Goal: Task Accomplishment & Management: Complete application form

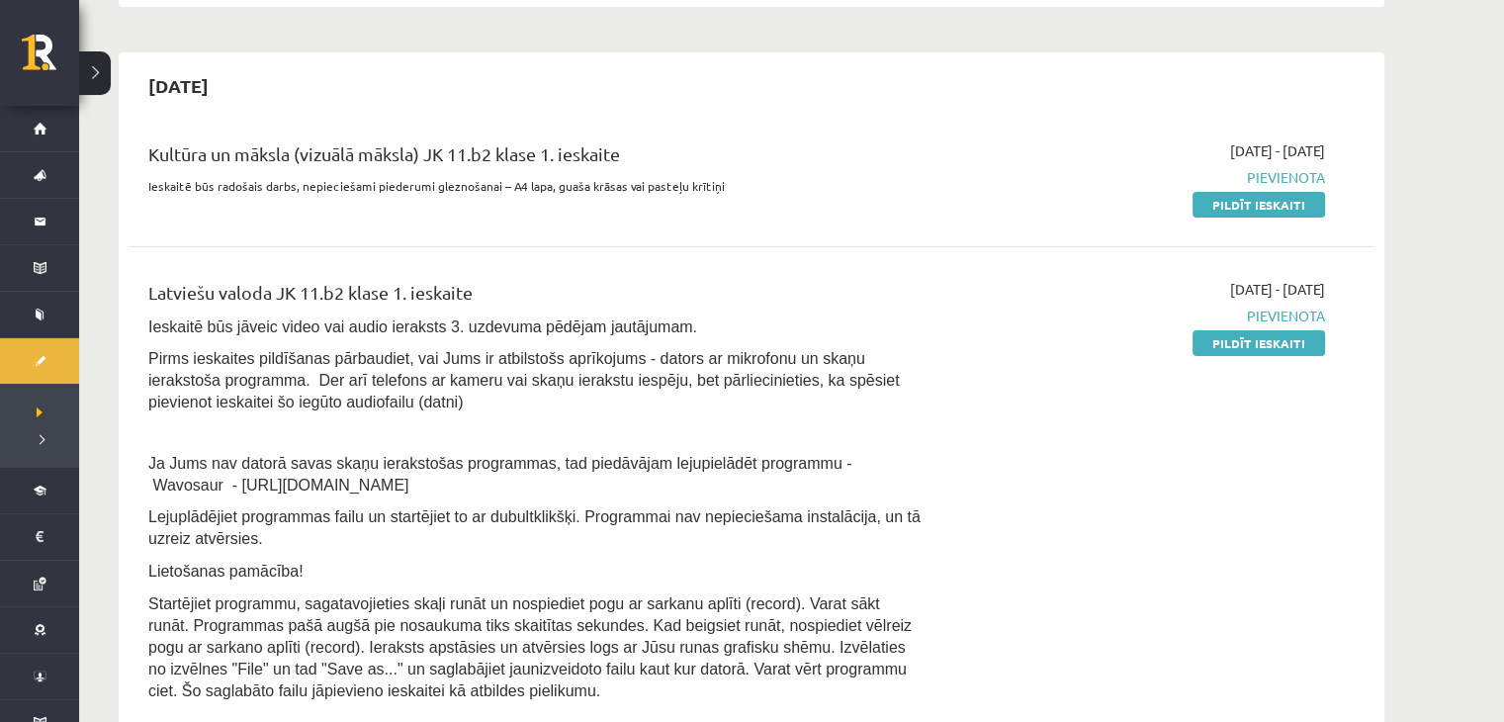
scroll to position [404, 0]
click at [1250, 203] on link "Pildīt ieskaiti" at bounding box center [1259, 205] width 133 height 26
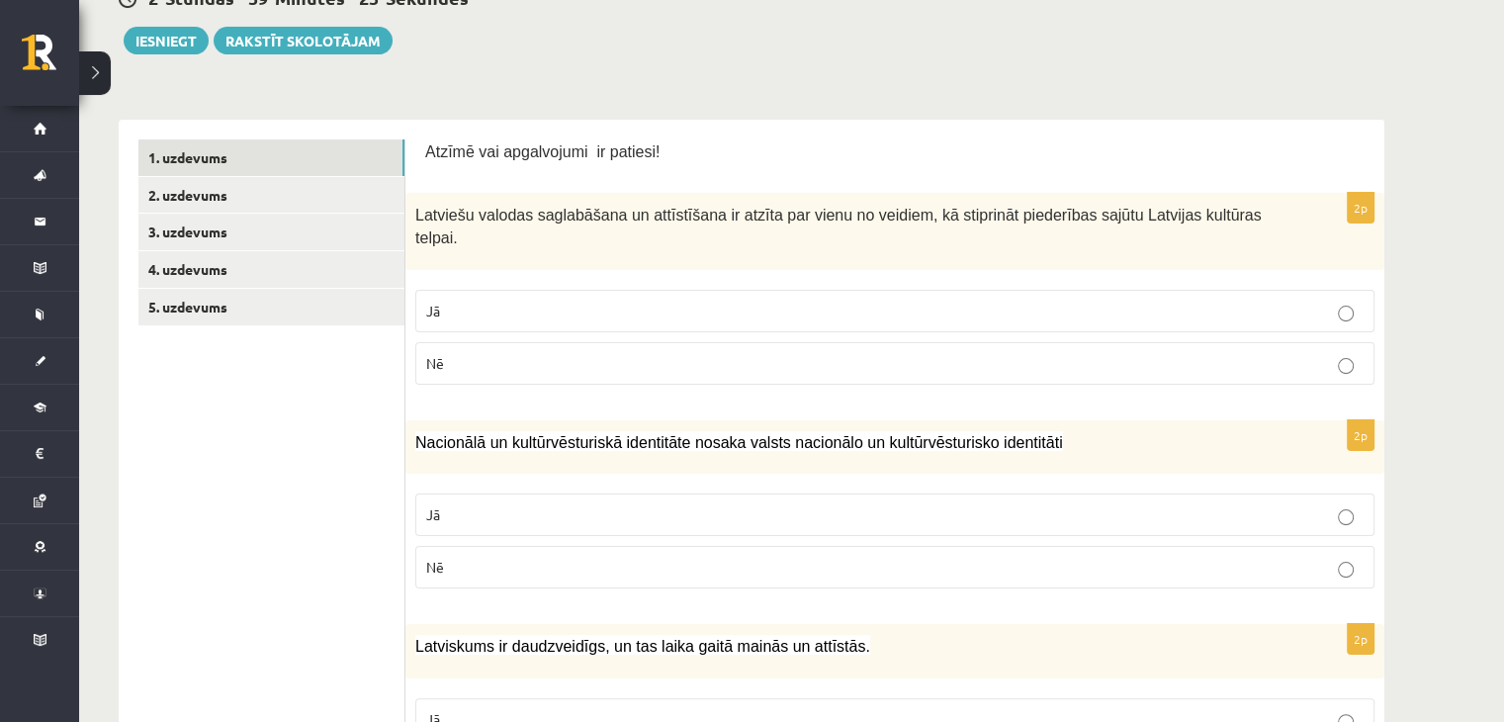
scroll to position [245, 0]
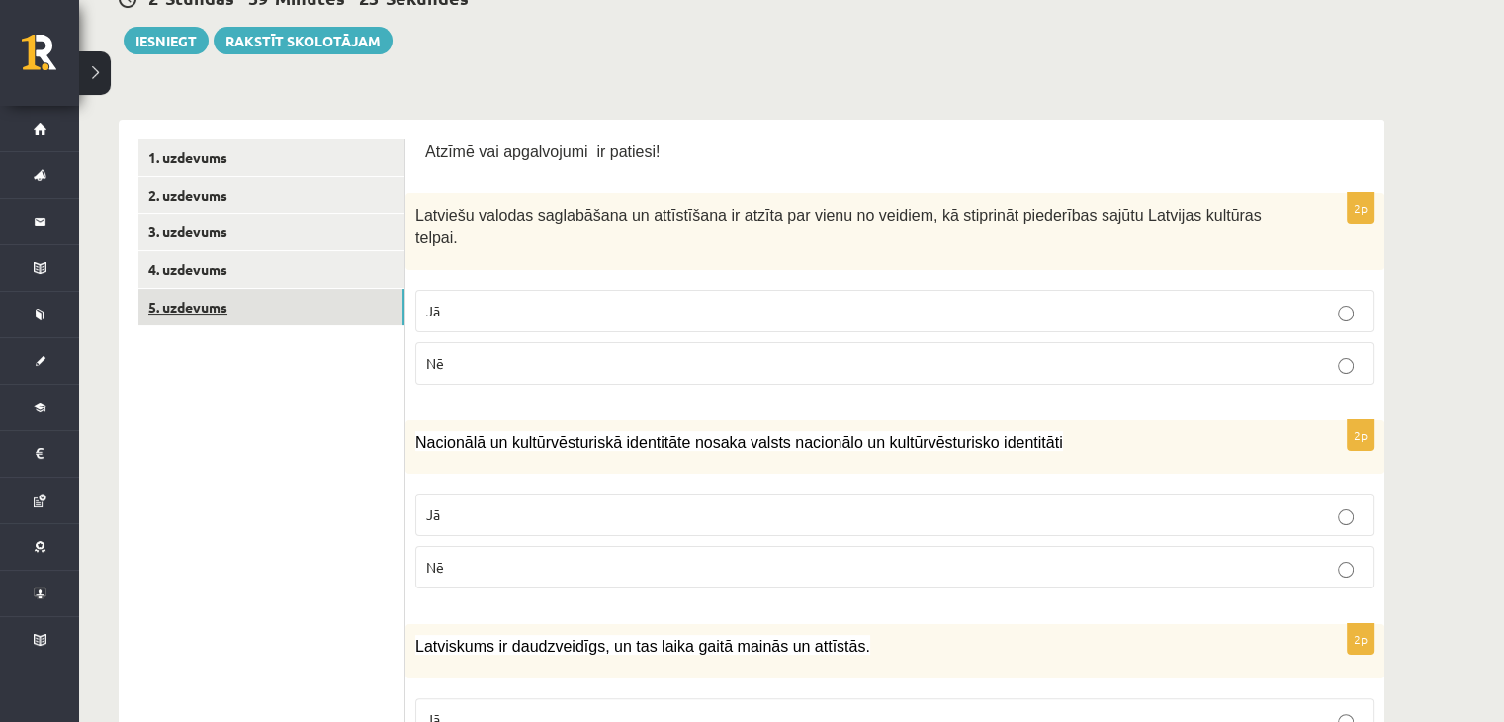
click at [339, 317] on link "5. uzdevums" at bounding box center [271, 307] width 266 height 37
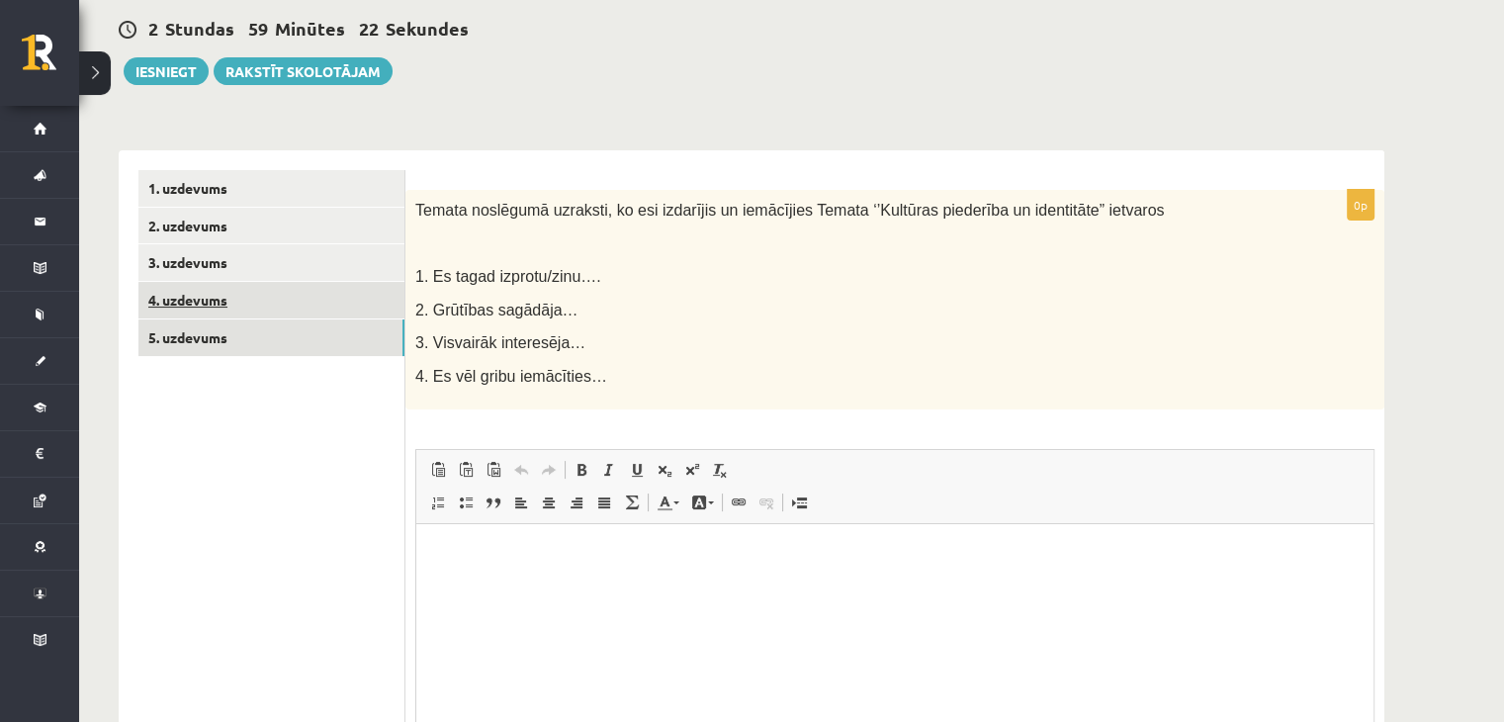
scroll to position [0, 0]
click at [313, 299] on link "4. uzdevums" at bounding box center [271, 300] width 266 height 37
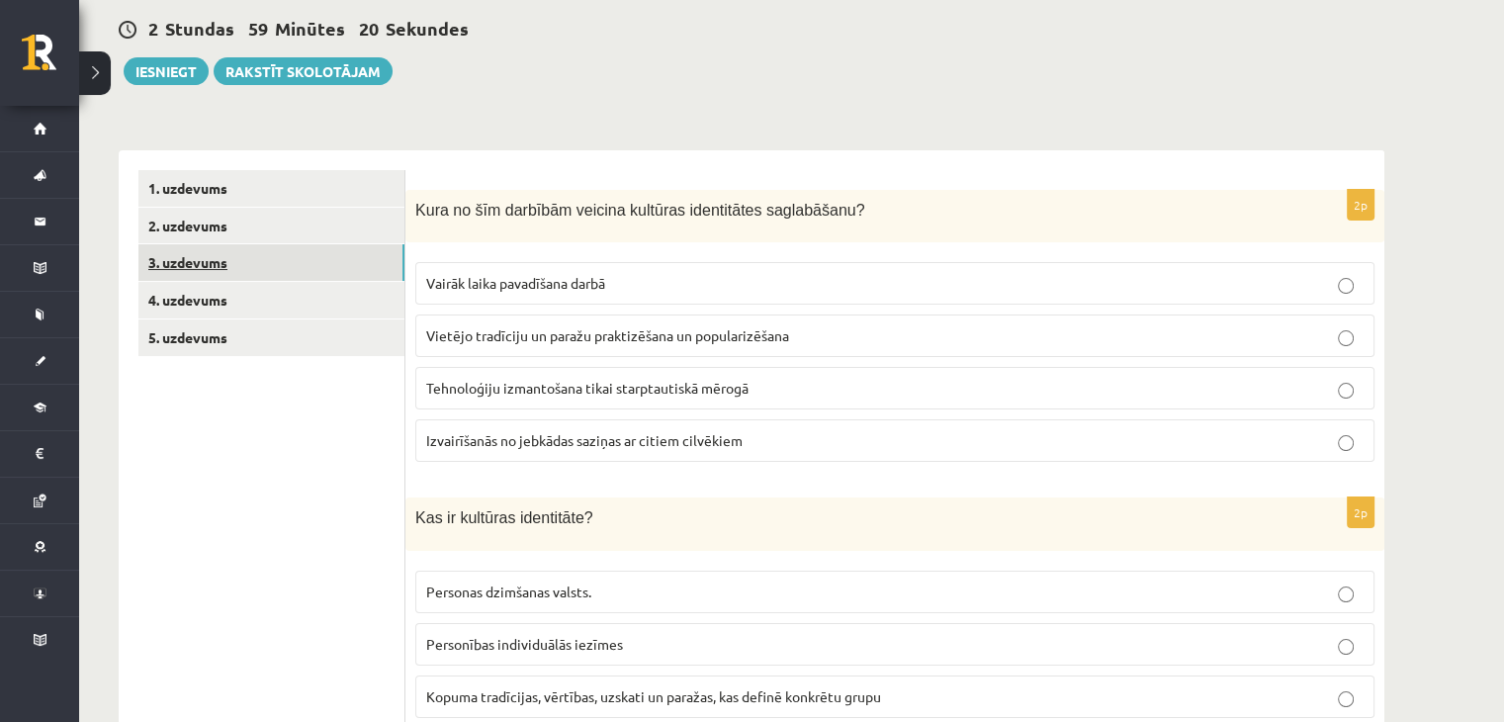
click at [291, 258] on link "3. uzdevums" at bounding box center [271, 262] width 266 height 37
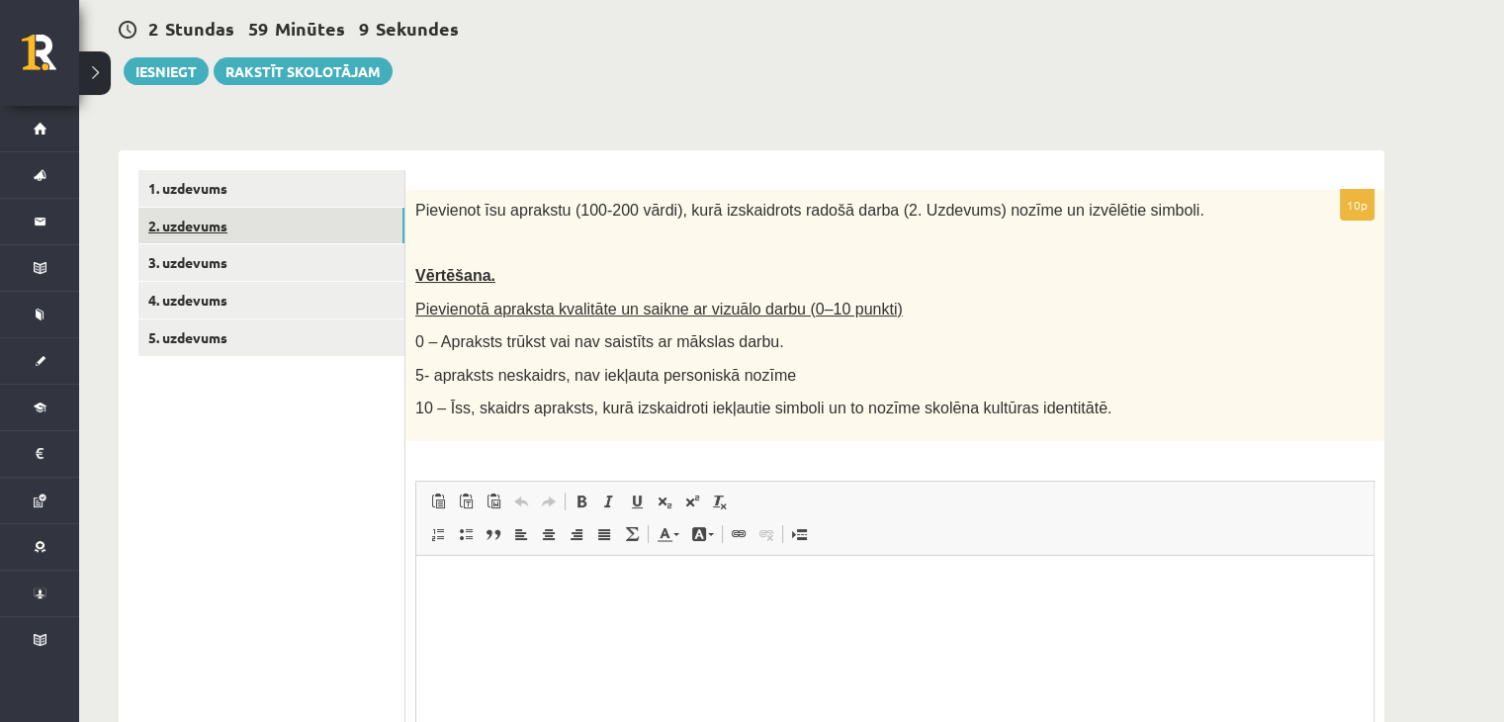
click at [269, 241] on link "2. uzdevums" at bounding box center [271, 226] width 266 height 37
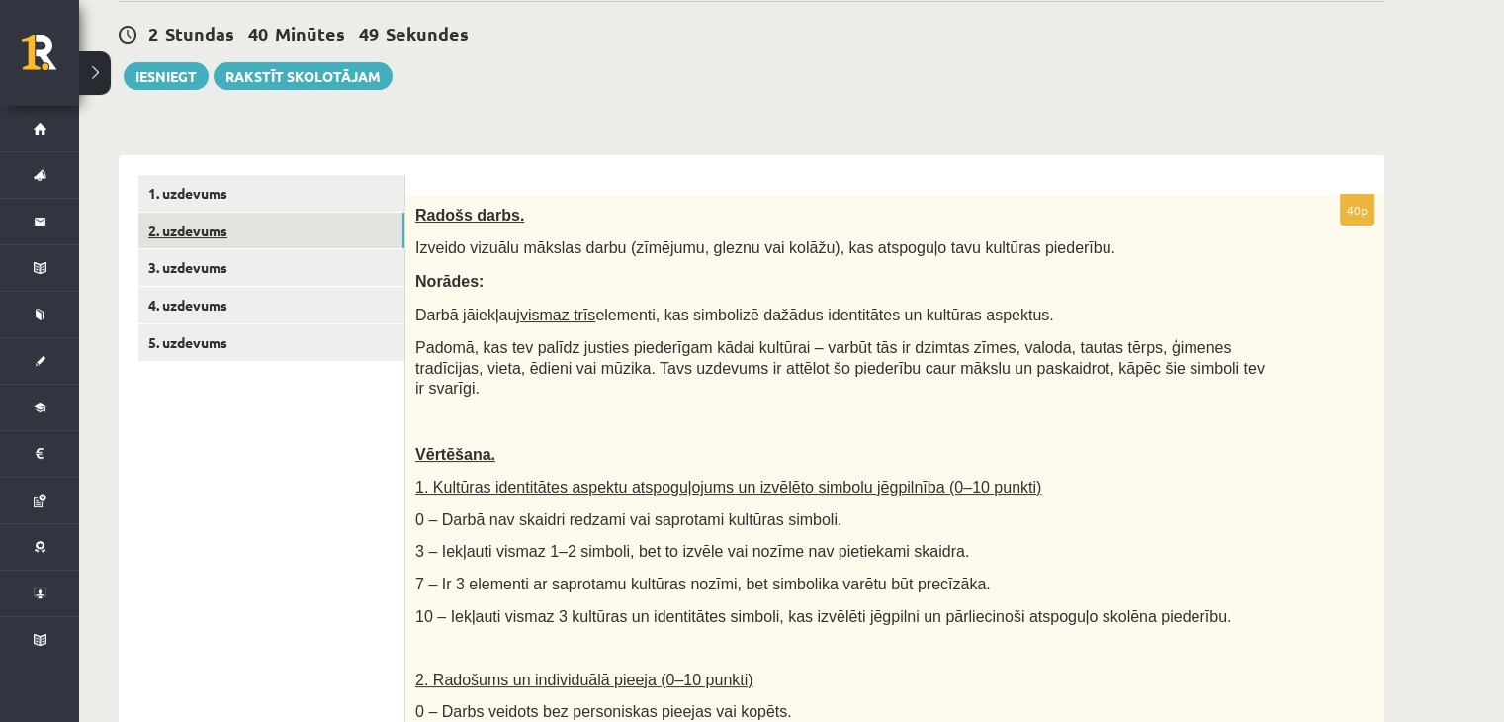
scroll to position [209, 0]
click at [249, 263] on link "3. uzdevums" at bounding box center [271, 268] width 266 height 37
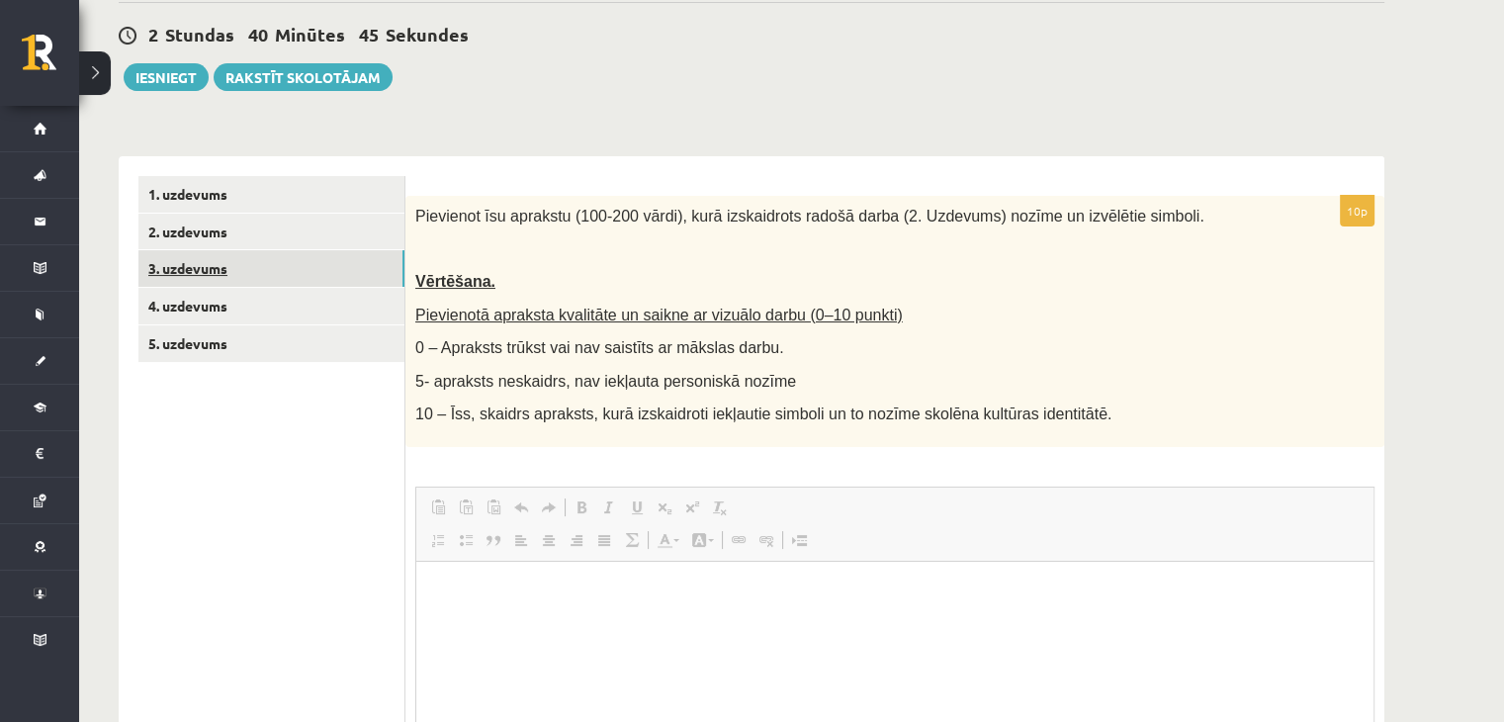
scroll to position [0, 0]
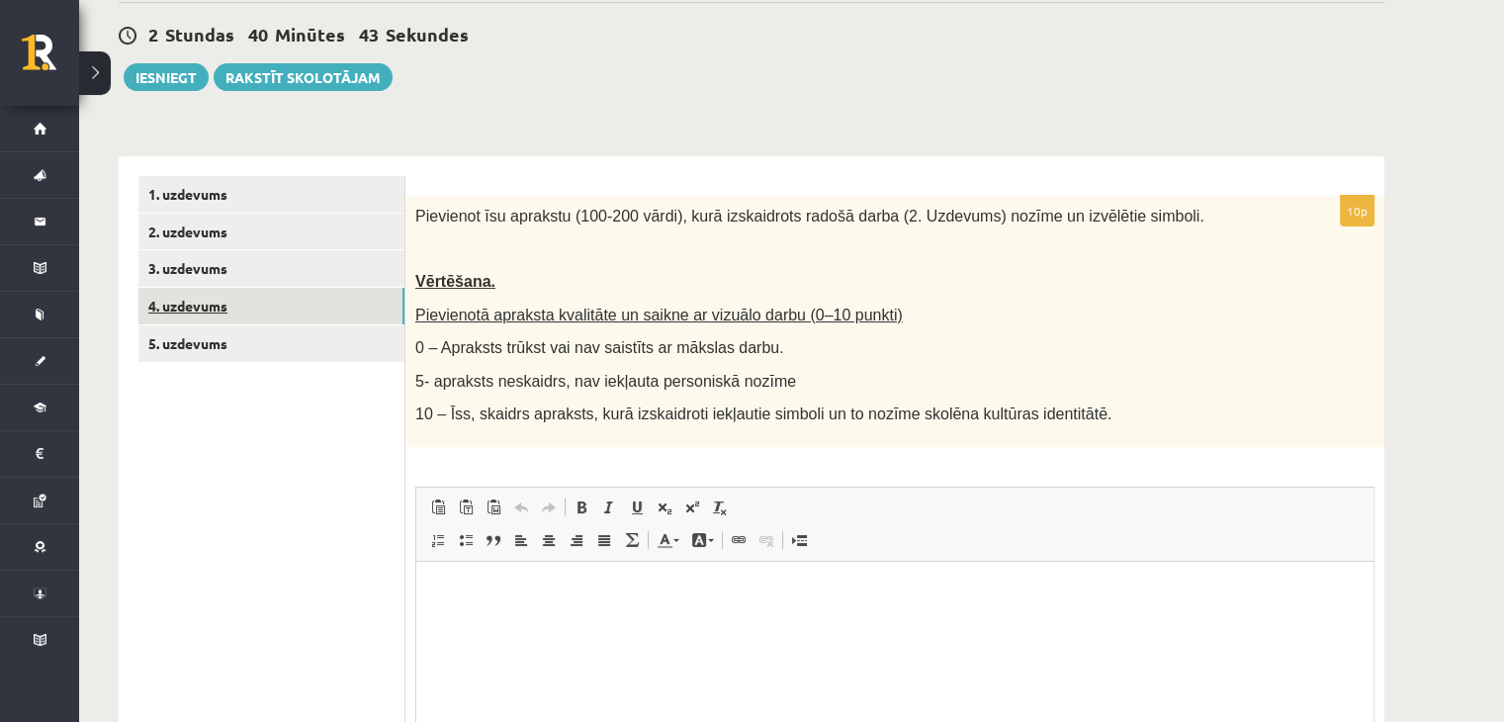
click at [232, 290] on link "4. uzdevums" at bounding box center [271, 306] width 266 height 37
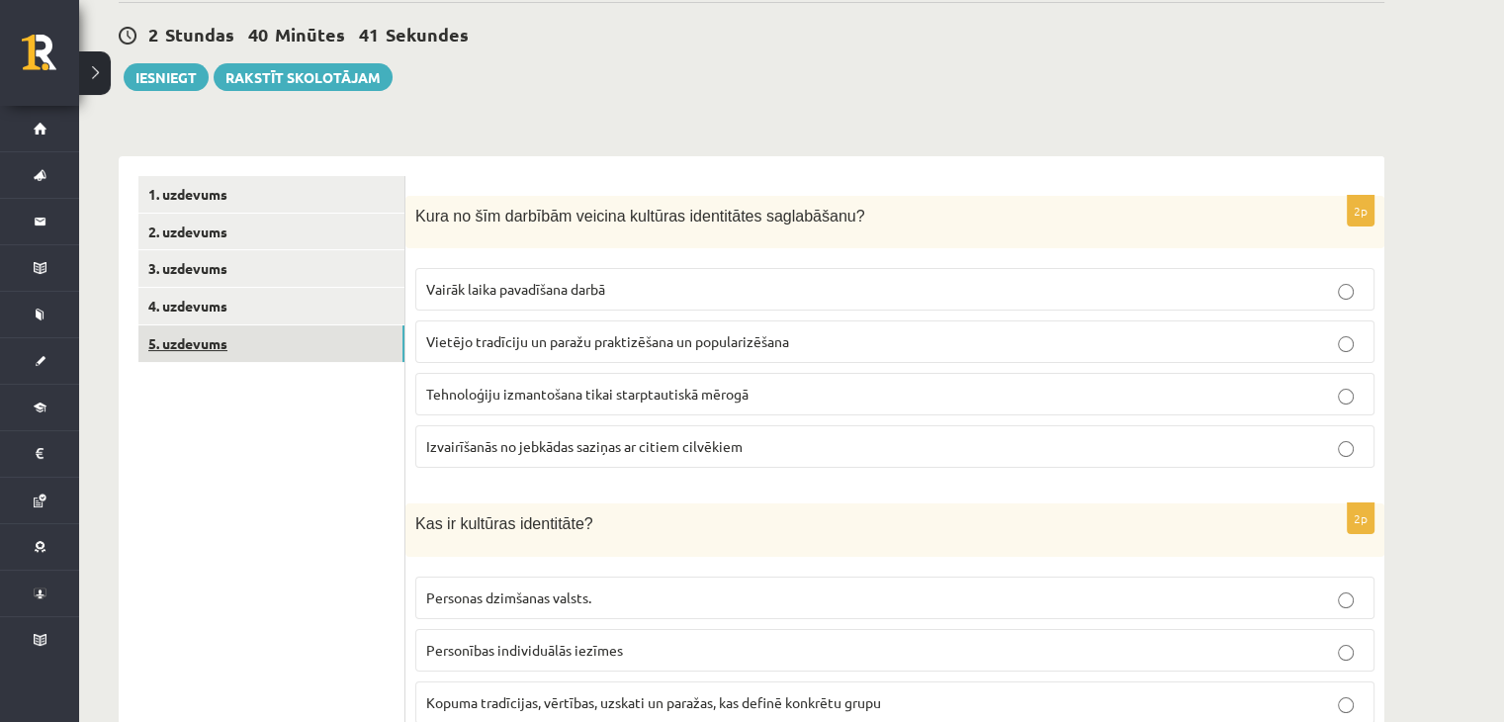
click at [245, 336] on link "5. uzdevums" at bounding box center [271, 343] width 266 height 37
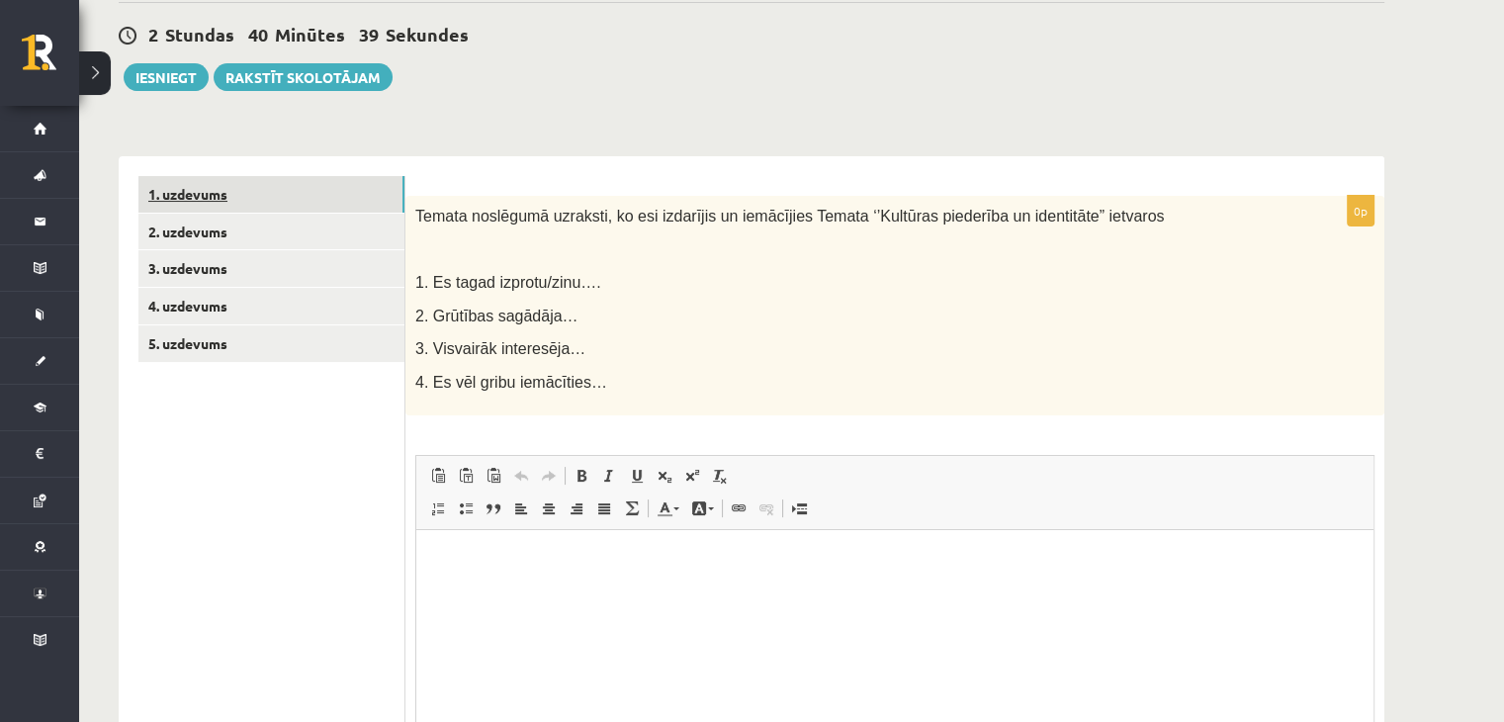
click at [219, 203] on link "1. uzdevums" at bounding box center [271, 194] width 266 height 37
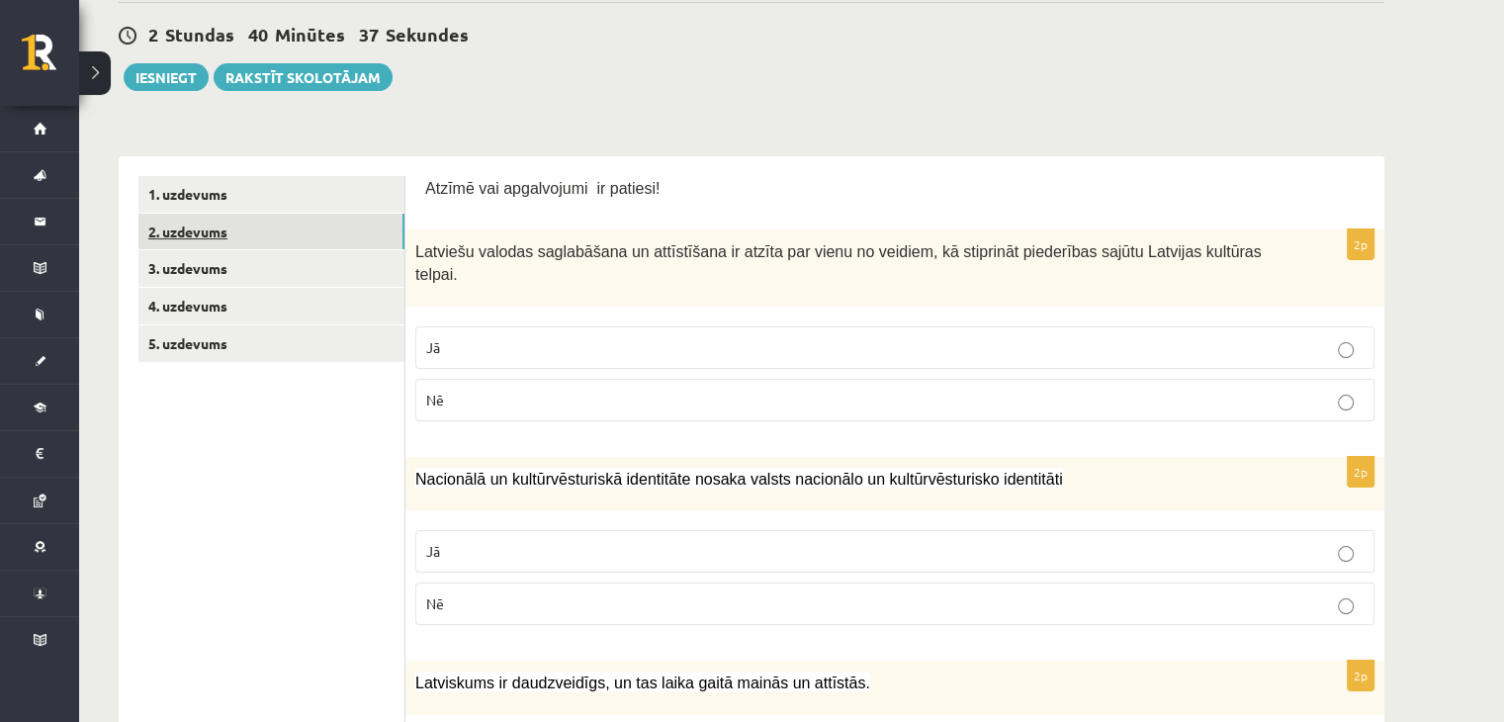
click at [222, 227] on link "2. uzdevums" at bounding box center [271, 232] width 266 height 37
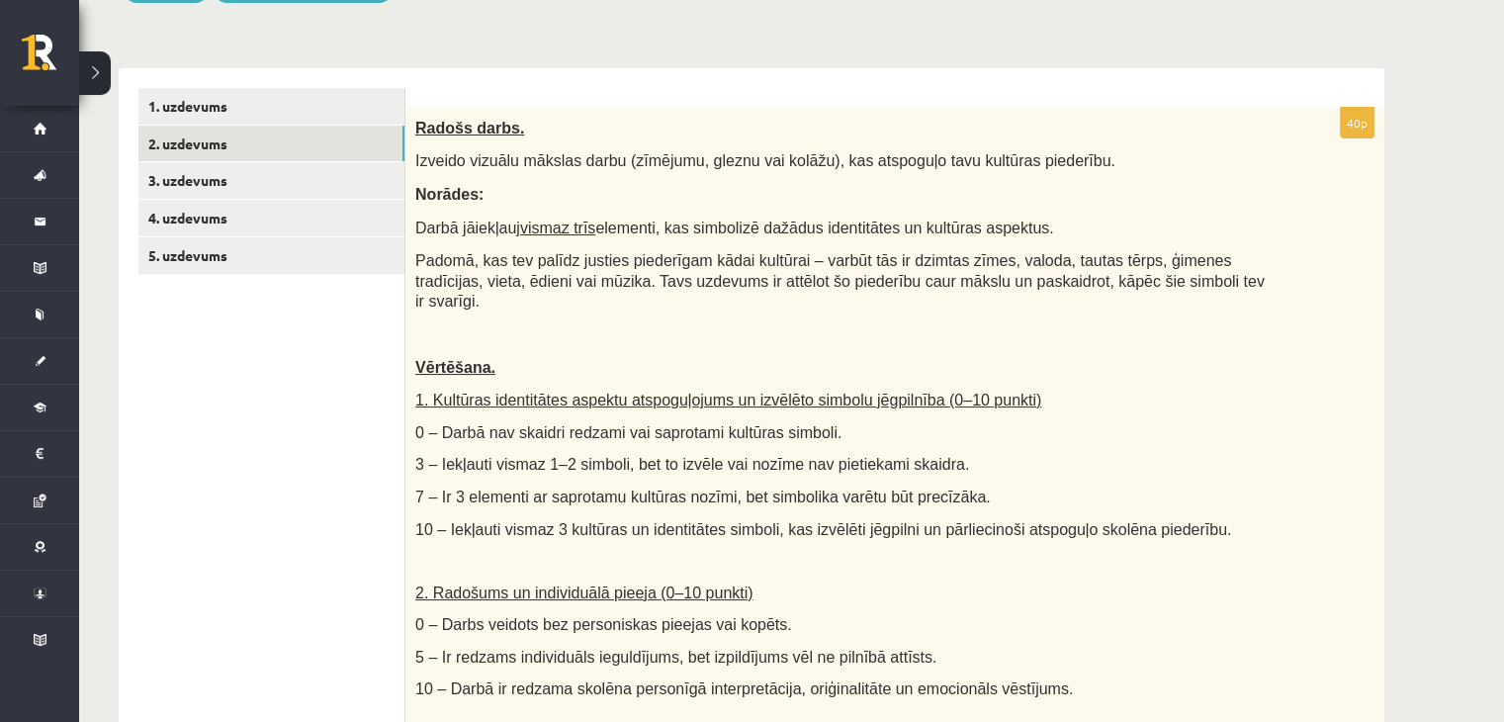
scroll to position [269, 0]
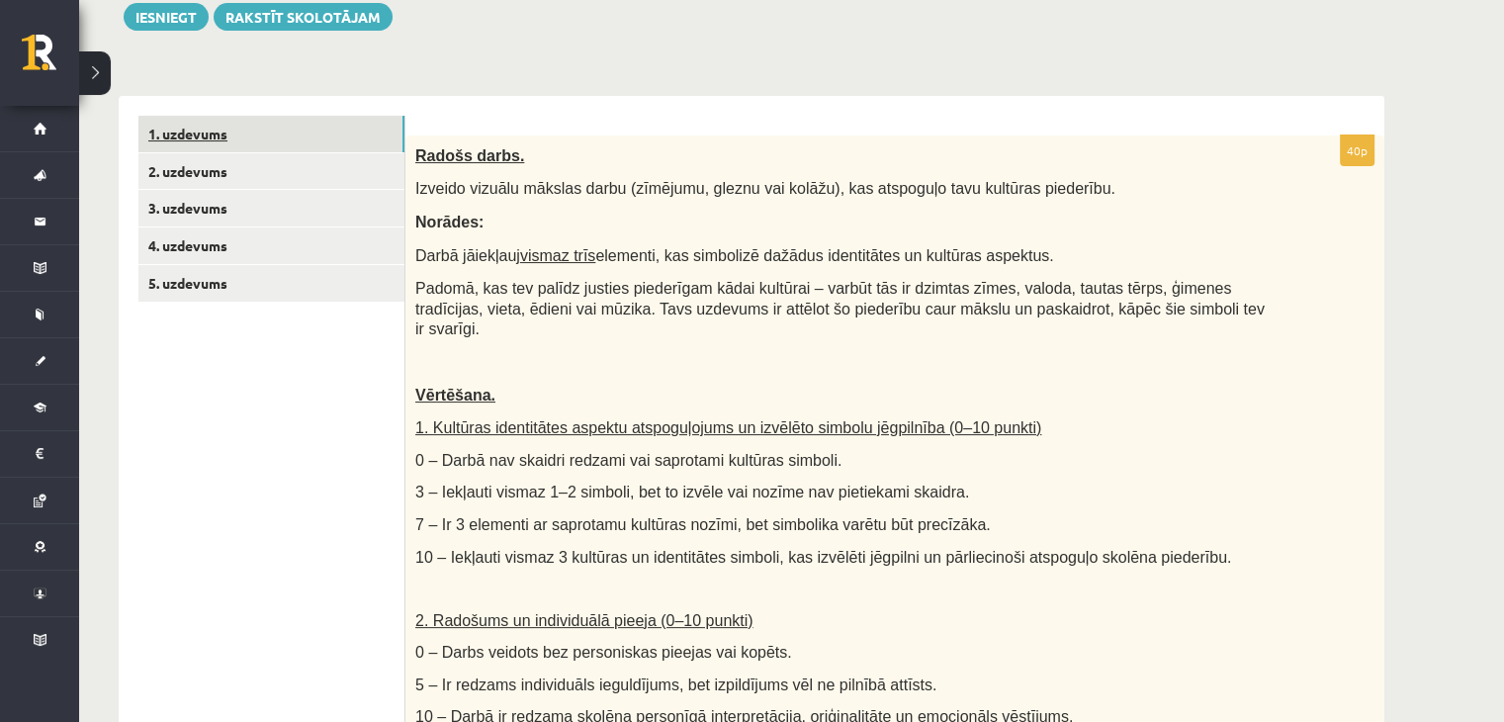
click at [183, 128] on link "1. uzdevums" at bounding box center [271, 134] width 266 height 37
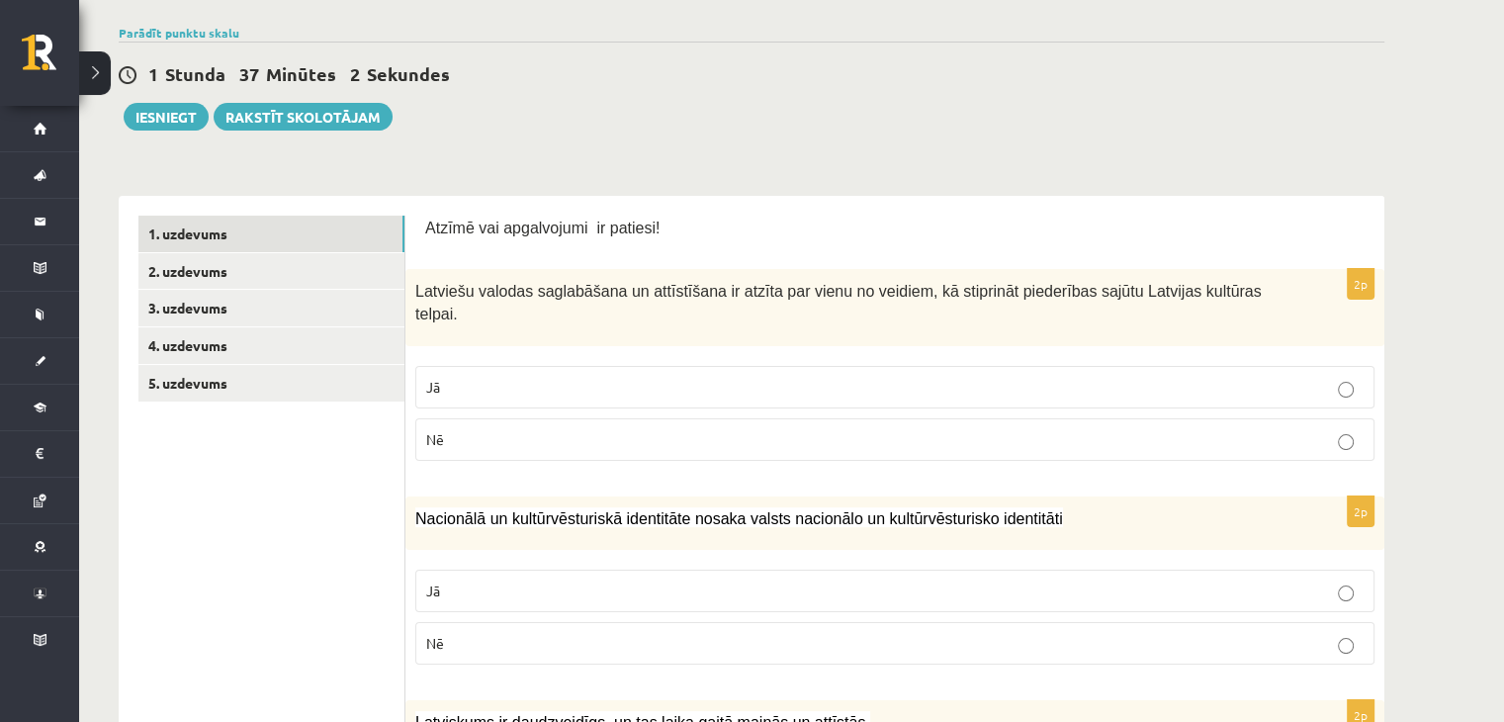
scroll to position [170, 0]
click at [1318, 379] on label "Jā" at bounding box center [894, 386] width 959 height 43
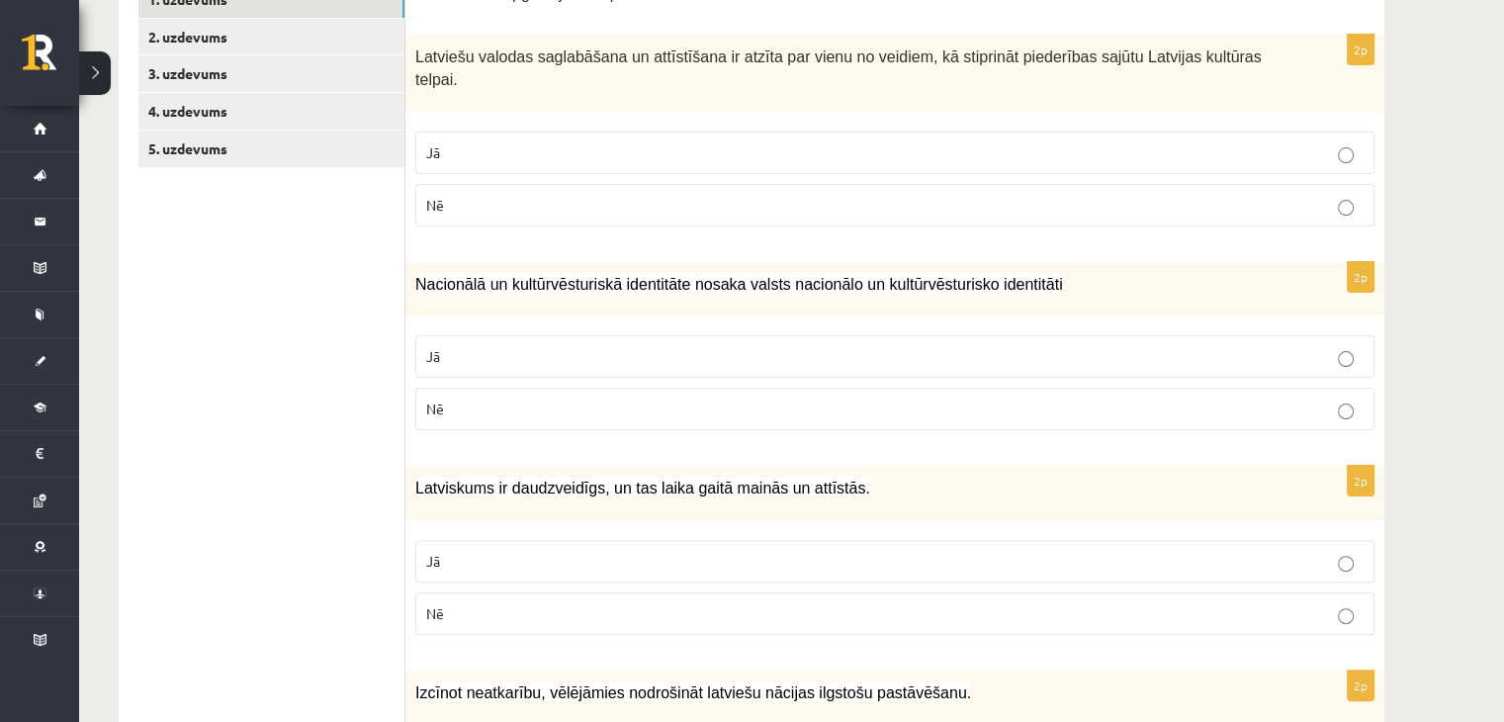
scroll to position [403, 0]
click at [1318, 399] on p "Nē" at bounding box center [894, 409] width 937 height 21
click at [1171, 551] on p "Jā" at bounding box center [894, 561] width 937 height 21
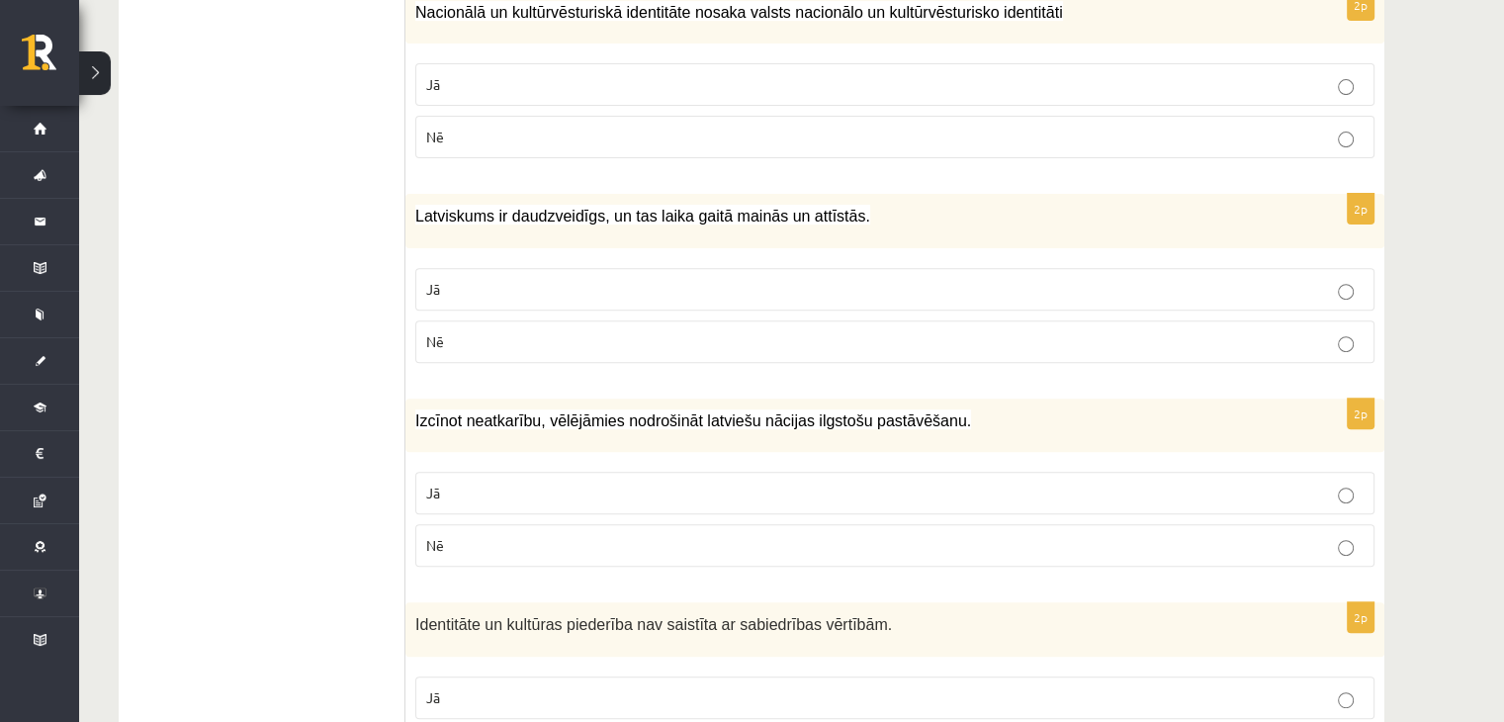
scroll to position [703, 0]
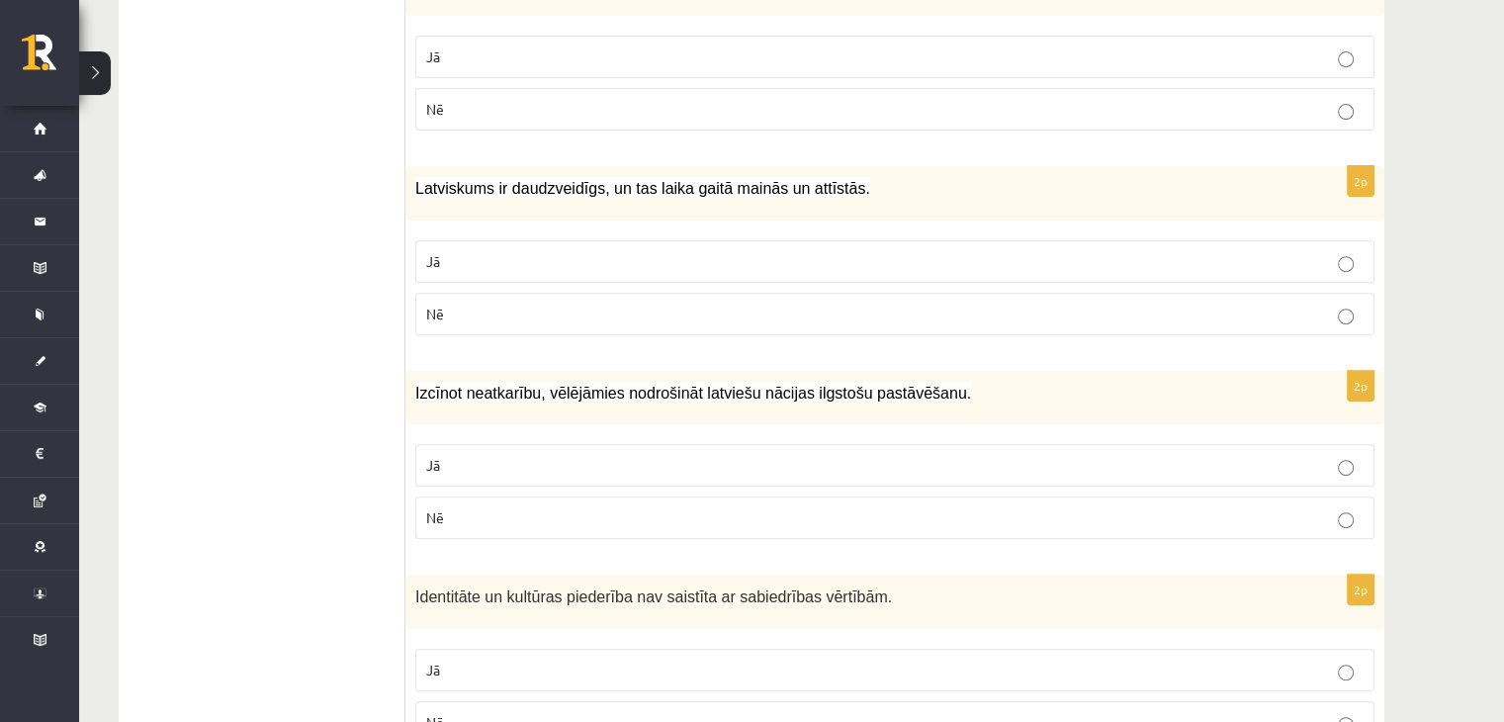
click at [1135, 454] on label "Jā" at bounding box center [894, 465] width 959 height 43
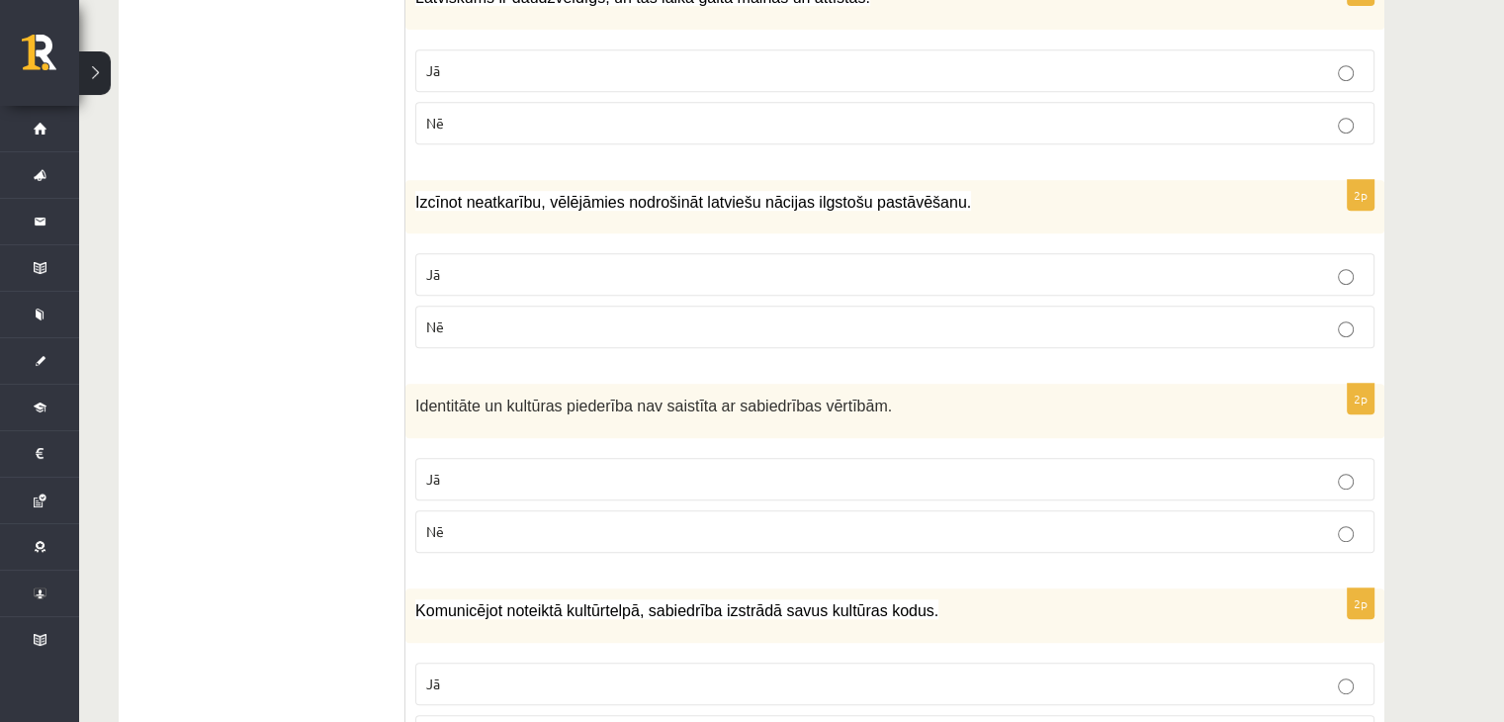
scroll to position [902, 0]
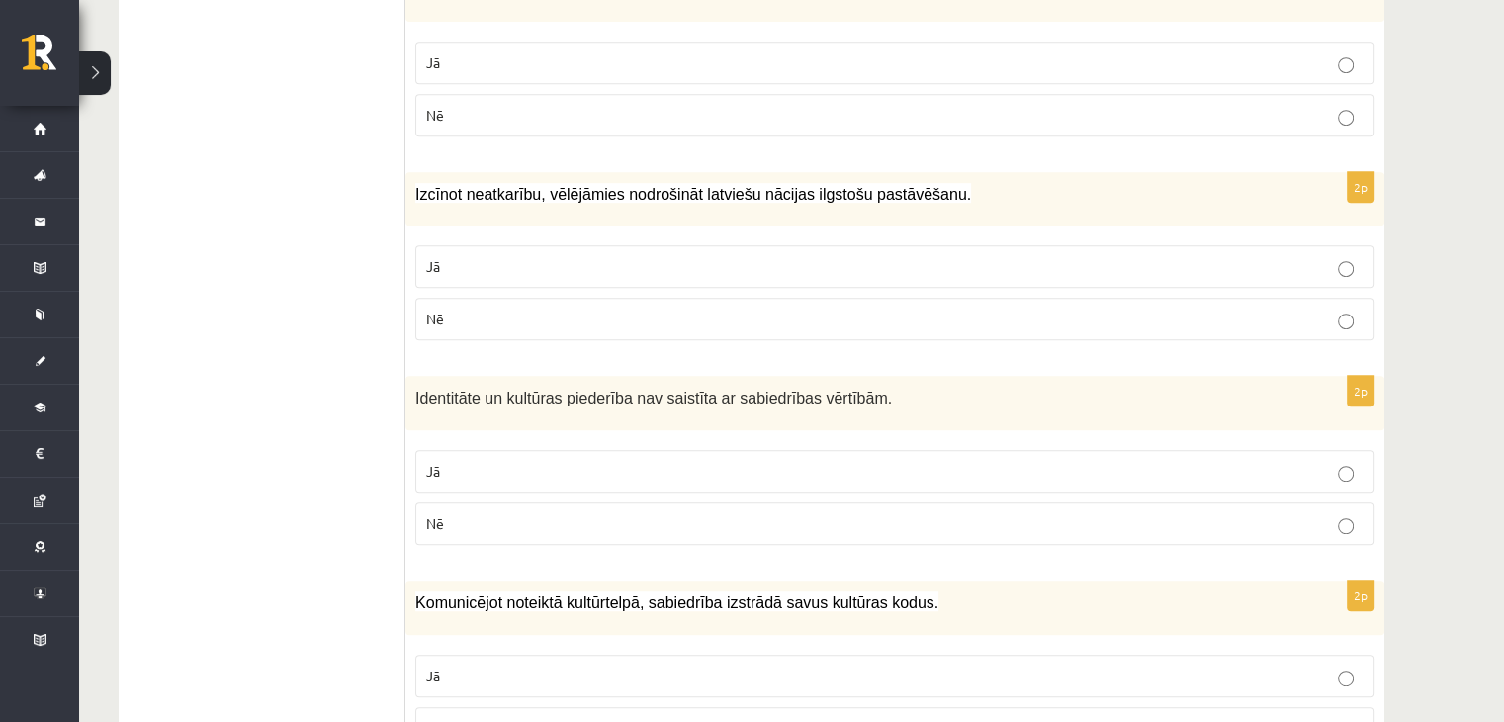
click at [1126, 513] on p "Nē" at bounding box center [894, 523] width 937 height 21
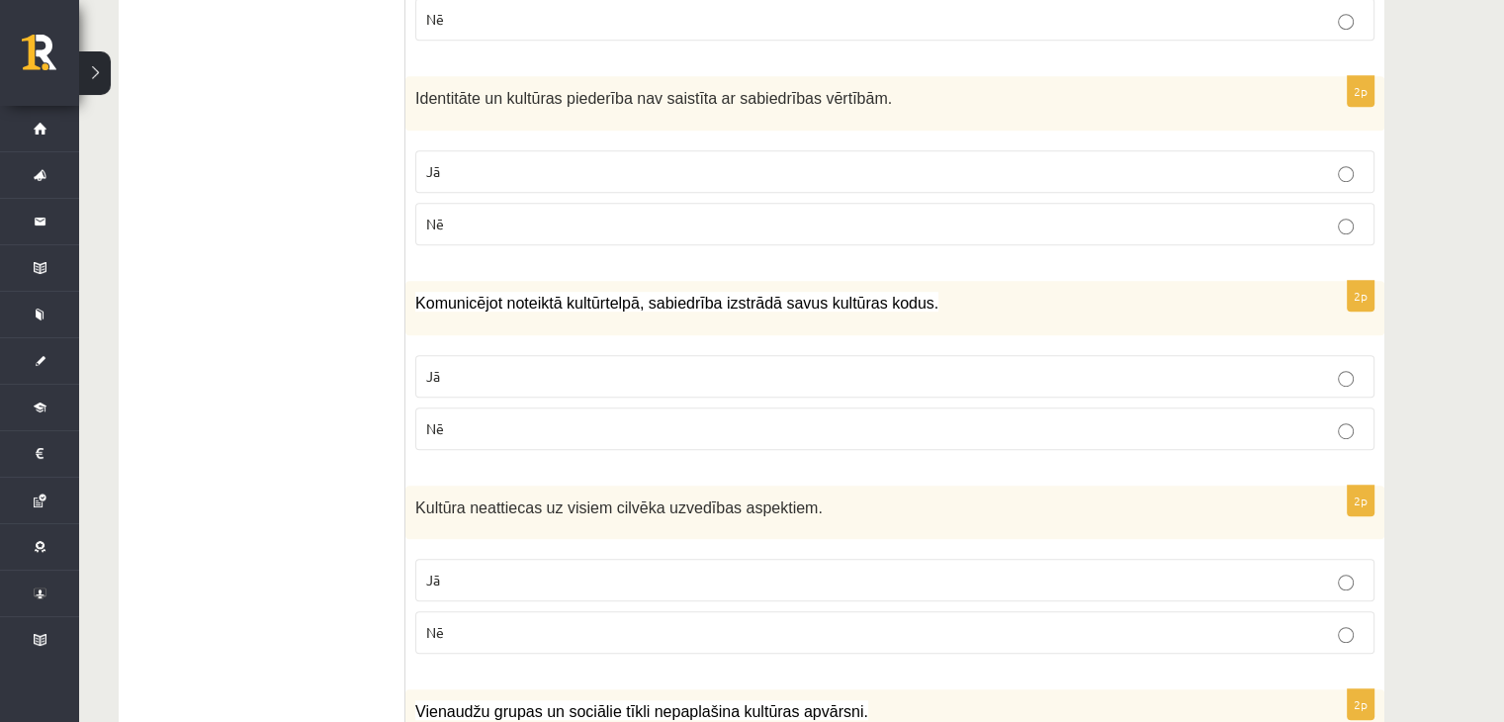
scroll to position [1203, 0]
click at [1083, 365] on p "Jā" at bounding box center [894, 375] width 937 height 21
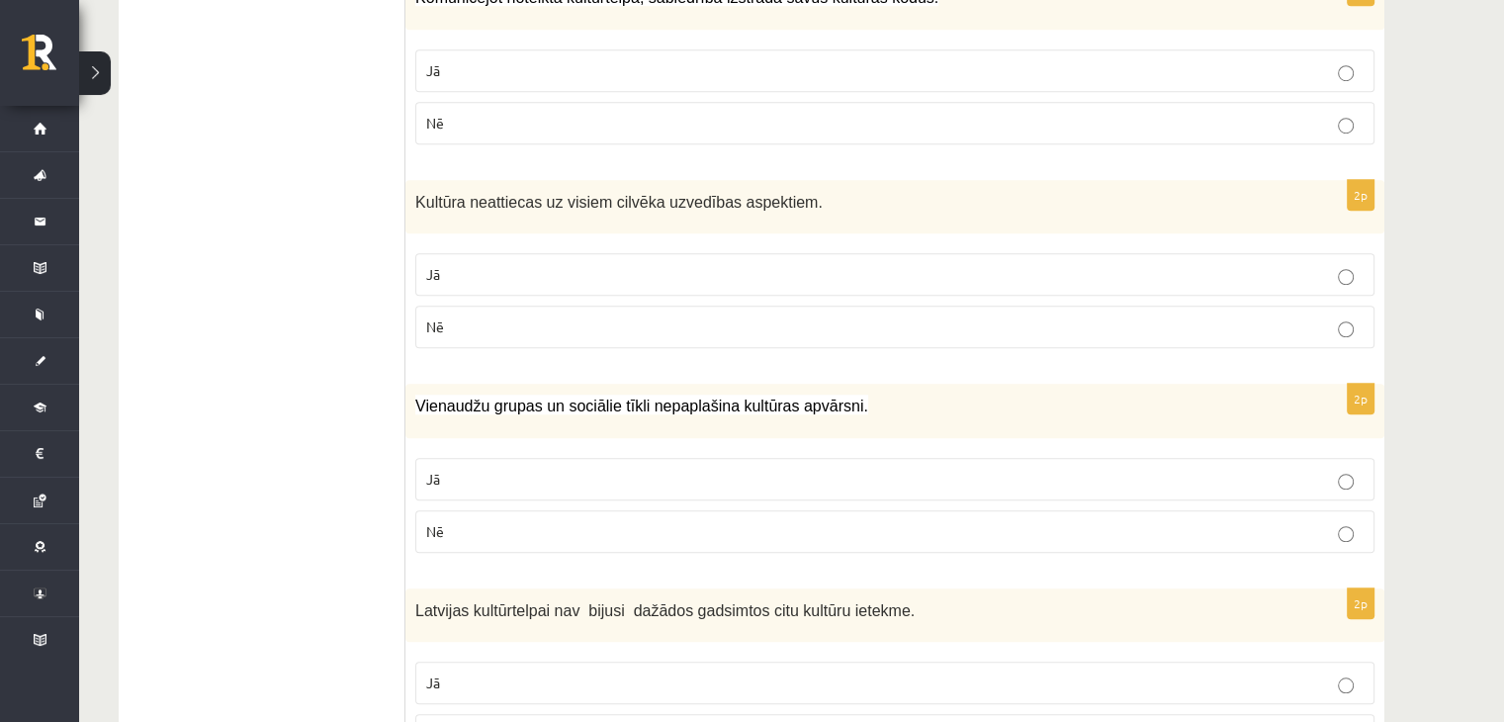
scroll to position [1507, 0]
click at [1096, 316] on p "Nē" at bounding box center [894, 326] width 937 height 21
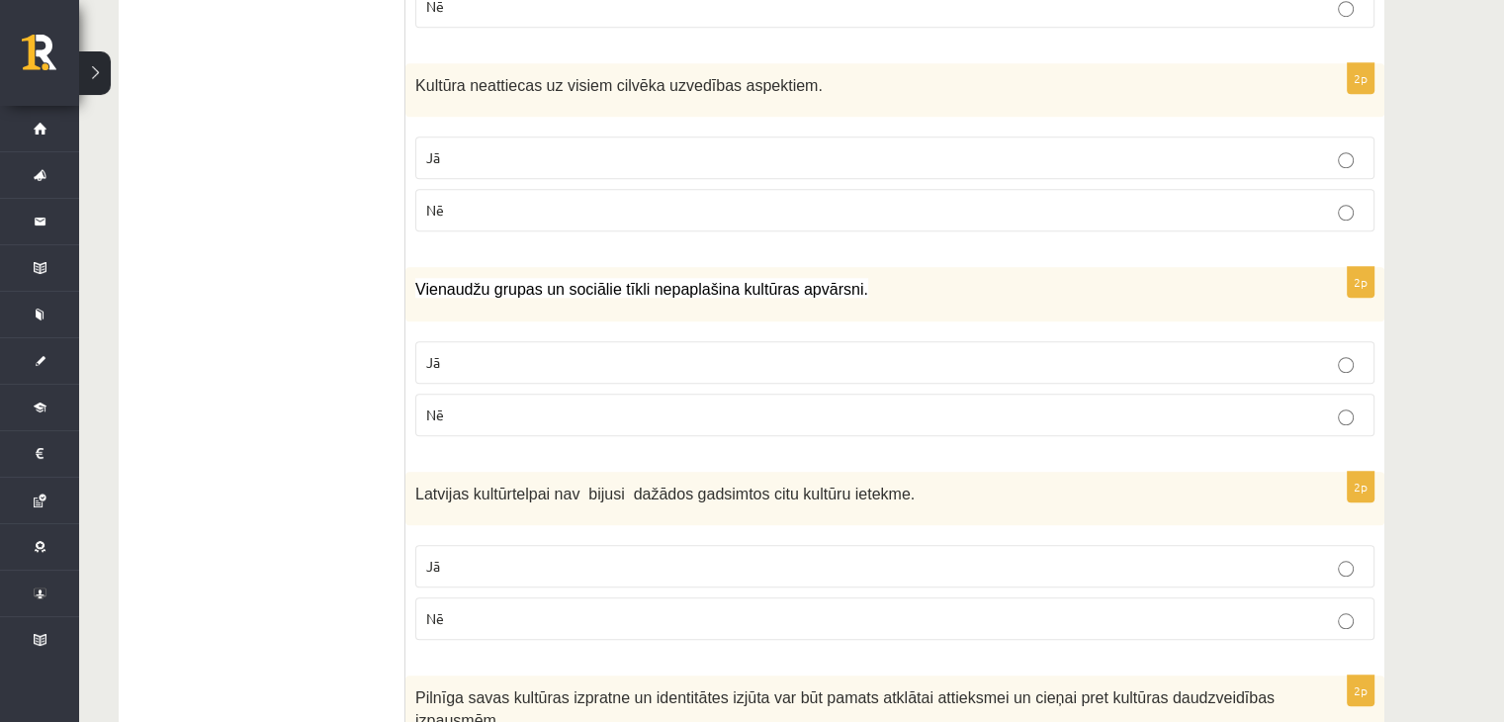
scroll to position [1625, 0]
click at [1092, 403] on p "Nē" at bounding box center [894, 413] width 937 height 21
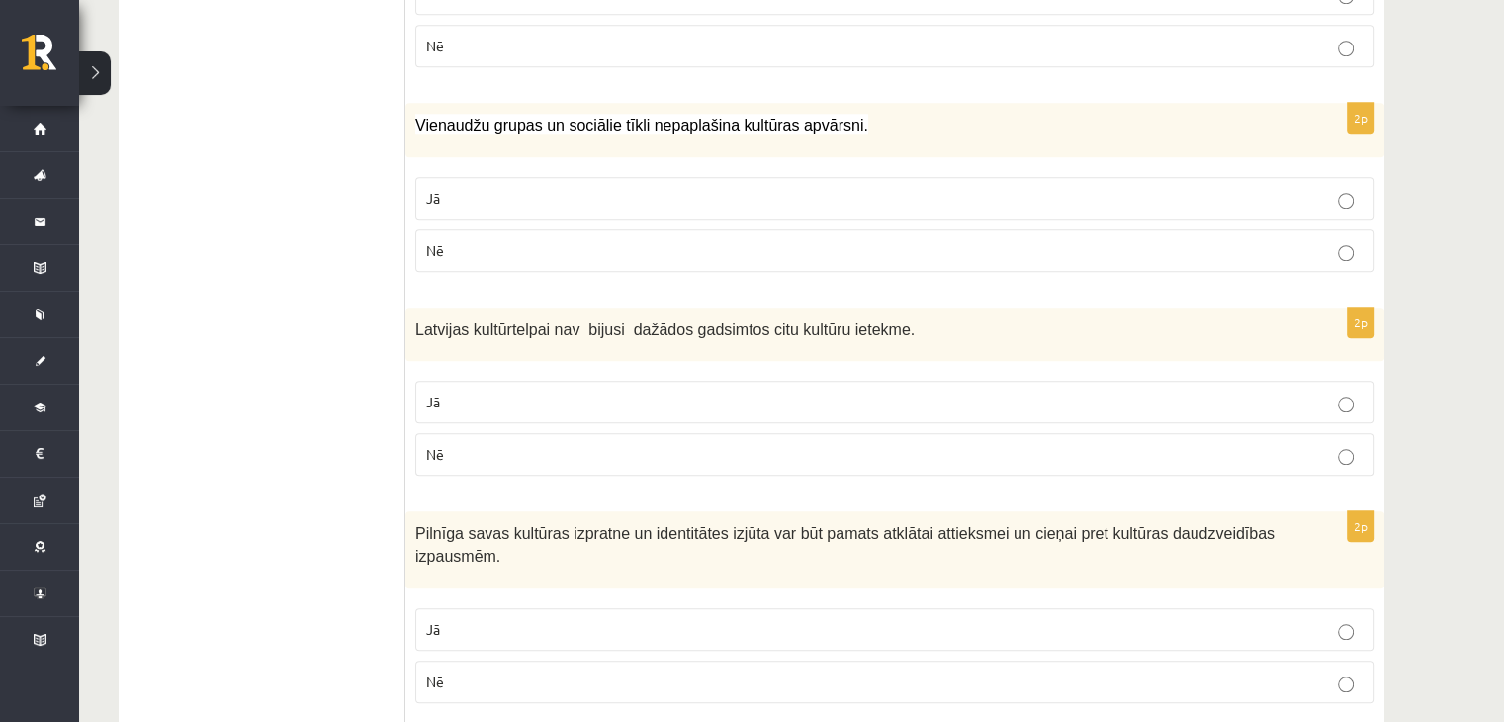
scroll to position [1788, 0]
click at [1092, 444] on p "Nē" at bounding box center [894, 454] width 937 height 21
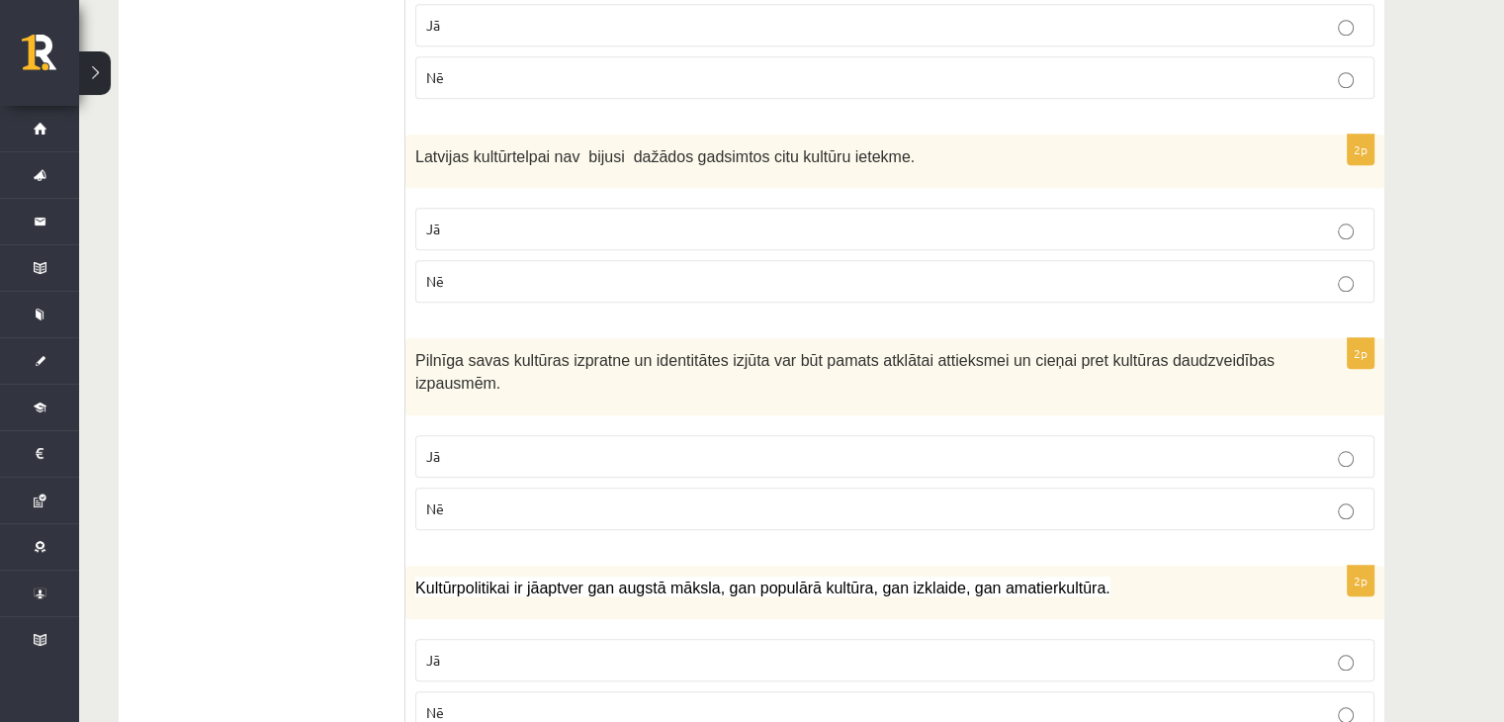
scroll to position [1966, 0]
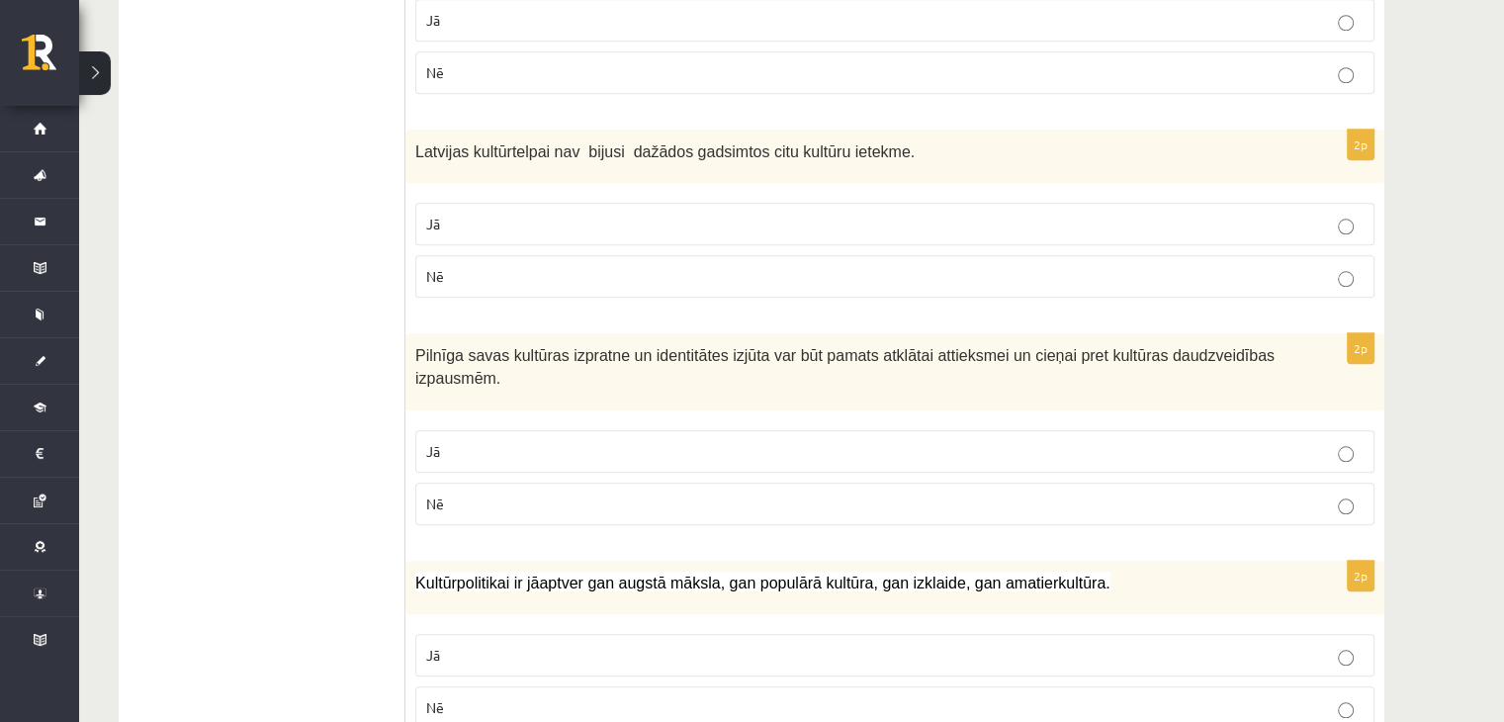
click at [1092, 441] on p "Jā" at bounding box center [894, 451] width 937 height 21
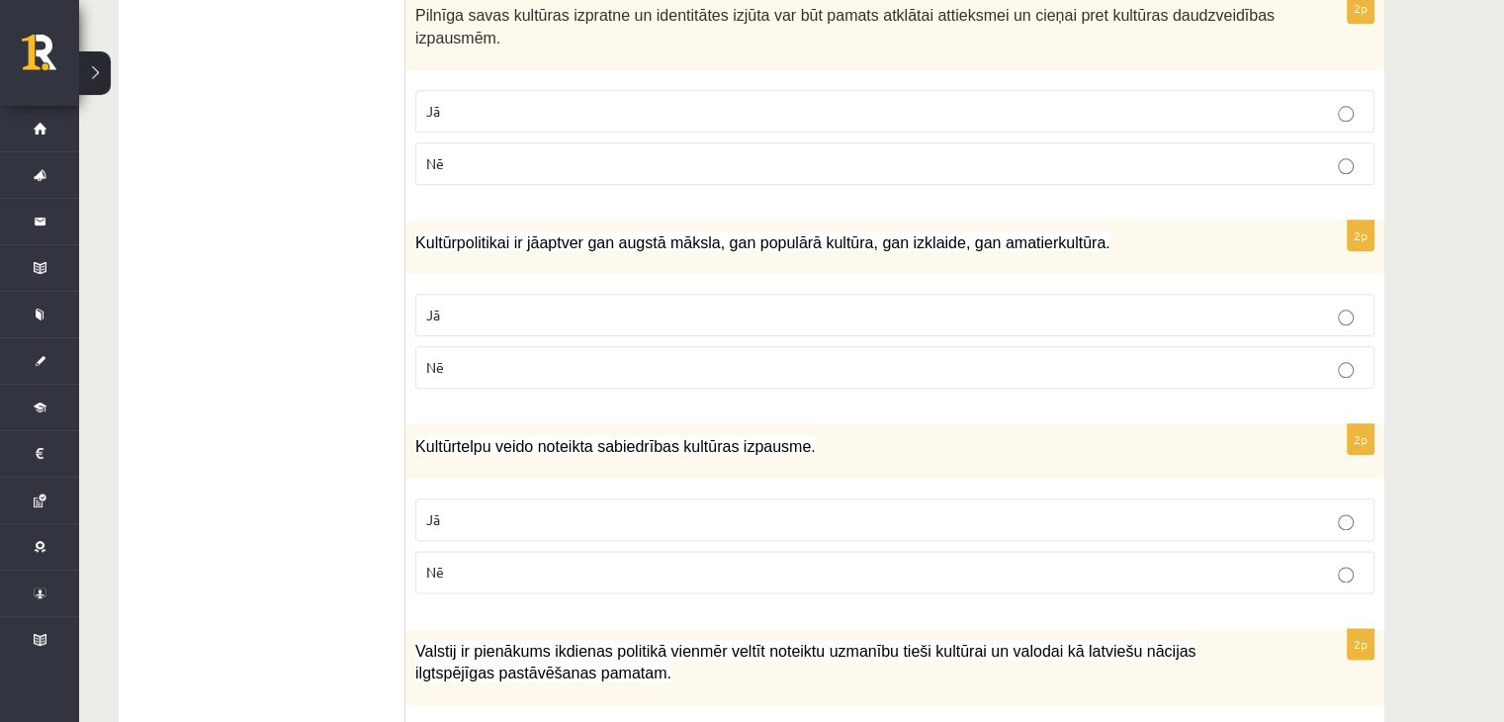
scroll to position [2317, 0]
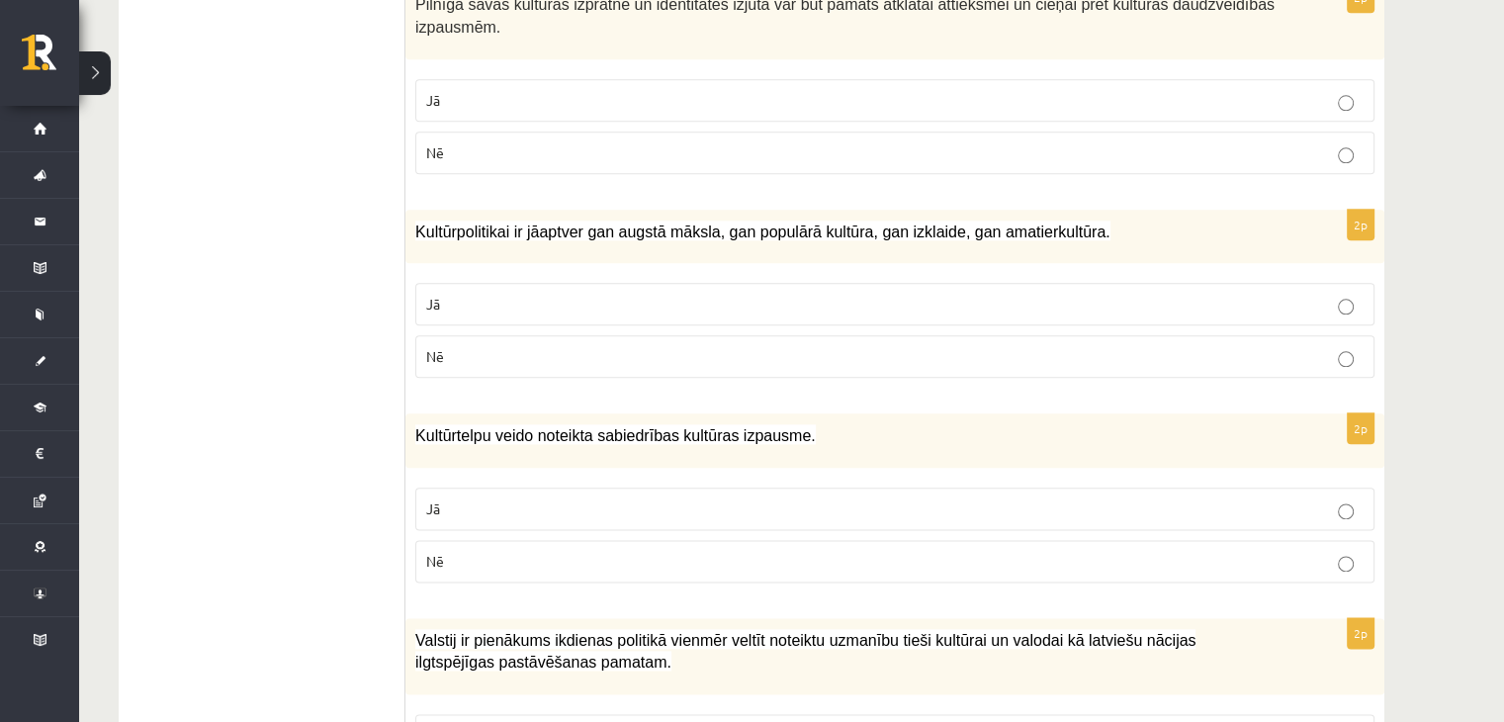
click at [1066, 294] on p "Jā" at bounding box center [894, 304] width 937 height 21
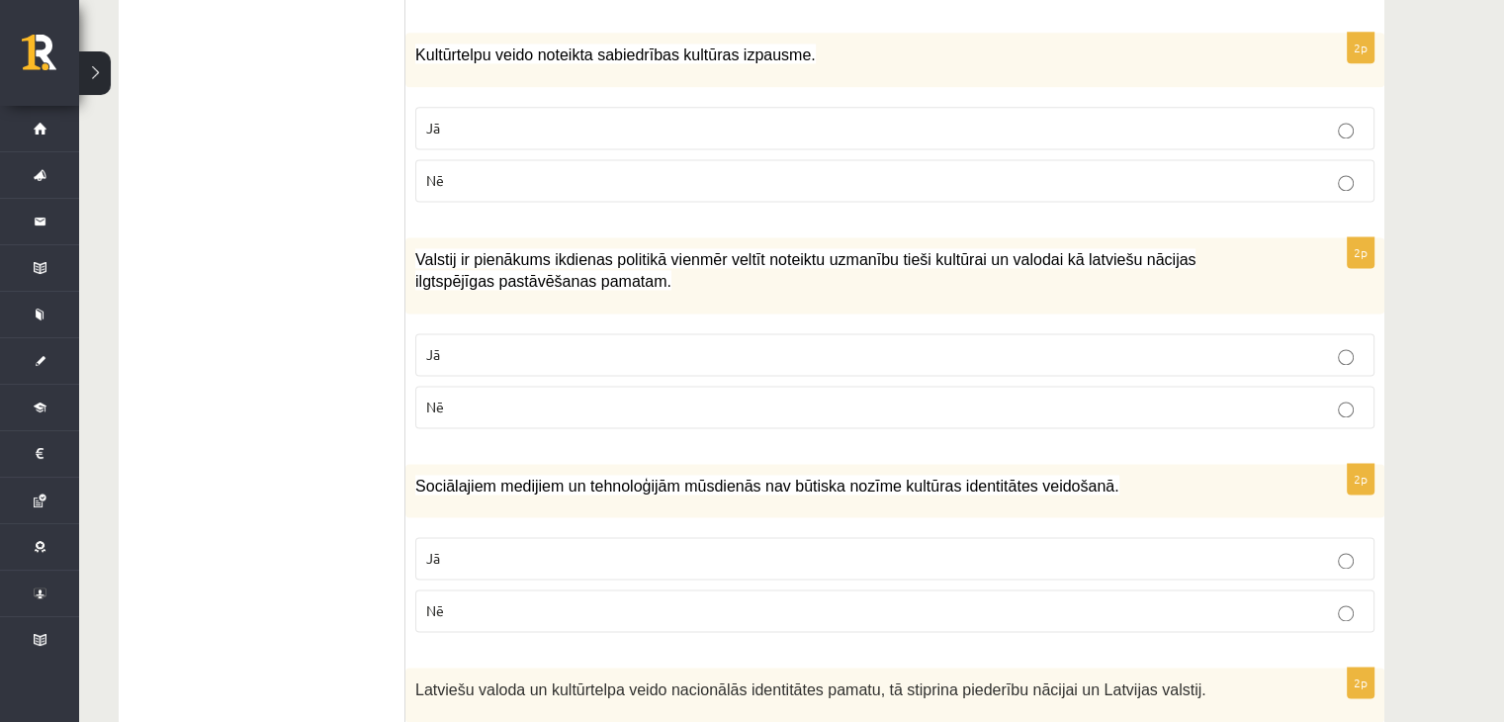
scroll to position [2698, 0]
click at [949, 118] on p "Jā" at bounding box center [894, 128] width 937 height 21
click at [899, 344] on p "Jā" at bounding box center [894, 354] width 937 height 21
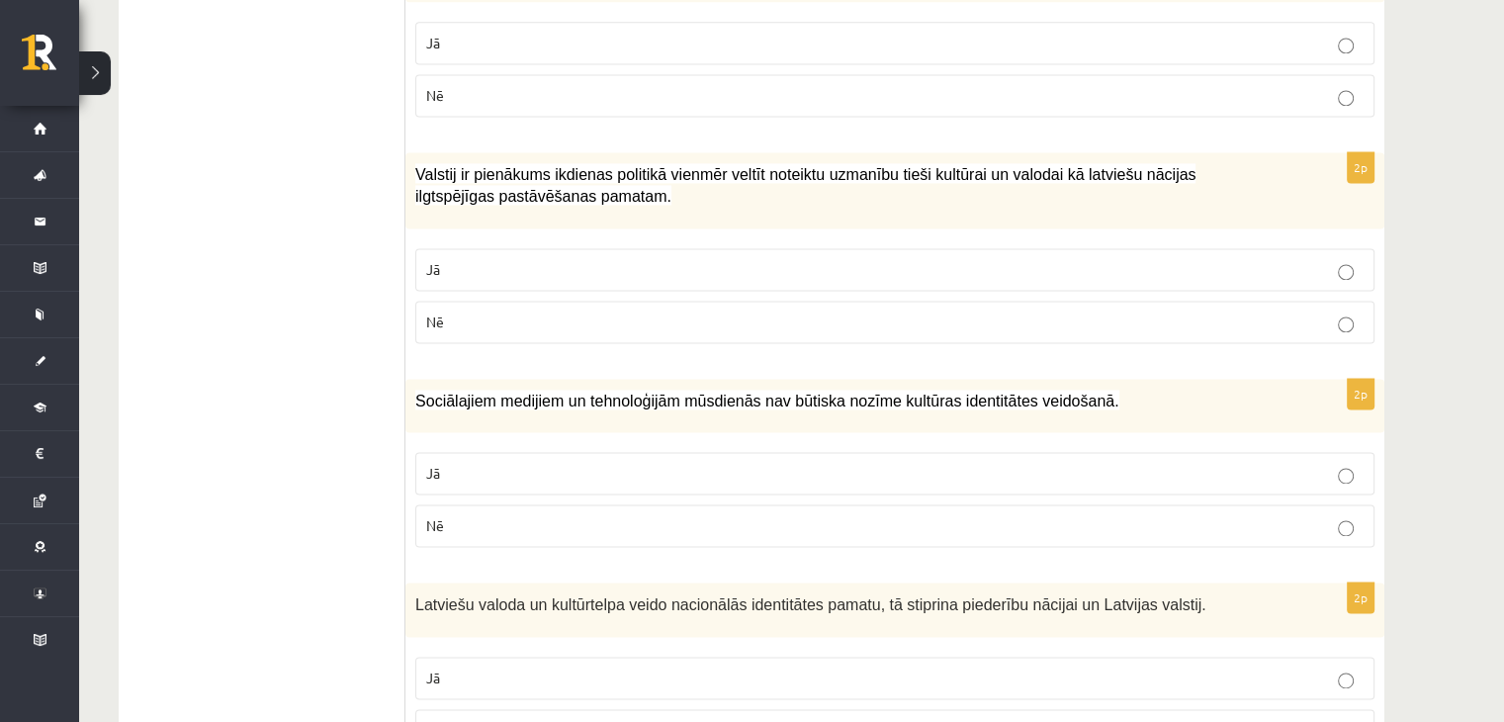
scroll to position [2852, 0]
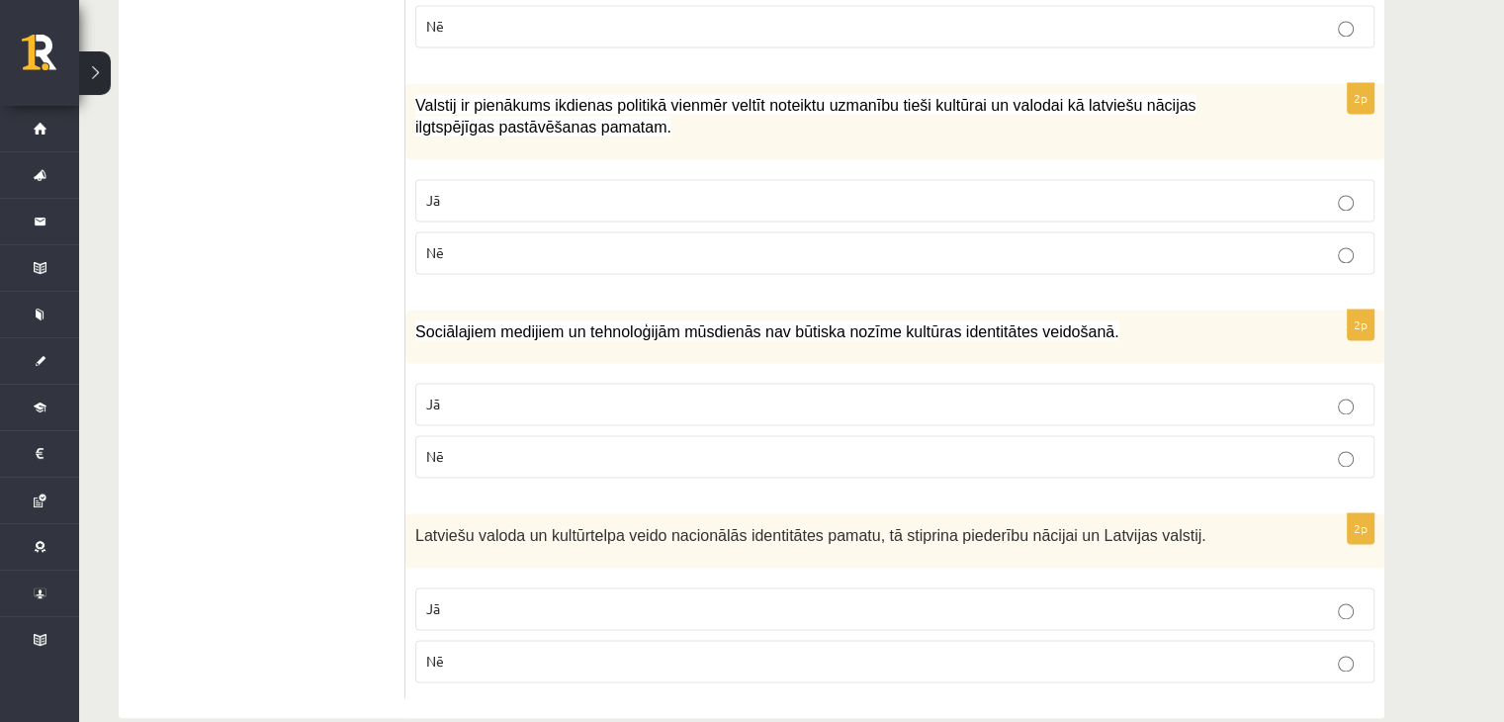
click at [892, 446] on p "Nē" at bounding box center [894, 456] width 937 height 21
click at [873, 598] on p "Jā" at bounding box center [894, 608] width 937 height 21
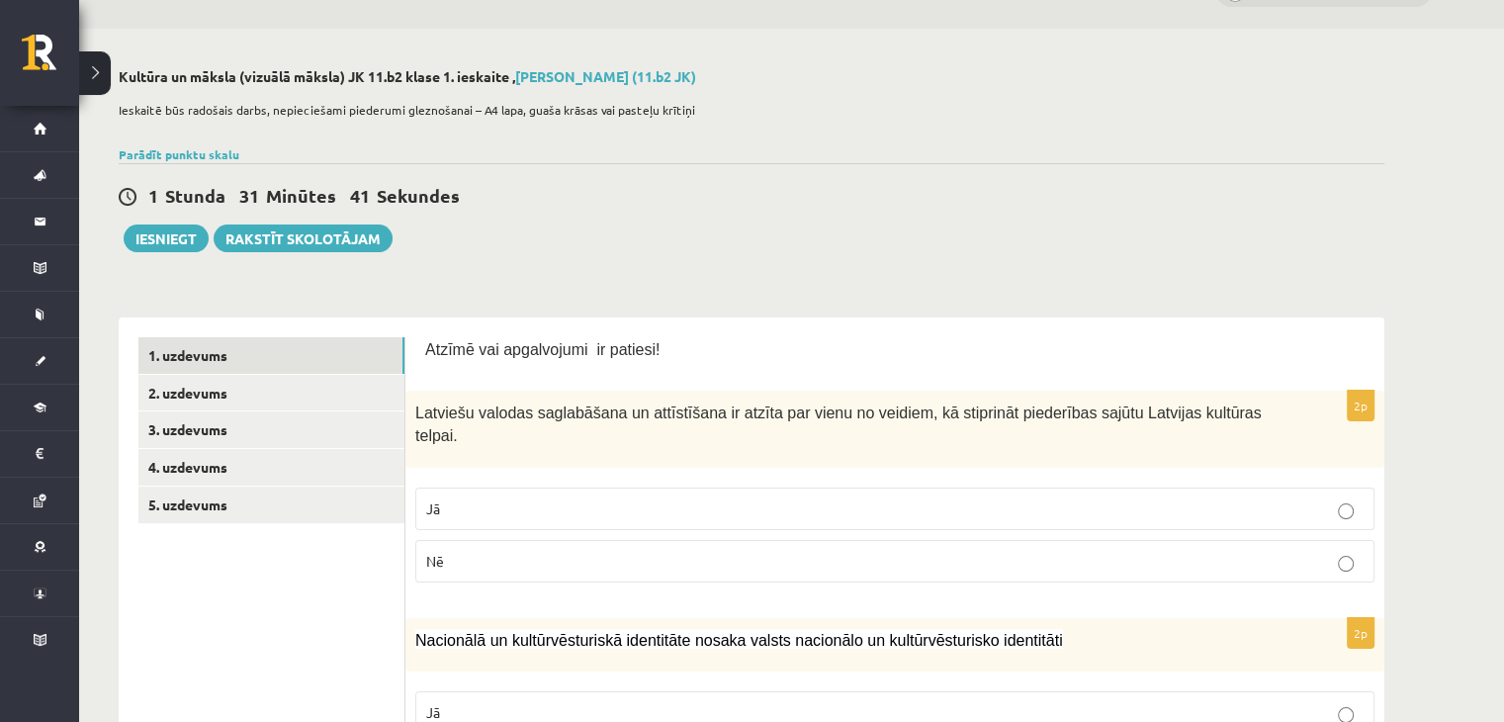
scroll to position [40, 0]
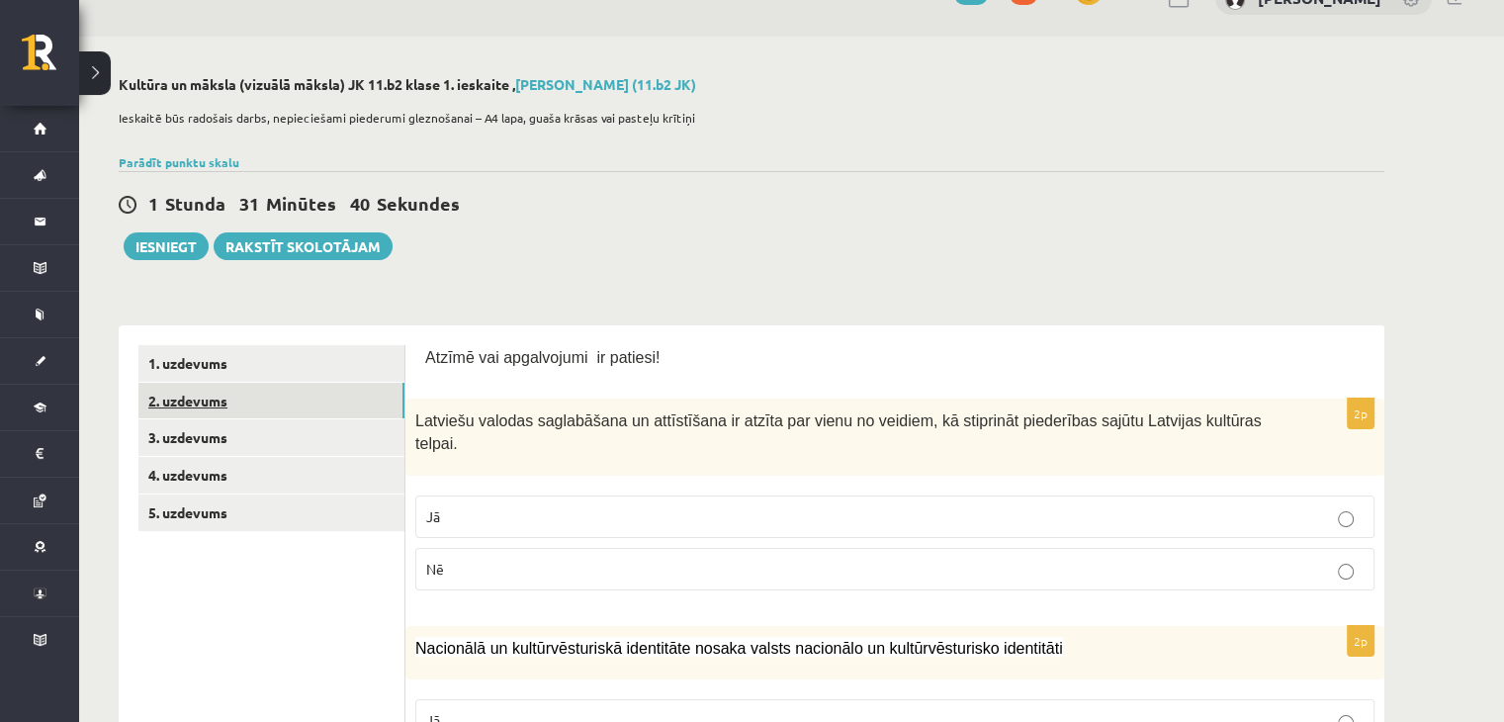
click at [297, 409] on link "2. uzdevums" at bounding box center [271, 401] width 266 height 37
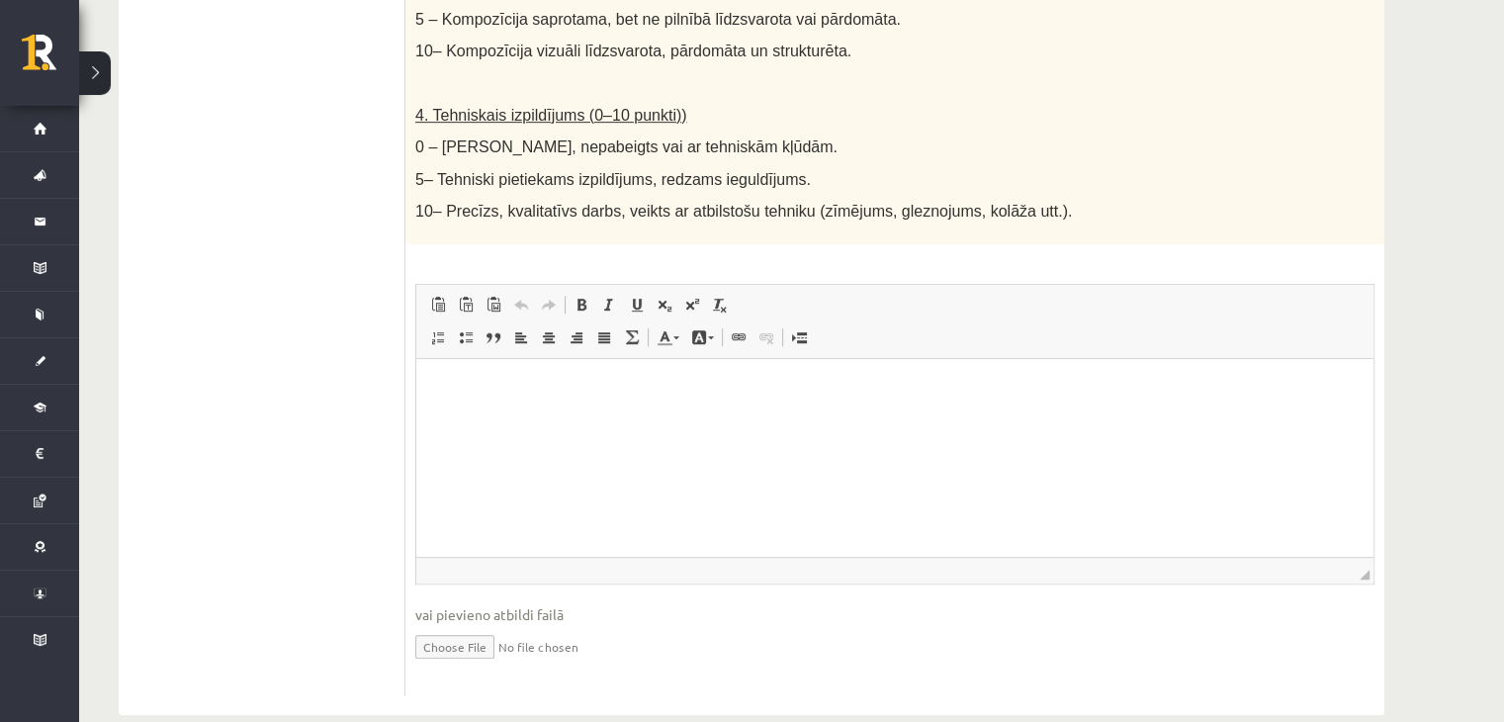
scroll to position [1105, 0]
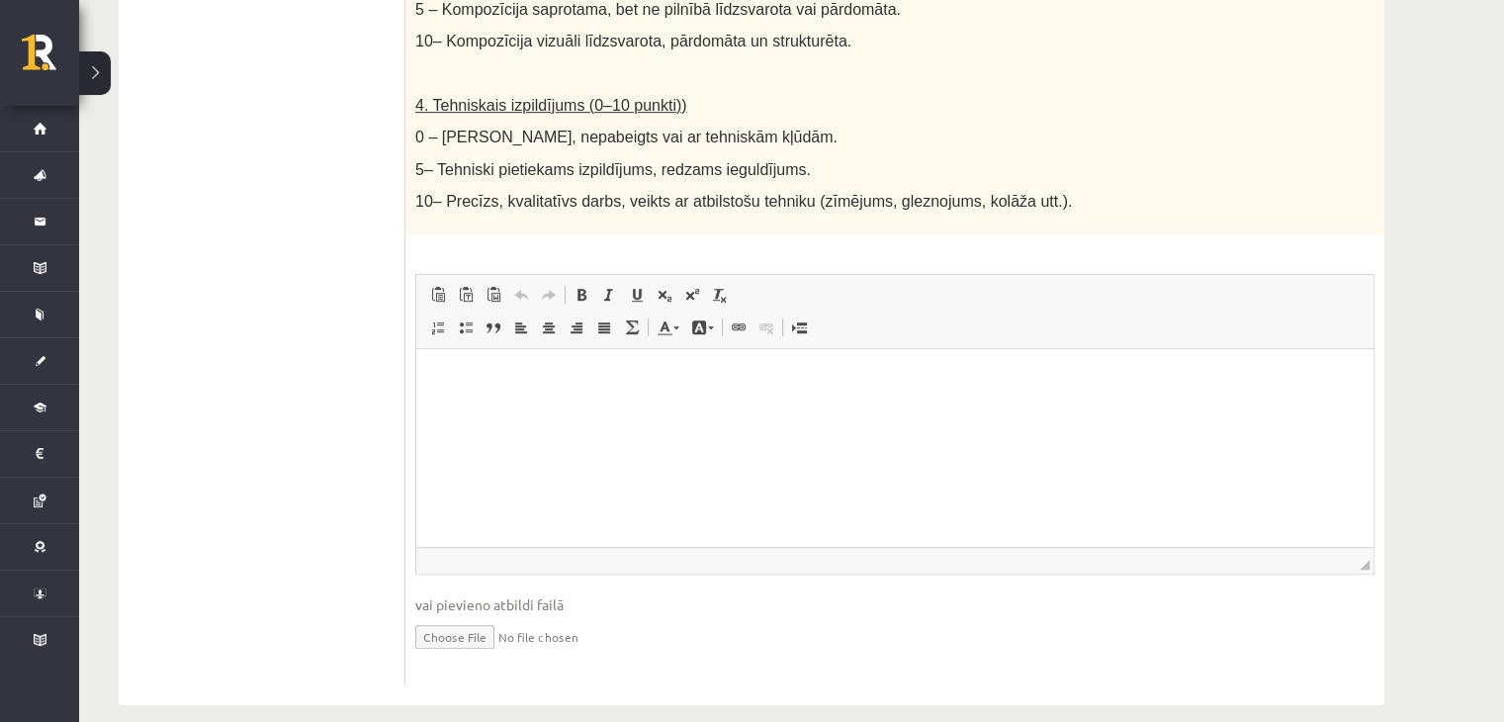
click at [479, 615] on input "file" at bounding box center [894, 635] width 959 height 41
type input "**********"
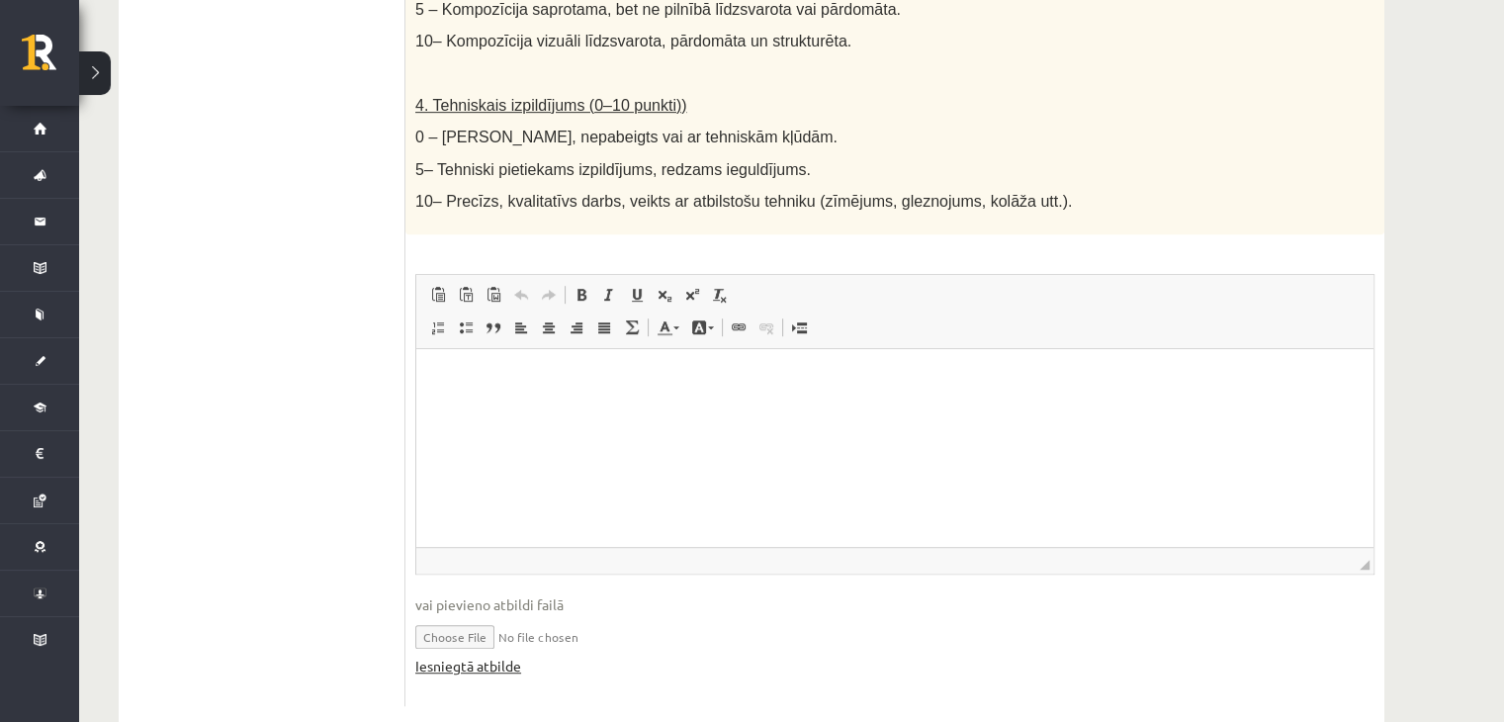
click at [457, 656] on link "Iesniegtā atbilde" at bounding box center [468, 666] width 106 height 21
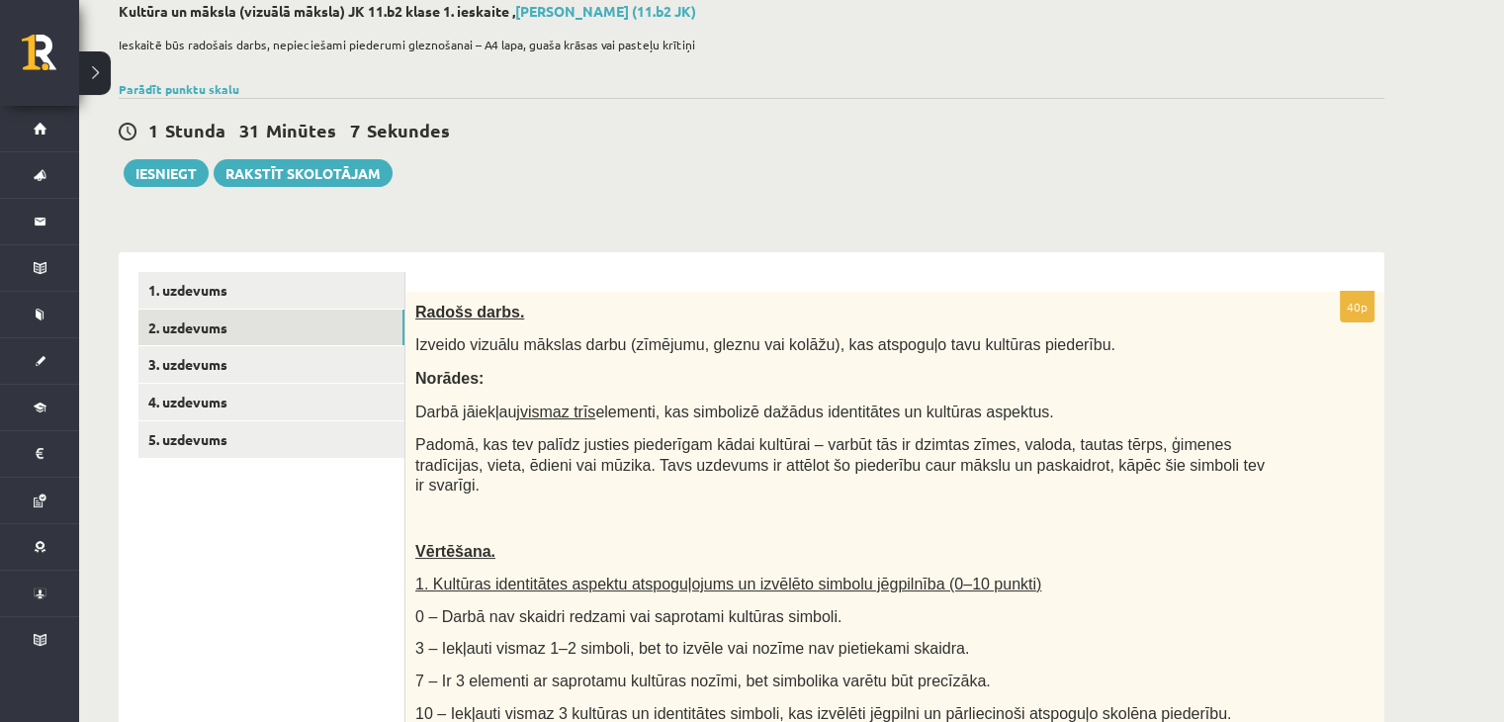
scroll to position [112, 0]
click at [205, 368] on link "3. uzdevums" at bounding box center [271, 365] width 266 height 37
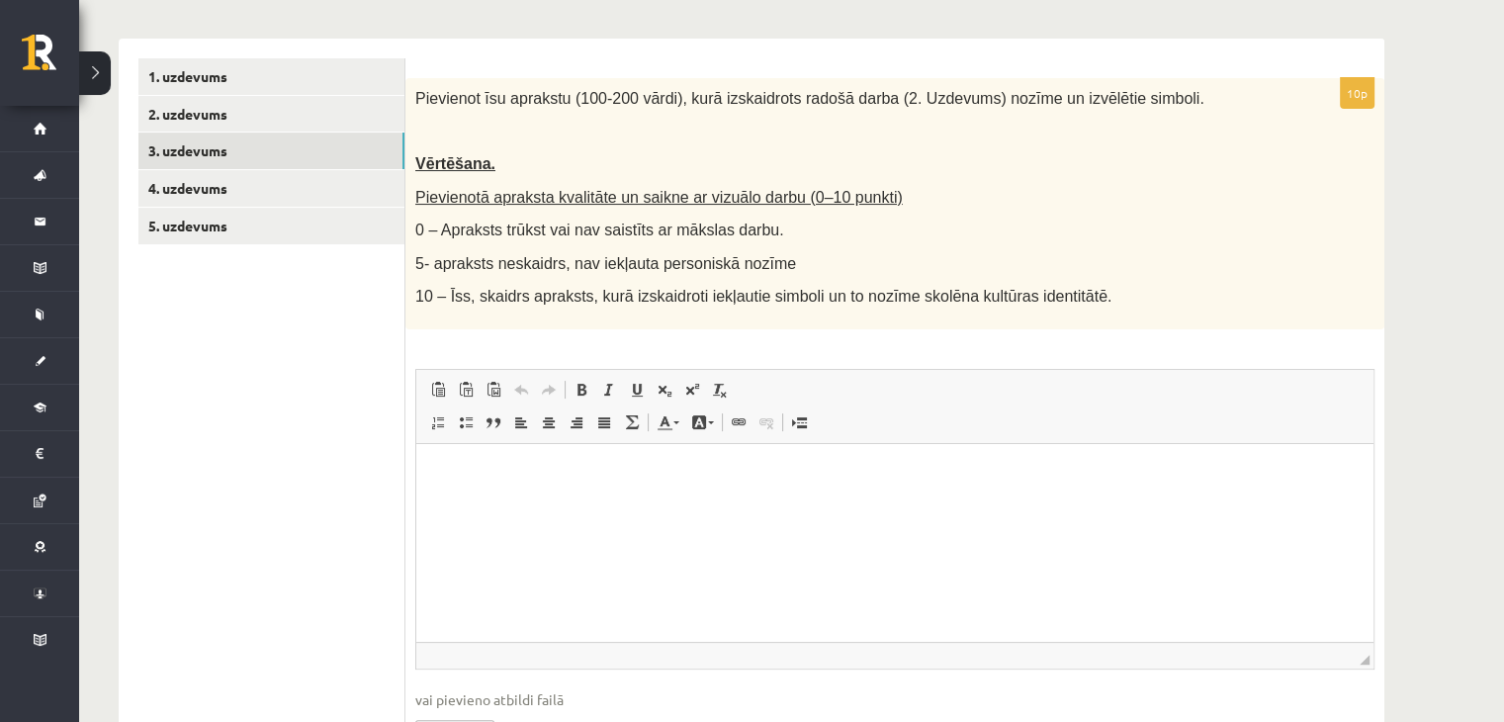
scroll to position [330, 0]
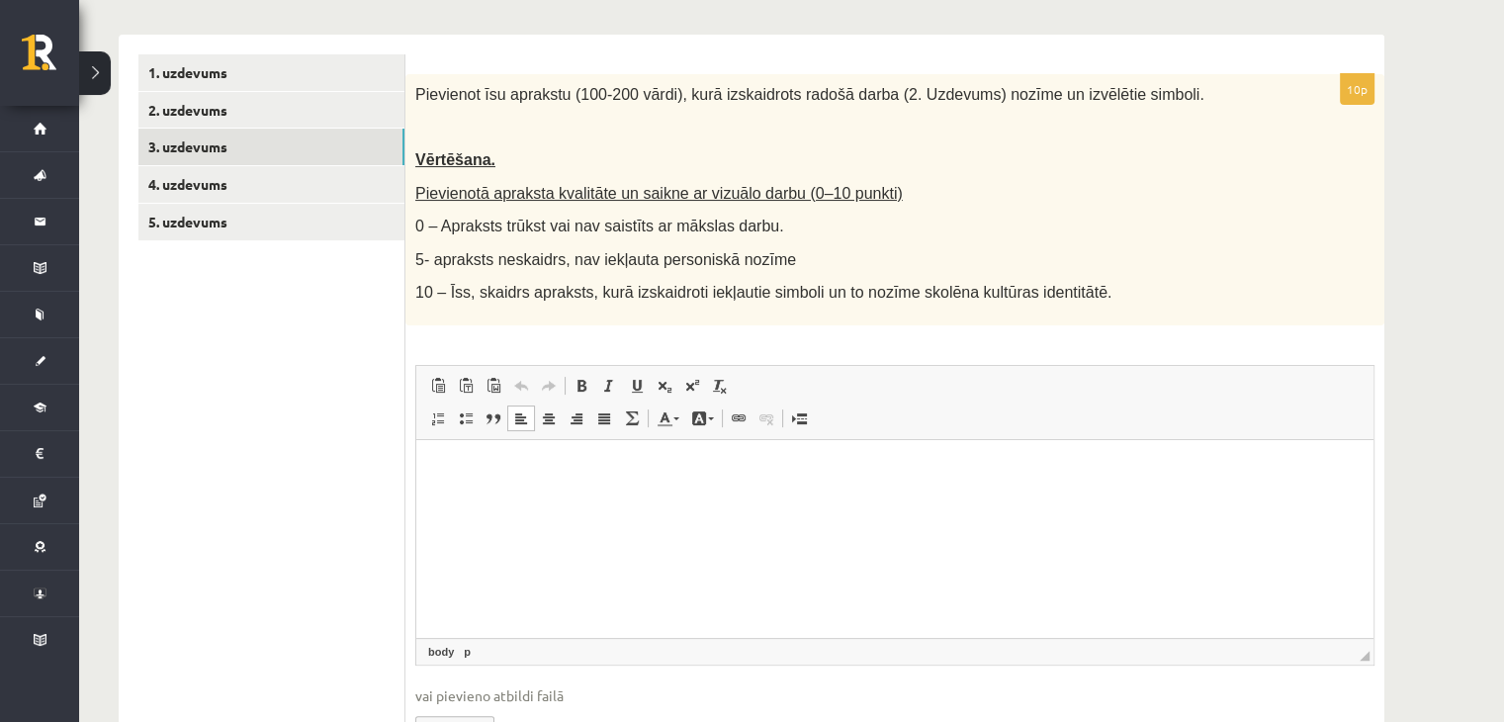
click at [464, 481] on html at bounding box center [894, 470] width 957 height 60
click at [801, 480] on p "**********" at bounding box center [895, 470] width 919 height 21
click at [864, 465] on p "**********" at bounding box center [895, 470] width 919 height 21
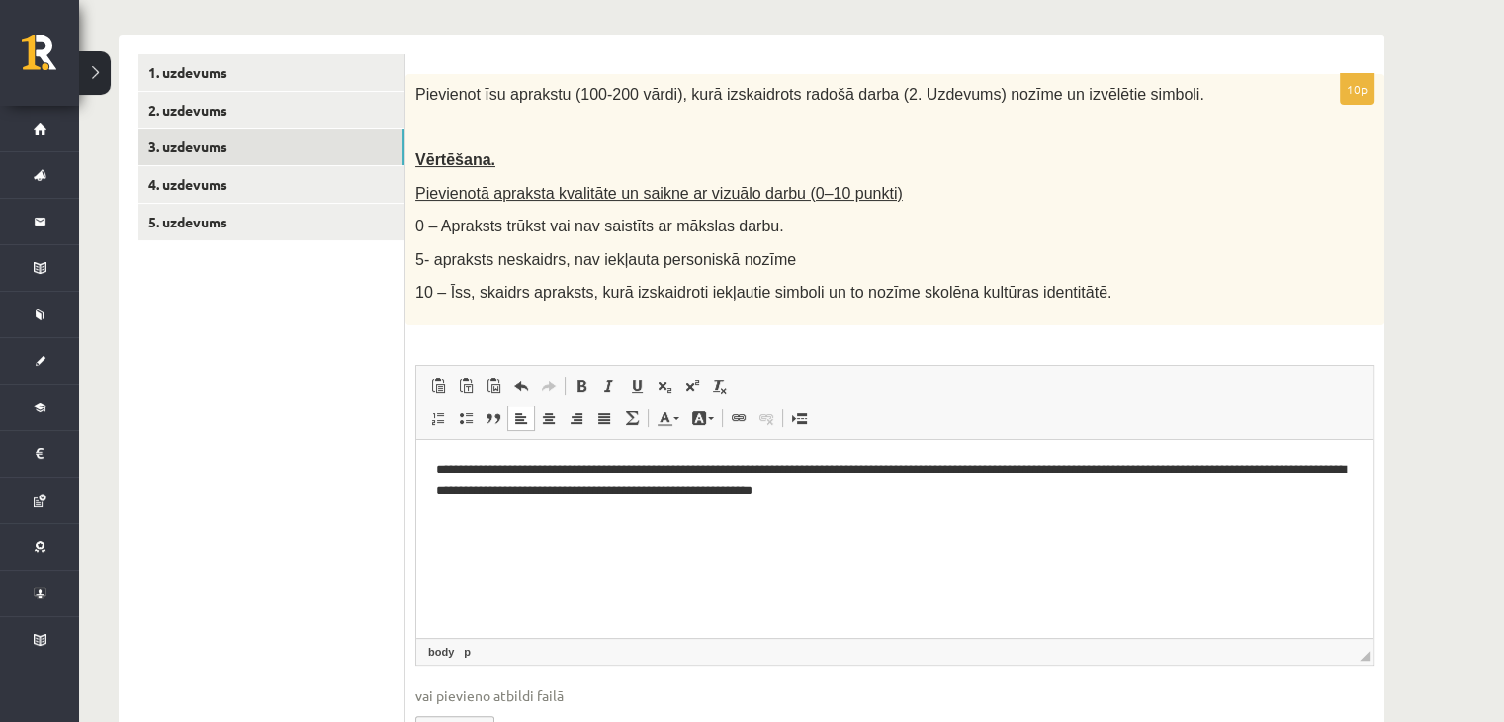
click at [938, 490] on p "**********" at bounding box center [895, 481] width 919 height 42
click at [982, 493] on p "**********" at bounding box center [895, 481] width 919 height 42
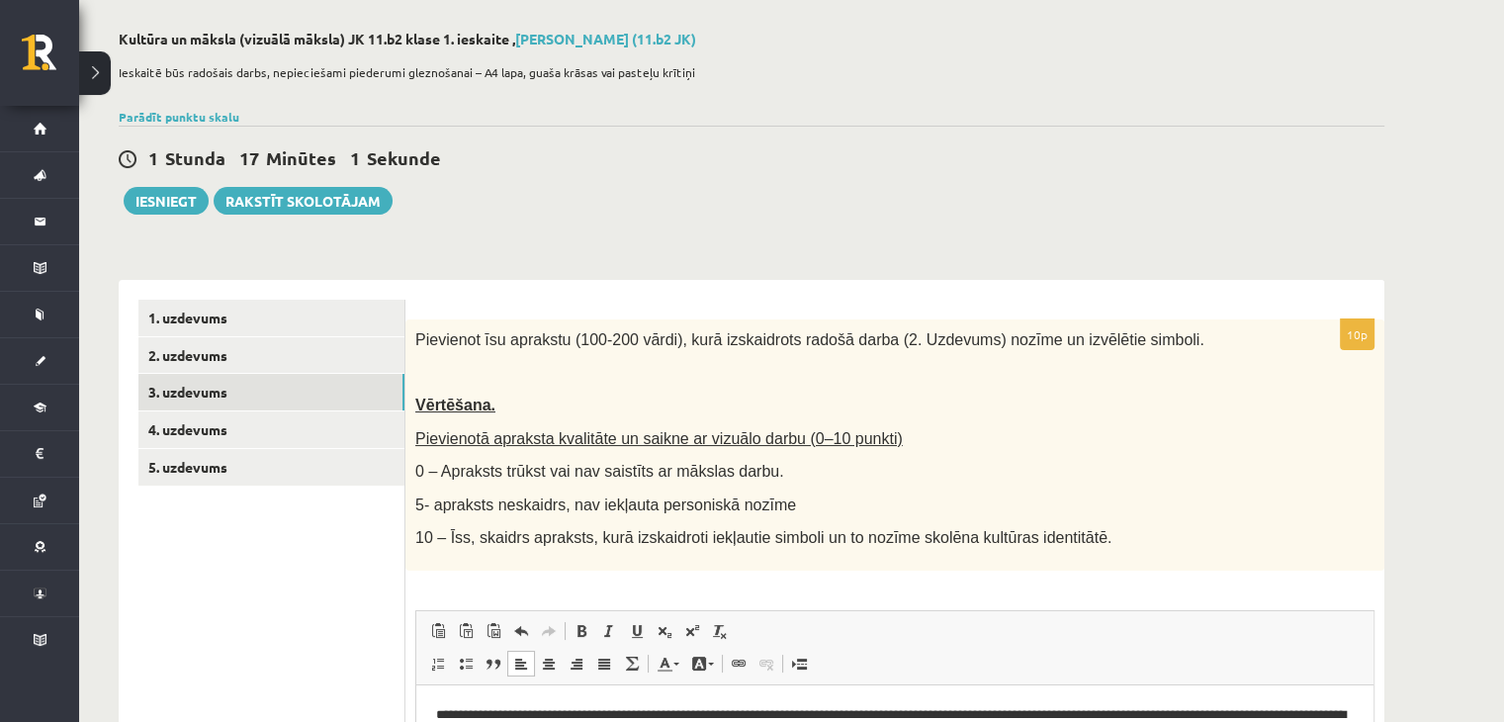
scroll to position [75, 0]
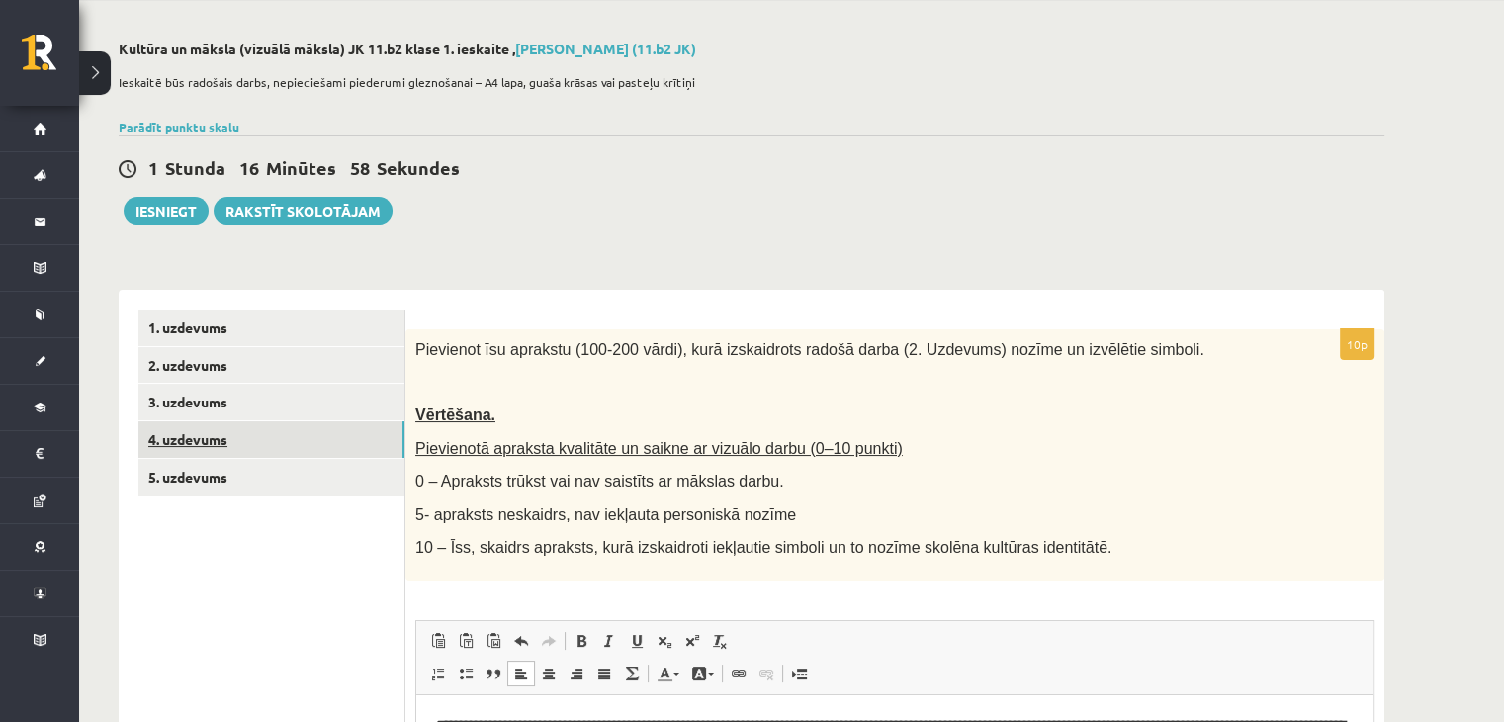
click at [265, 449] on link "4. uzdevums" at bounding box center [271, 439] width 266 height 37
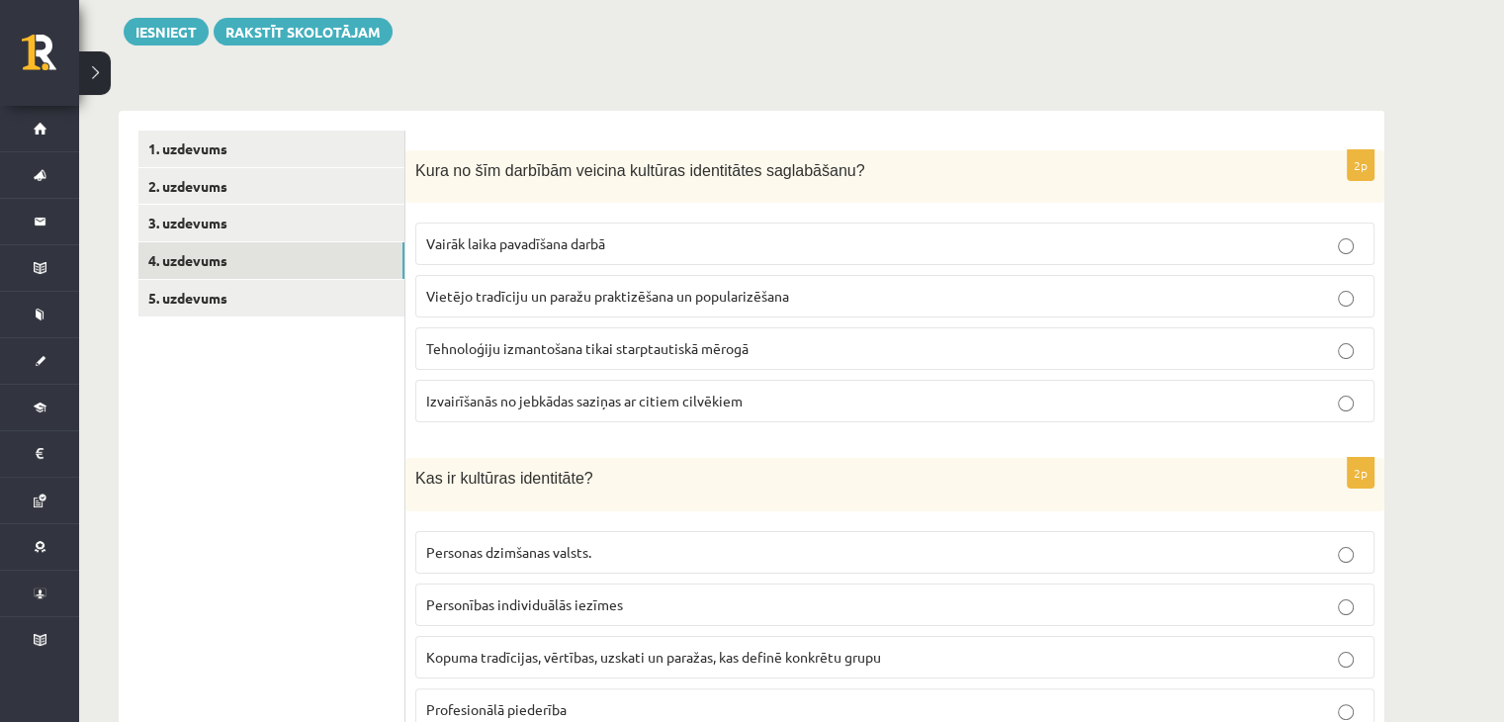
scroll to position [253, 0]
click at [1191, 302] on p "Vietējo tradīciju un paražu praktizēšana un popularizēšana" at bounding box center [894, 297] width 937 height 21
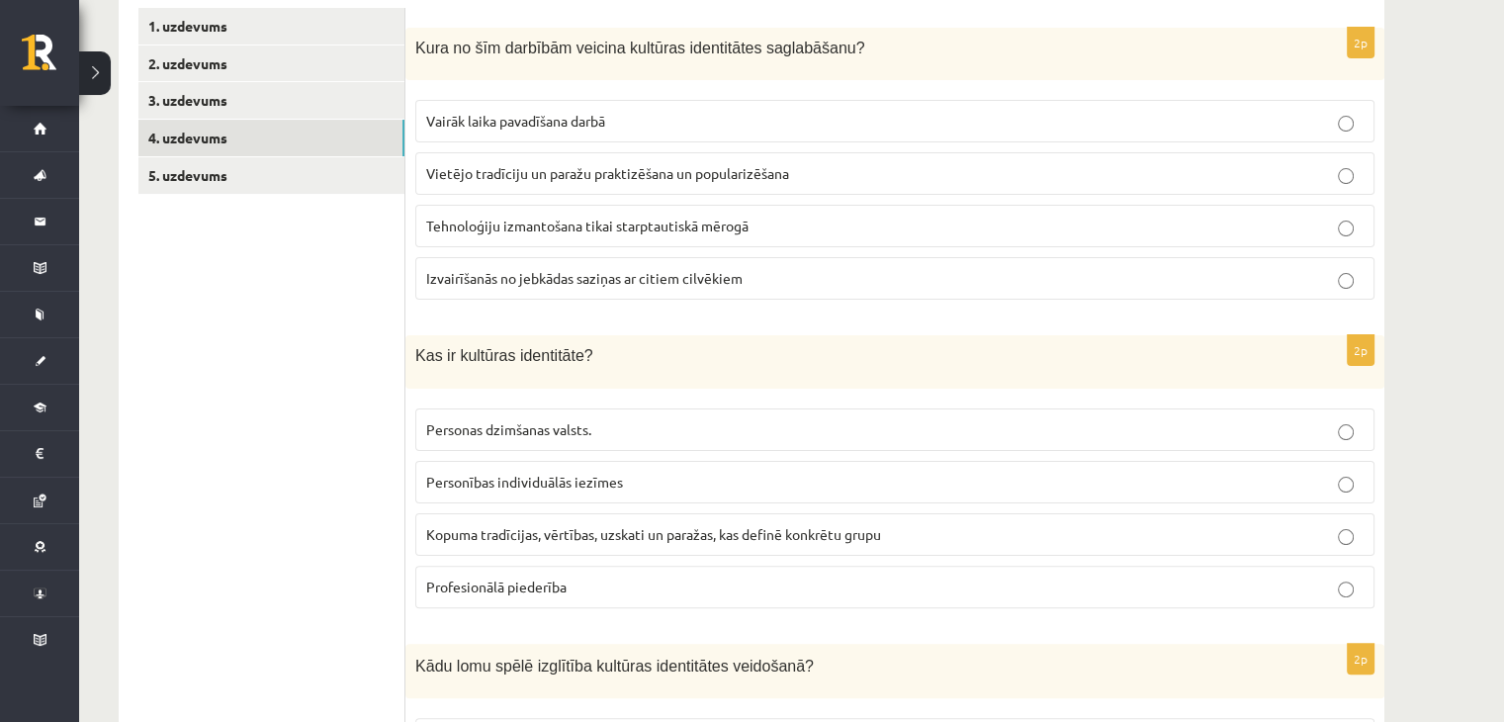
scroll to position [378, 0]
click at [1045, 523] on p "Kopuma tradīcijas, vērtības, uzskati un paražas, kas definē konkrētu grupu" at bounding box center [894, 533] width 937 height 21
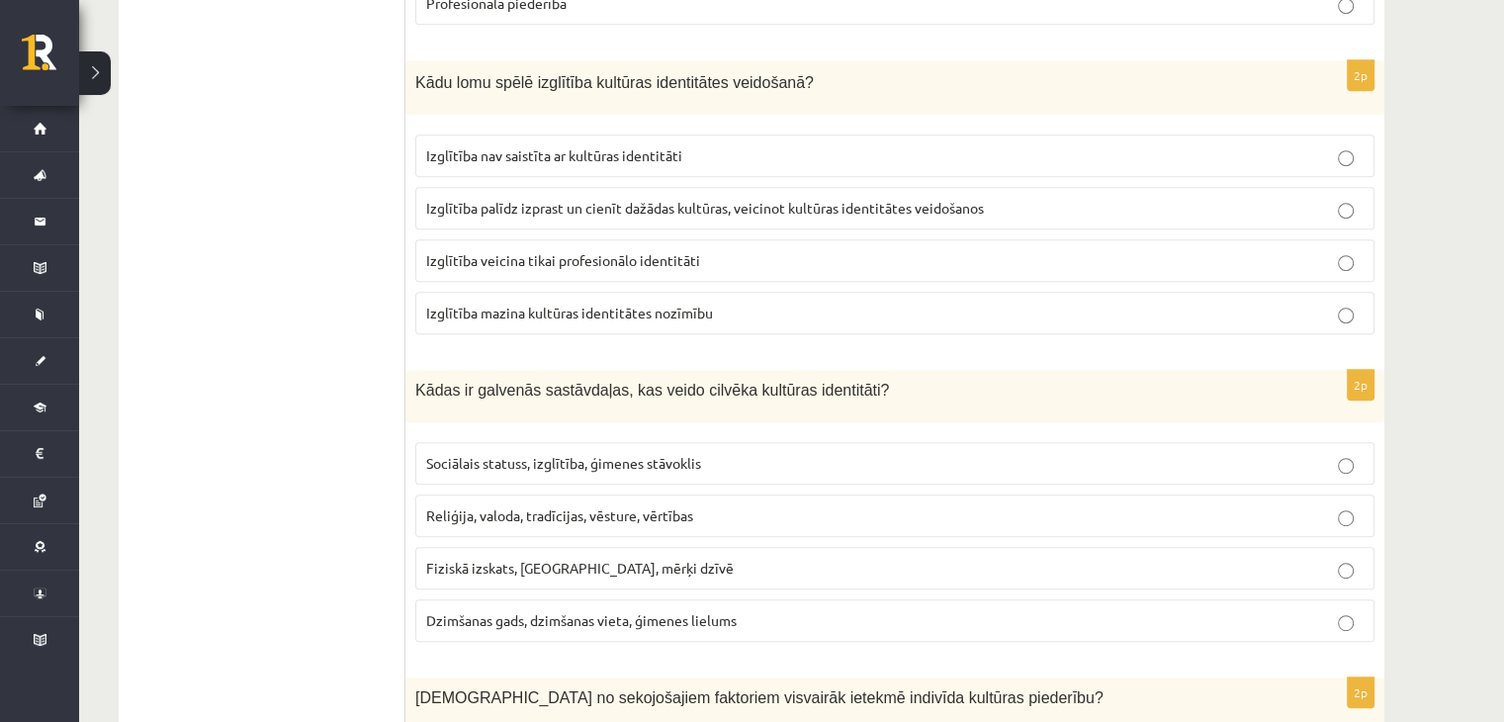
scroll to position [963, 0]
click at [961, 195] on p "Izglītība palīdz izprast un cienīt dažādas kultūras, veicinot kultūras identitā…" at bounding box center [894, 205] width 937 height 21
click at [774, 502] on p "Reliģija, valoda, tradīcijas, vēsture, vērtības" at bounding box center [894, 512] width 937 height 21
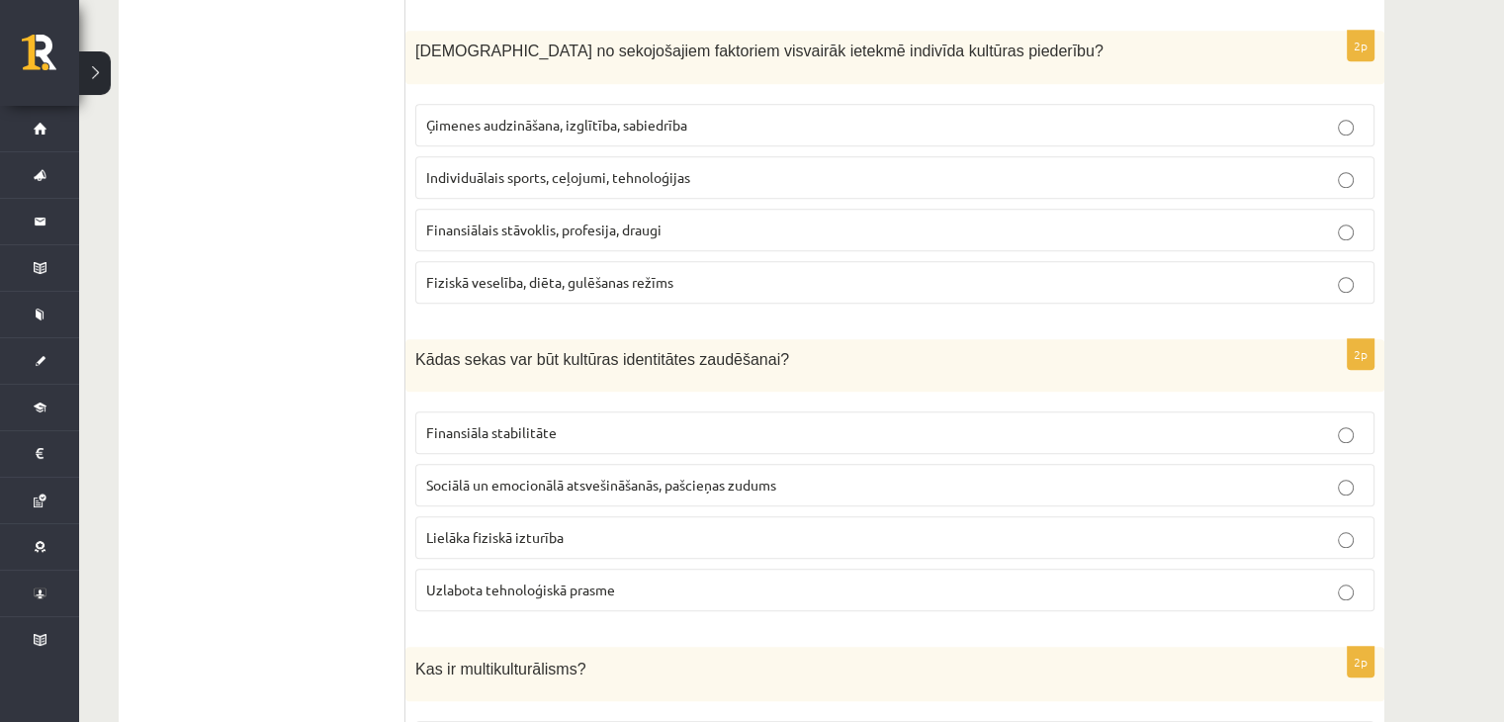
scroll to position [1609, 0]
click at [1250, 113] on p "Ģimenes audzināšana, izglītība, sabiedrība" at bounding box center [894, 123] width 937 height 21
click at [1144, 473] on p "Sociālā un emocionālā atsvešināšanās, pašcieņas zudums" at bounding box center [894, 483] width 937 height 21
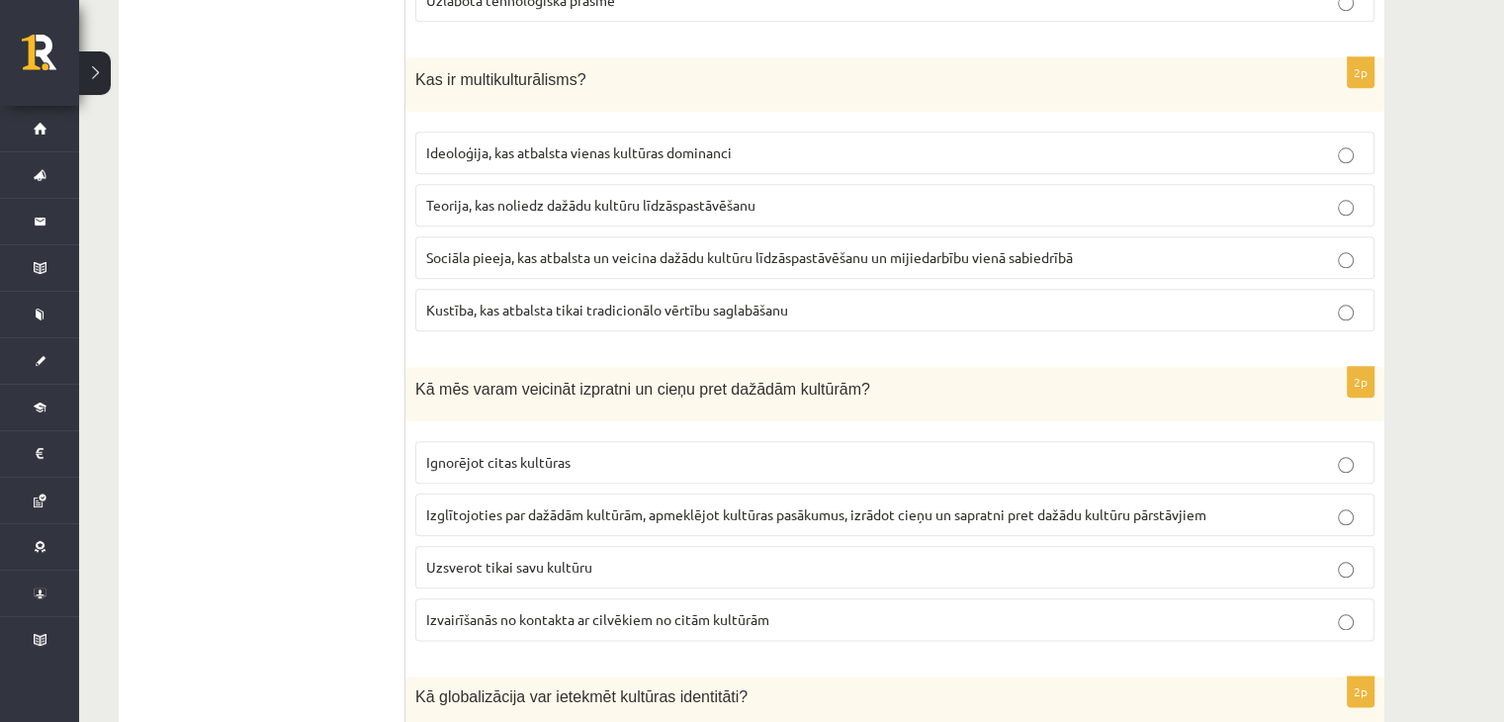
scroll to position [2198, 0]
click at [1230, 245] on p "Sociāla pieeja, kas atbalsta un veicina dažādu kultūru līdzāspastāvēšanu un mij…" at bounding box center [894, 255] width 937 height 21
click at [1078, 503] on span "Izglītojoties par dažādām kultūrām, apmeklējot kultūras pasākumus, izrādot cieņ…" at bounding box center [816, 512] width 780 height 18
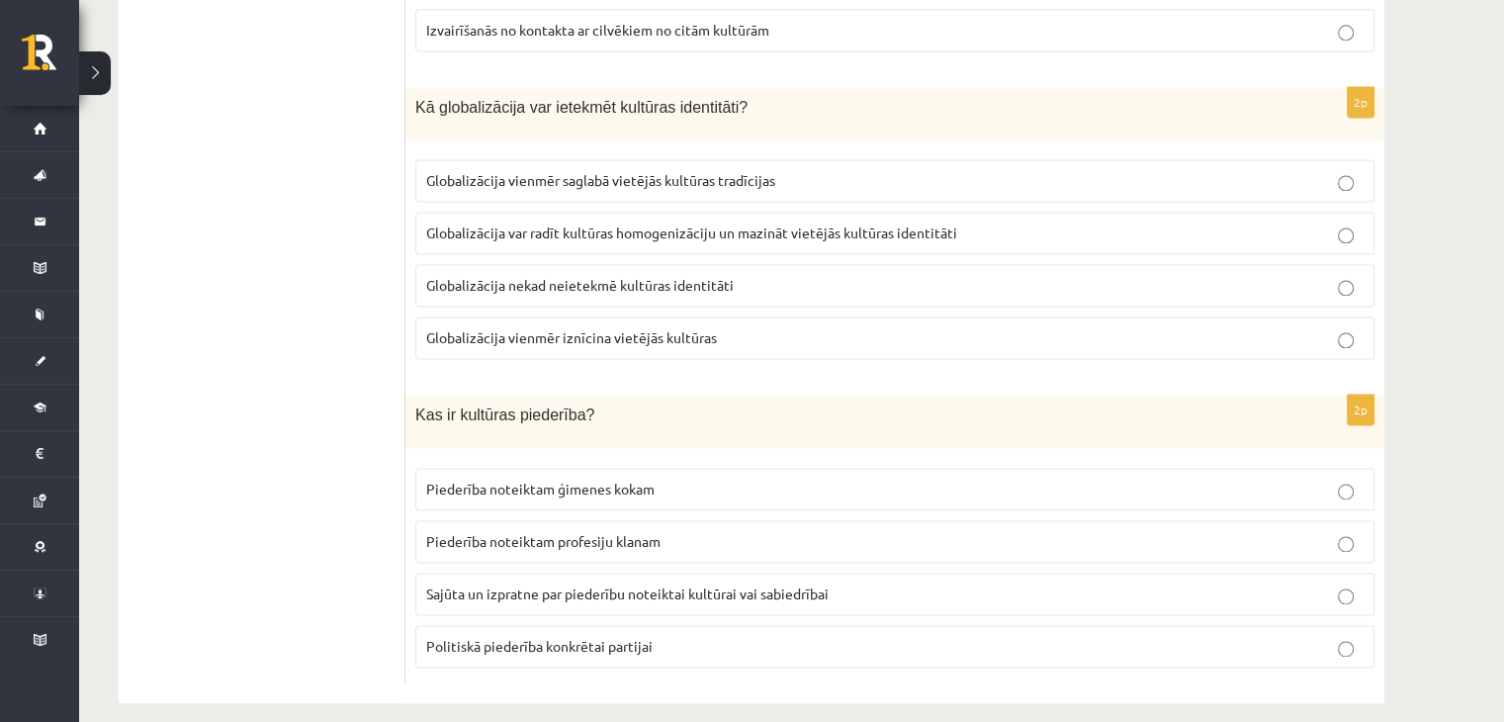
scroll to position [2791, 0]
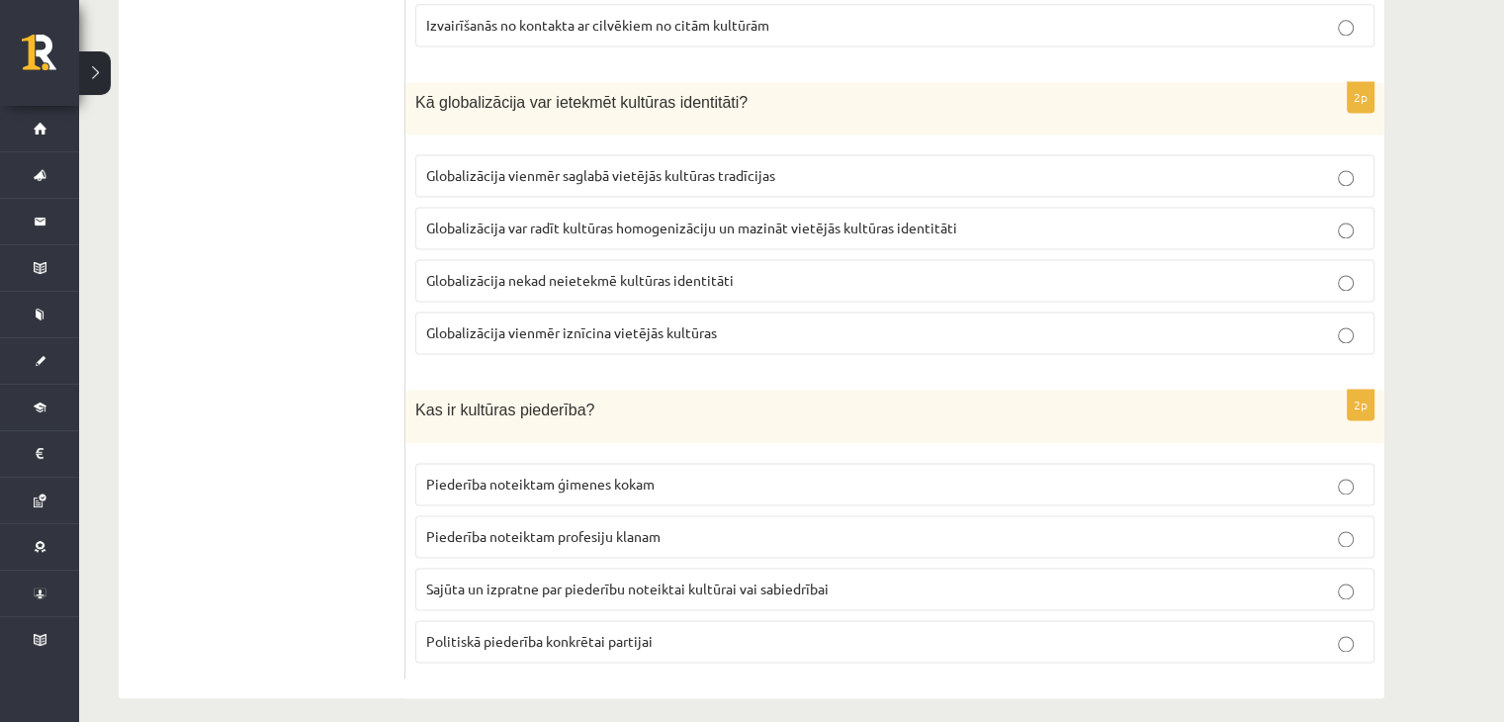
click at [973, 218] on p "Globalizācija var radīt kultūras homogenizāciju un mazināt vietējās kultūras id…" at bounding box center [894, 228] width 937 height 21
click at [829, 584] on label "Sajūta un izpratne par piederību noteiktai kultūrai vai sabiedrībai" at bounding box center [894, 589] width 959 height 43
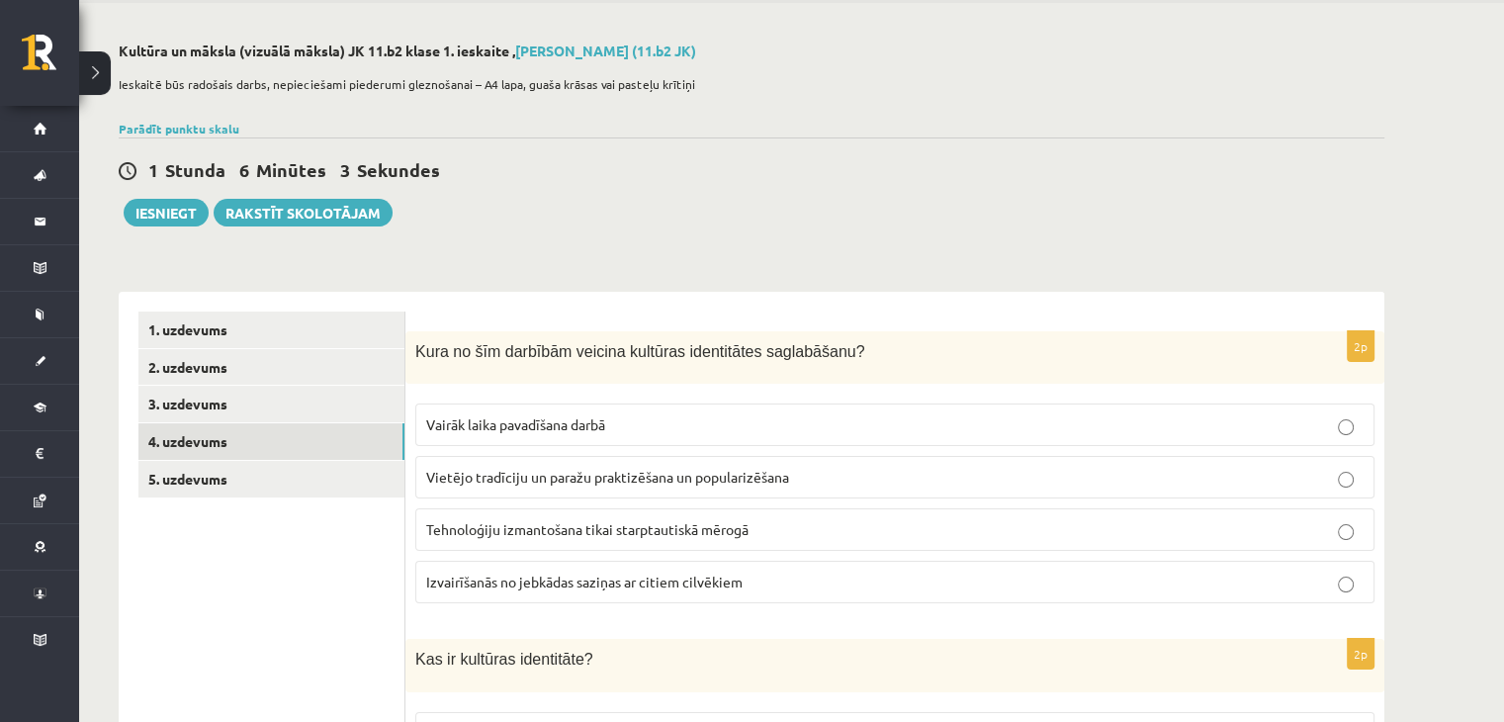
scroll to position [0, 0]
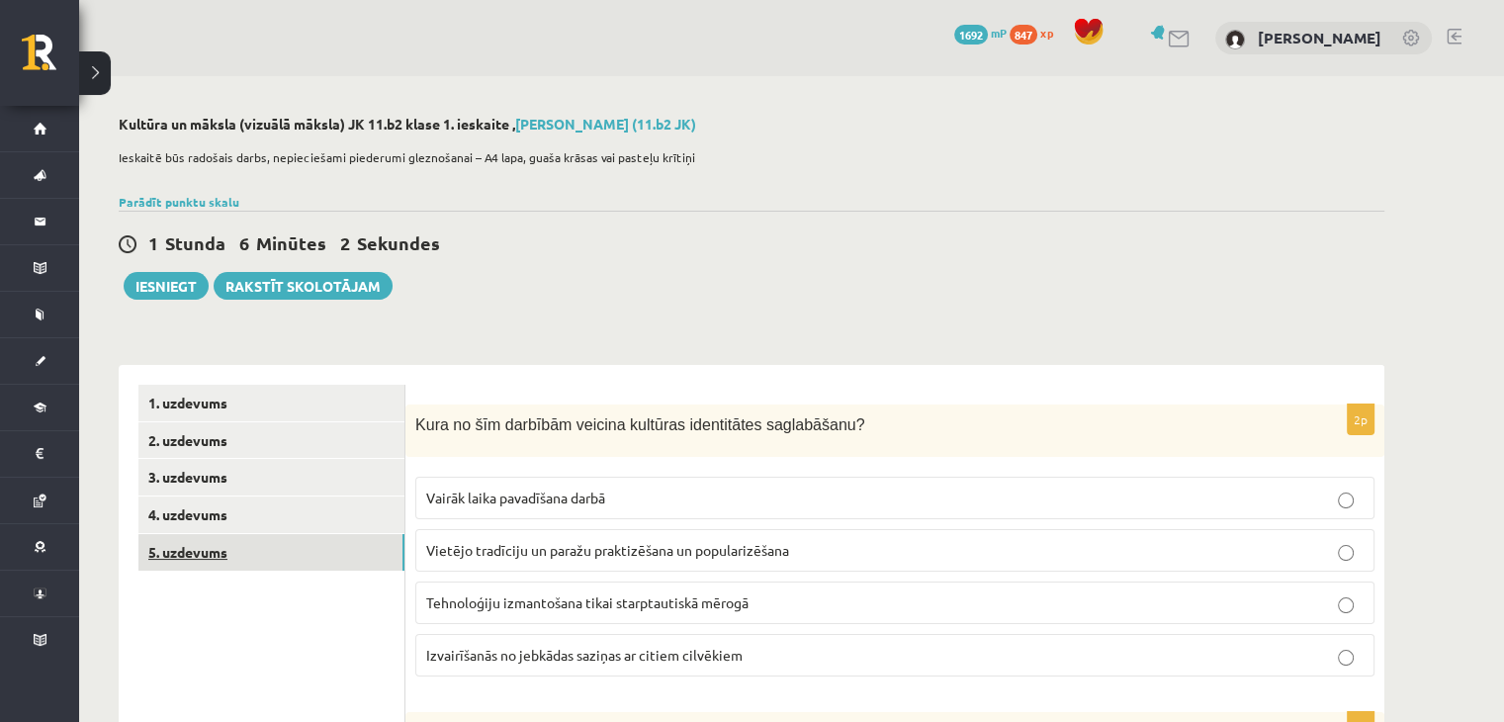
click at [287, 551] on link "5. uzdevums" at bounding box center [271, 552] width 266 height 37
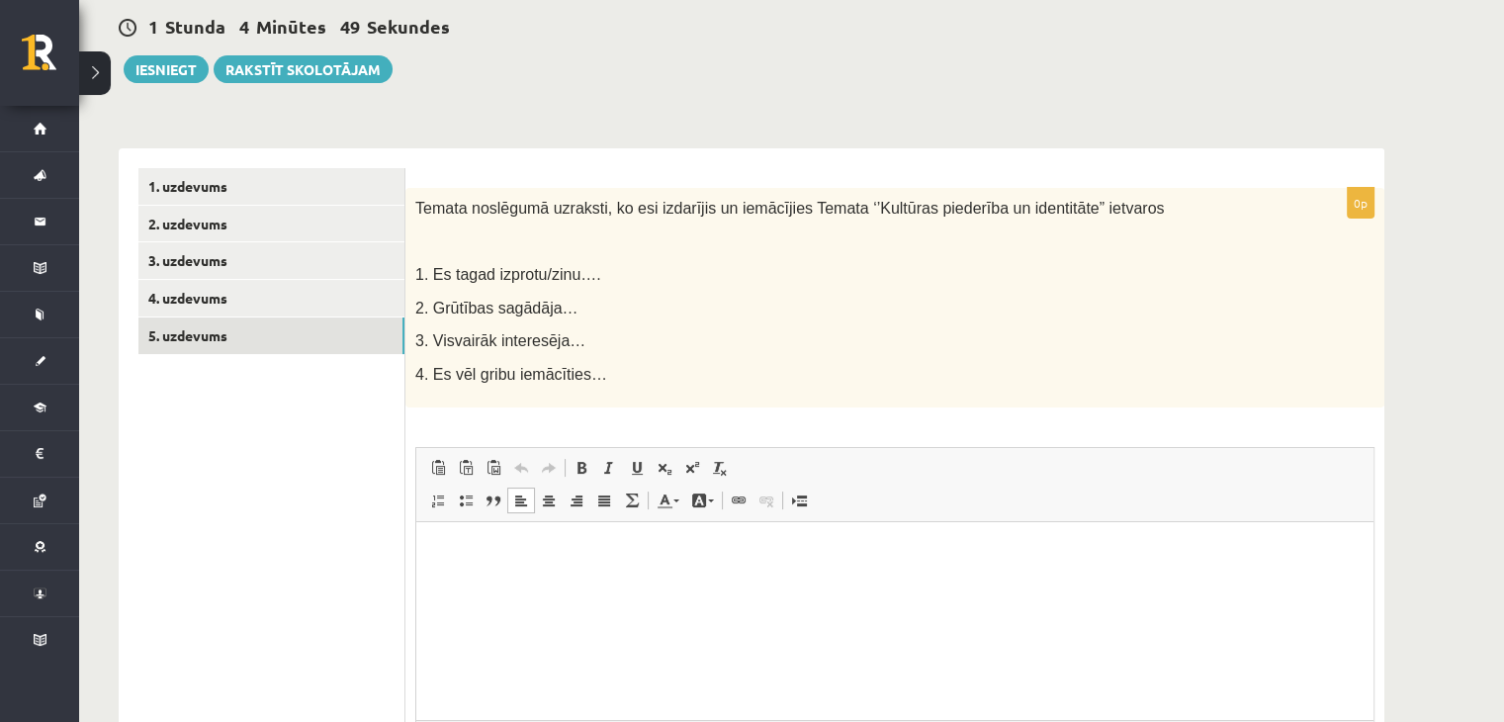
click at [598, 582] on html at bounding box center [894, 552] width 957 height 60
click at [459, 589] on p "**********" at bounding box center [895, 586] width 919 height 21
click at [536, 579] on p "**********" at bounding box center [895, 586] width 919 height 21
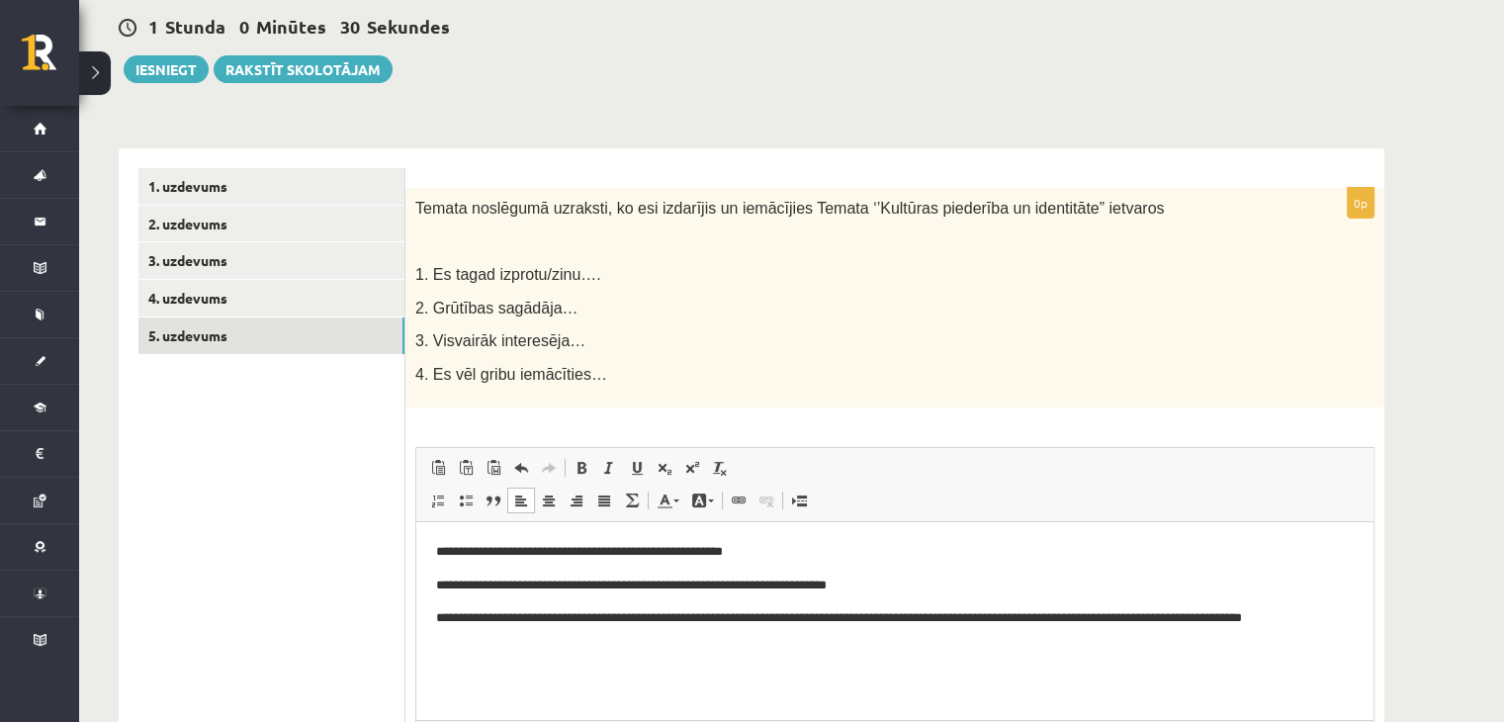
click at [1309, 627] on p "**********" at bounding box center [895, 618] width 919 height 21
click at [1061, 622] on p "**********" at bounding box center [895, 618] width 919 height 21
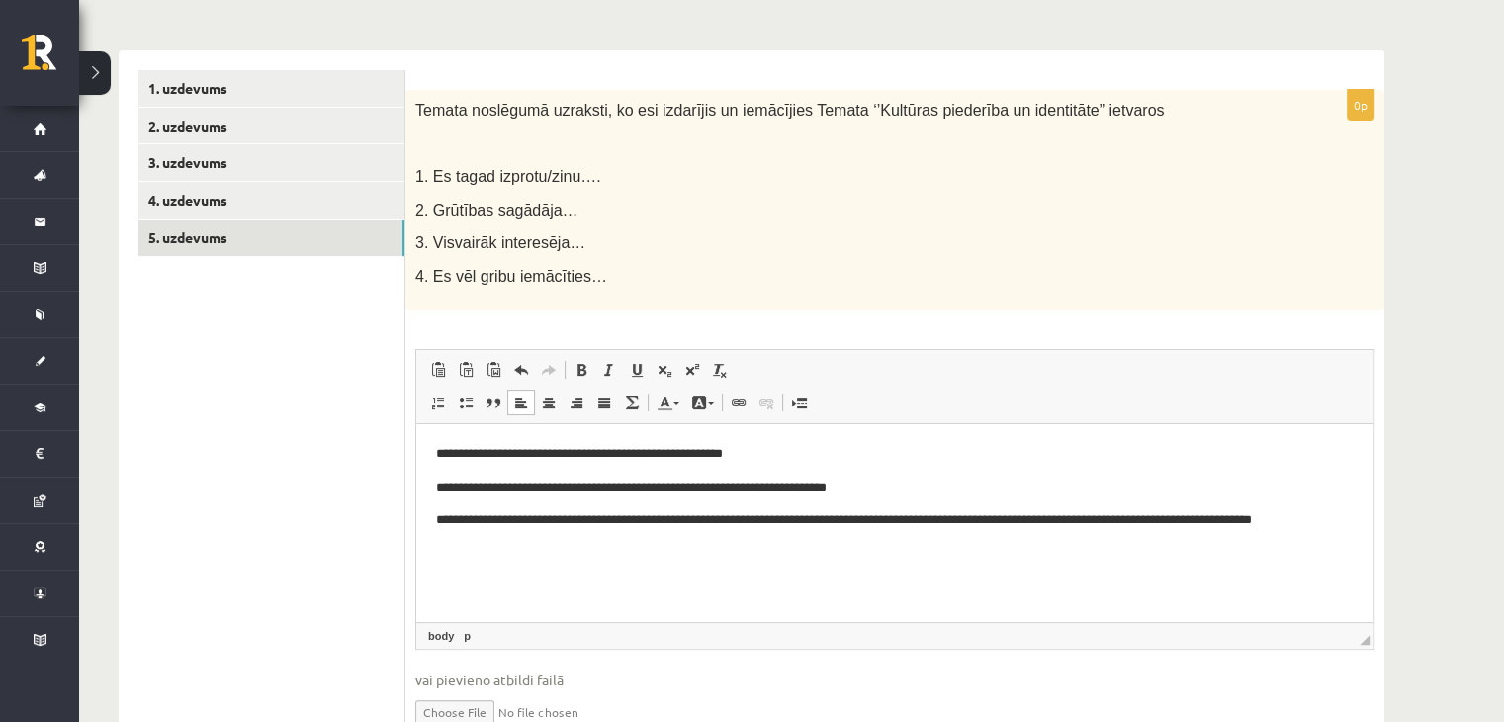
scroll to position [315, 0]
click at [906, 478] on p "**********" at bounding box center [895, 487] width 919 height 21
click at [921, 521] on p "**********" at bounding box center [895, 519] width 919 height 21
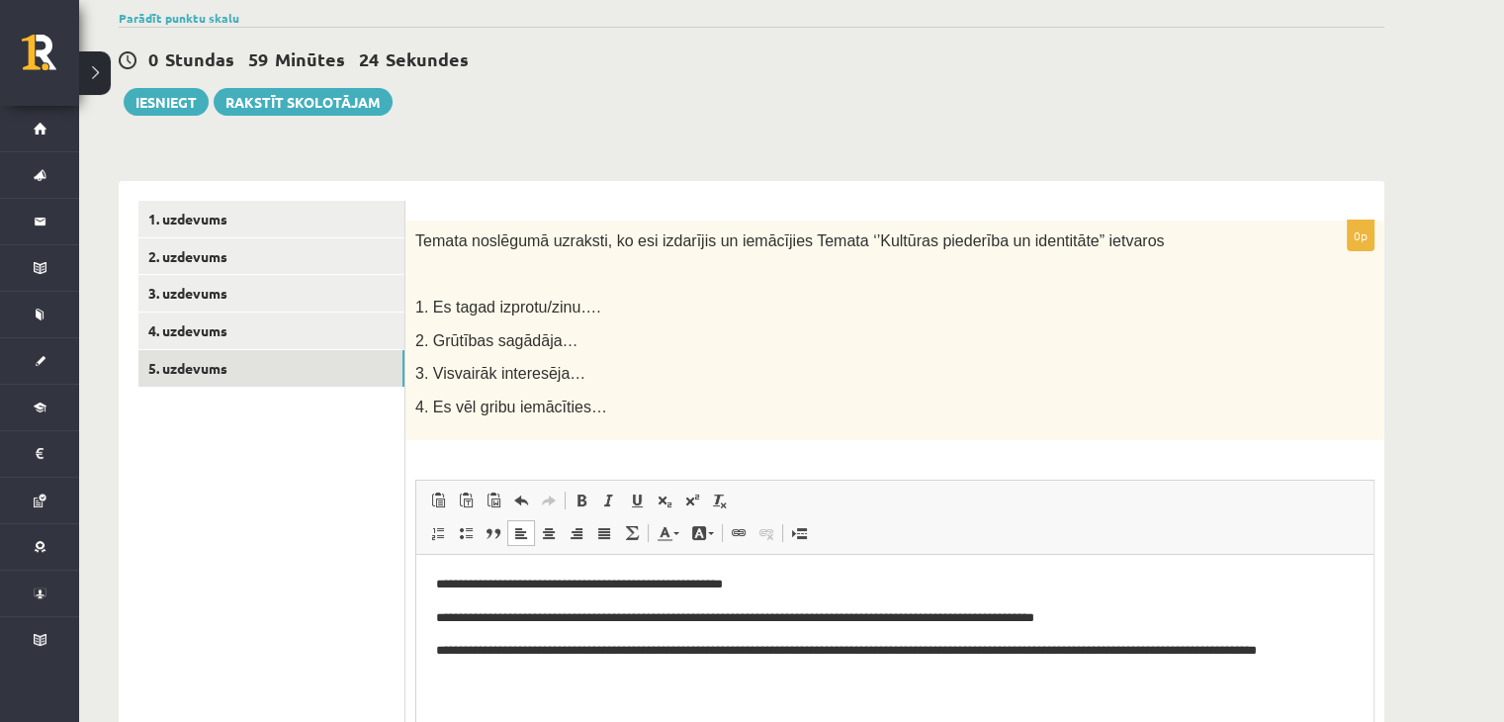
scroll to position [0, 0]
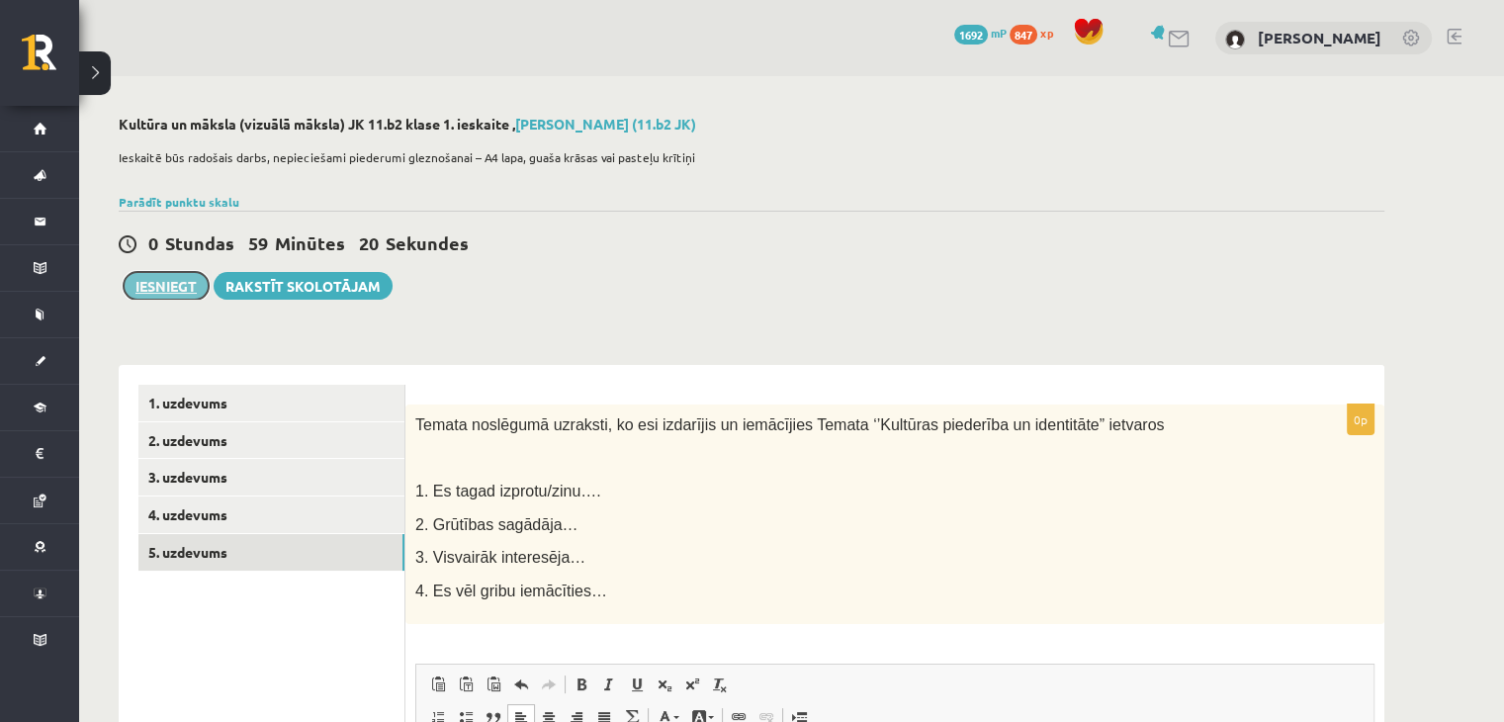
click at [150, 286] on button "Iesniegt" at bounding box center [166, 286] width 85 height 28
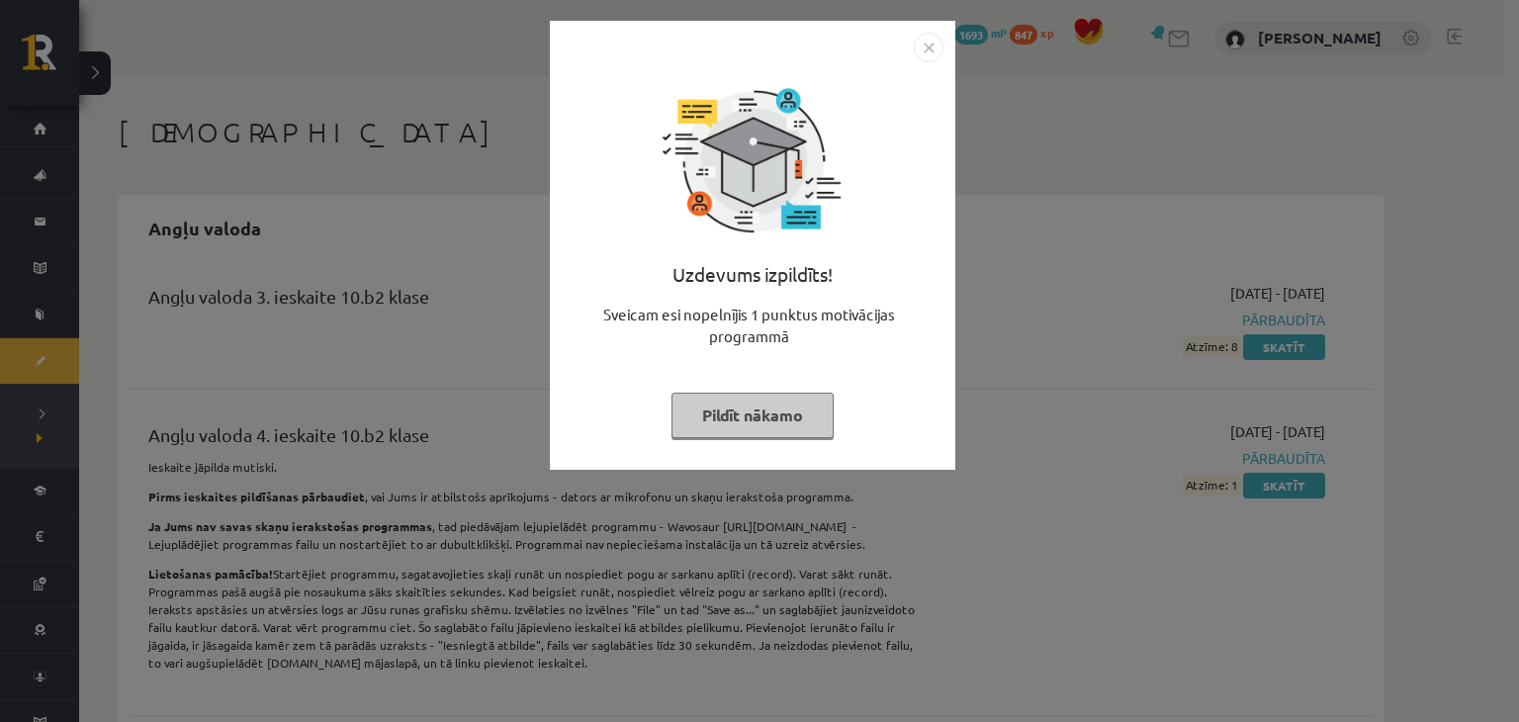
click at [923, 38] on img "Close" at bounding box center [929, 48] width 30 height 30
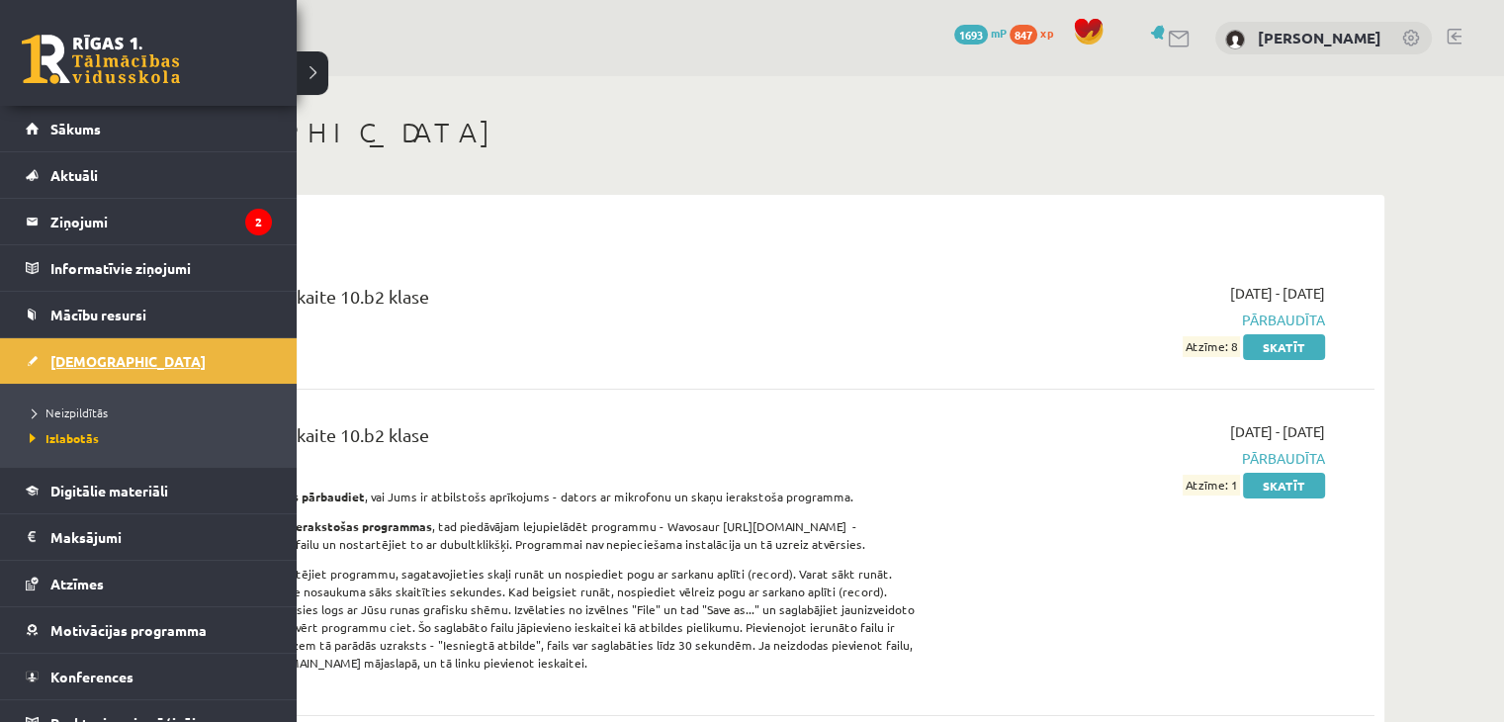
click at [72, 367] on link "[DEMOGRAPHIC_DATA]" at bounding box center [149, 360] width 246 height 45
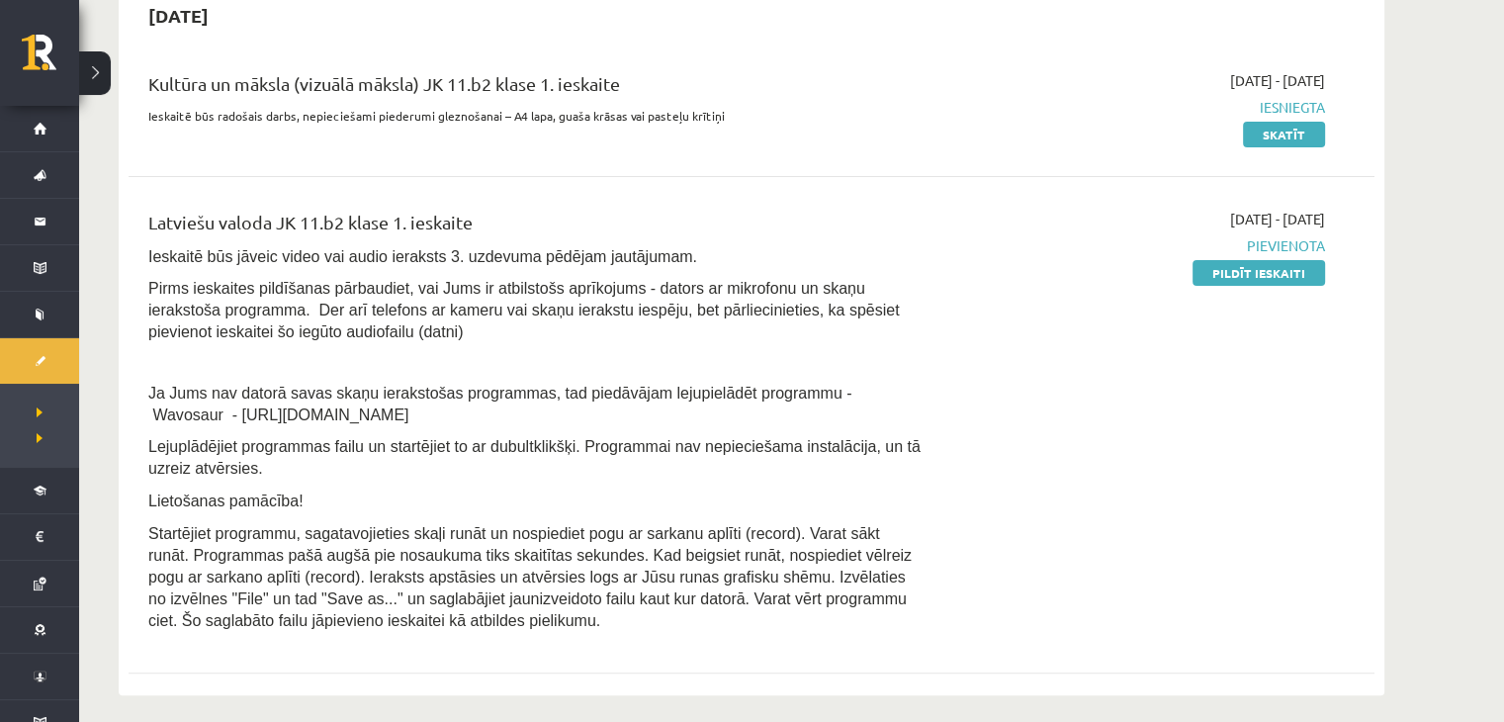
scroll to position [477, 0]
drag, startPoint x: 779, startPoint y: 384, endPoint x: 496, endPoint y: 412, distance: 284.3
click at [496, 412] on p "Ja Jums nav datorā savas skaņu ierakstošas programmas, tad piedāvājam lejupielā…" at bounding box center [535, 402] width 774 height 44
drag, startPoint x: 154, startPoint y: 405, endPoint x: 340, endPoint y: 414, distance: 186.1
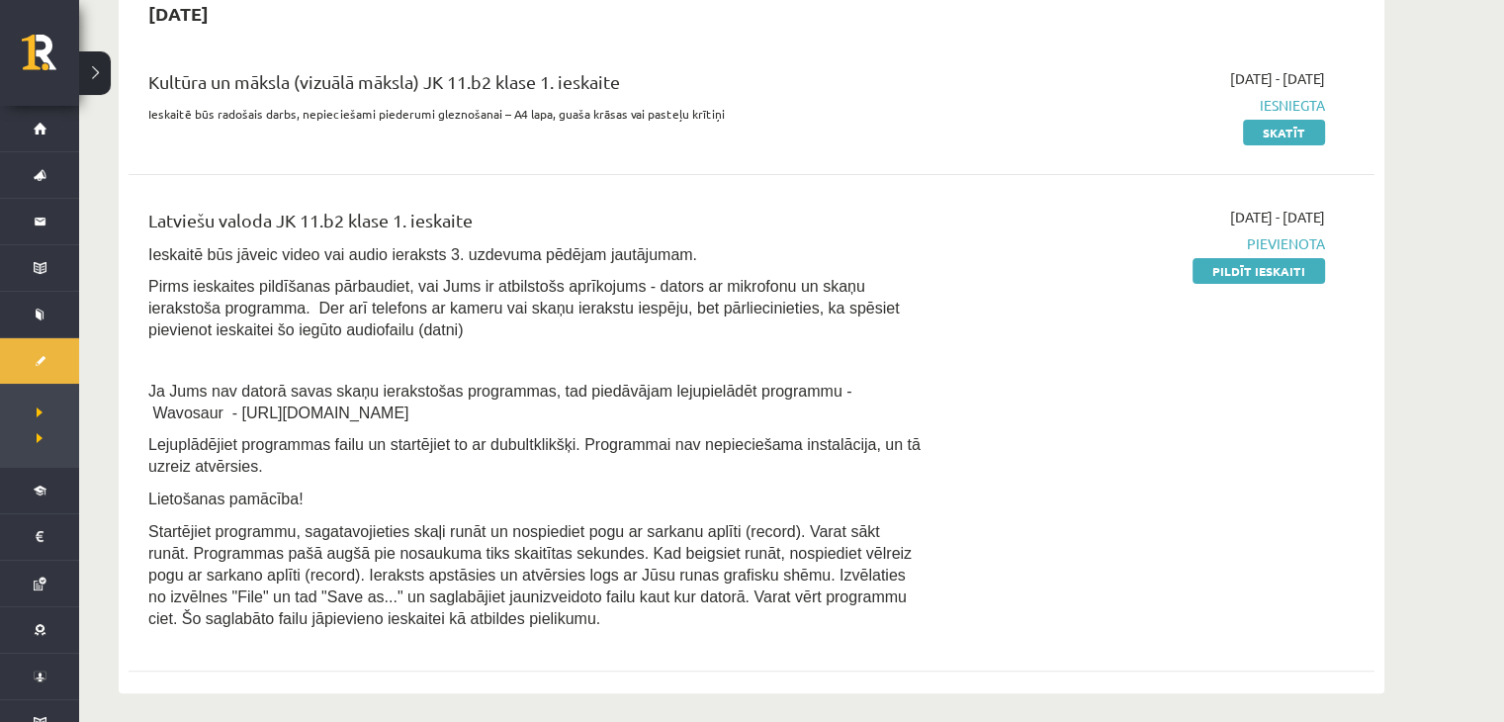
click at [340, 414] on p "Ja Jums nav datorā savas skaņu ierakstošas programmas, tad piedāvājam lejupielā…" at bounding box center [535, 402] width 774 height 44
copy span "https://www.wavosaur.com/"
click at [321, 346] on div "Latviešu valoda JK 11.b2 klase 1. ieskaite Ieskaitē būs jāveic video vai audio …" at bounding box center [536, 423] width 804 height 433
drag, startPoint x: 309, startPoint y: 389, endPoint x: 505, endPoint y: 397, distance: 197.0
click at [505, 397] on span "Ja Jums nav datorā savas skaņu ierakstošas programmas, tad piedāvājam lejupielā…" at bounding box center [499, 402] width 703 height 39
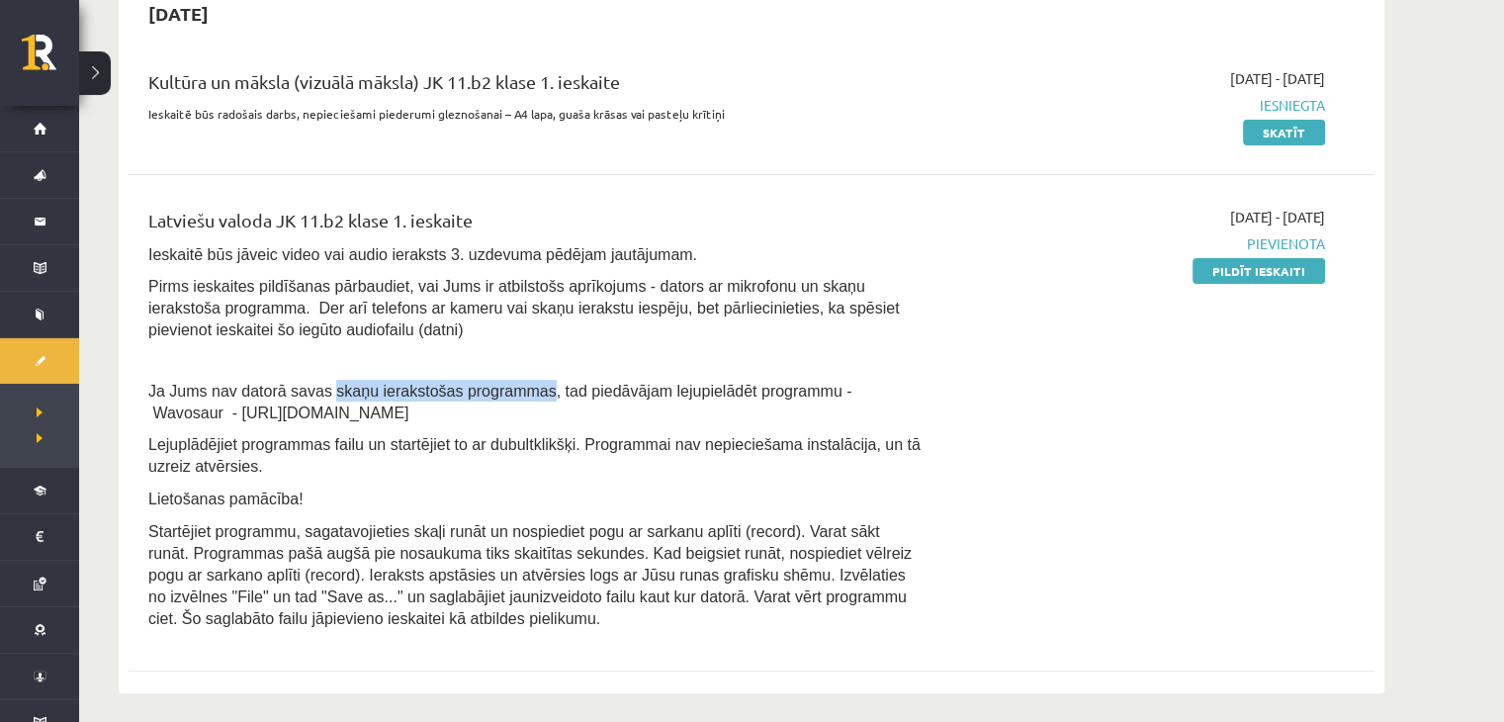
copy span "skaņu ierakstošas programmas"
click at [878, 183] on div "Kultūra un māksla (vizuālā māksla) JK 11.b2 klase 1. ieskaite Ieskaitē būs rado…" at bounding box center [752, 366] width 1246 height 636
click at [1255, 274] on link "Pildīt ieskaiti" at bounding box center [1259, 271] width 133 height 26
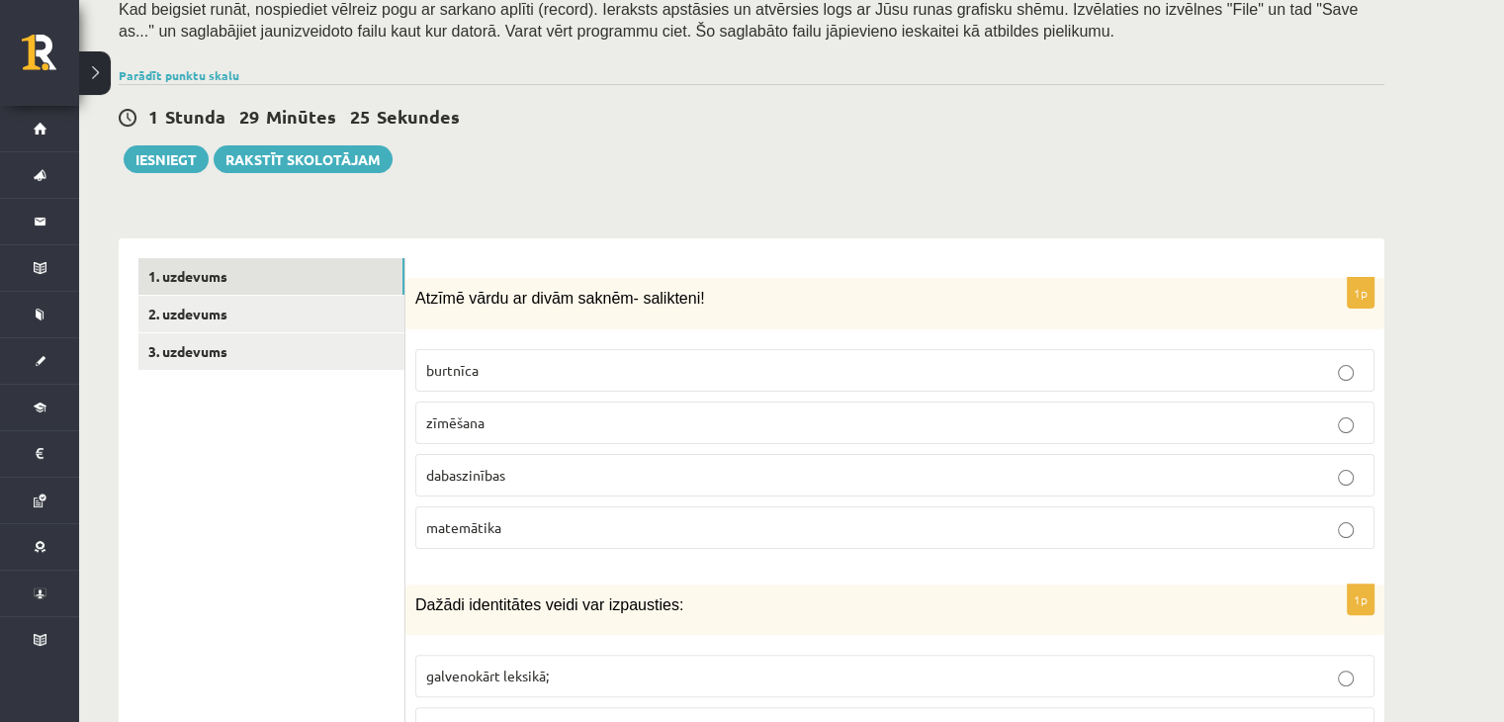
scroll to position [387, 0]
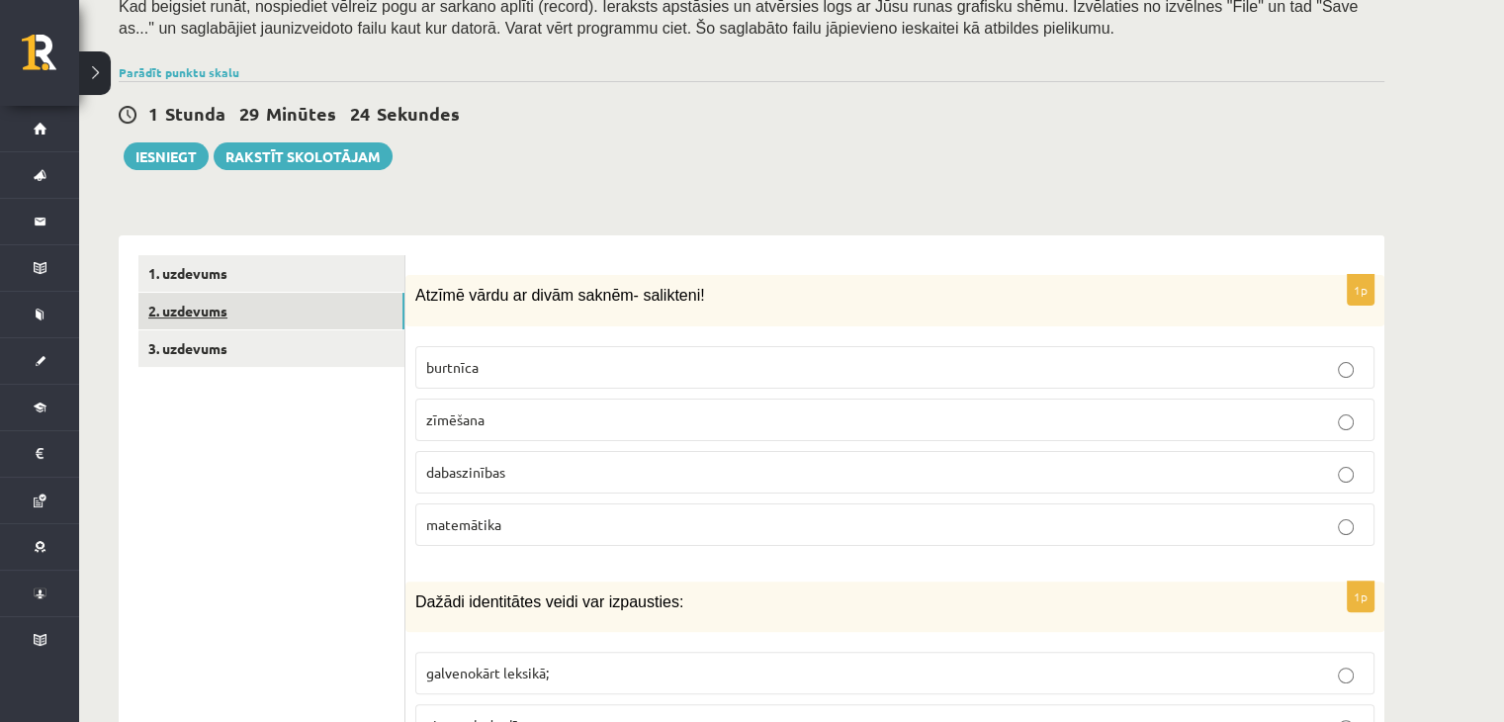
click at [285, 308] on link "2. uzdevums" at bounding box center [271, 311] width 266 height 37
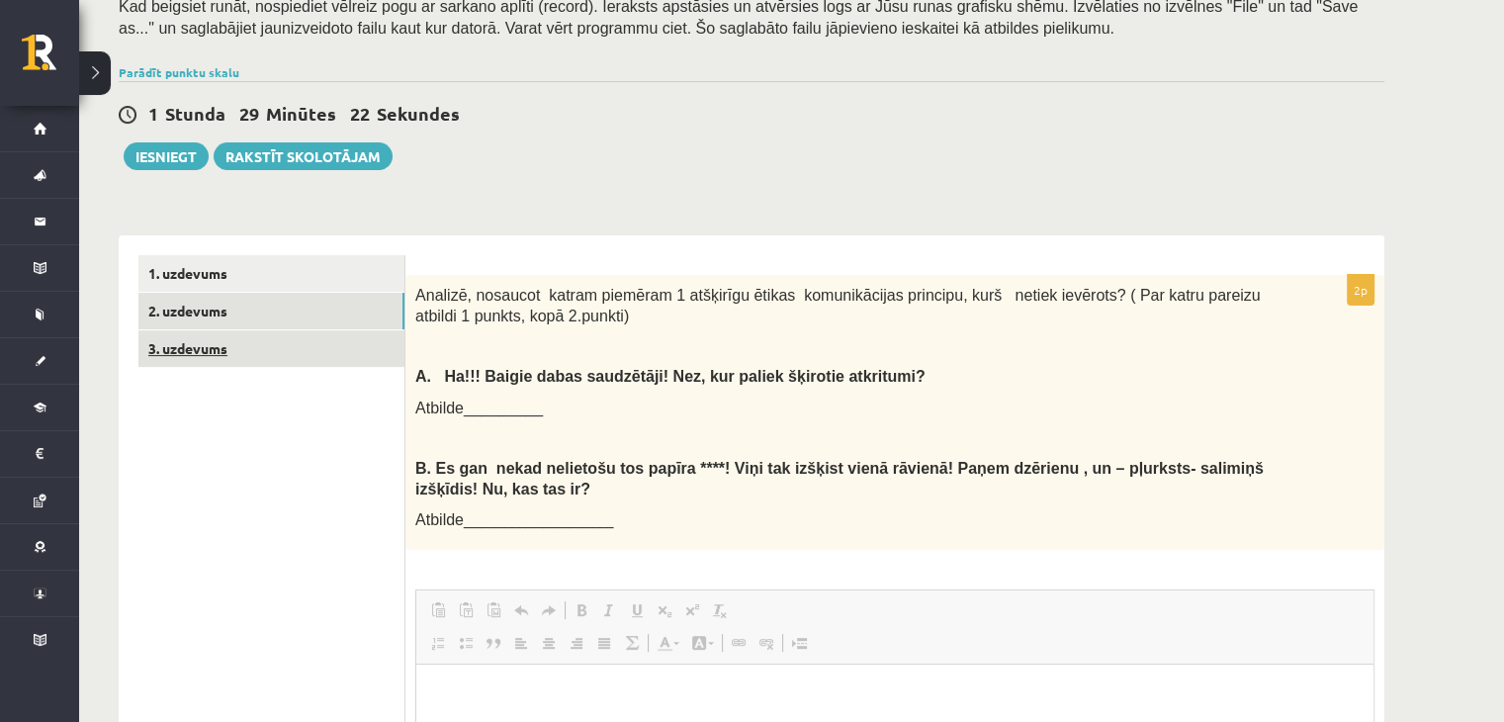
scroll to position [0, 0]
click at [267, 350] on link "3. uzdevums" at bounding box center [271, 348] width 266 height 37
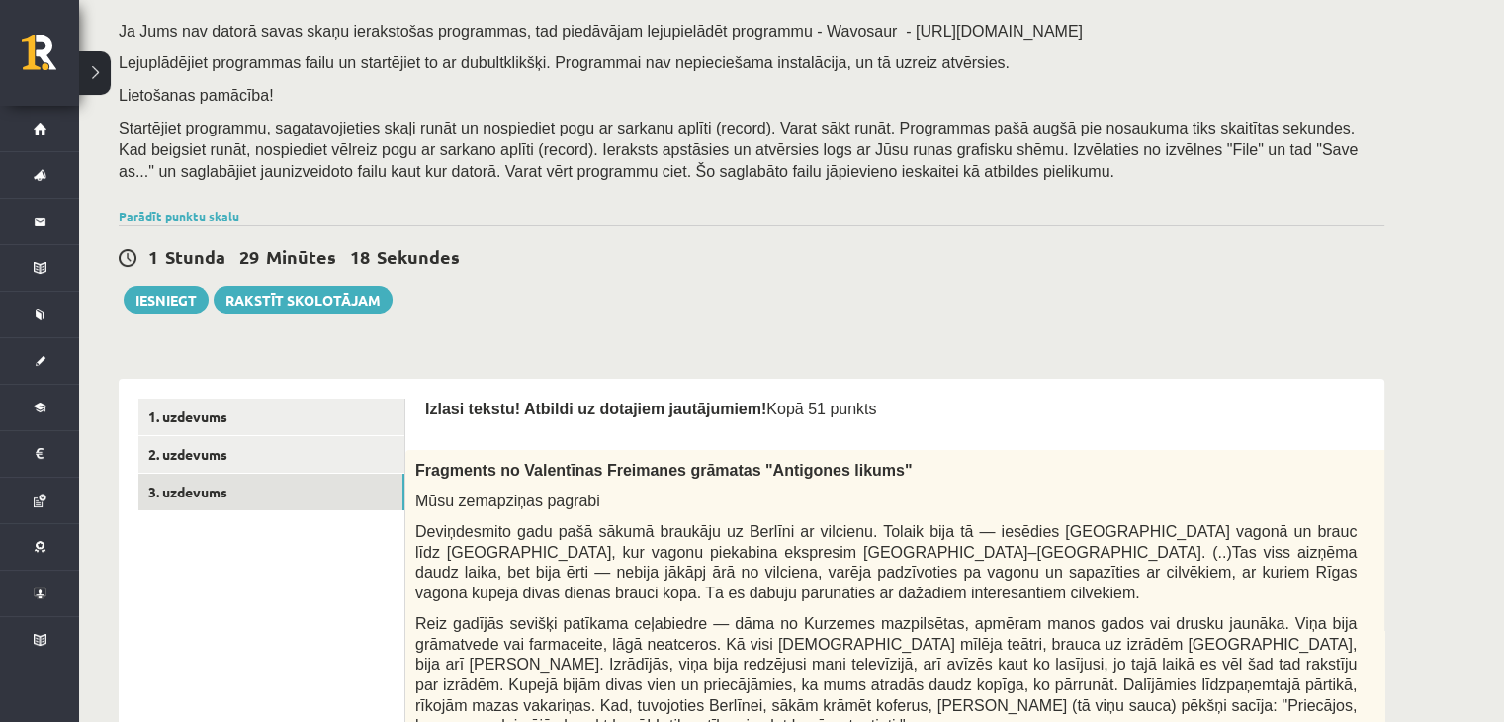
scroll to position [235, 0]
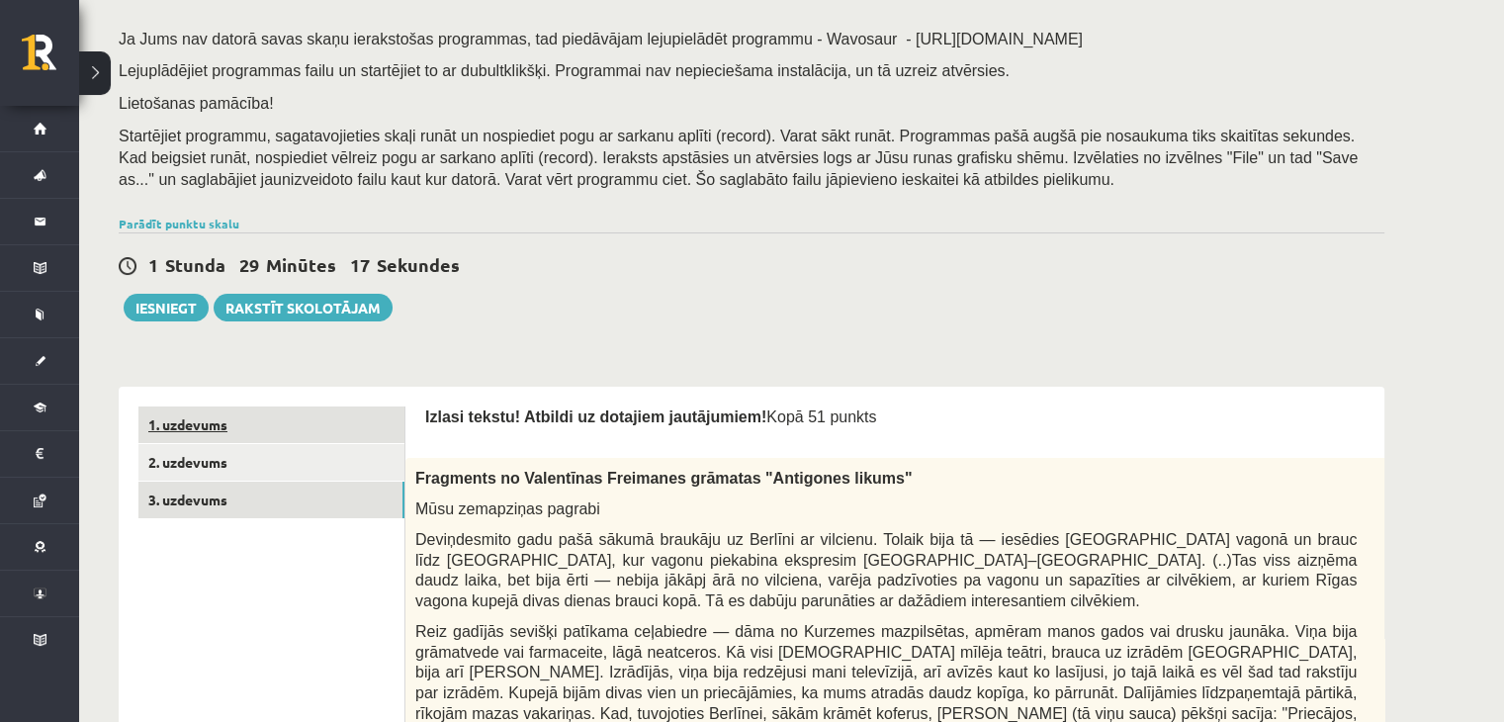
click at [238, 422] on link "1. uzdevums" at bounding box center [271, 424] width 266 height 37
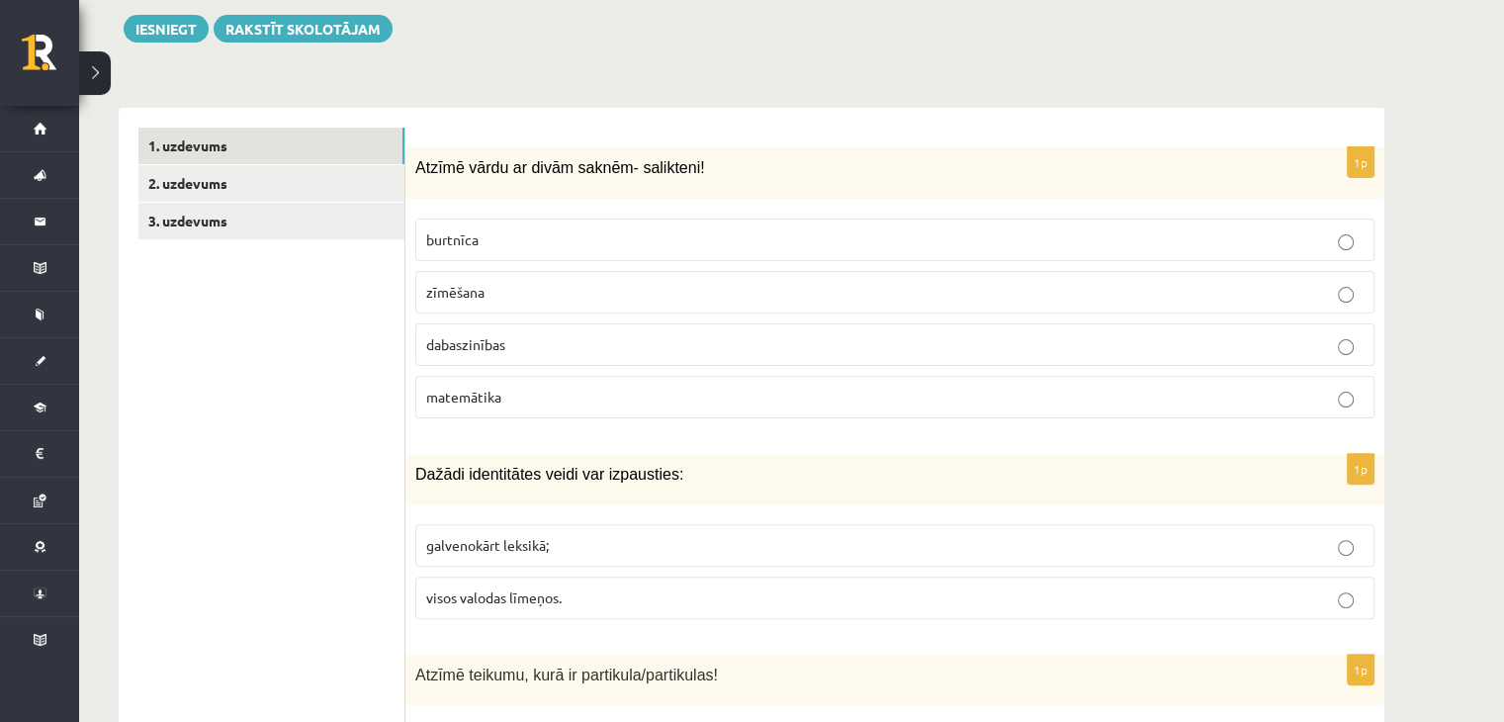
scroll to position [514, 0]
click at [1127, 330] on label "dabaszinības" at bounding box center [894, 344] width 959 height 43
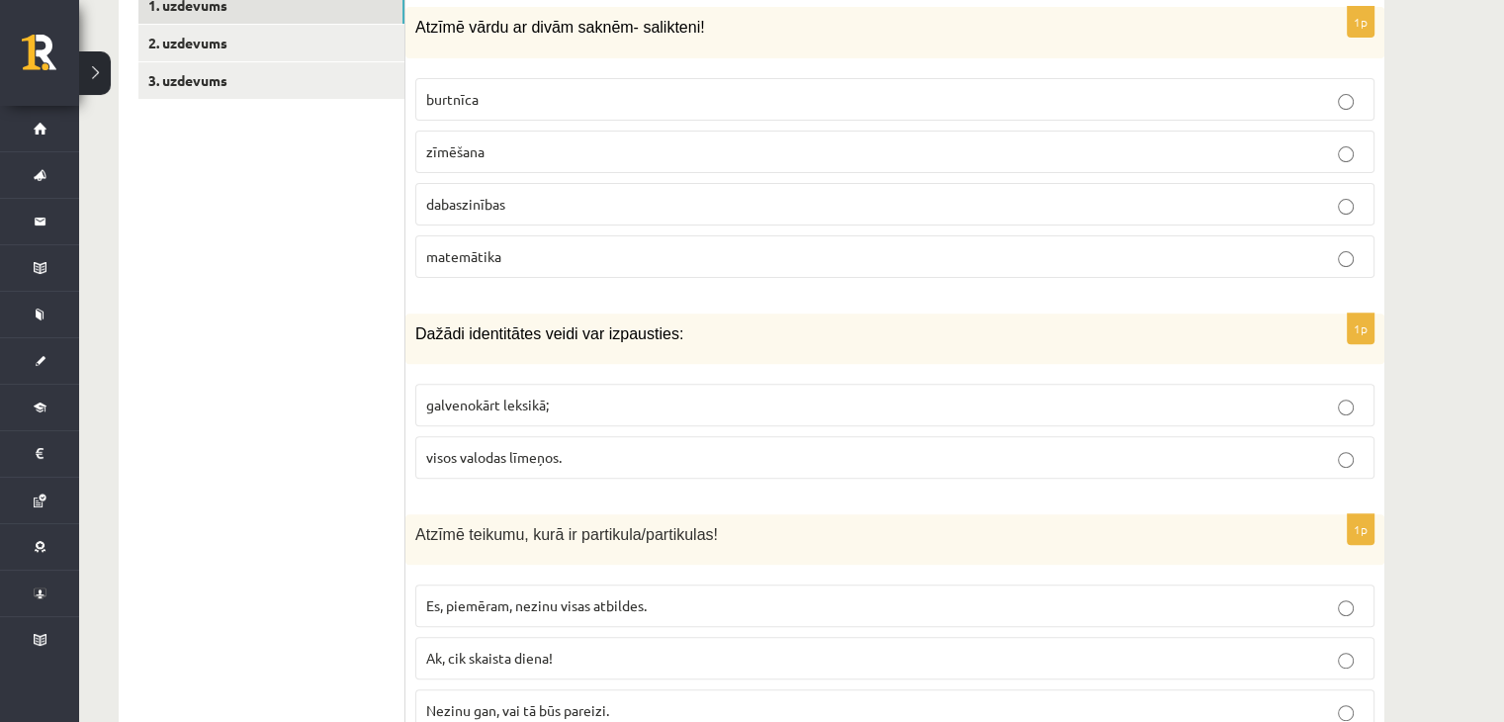
scroll to position [657, 0]
click at [965, 398] on p "galvenokārt leksikā;" at bounding box center [894, 403] width 937 height 21
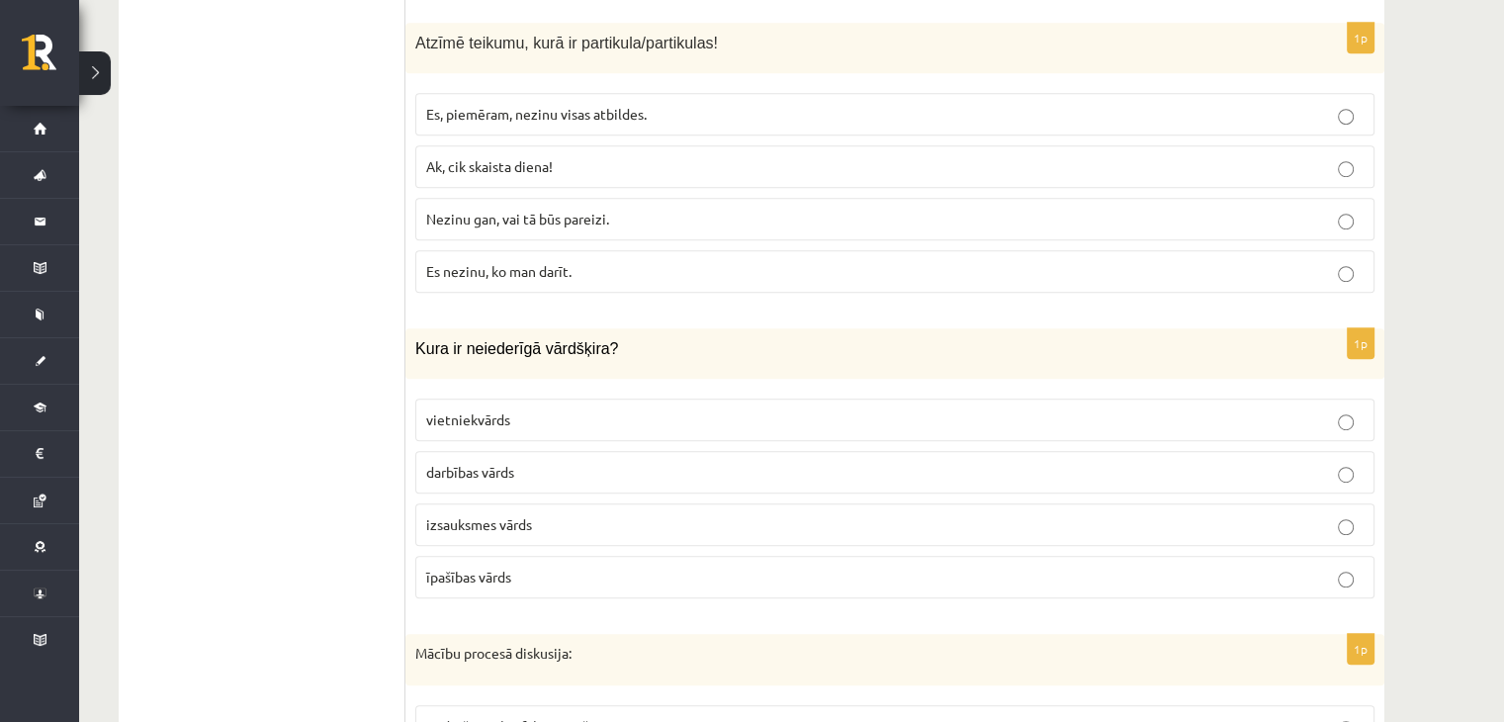
scroll to position [1147, 0]
click at [799, 208] on p "Nezinu gan, vai tā būs pareizi." at bounding box center [894, 218] width 937 height 21
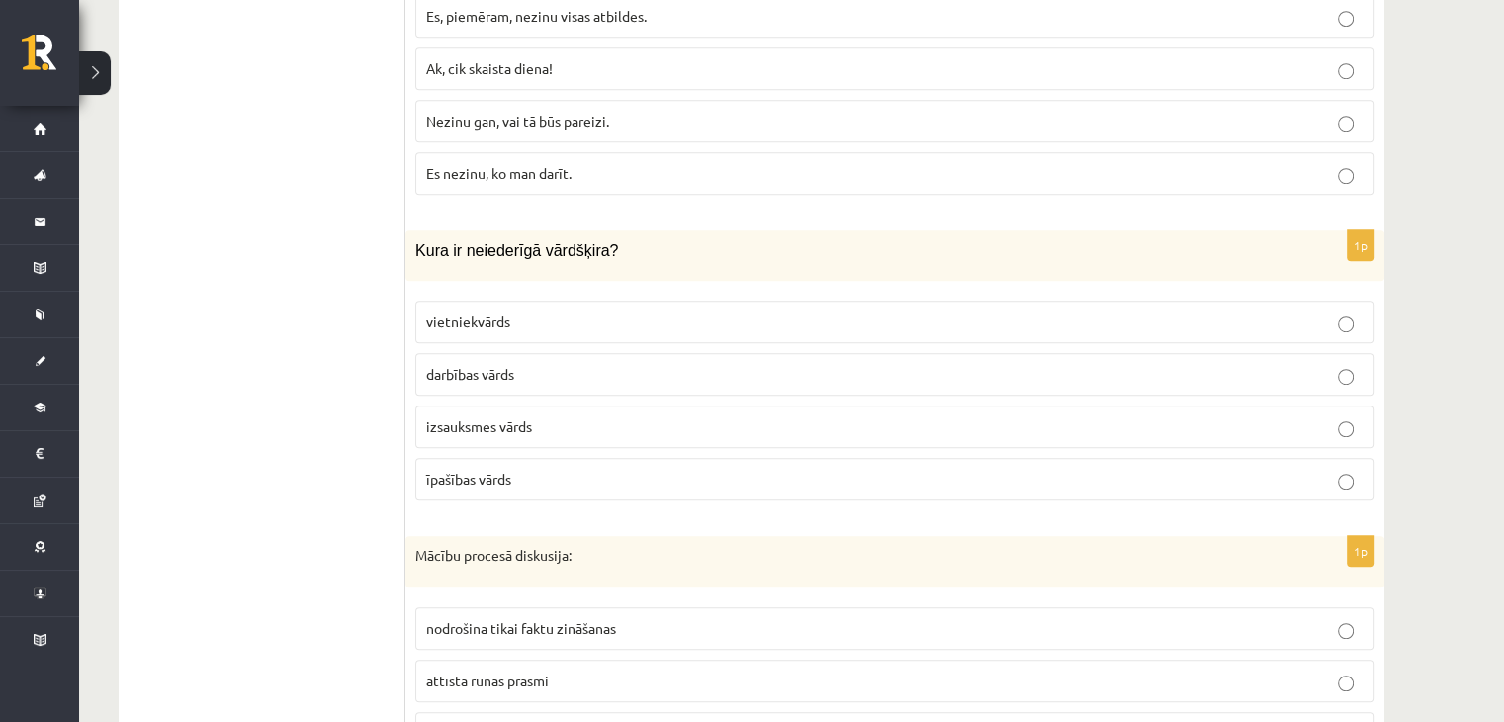
scroll to position [1246, 0]
click at [698, 414] on p "izsauksmes vārds" at bounding box center [894, 424] width 937 height 21
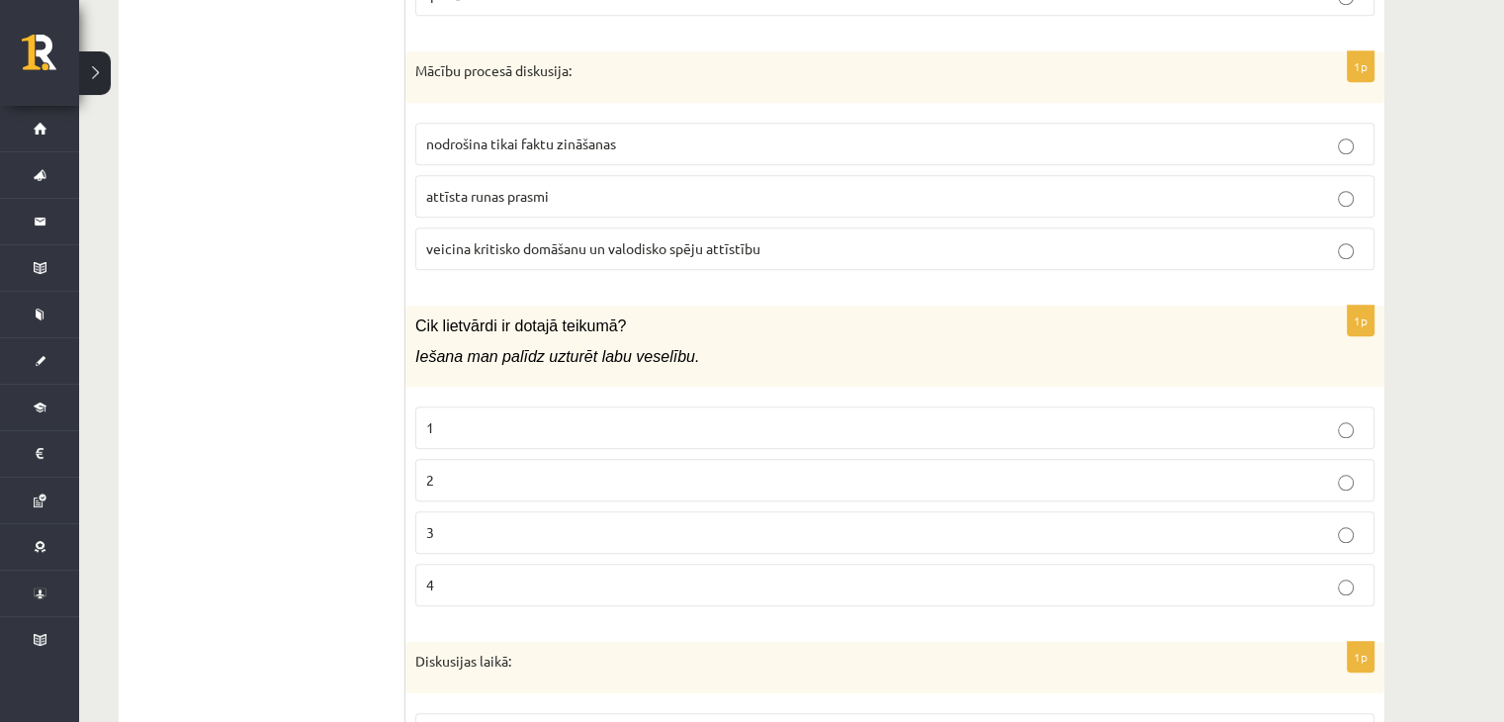
scroll to position [1732, 0]
click at [610, 236] on span "veicina kritisko domāšanu un valodisko spēju attīstību" at bounding box center [593, 245] width 334 height 18
click at [506, 467] on p "2" at bounding box center [894, 477] width 937 height 21
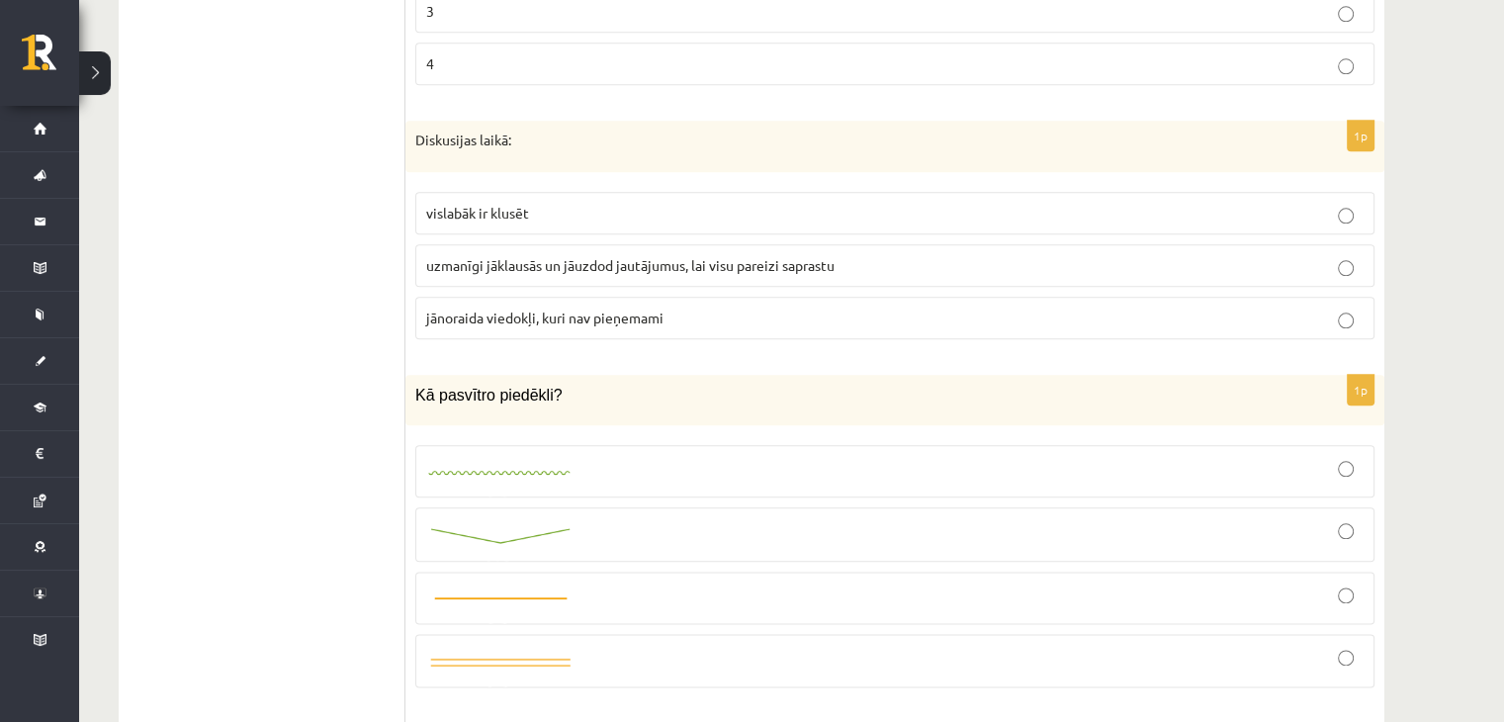
scroll to position [2253, 0]
click at [524, 253] on span "uzmanīgi jāklausās un jāuzdod jautājumus, lai visu pareizi saprastu" at bounding box center [630, 262] width 408 height 18
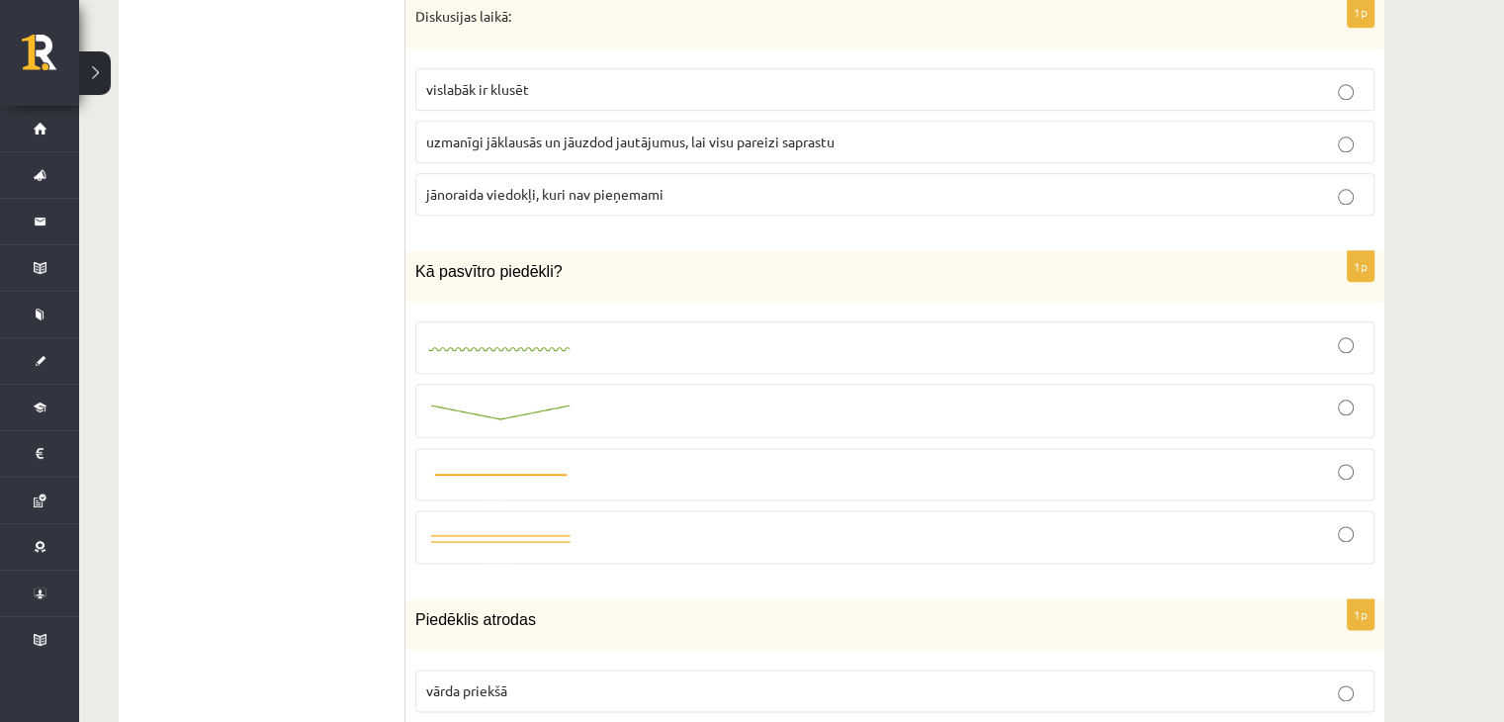
scroll to position [2373, 0]
click at [496, 469] on img at bounding box center [500, 476] width 148 height 15
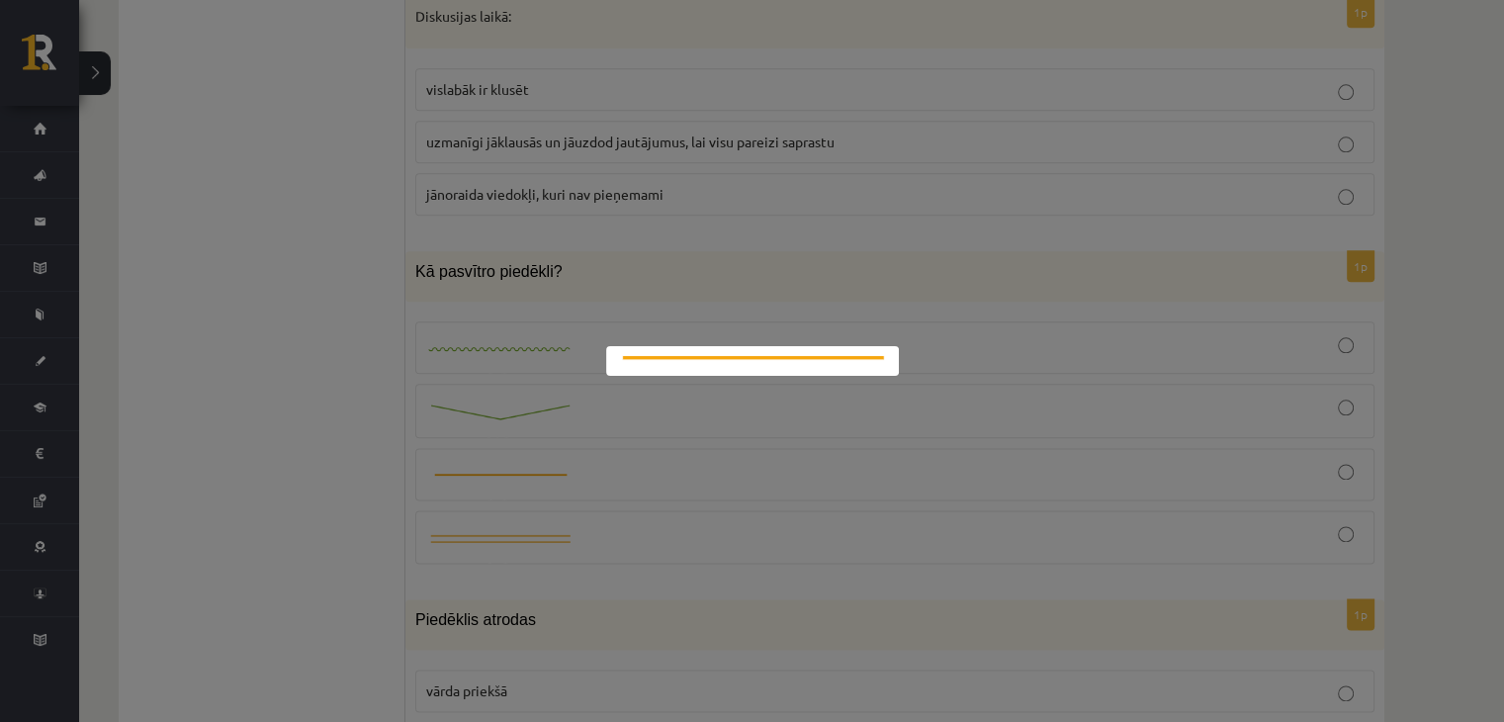
click at [605, 479] on div at bounding box center [752, 361] width 1504 height 722
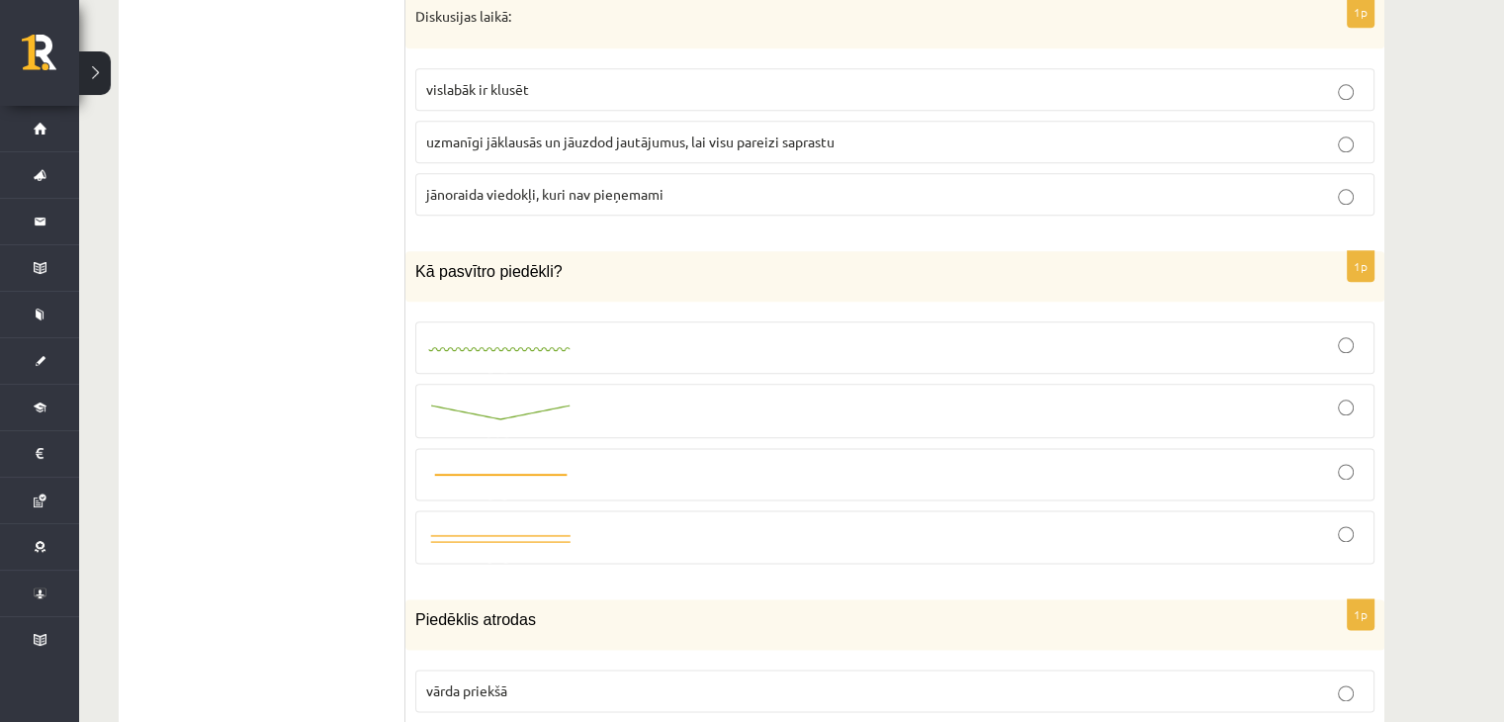
click at [605, 479] on label at bounding box center [894, 474] width 959 height 52
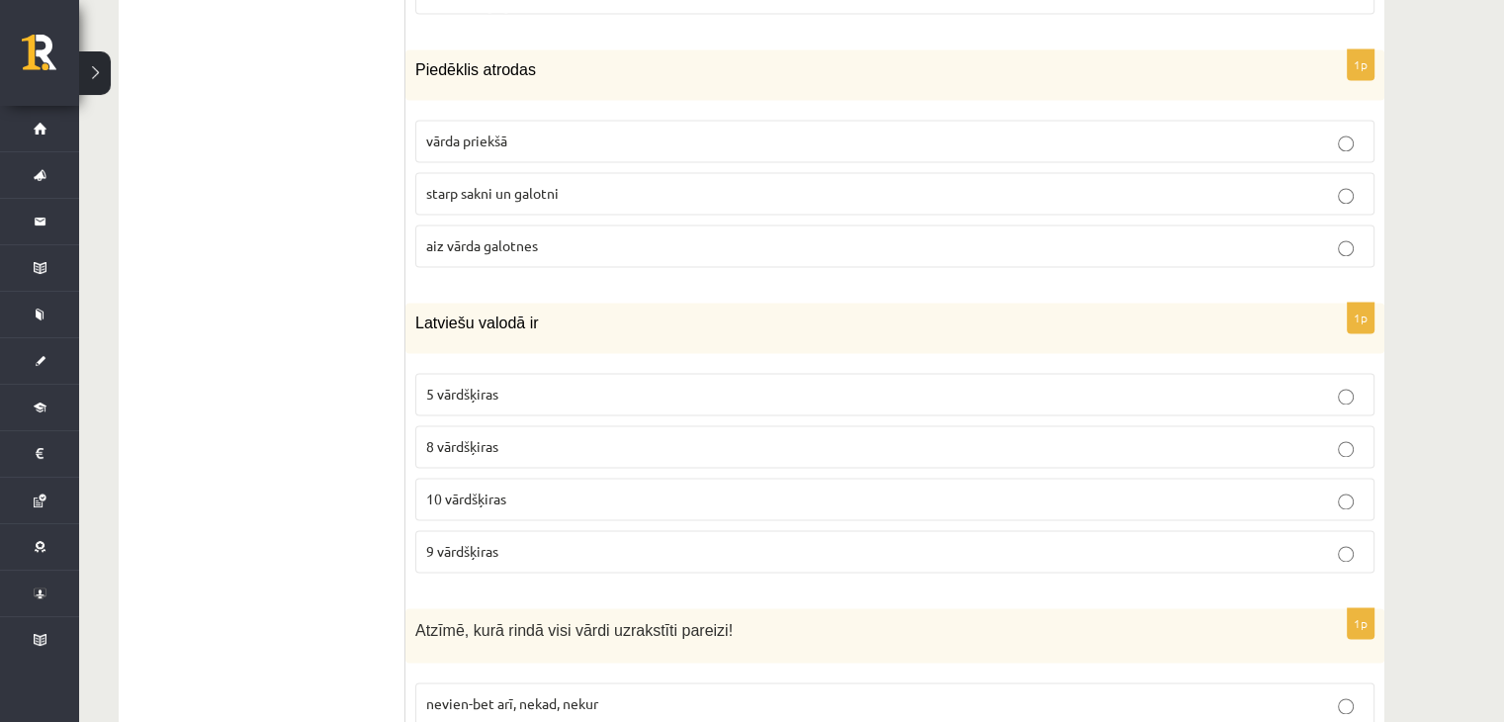
scroll to position [2926, 0]
click at [502, 183] on span "starp sakni un galotni" at bounding box center [492, 190] width 133 height 18
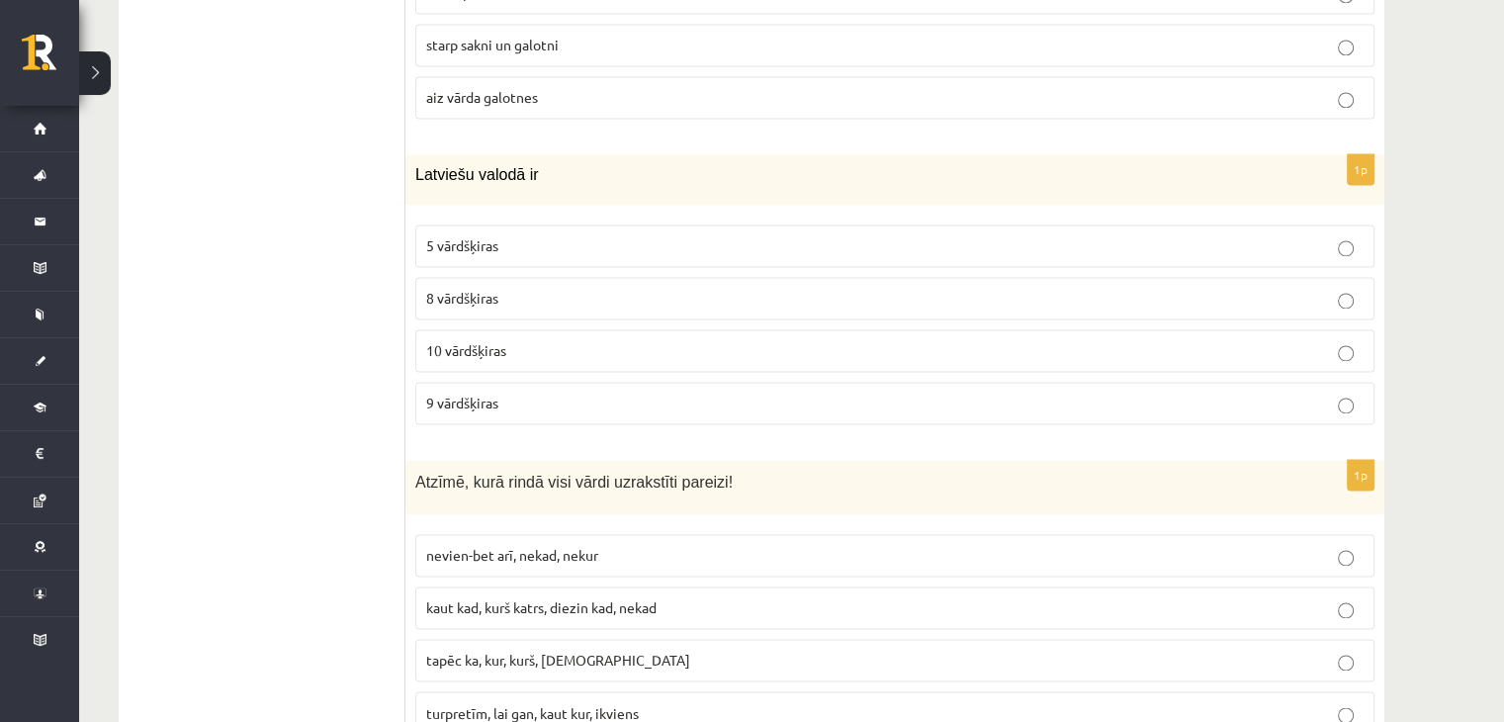
scroll to position [3073, 0]
click at [466, 288] on span "8 vārdšķiras" at bounding box center [462, 297] width 72 height 18
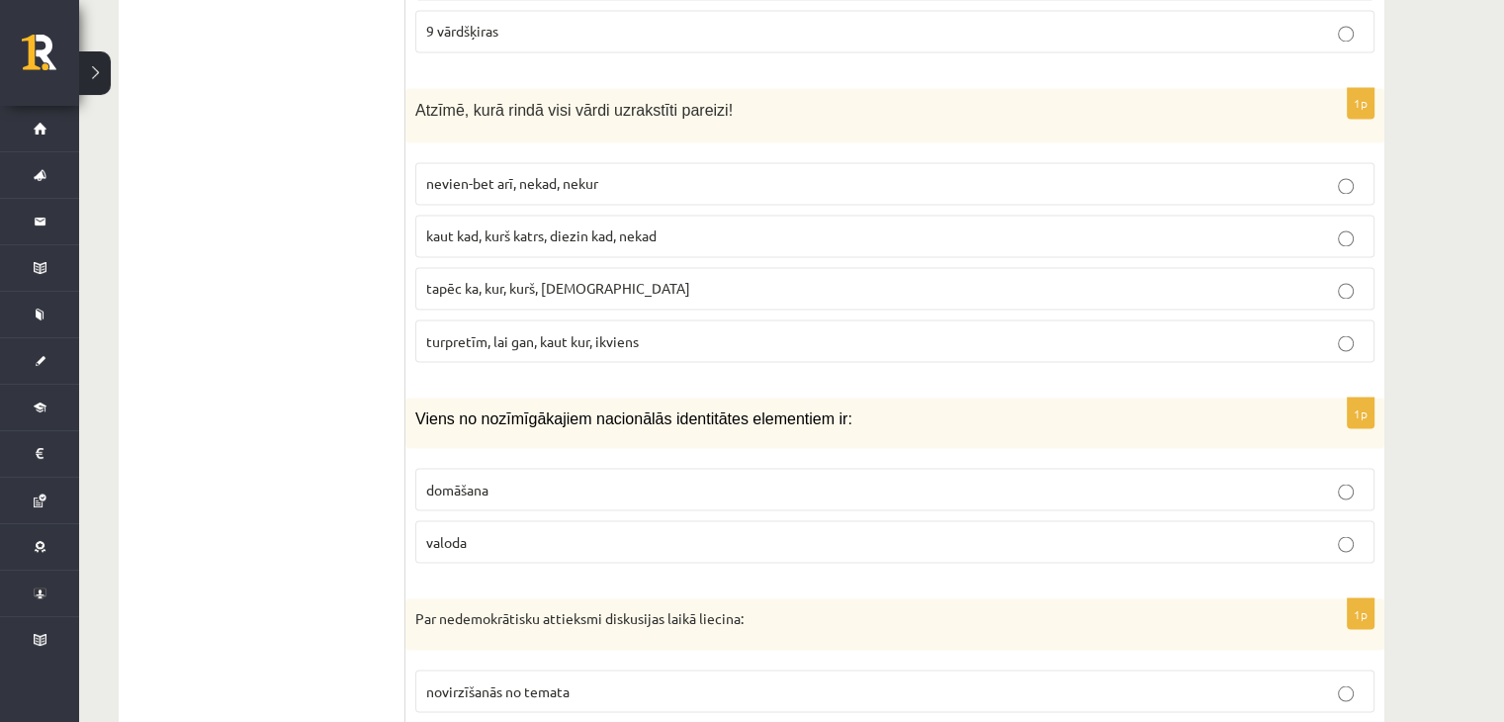
scroll to position [3444, 0]
click at [725, 519] on label "valoda" at bounding box center [894, 540] width 959 height 43
click at [638, 330] on span "turpretīm, lai gan, kaut kur, ikviens" at bounding box center [532, 339] width 213 height 18
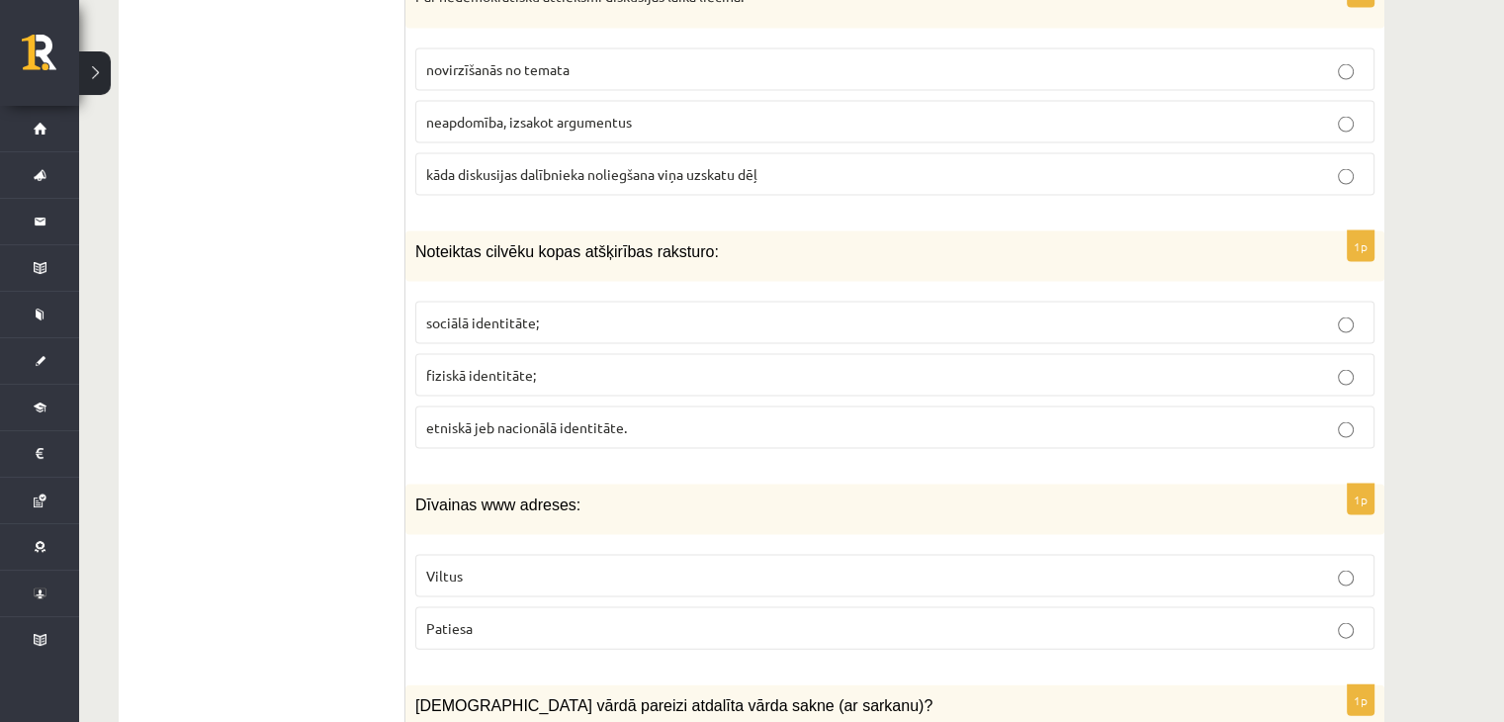
scroll to position [4062, 0]
click at [486, 568] on p "Viltus" at bounding box center [894, 578] width 937 height 21
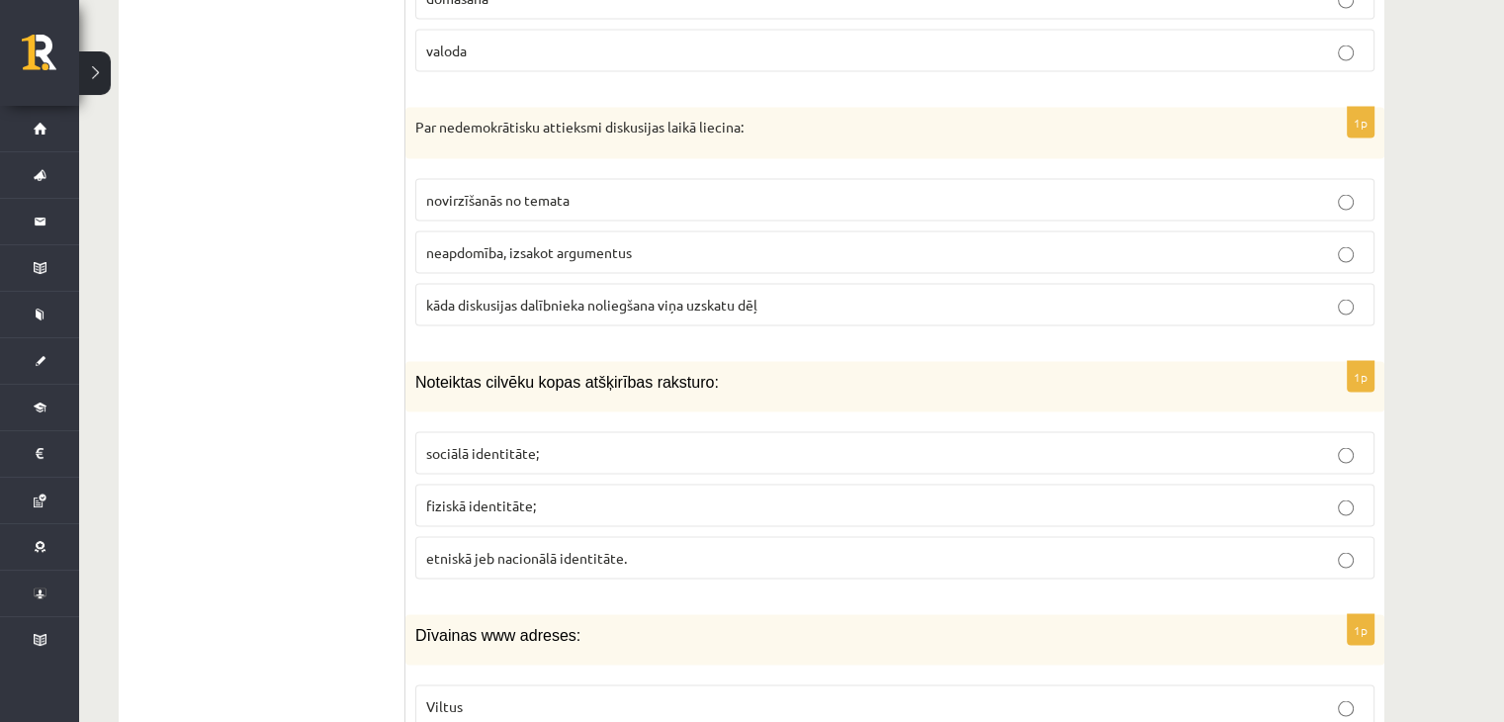
scroll to position [3932, 0]
click at [530, 445] on p "sociālā identitāte;" at bounding box center [894, 455] width 937 height 21
click at [592, 297] on p "kāda diskusijas dalībnieka noliegšana viņa uzskatu dēļ" at bounding box center [894, 307] width 937 height 21
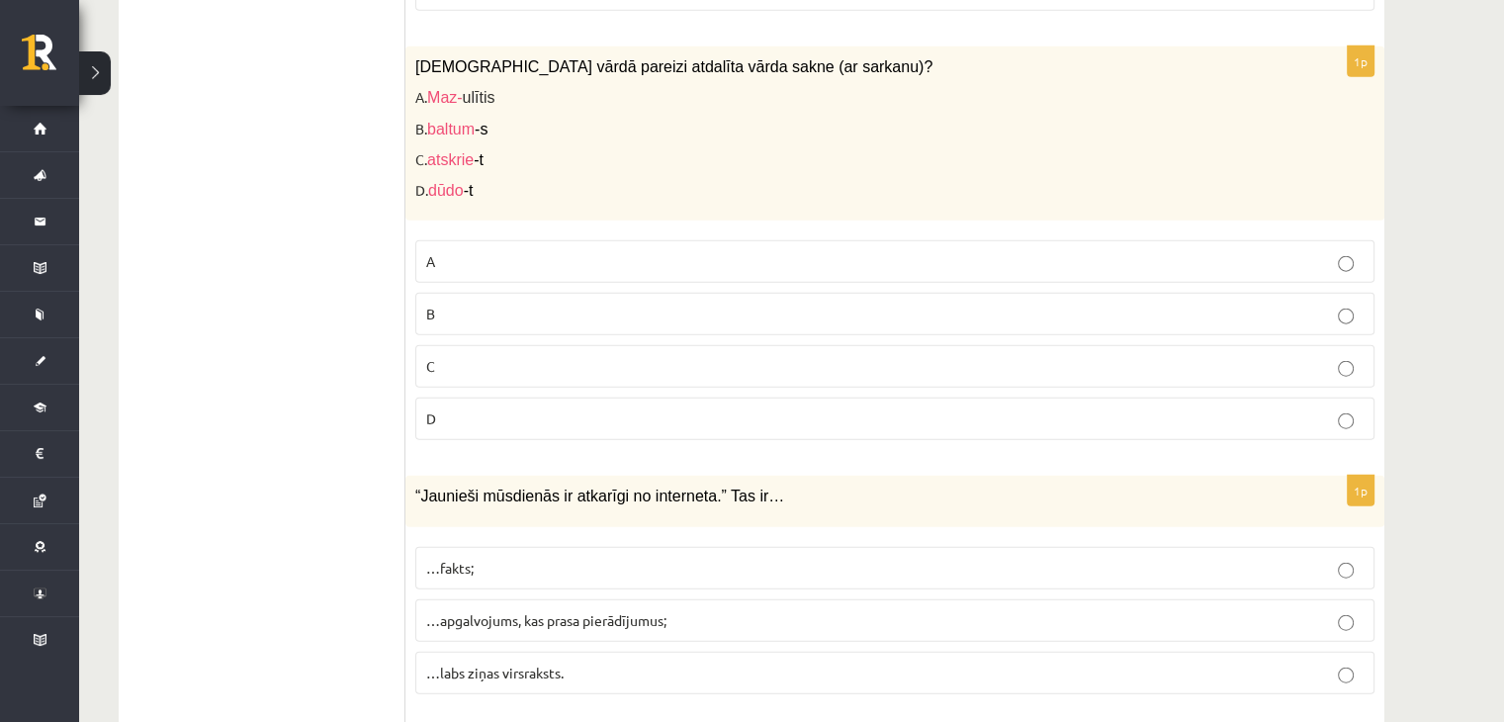
scroll to position [4705, 0]
click at [490, 354] on p "C" at bounding box center [894, 364] width 937 height 21
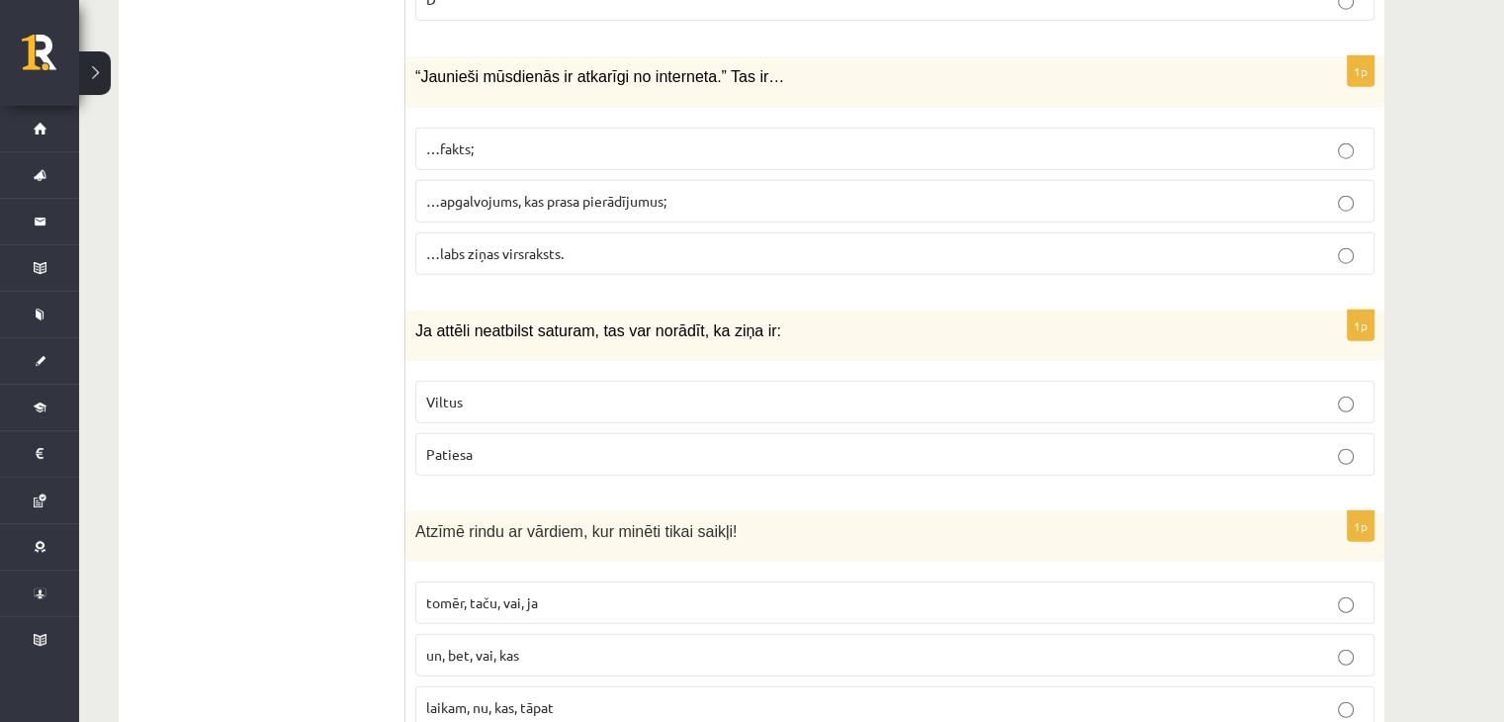
scroll to position [5124, 0]
click at [555, 178] on label "…apgalvojums, kas prasa pierādījumus;" at bounding box center [894, 199] width 959 height 43
click at [571, 390] on p "Viltus" at bounding box center [894, 400] width 937 height 21
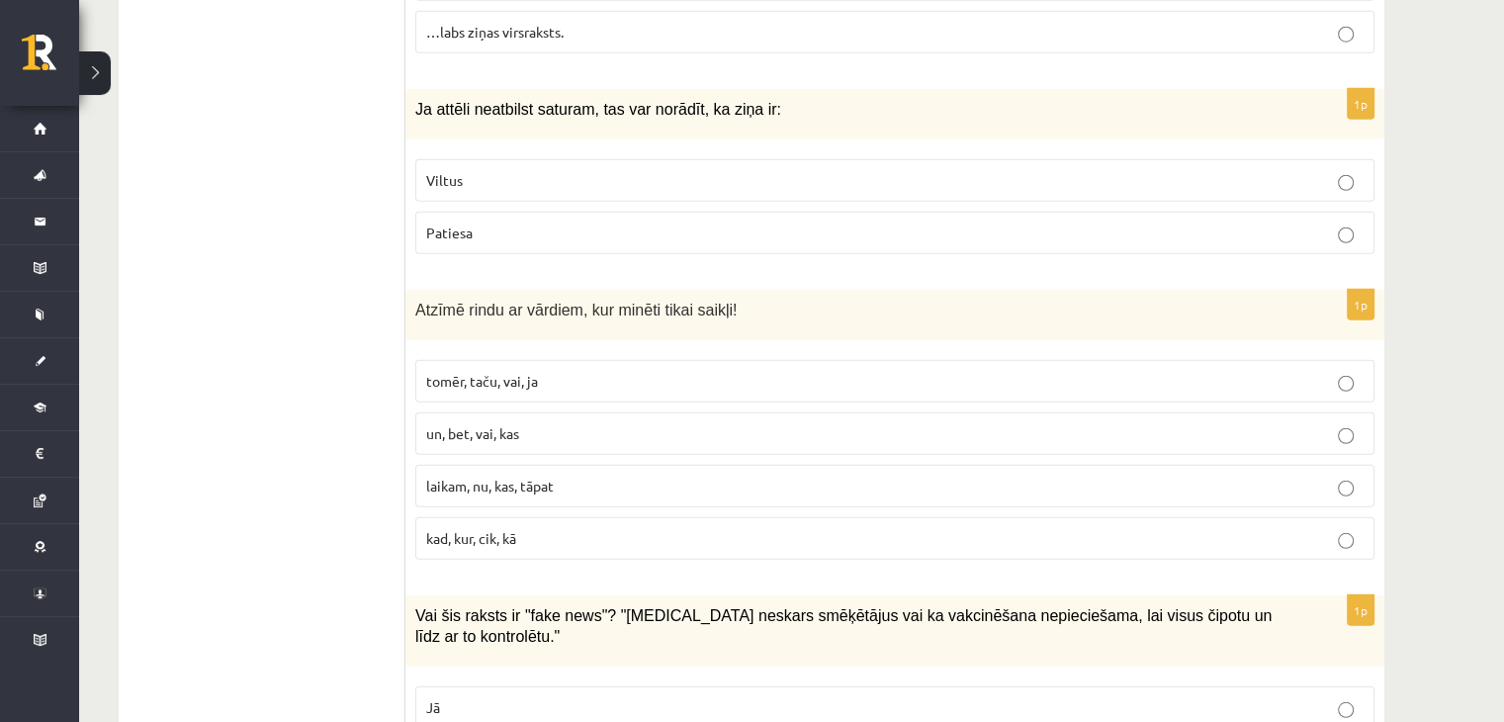
scroll to position [5346, 0]
click at [568, 364] on label "tomēr, taču, vai, ja" at bounding box center [894, 379] width 959 height 43
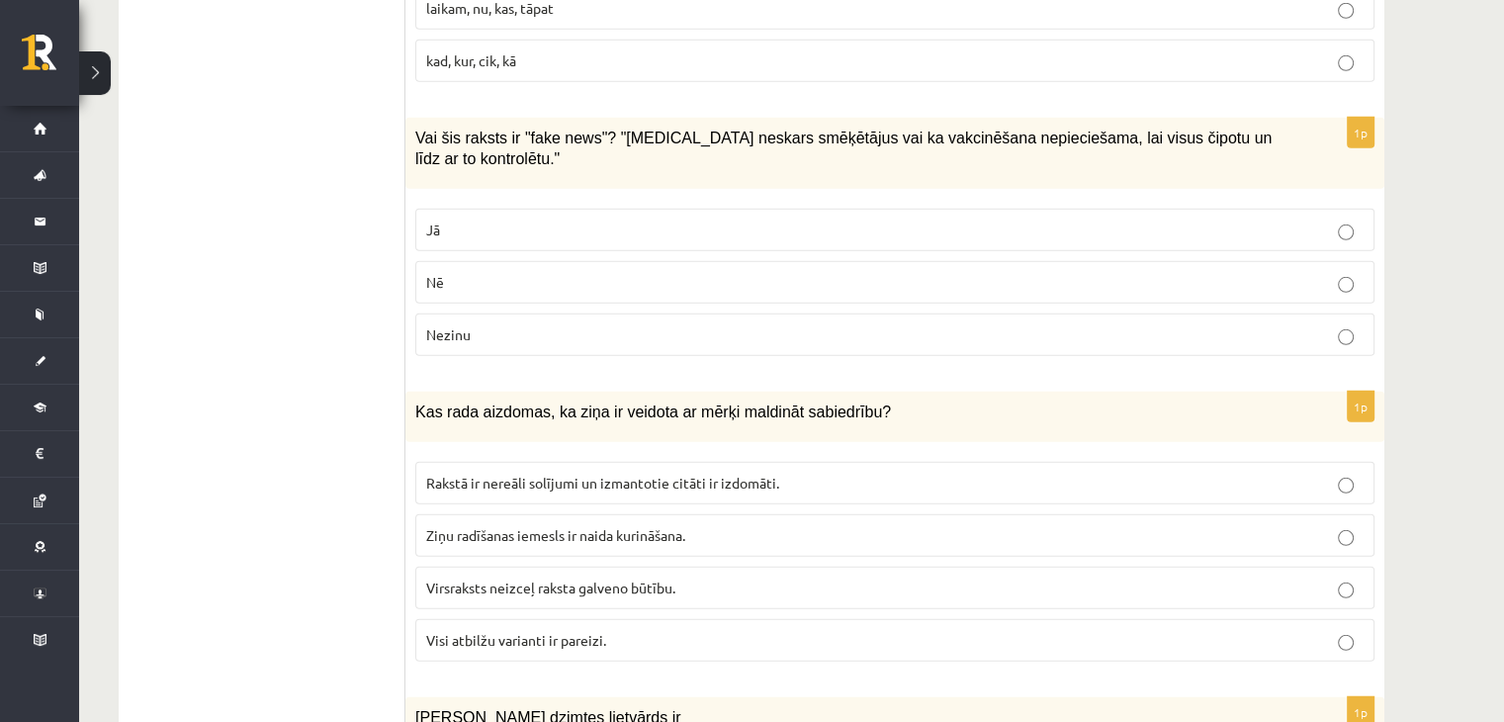
scroll to position [5858, 0]
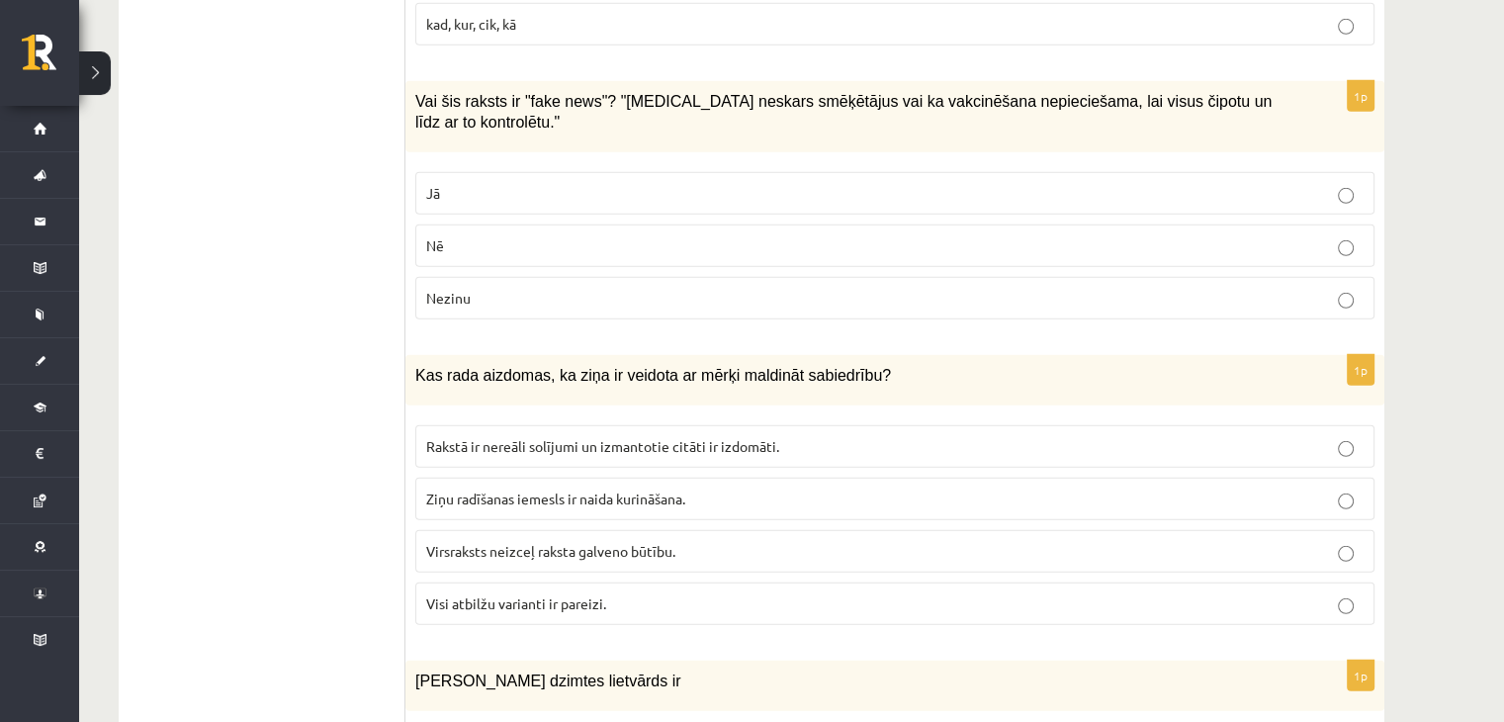
click at [497, 172] on label "Jā" at bounding box center [894, 193] width 959 height 43
click at [514, 582] on label "Visi atbilžu varianti ir pareizi." at bounding box center [894, 603] width 959 height 43
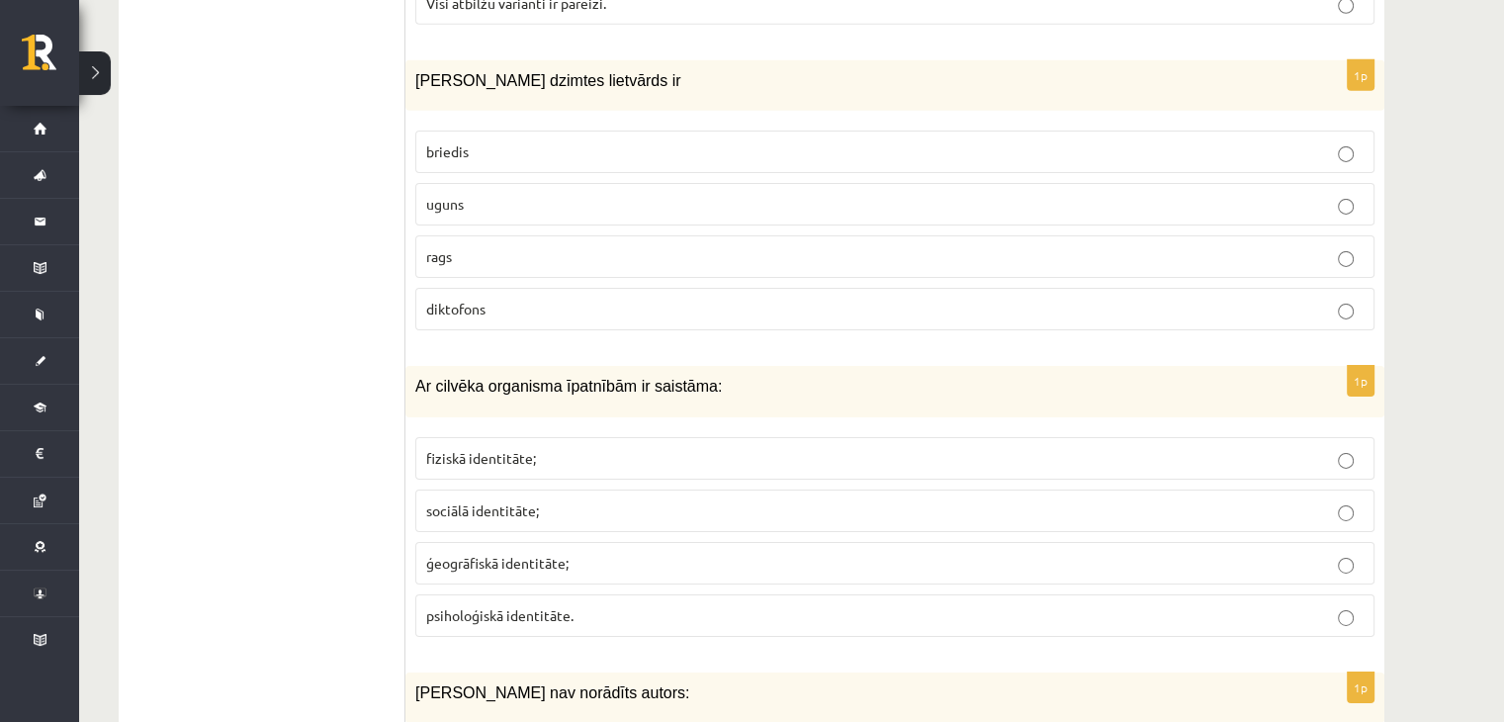
scroll to position [6456, 0]
click at [1340, 197] on p "uguns" at bounding box center [894, 207] width 937 height 21
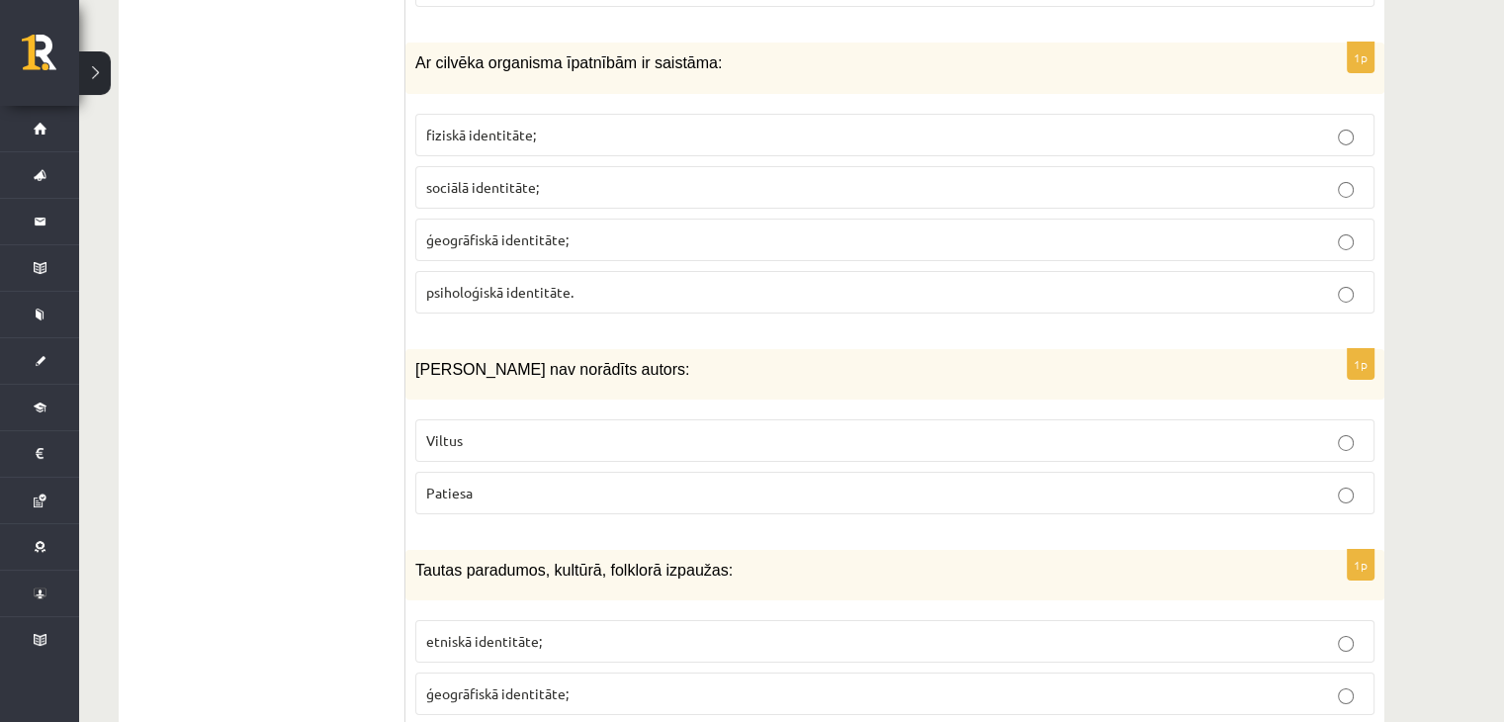
scroll to position [6780, 0]
click at [1068, 127] on p "fiziskā identitāte;" at bounding box center [894, 137] width 937 height 21
click at [980, 432] on p "Viltus" at bounding box center [894, 442] width 937 height 21
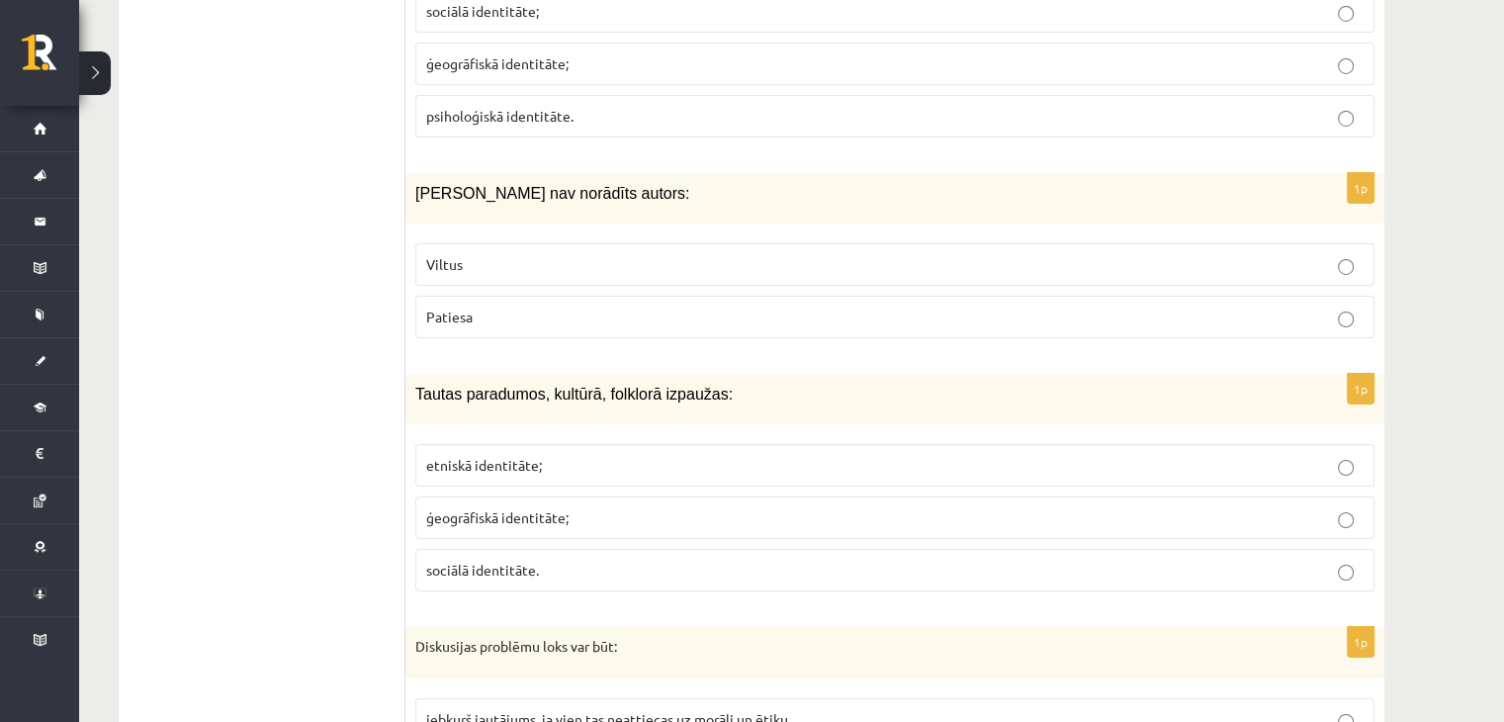
scroll to position [6960, 0]
click at [933, 442] on label "etniskā identitāte;" at bounding box center [894, 463] width 959 height 43
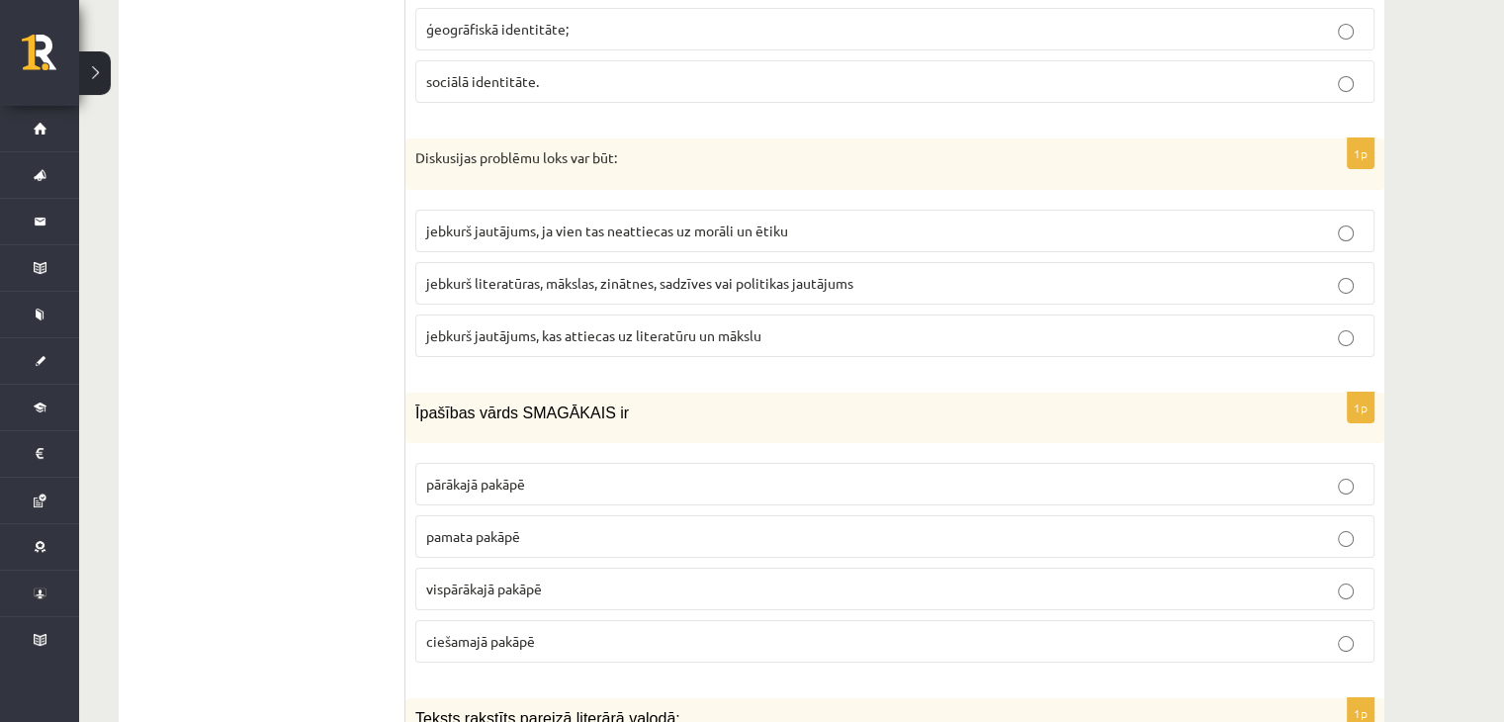
scroll to position [7444, 0]
click at [853, 276] on span "jebkurš literatūras, mākslas, zinātnes, sadzīves vai politikas jautājums" at bounding box center [639, 285] width 427 height 18
click at [735, 580] on p "vispārākajā pakāpē" at bounding box center [894, 590] width 937 height 21
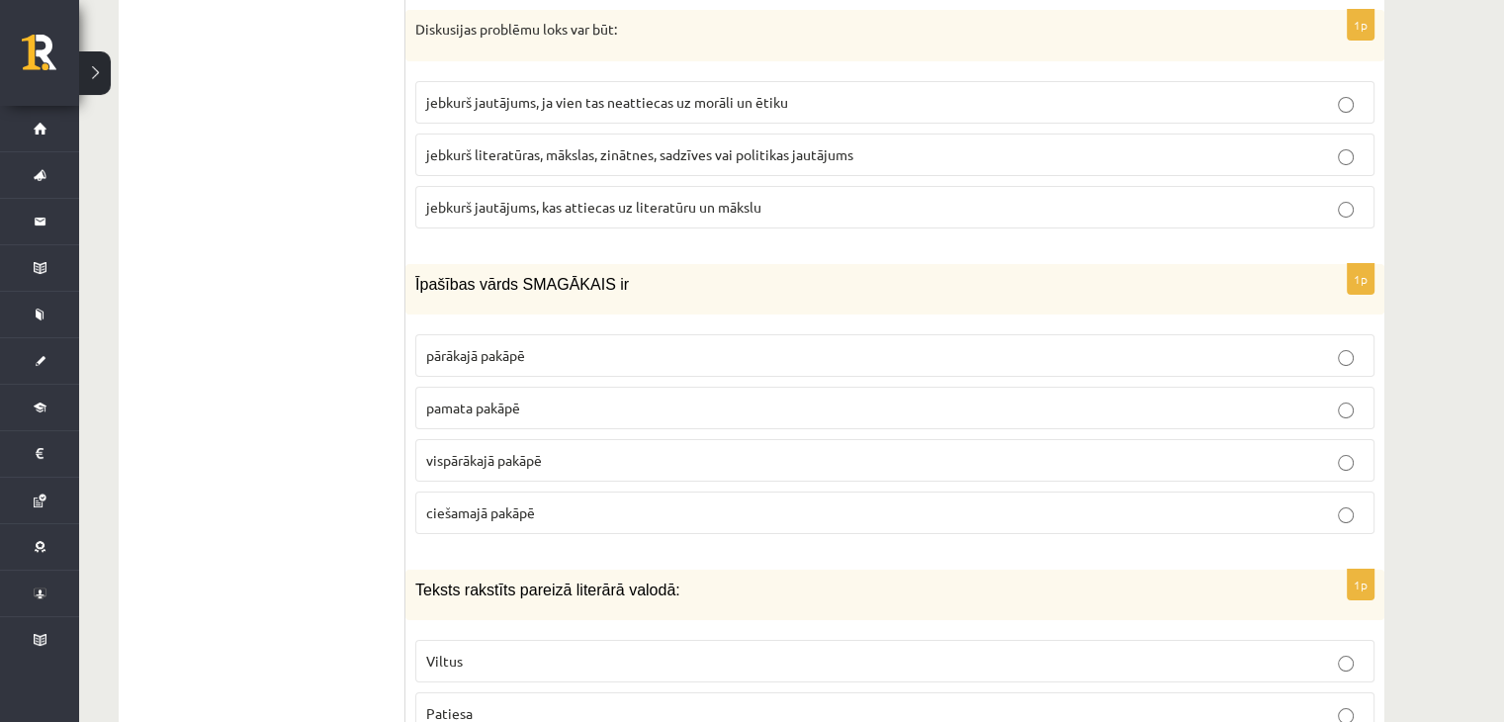
scroll to position [7575, 0]
click at [722, 703] on p "Patiesa" at bounding box center [894, 713] width 937 height 21
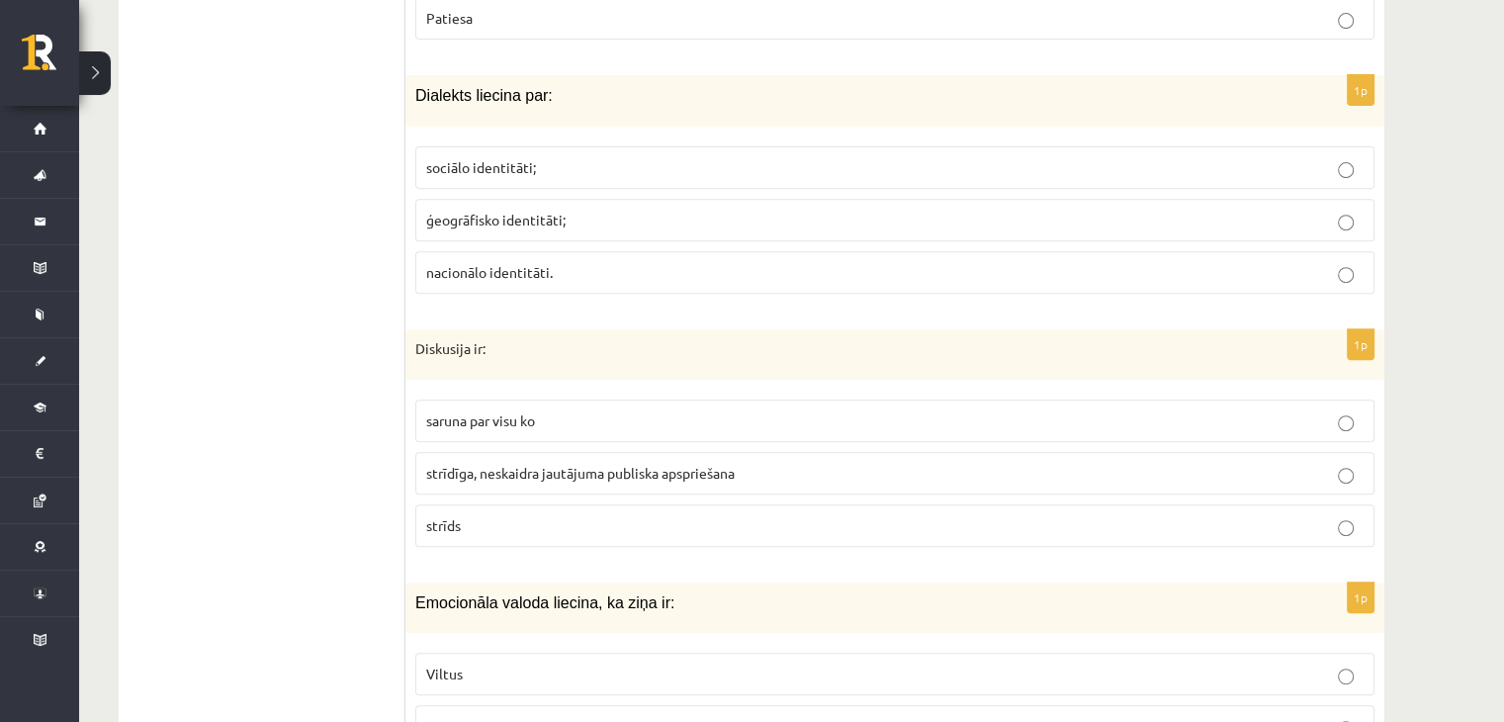
scroll to position [8269, 0]
click at [697, 665] on p "Viltus" at bounding box center [894, 675] width 937 height 21
click at [666, 465] on span "strīdīga, neskaidra jautājuma publiska apspriešana" at bounding box center [580, 474] width 309 height 18
click at [606, 200] on label "ģeogrāfisko identitāti;" at bounding box center [894, 221] width 959 height 43
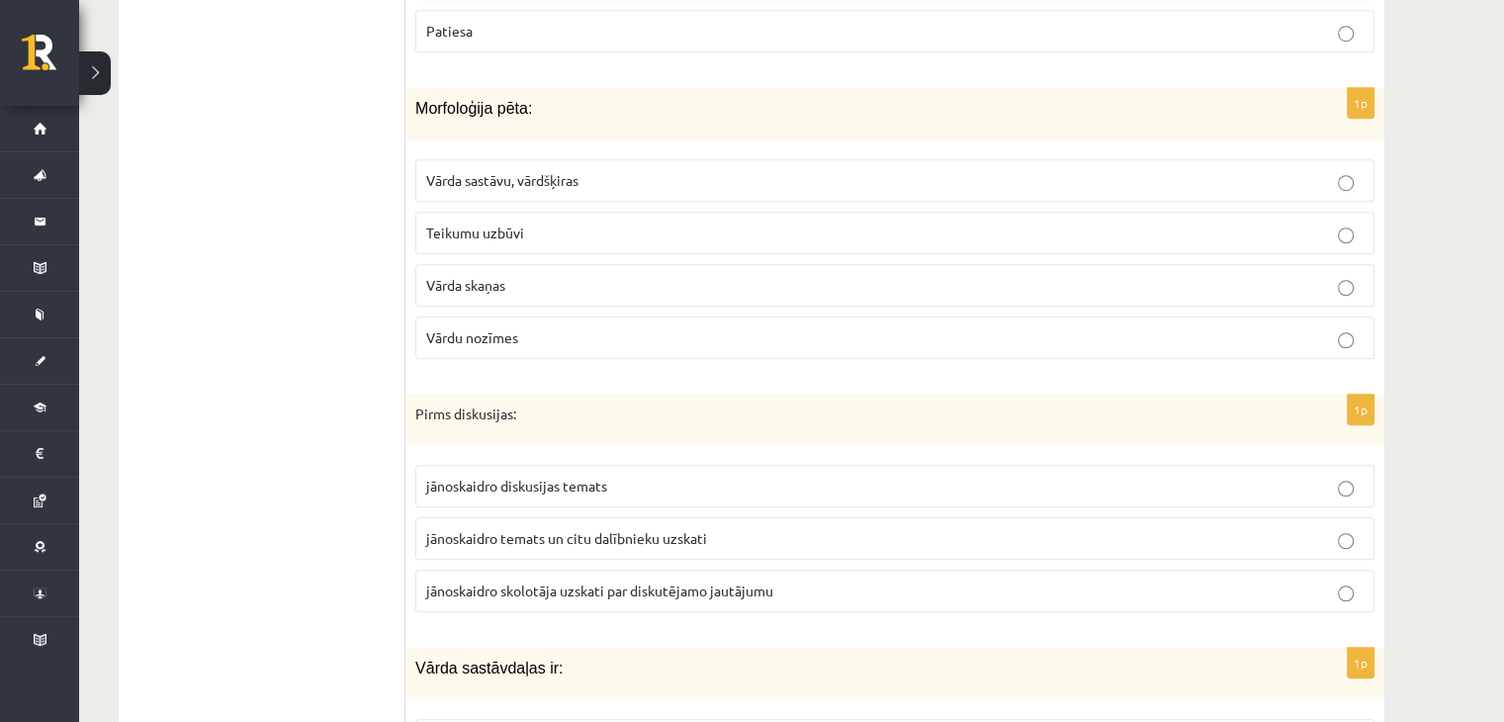
scroll to position [8967, 0]
click at [597, 168] on p "Vārda sastāvu, vārdšķiras" at bounding box center [894, 178] width 937 height 21
click at [615, 527] on span "jānoskaidro temats un citu dalībnieku uzskati" at bounding box center [566, 536] width 281 height 18
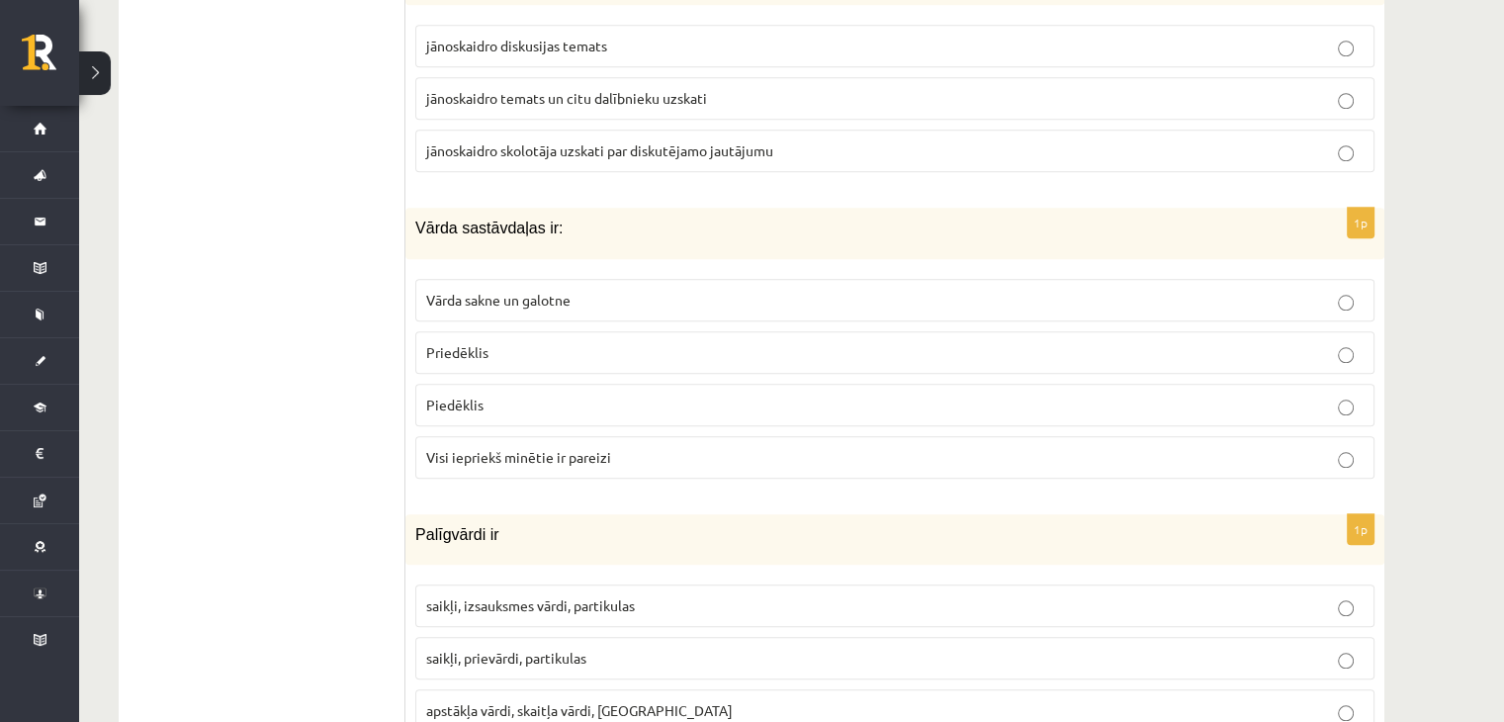
scroll to position [9475, 0]
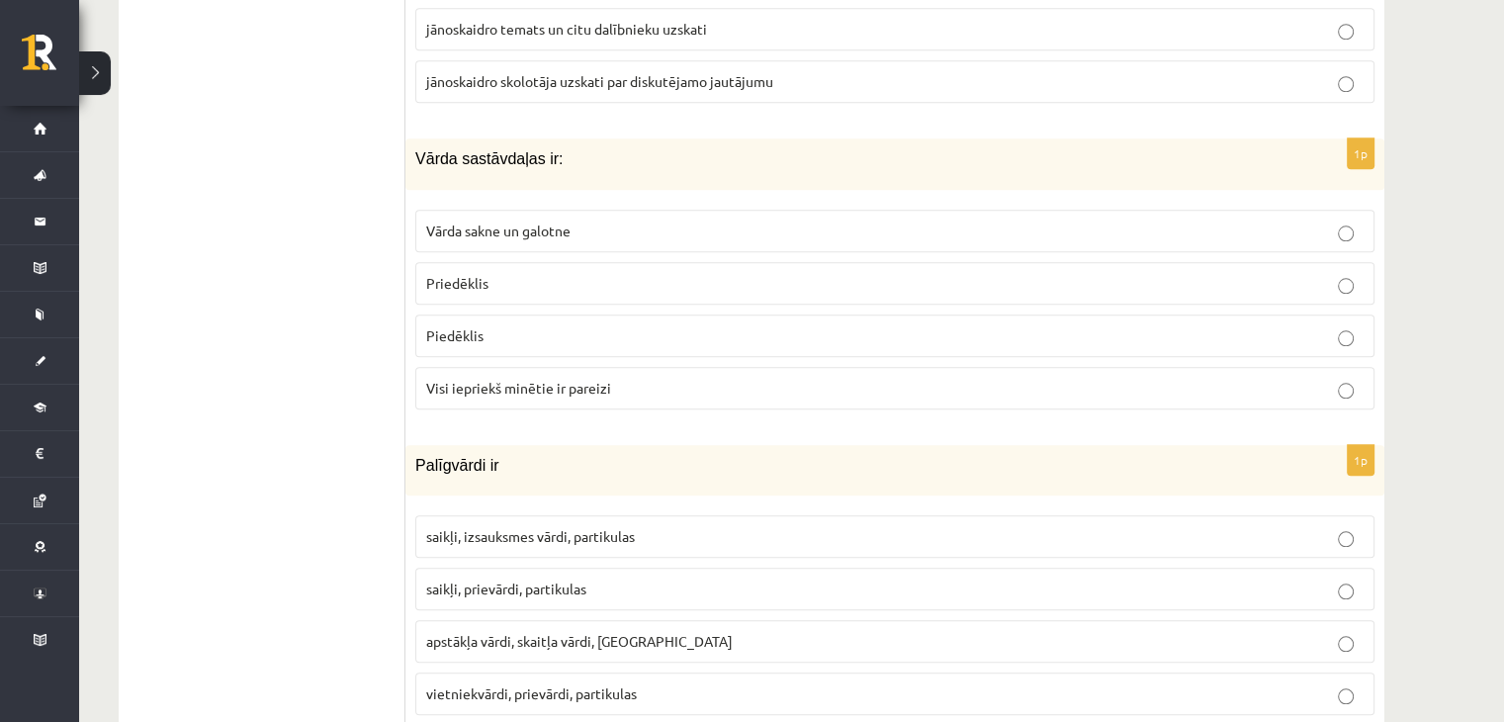
click at [629, 367] on label "Visi iepriekš minētie ir pareizi" at bounding box center [894, 388] width 959 height 43
click at [695, 579] on p "saikļi, prievārdi, partikulas" at bounding box center [894, 589] width 937 height 21
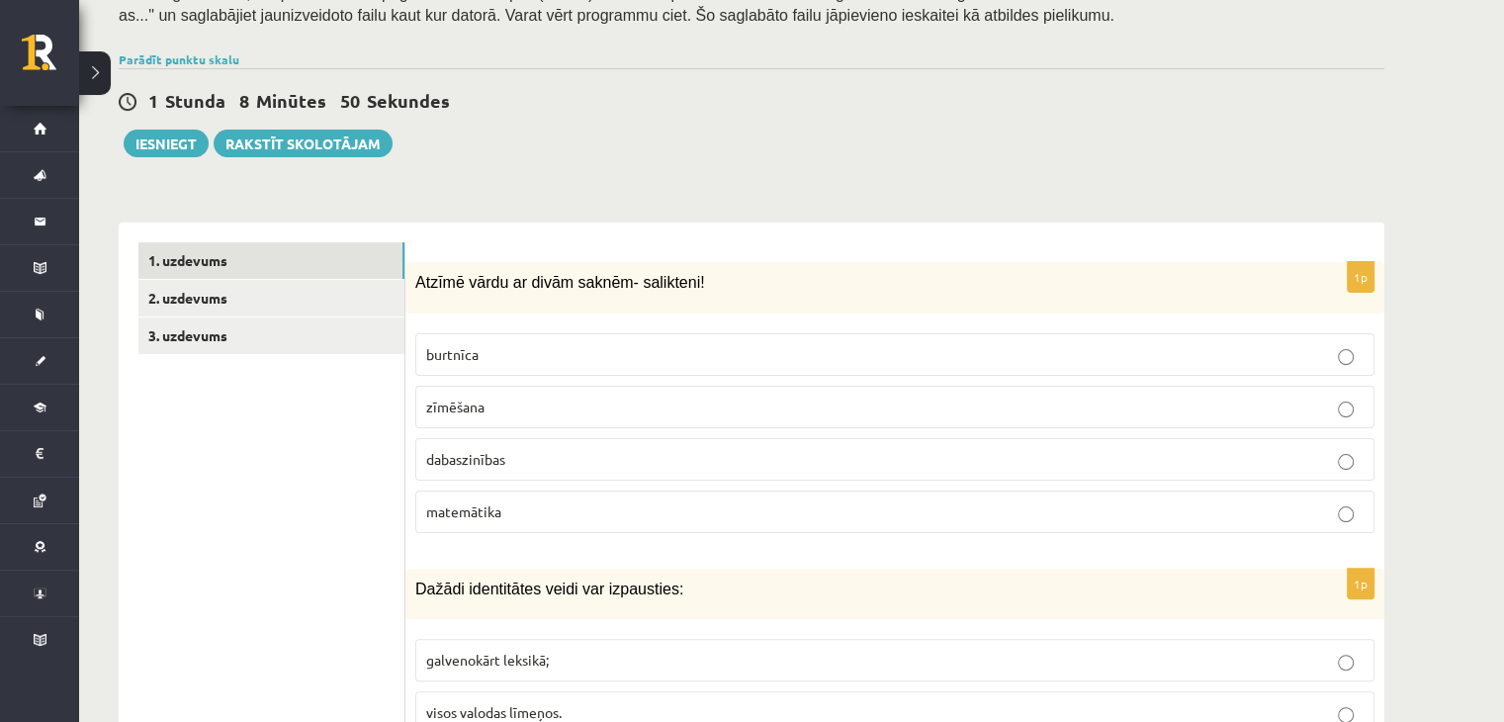
scroll to position [399, 0]
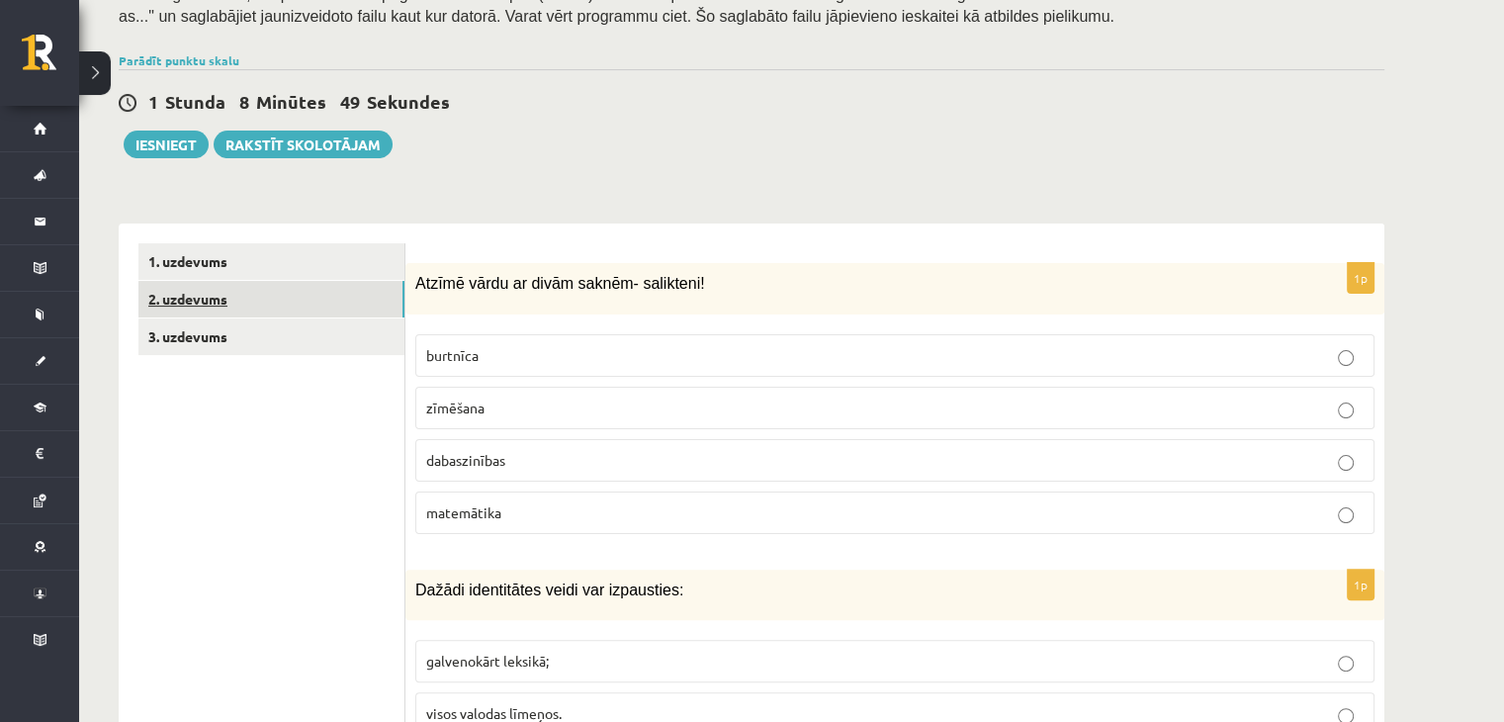
click at [294, 303] on link "2. uzdevums" at bounding box center [271, 299] width 266 height 37
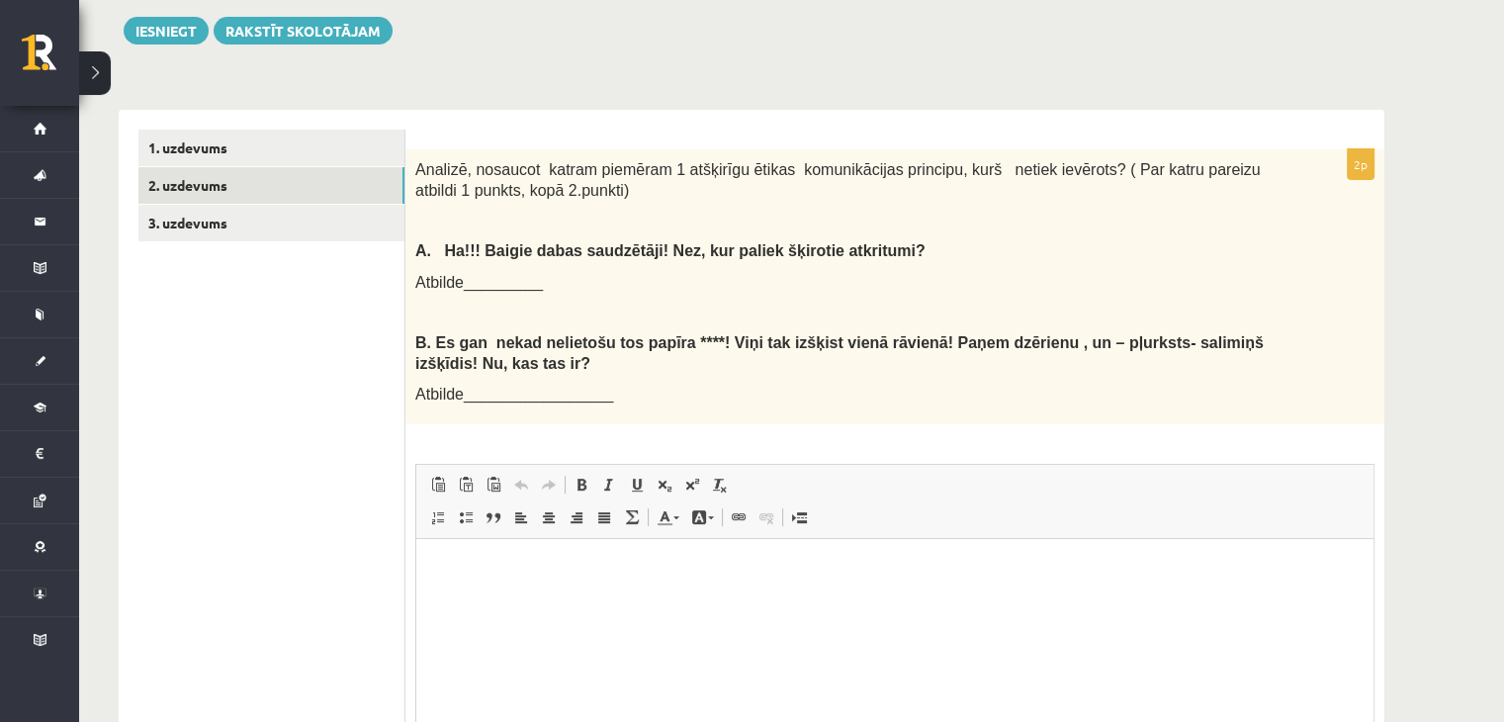
scroll to position [513, 0]
click at [483, 598] on html at bounding box center [894, 568] width 957 height 60
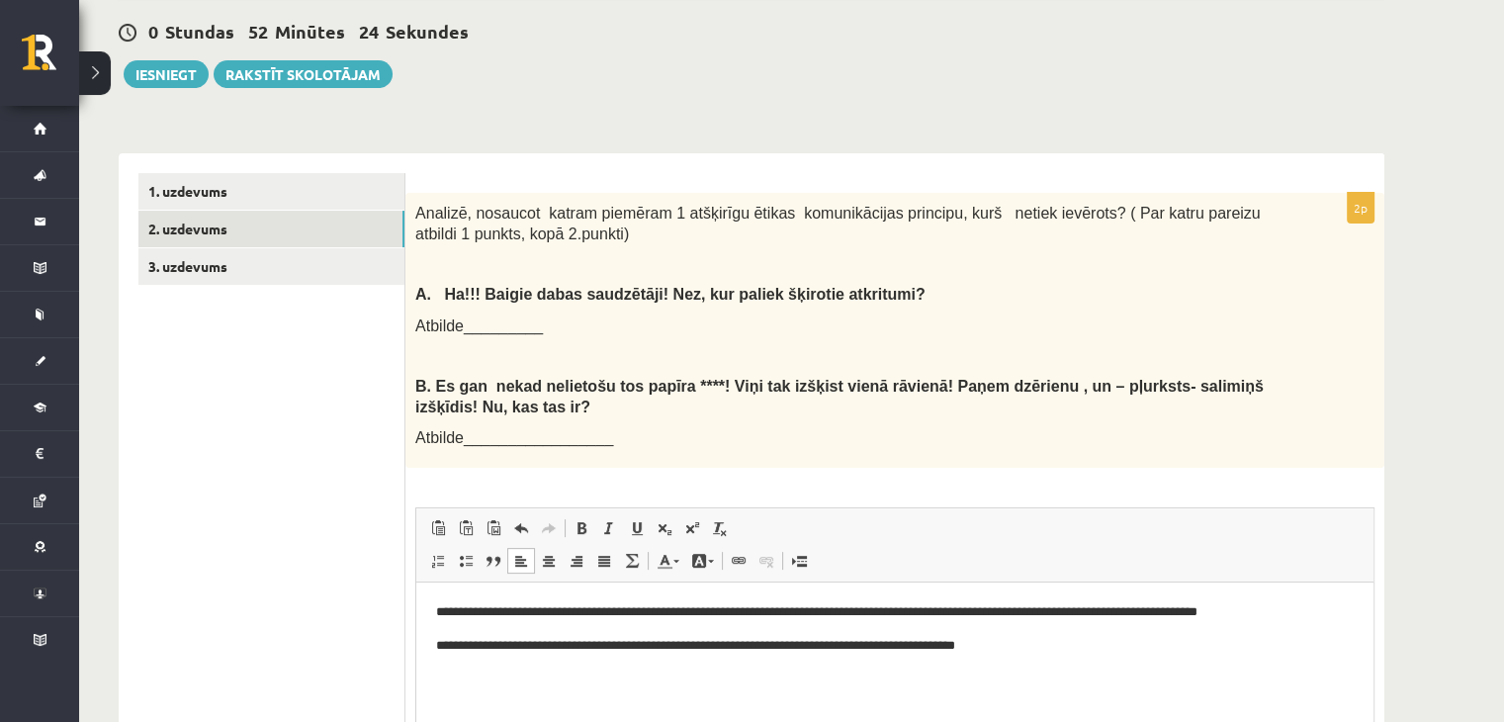
scroll to position [465, 0]
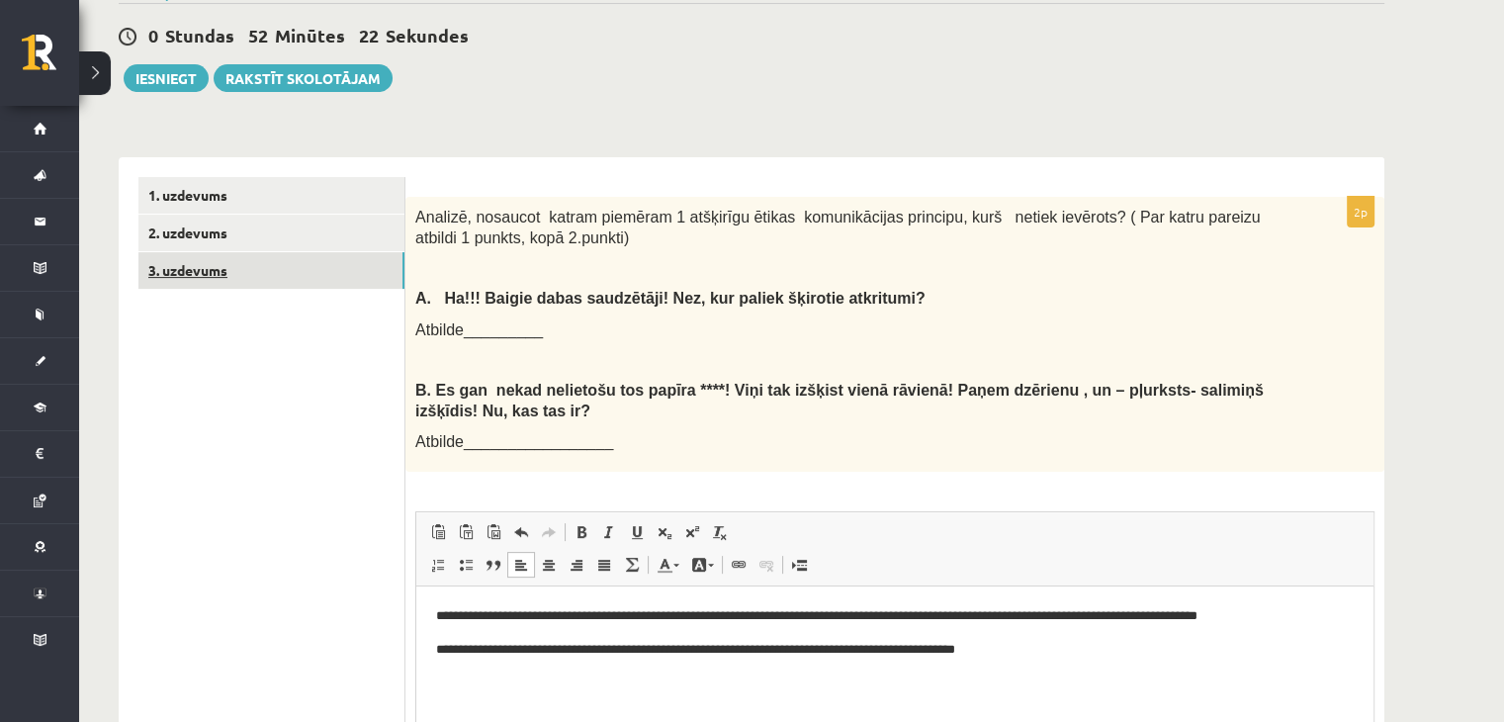
click at [203, 283] on link "3. uzdevums" at bounding box center [271, 270] width 266 height 37
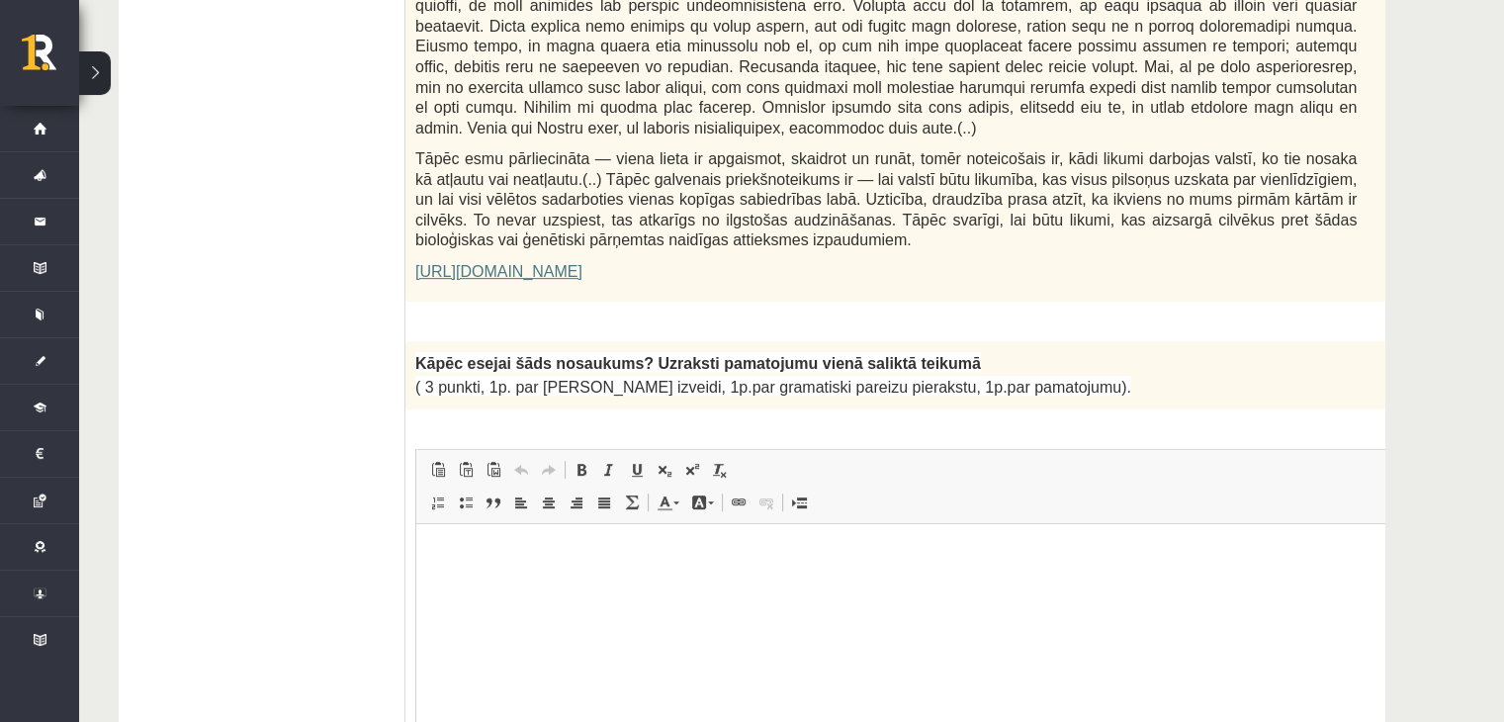
scroll to position [1440, 0]
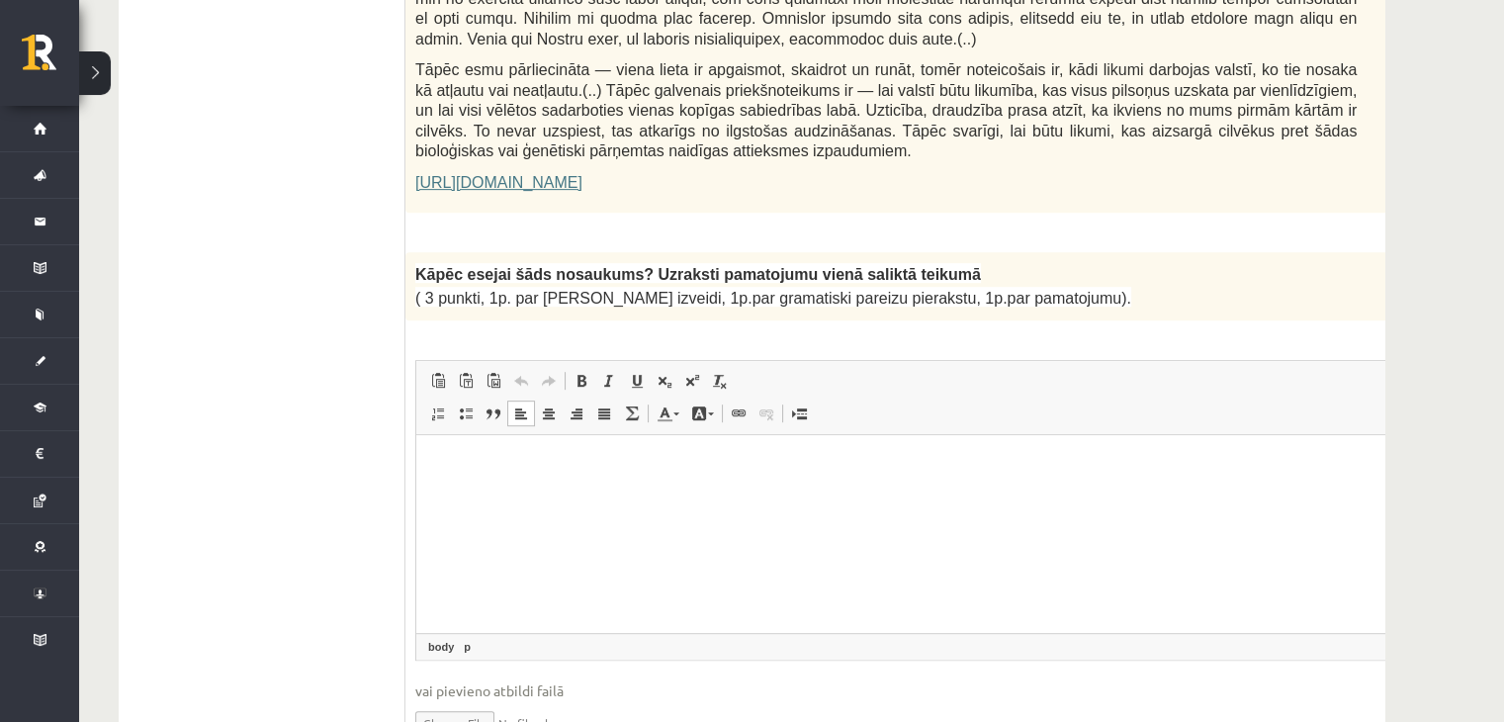
click at [907, 494] on html at bounding box center [935, 464] width 1038 height 60
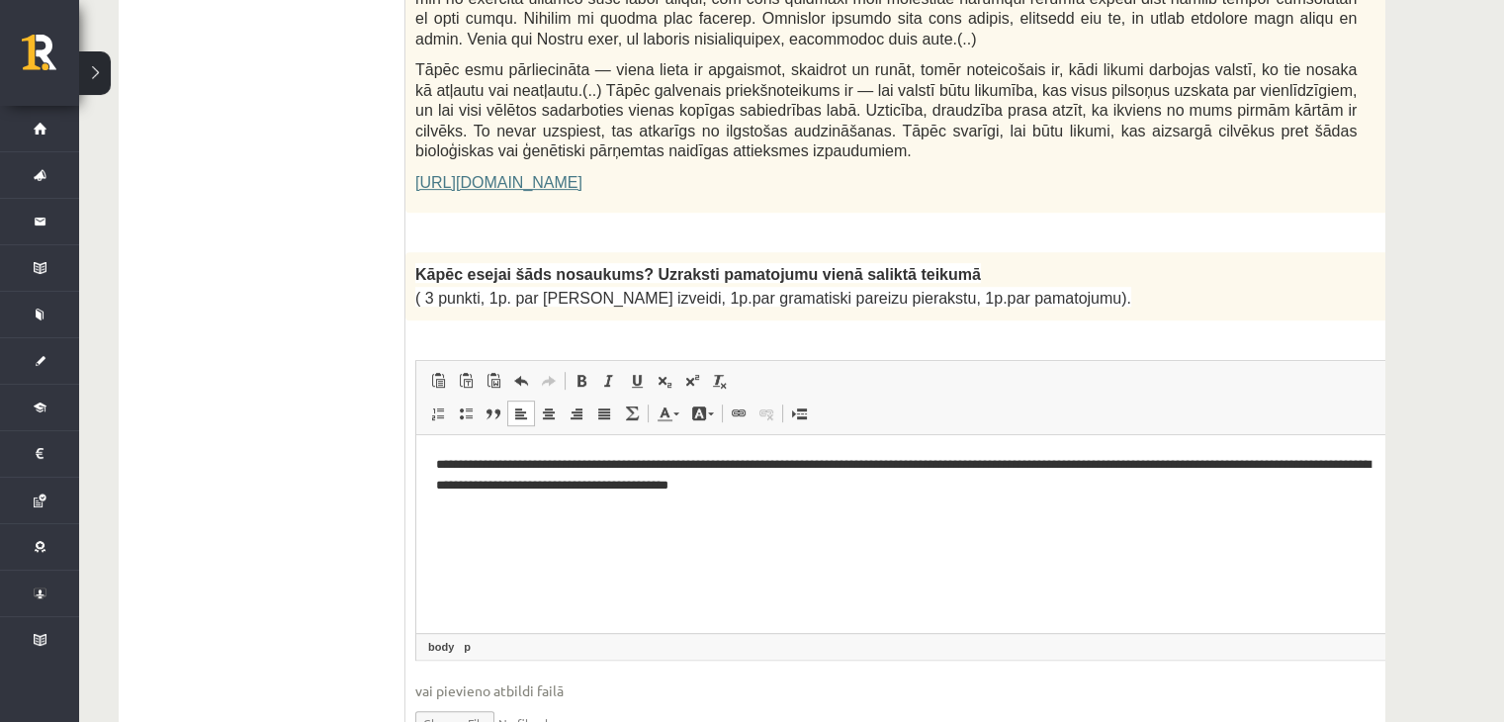
click at [677, 484] on p "**********" at bounding box center [909, 475] width 946 height 42
click at [890, 491] on p "**********" at bounding box center [909, 475] width 946 height 42
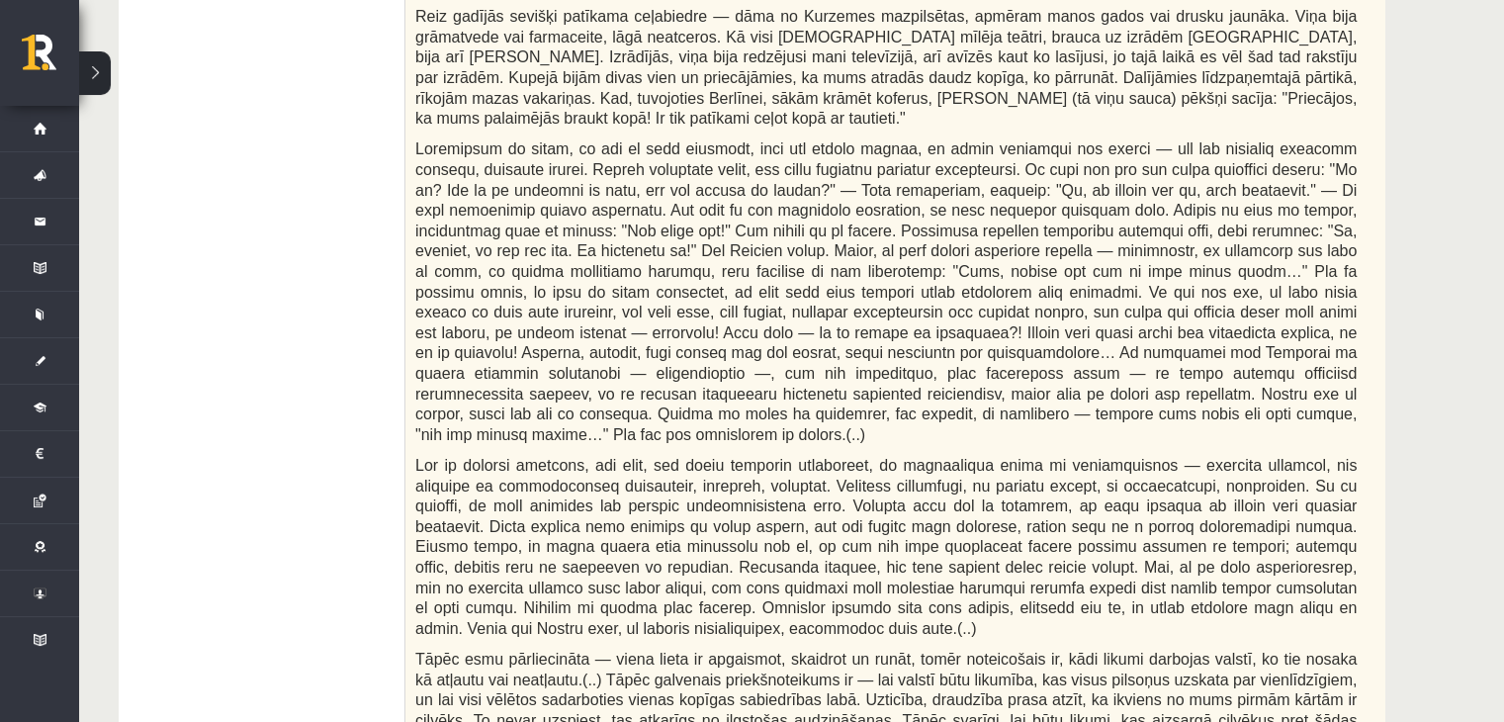
scroll to position [846, 0]
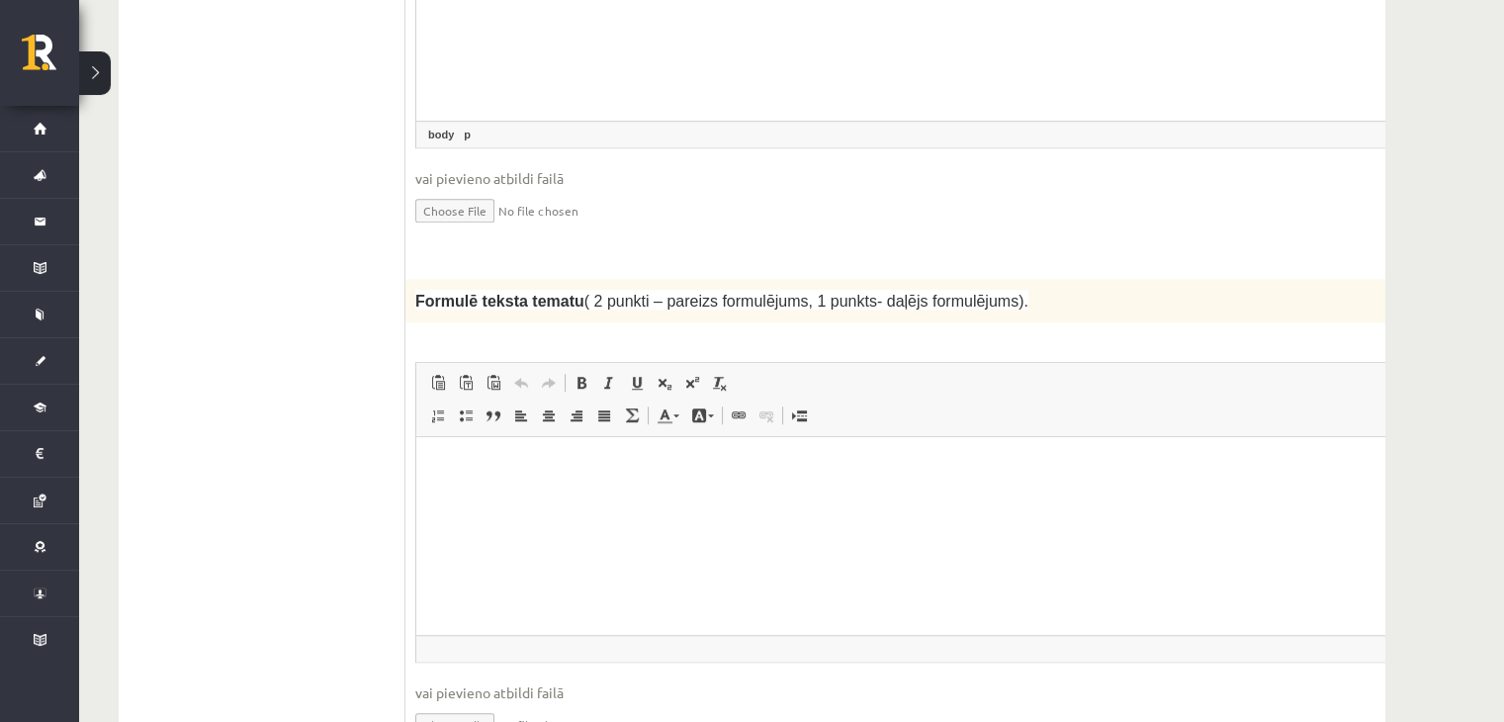
scroll to position [1954, 0]
click at [990, 449] on html at bounding box center [935, 465] width 1038 height 60
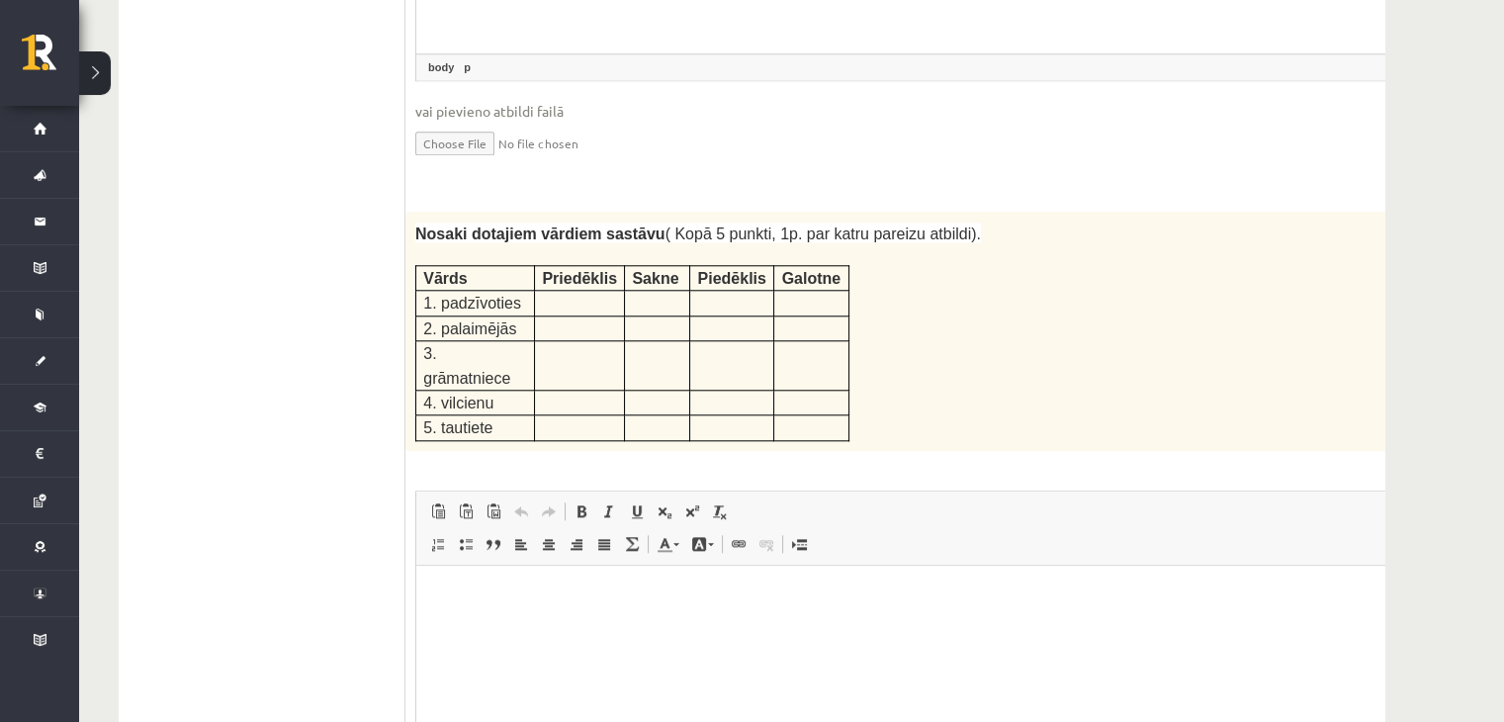
scroll to position [2531, 0]
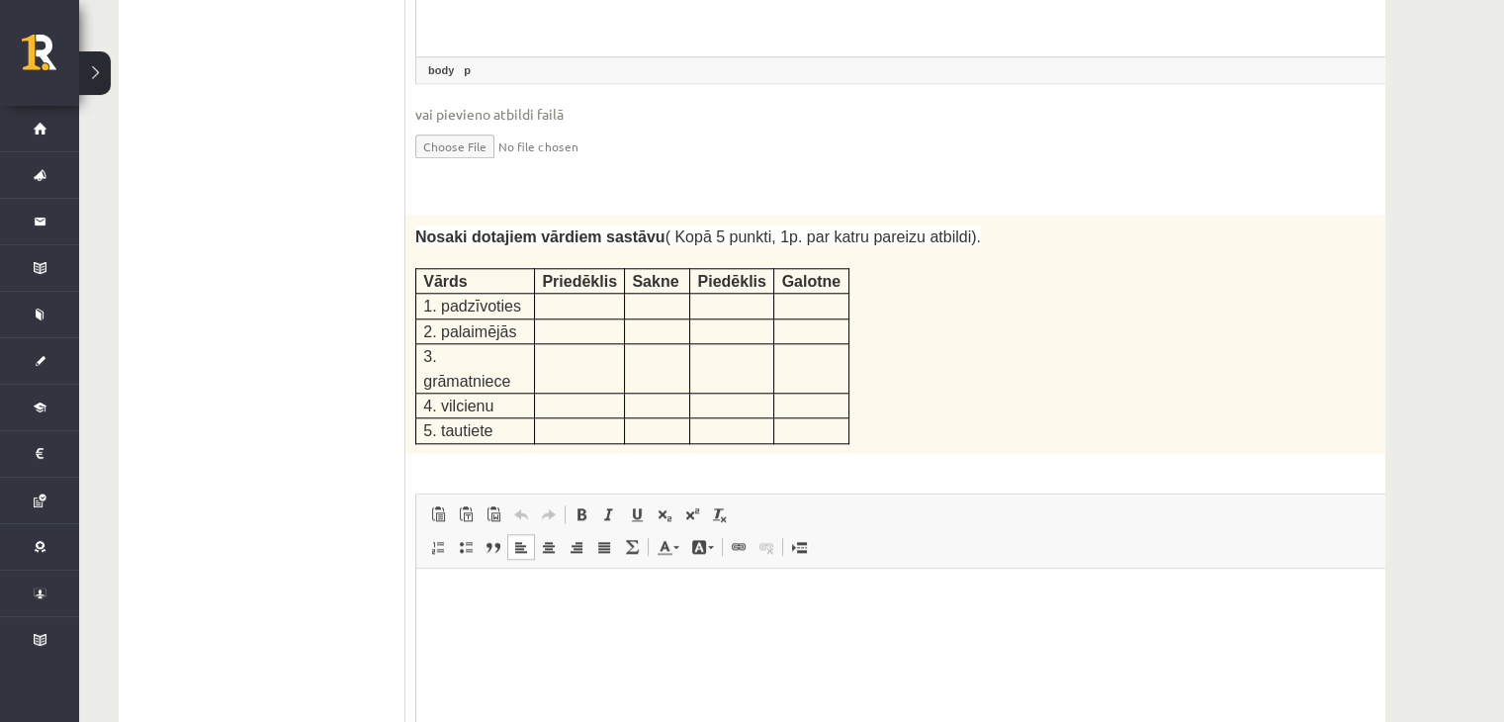
click at [1132, 590] on p "Bagātinātā teksta redaktors, wiswyg-editor-user-answer-47433973710280" at bounding box center [935, 597] width 999 height 21
click at [463, 584] on html "**********" at bounding box center [935, 598] width 1038 height 60
click at [434, 597] on html "**********" at bounding box center [935, 598] width 1038 height 60
click at [469, 614] on body "**********" at bounding box center [935, 613] width 999 height 53
click at [445, 584] on html "**********" at bounding box center [935, 614] width 1038 height 93
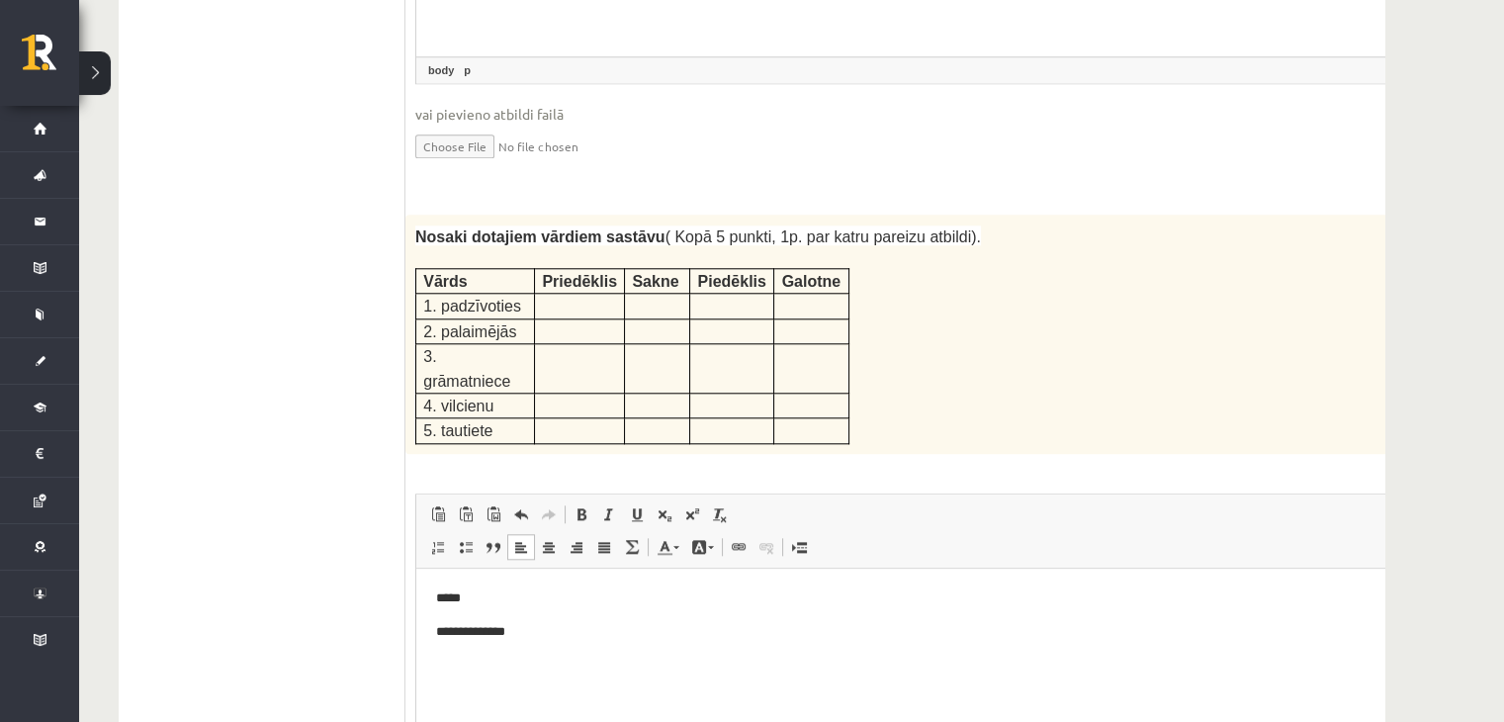
click at [531, 640] on p "**********" at bounding box center [909, 631] width 946 height 21
click at [507, 601] on body "**********" at bounding box center [935, 673] width 999 height 187
click at [486, 602] on body "**********" at bounding box center [935, 673] width 999 height 187
click at [480, 588] on p "*****" at bounding box center [902, 590] width 932 height 21
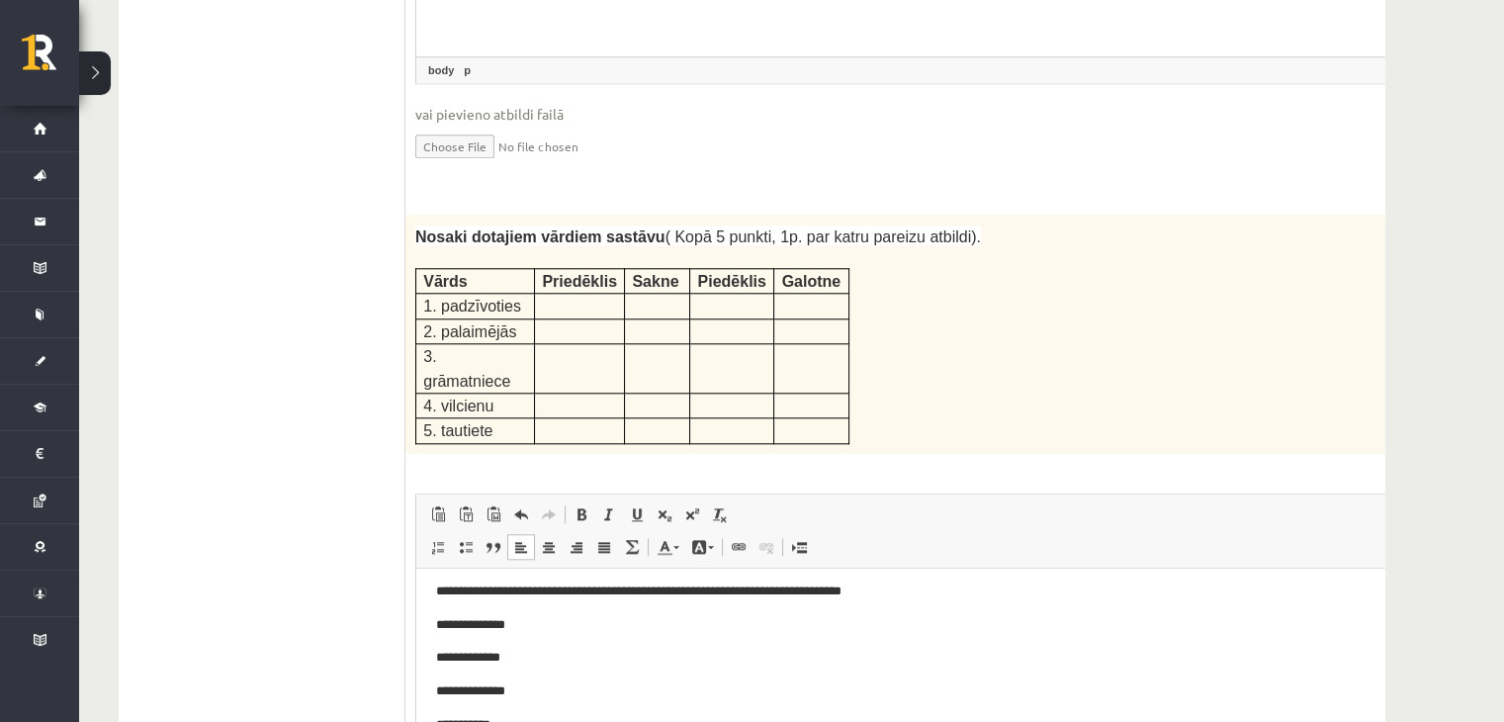
click at [559, 618] on p "**********" at bounding box center [902, 624] width 932 height 21
click at [539, 663] on p "**********" at bounding box center [902, 657] width 932 height 21
click at [739, 627] on p "**********" at bounding box center [902, 624] width 932 height 21
click at [733, 627] on p "**********" at bounding box center [902, 624] width 932 height 21
click at [807, 625] on p "**********" at bounding box center [902, 624] width 932 height 21
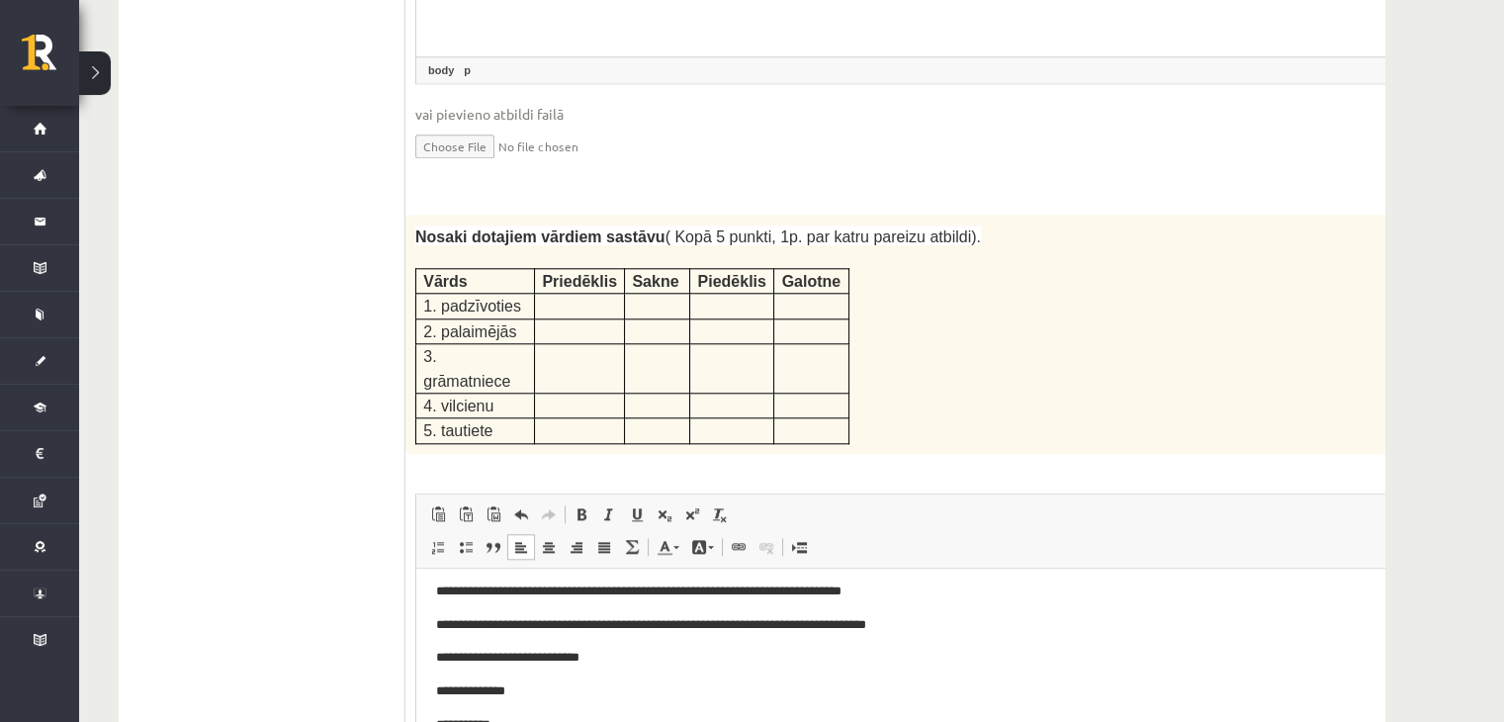
click at [579, 624] on p "**********" at bounding box center [902, 624] width 932 height 21
click at [576, 656] on p "**********" at bounding box center [902, 657] width 932 height 21
click at [551, 694] on p "**********" at bounding box center [902, 690] width 932 height 21
click at [642, 693] on p "**********" at bounding box center [902, 690] width 932 height 21
click at [694, 689] on p "**********" at bounding box center [902, 690] width 932 height 21
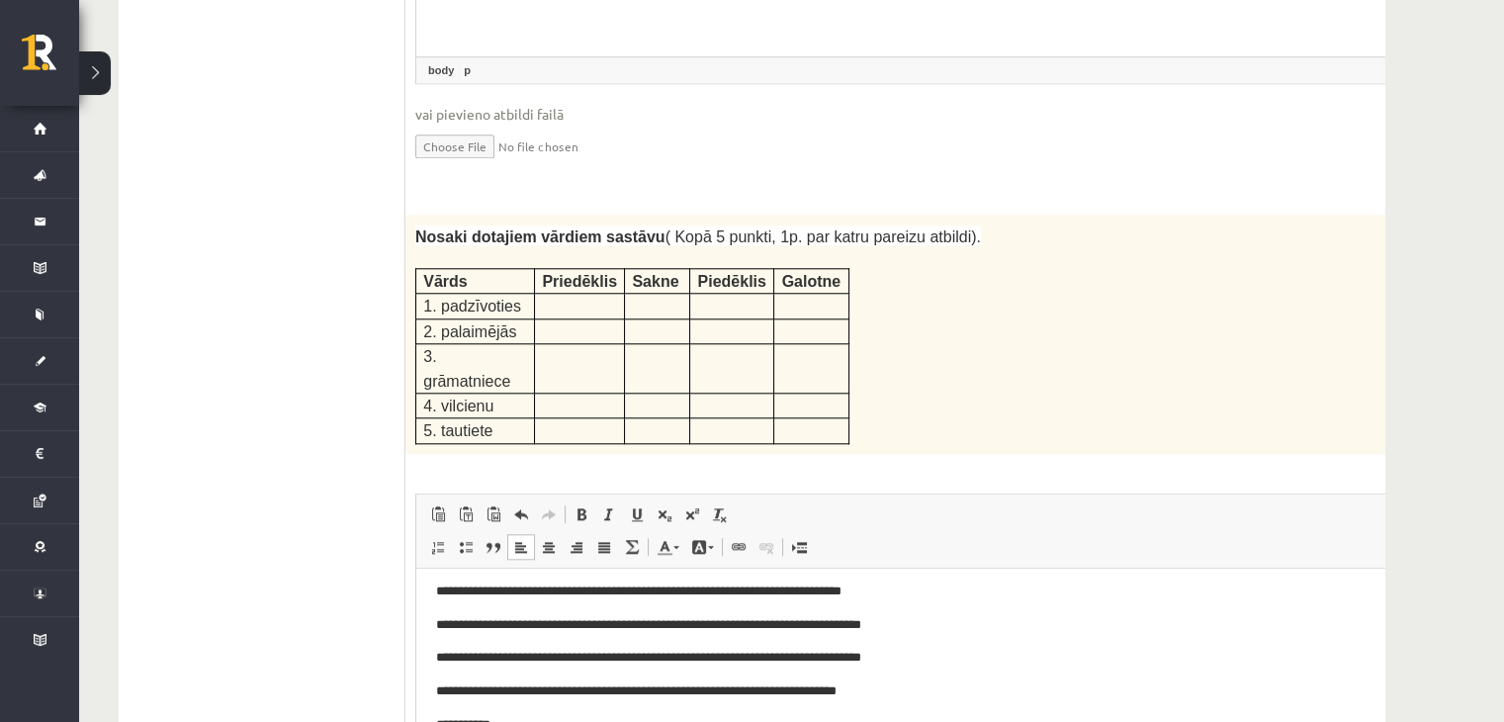
click at [531, 721] on p "**********" at bounding box center [902, 724] width 932 height 21
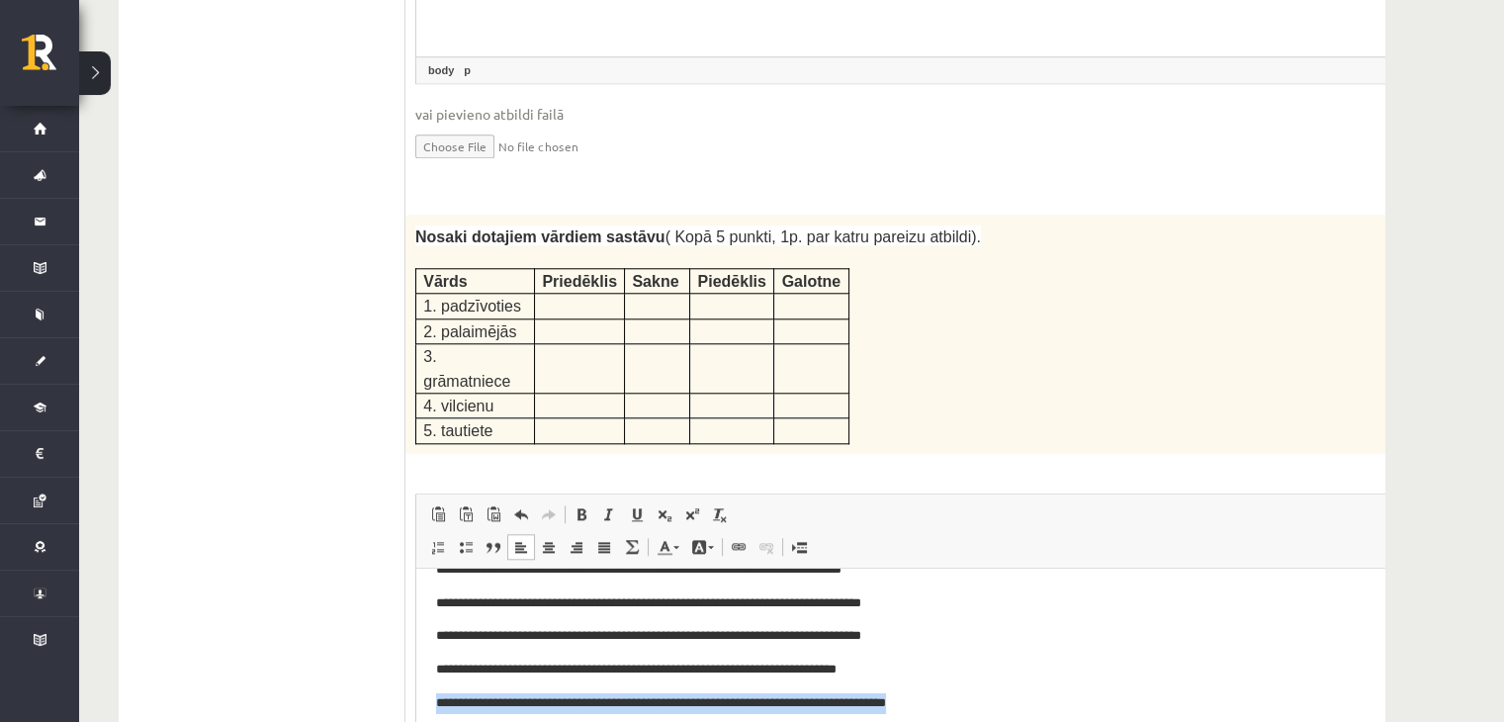
drag, startPoint x: 897, startPoint y: 679, endPoint x: 832, endPoint y: 659, distance: 68.5
click at [832, 659] on body "**********" at bounding box center [935, 652] width 999 height 187
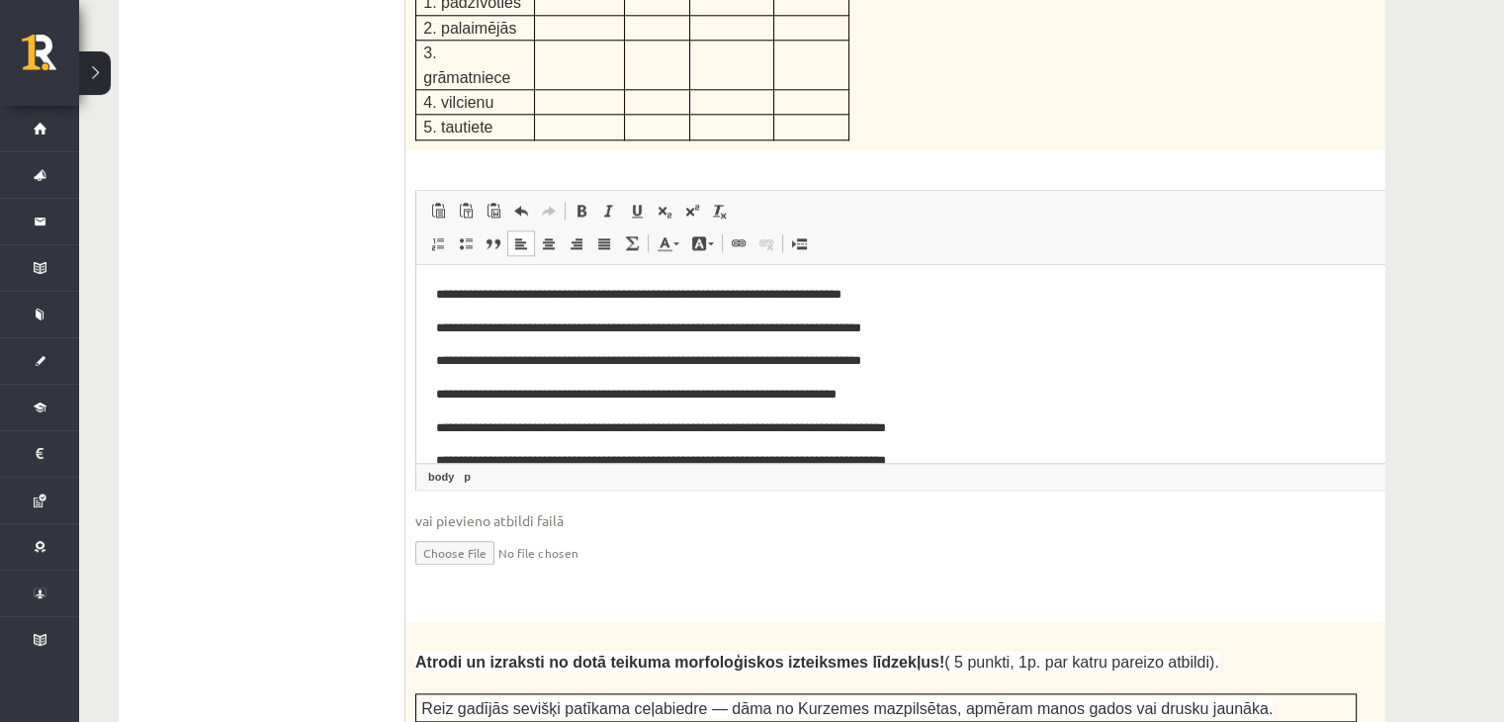
scroll to position [2835, 0]
click at [912, 401] on fieldset "Rich Text Editor, wiswyg-editor-user-answer-47433973710280 Redaktora rīkjoslas …" at bounding box center [935, 389] width 1040 height 401
click at [1042, 306] on body "**********" at bounding box center [935, 376] width 999 height 187
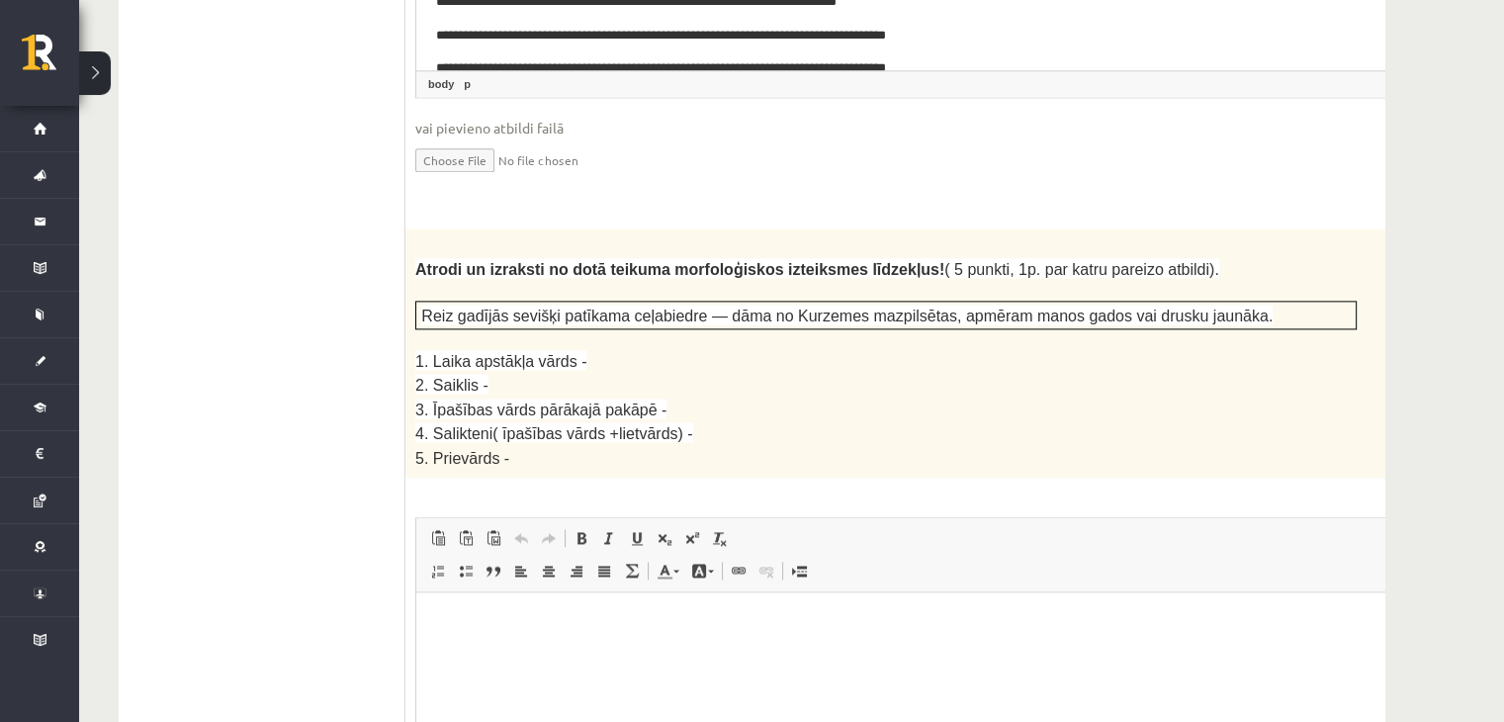
scroll to position [3238, 0]
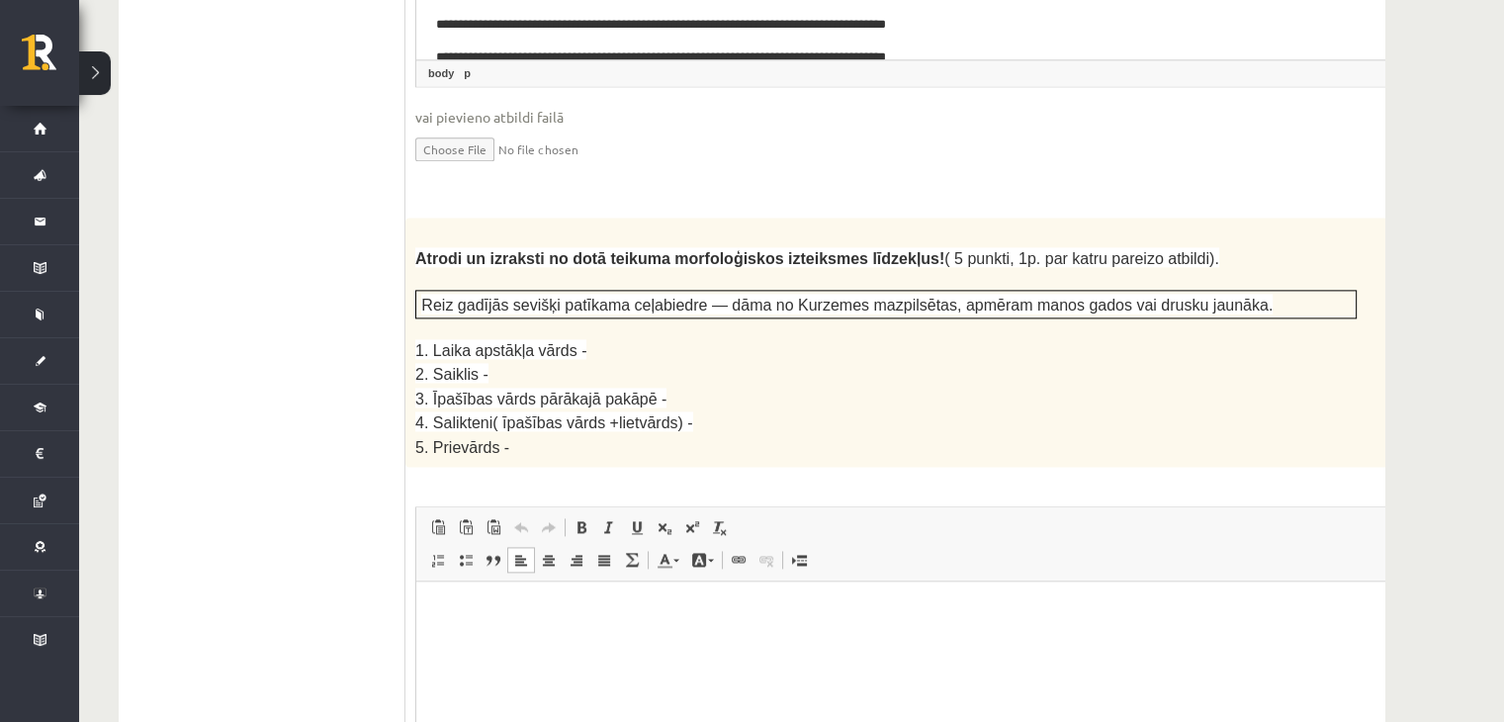
click at [932, 637] on html at bounding box center [935, 611] width 1038 height 60
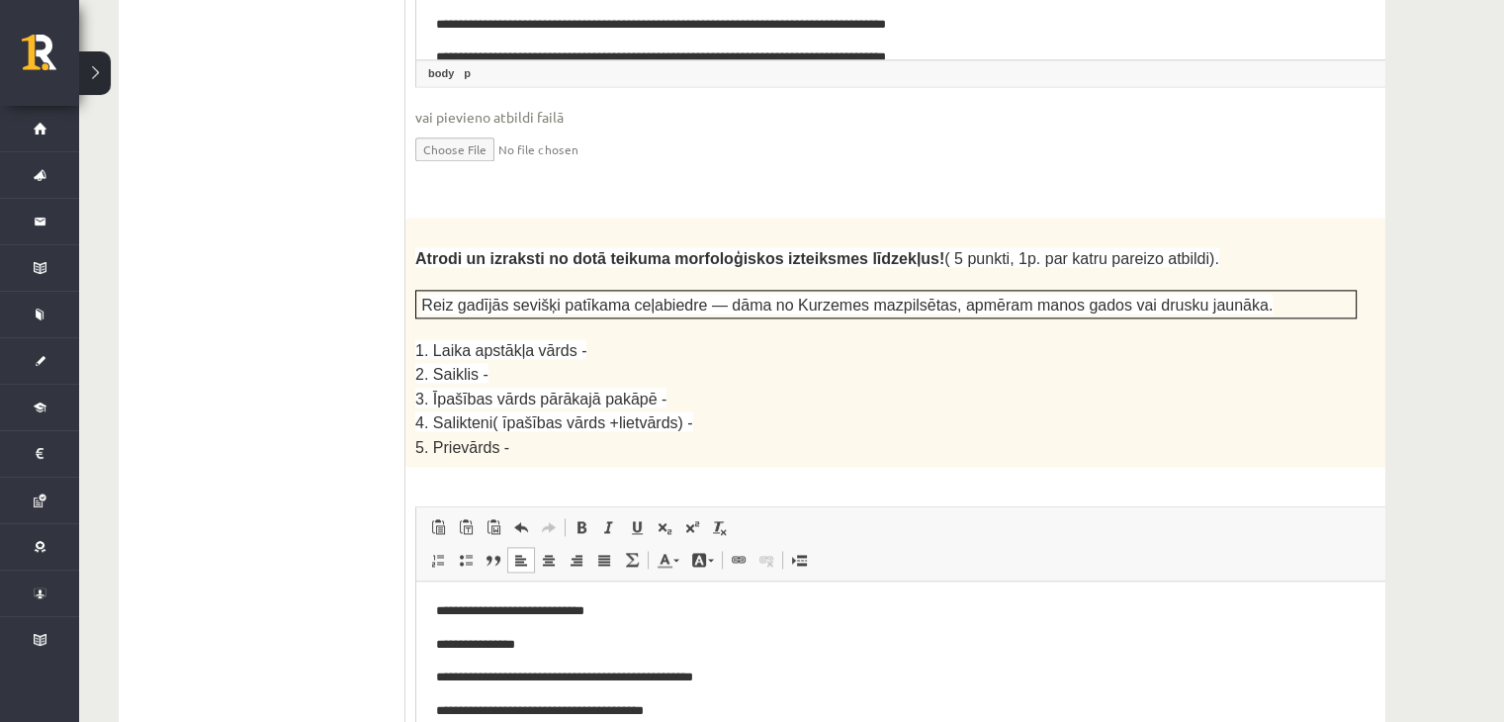
click at [687, 712] on p "**********" at bounding box center [909, 711] width 946 height 21
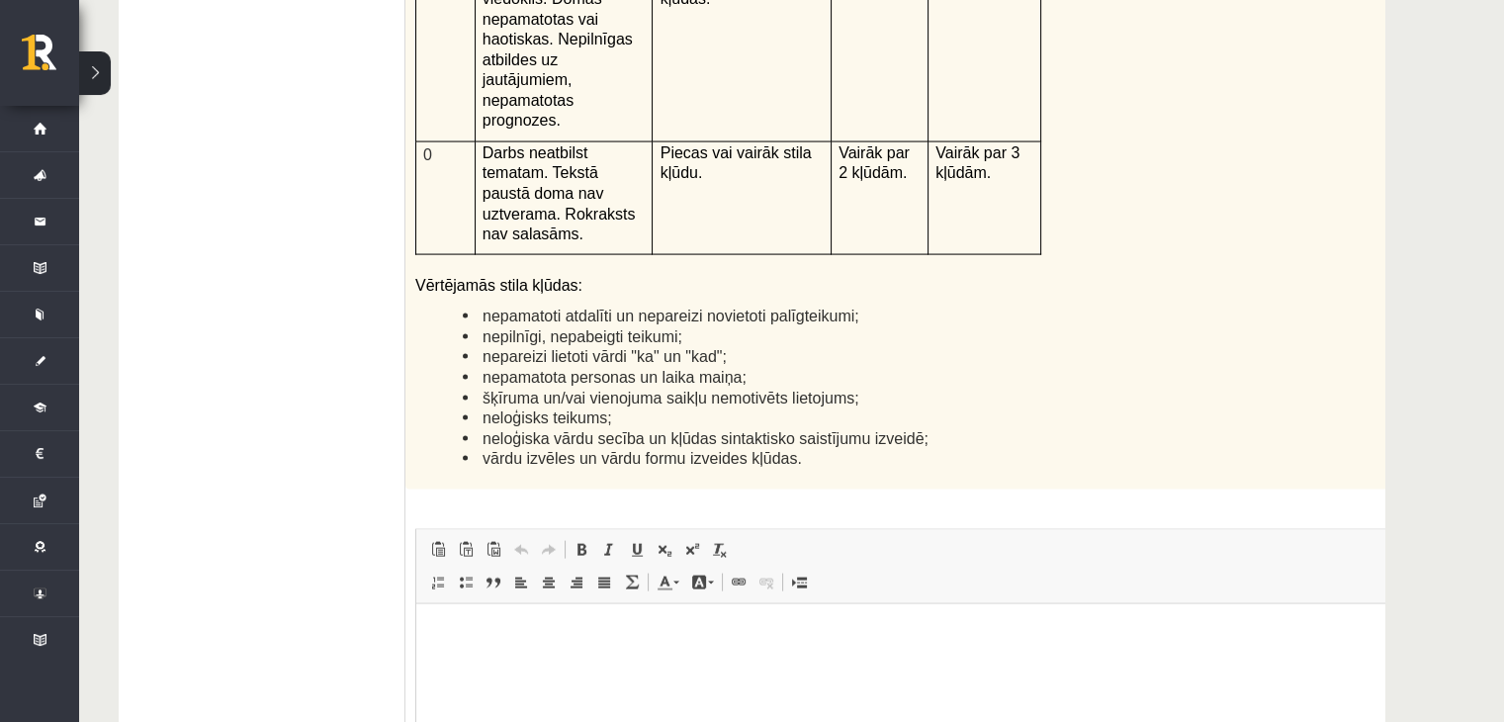
scroll to position [4715, 0]
click at [579, 662] on html at bounding box center [935, 631] width 1038 height 60
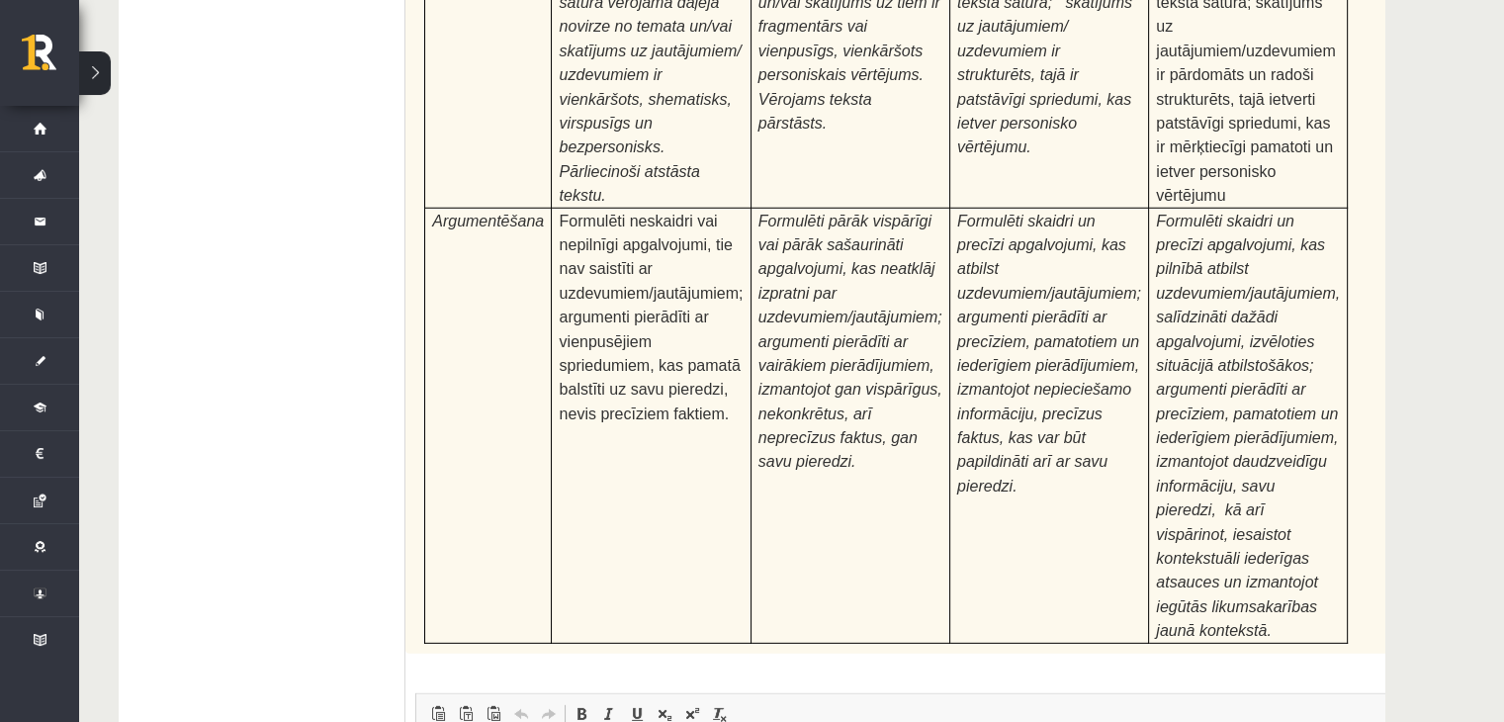
scroll to position [6127, 0]
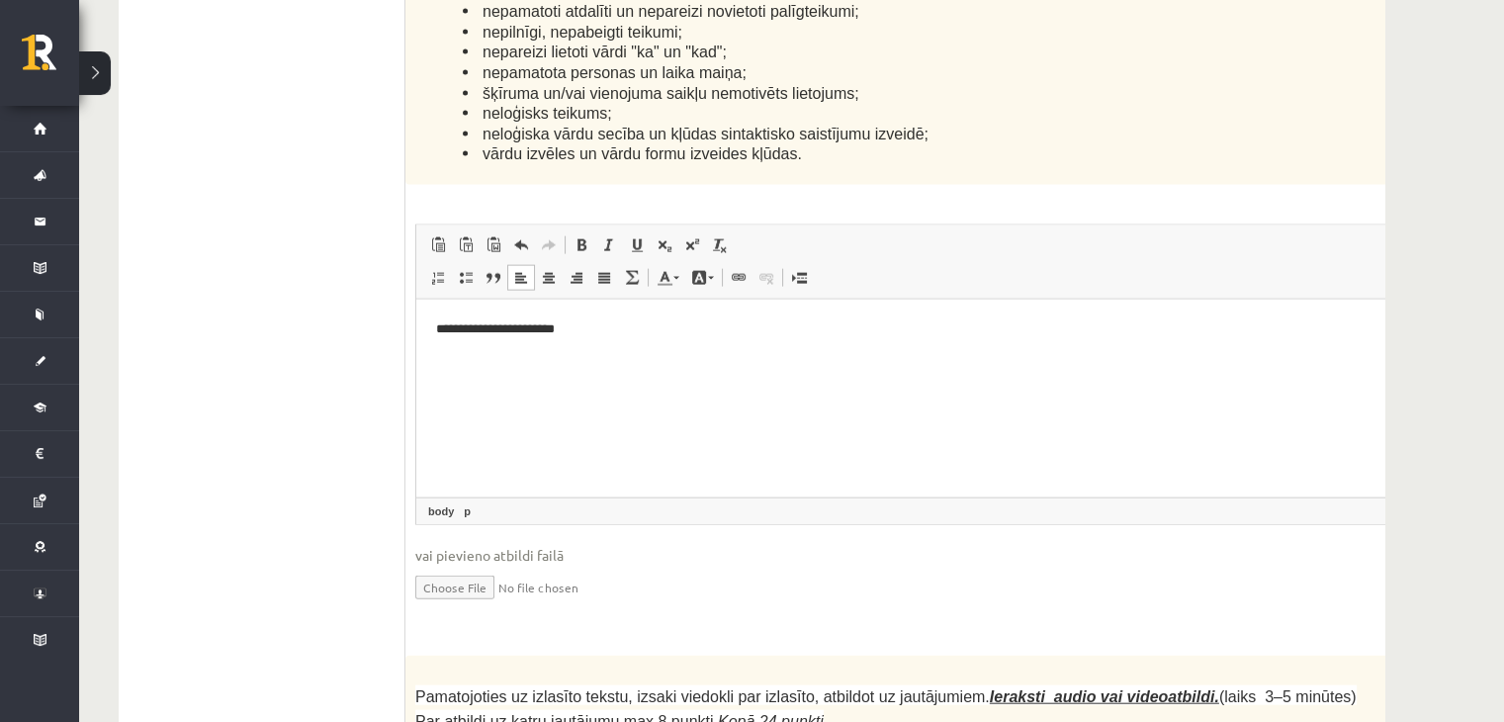
scroll to position [4952, 0]
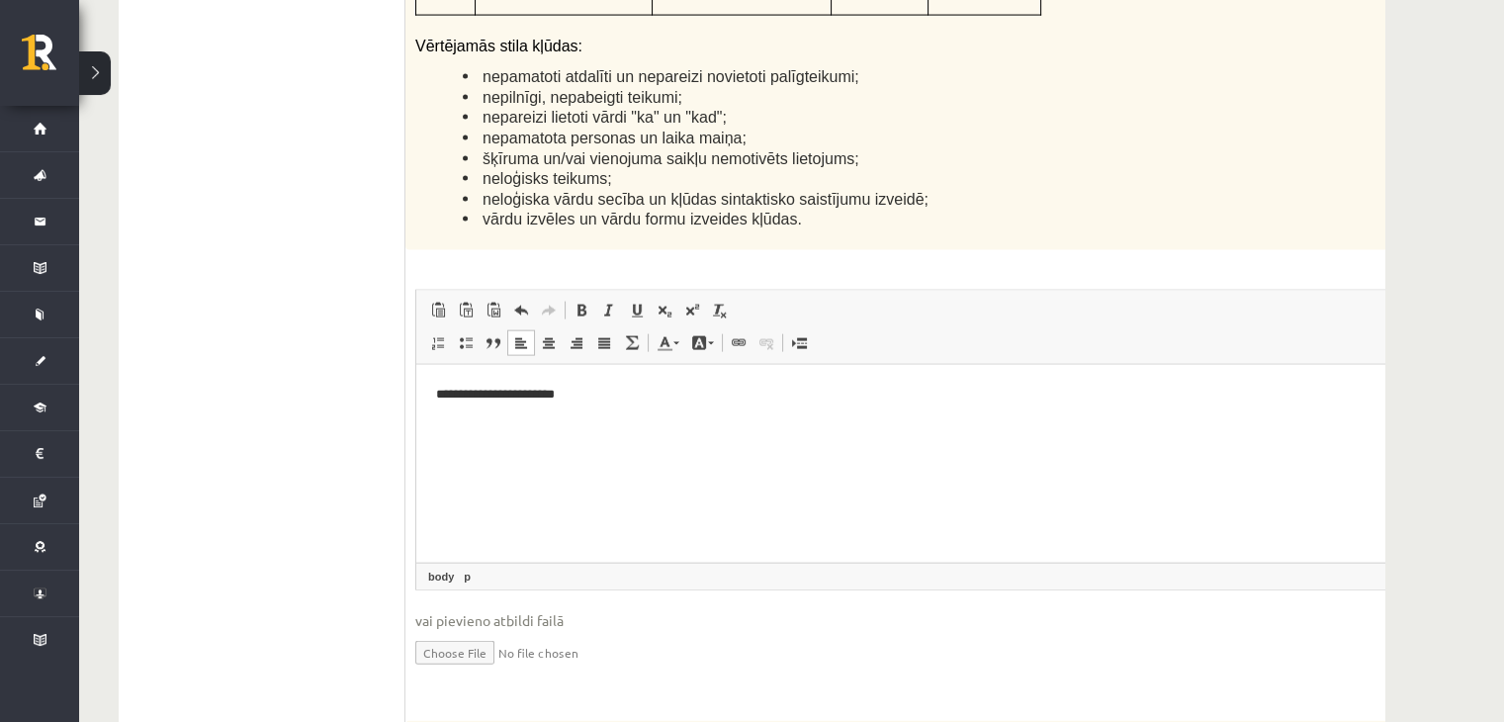
click at [677, 420] on html "**********" at bounding box center [935, 394] width 1038 height 60
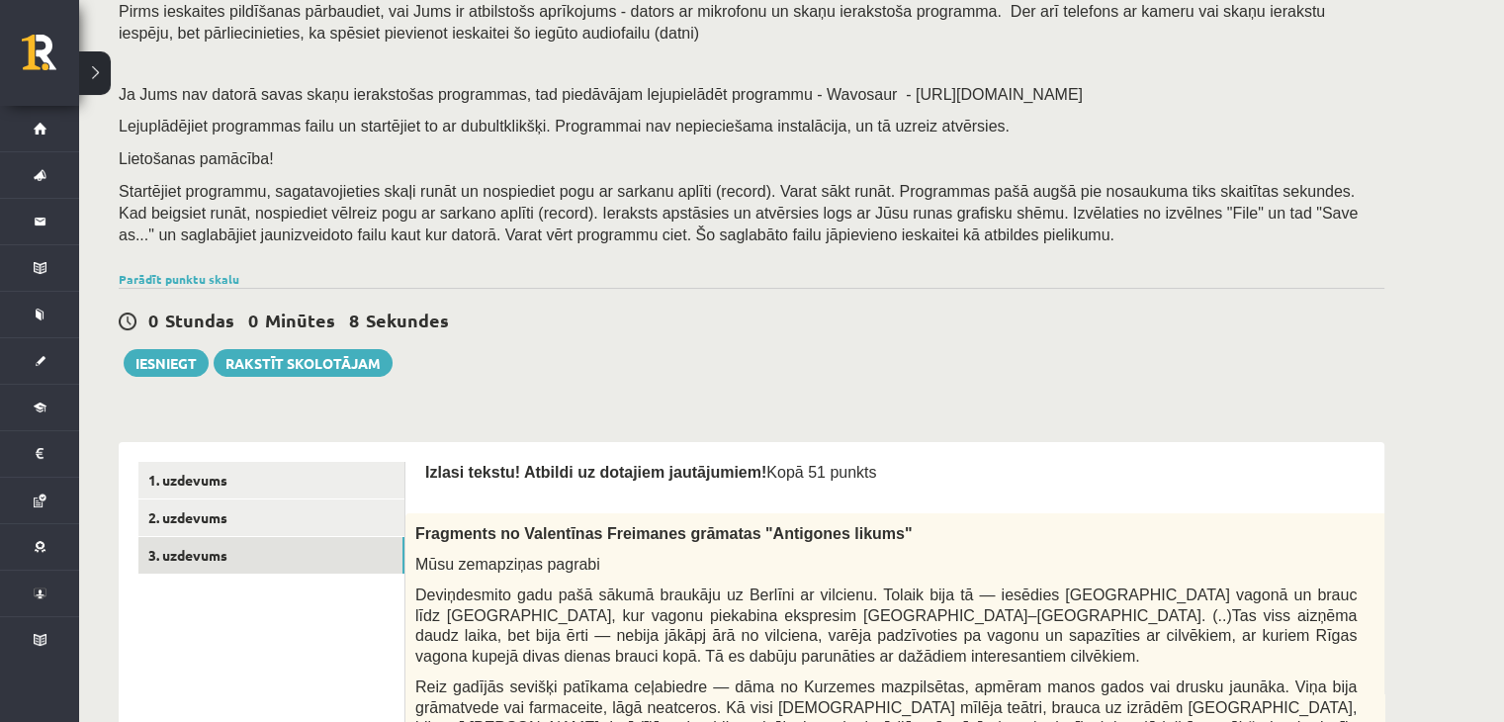
scroll to position [181, 0]
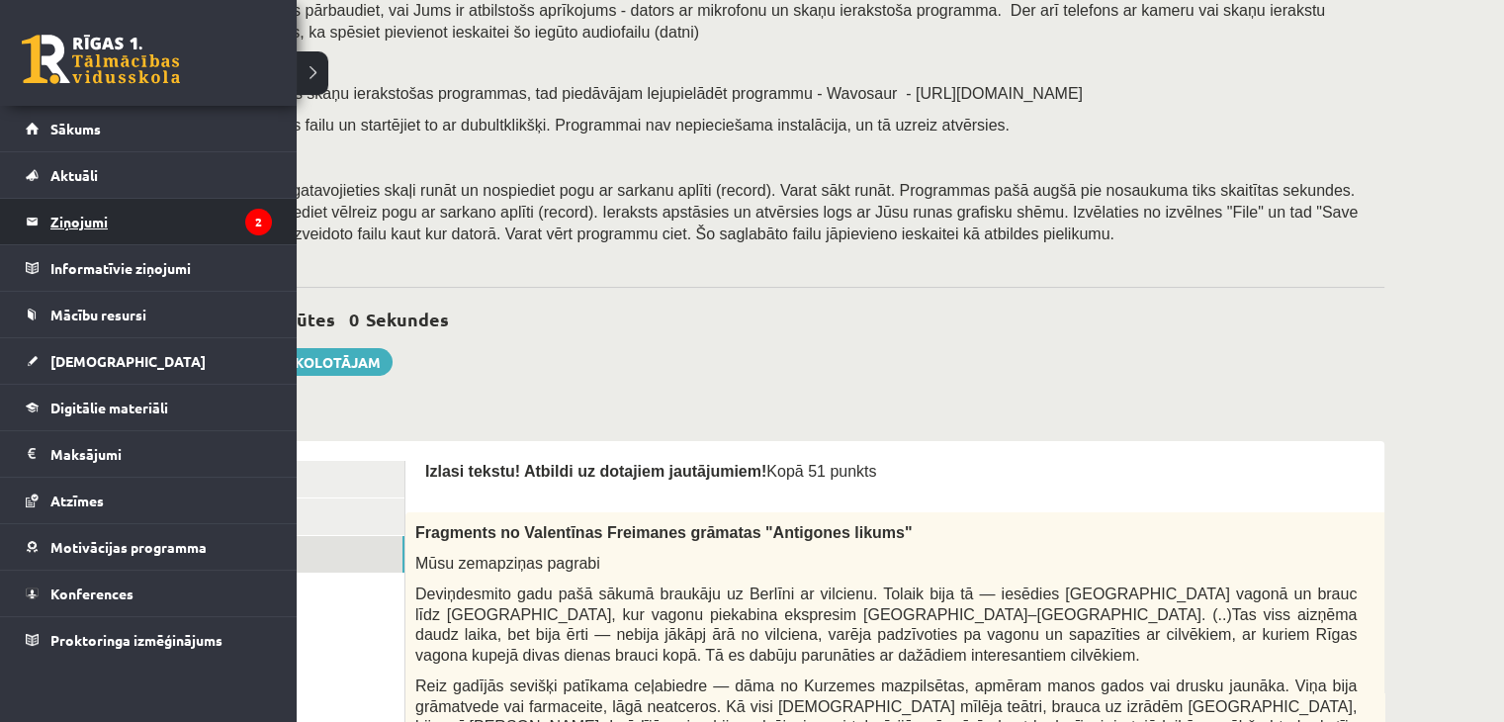
click at [91, 223] on legend "Ziņojumi 2" at bounding box center [161, 221] width 222 height 45
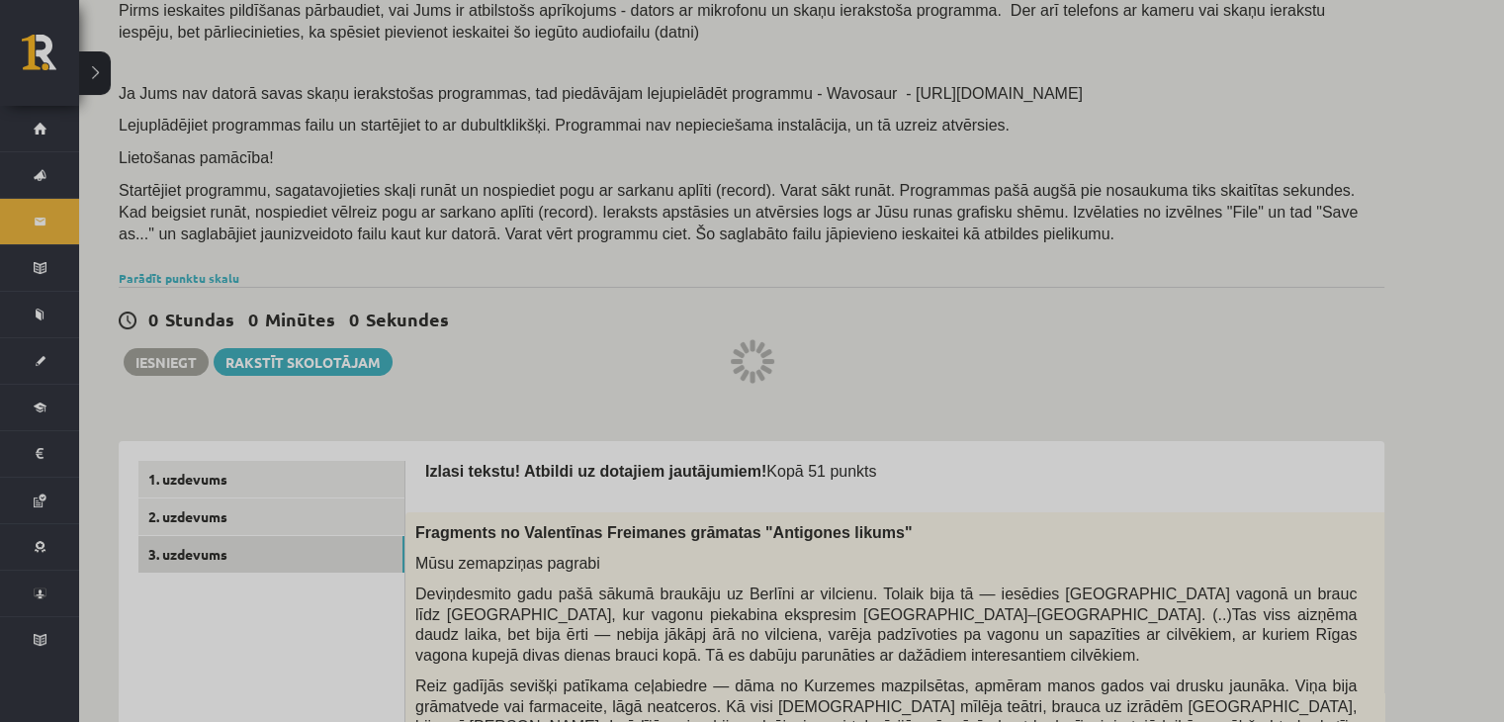
scroll to position [1, 0]
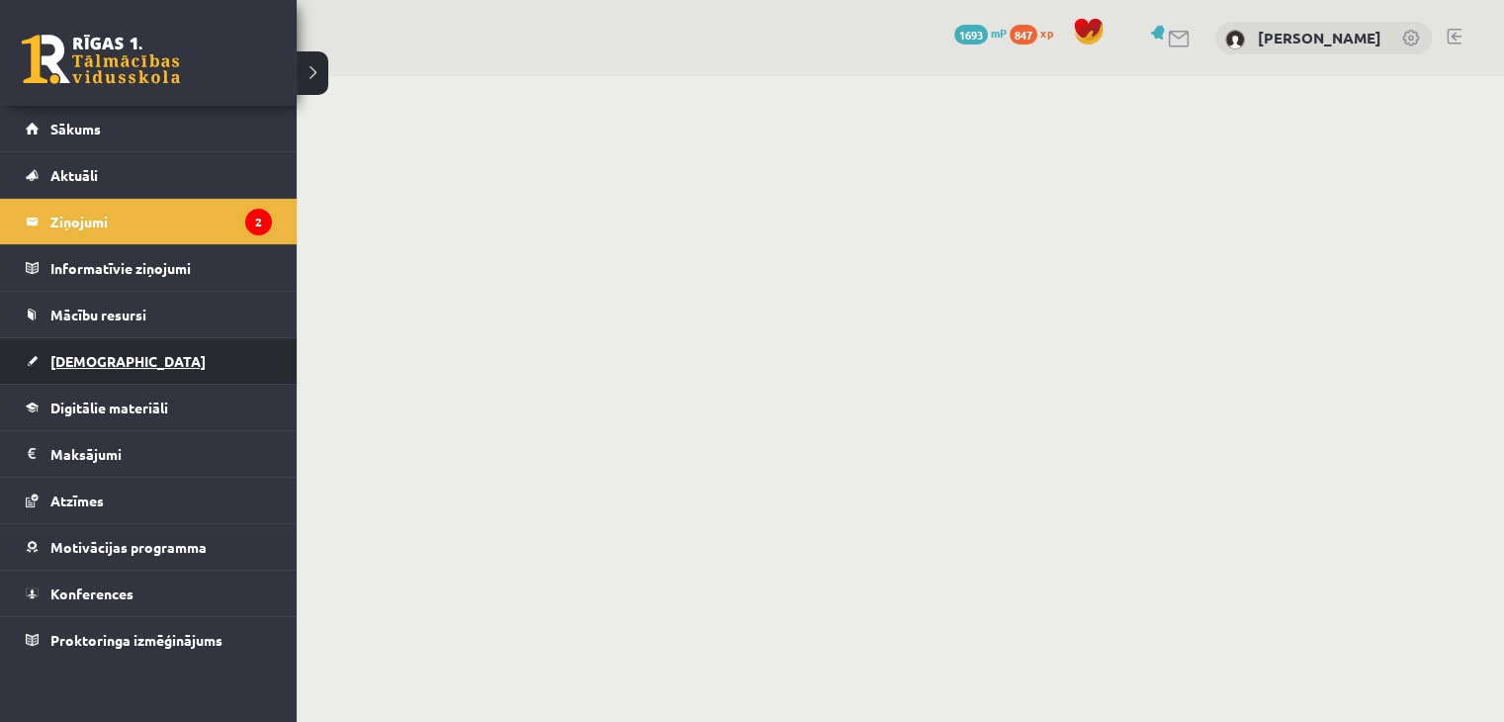
click at [76, 361] on span "[DEMOGRAPHIC_DATA]" at bounding box center [127, 361] width 155 height 18
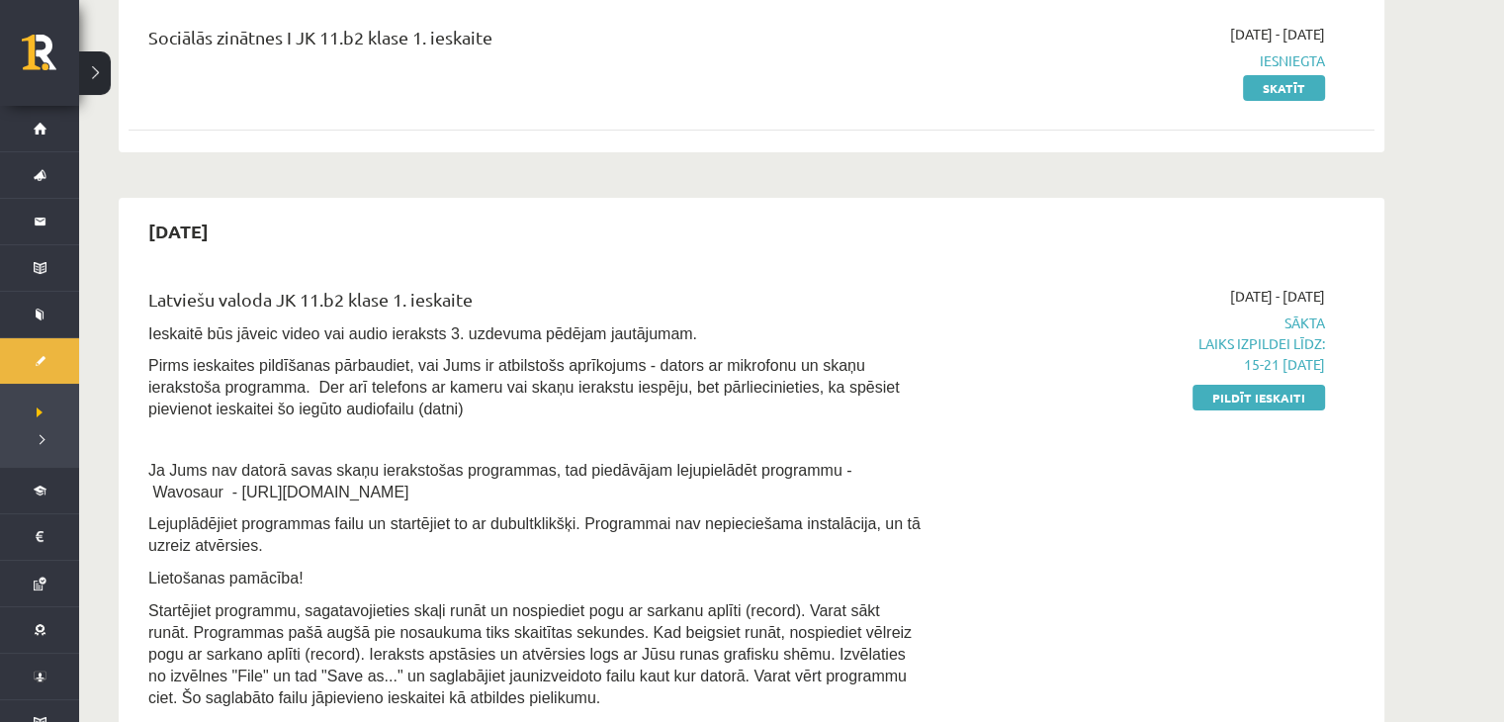
scroll to position [260, 0]
click at [1205, 399] on link "Pildīt ieskaiti" at bounding box center [1259, 397] width 133 height 26
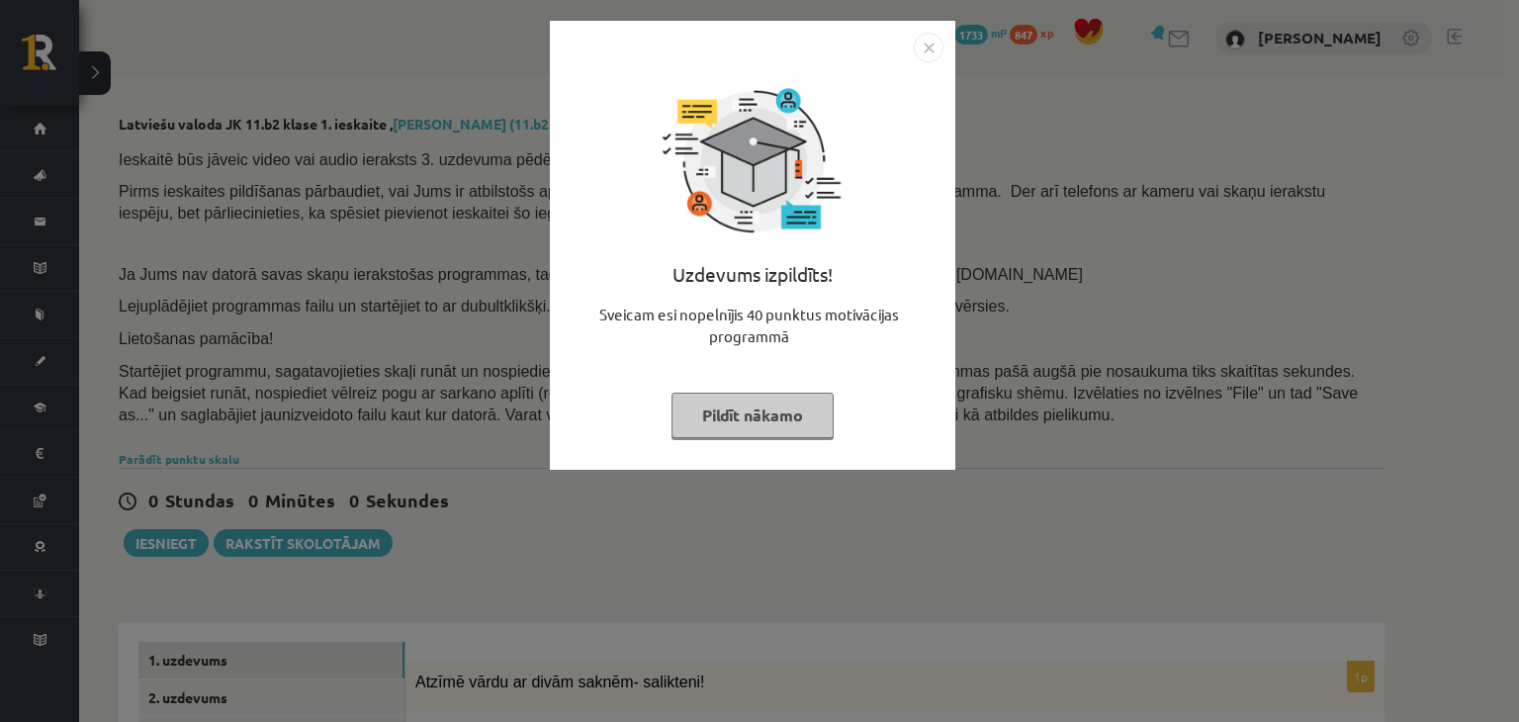
click at [799, 414] on button "Pildīt nākamo" at bounding box center [752, 415] width 162 height 45
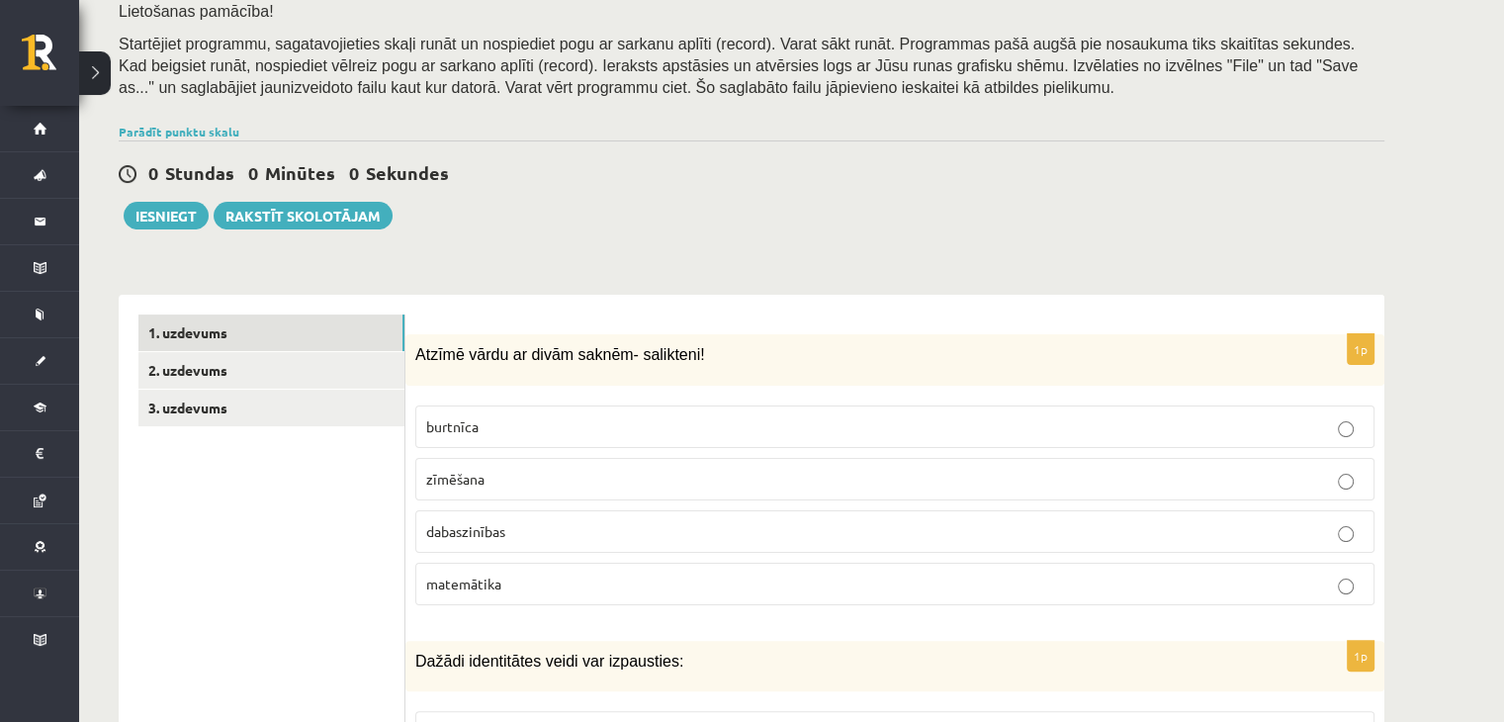
scroll to position [316, 0]
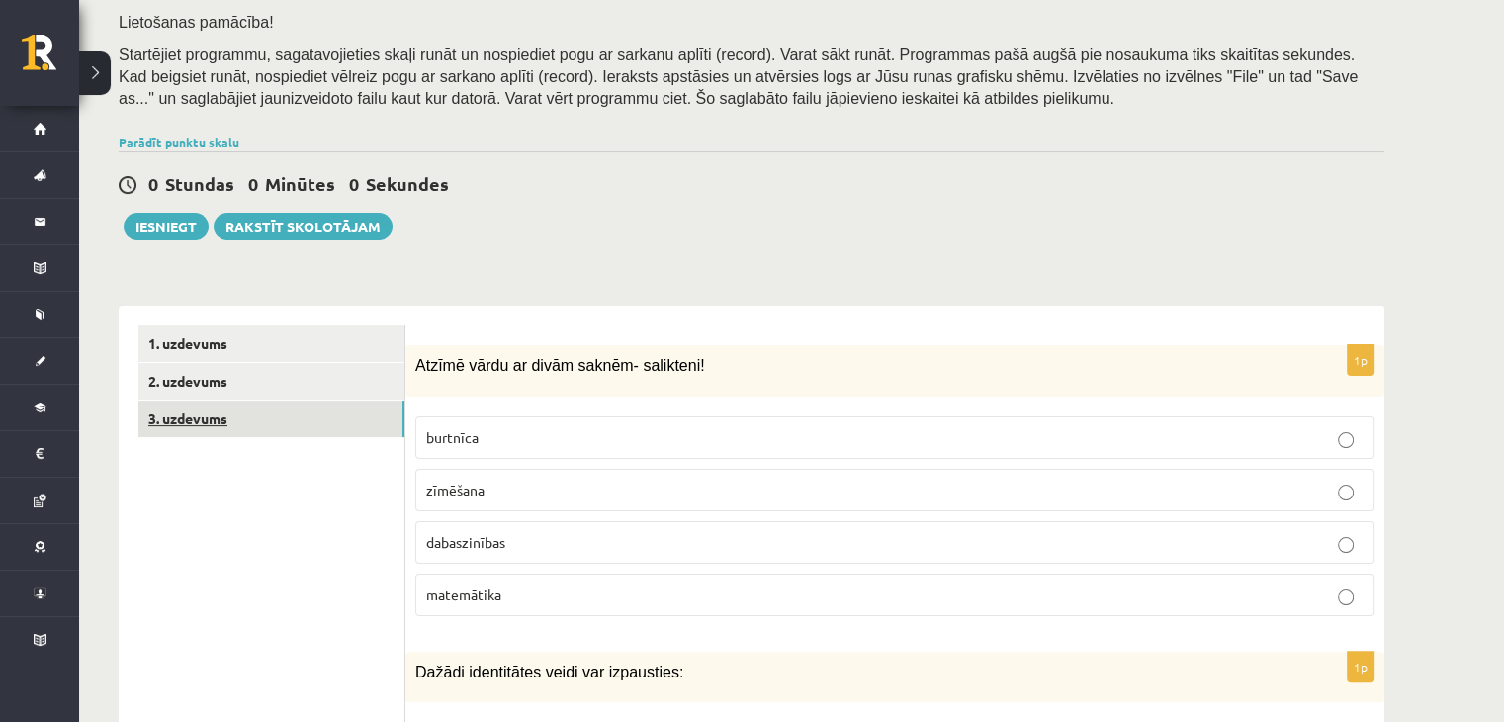
click at [269, 408] on link "3. uzdevums" at bounding box center [271, 419] width 266 height 37
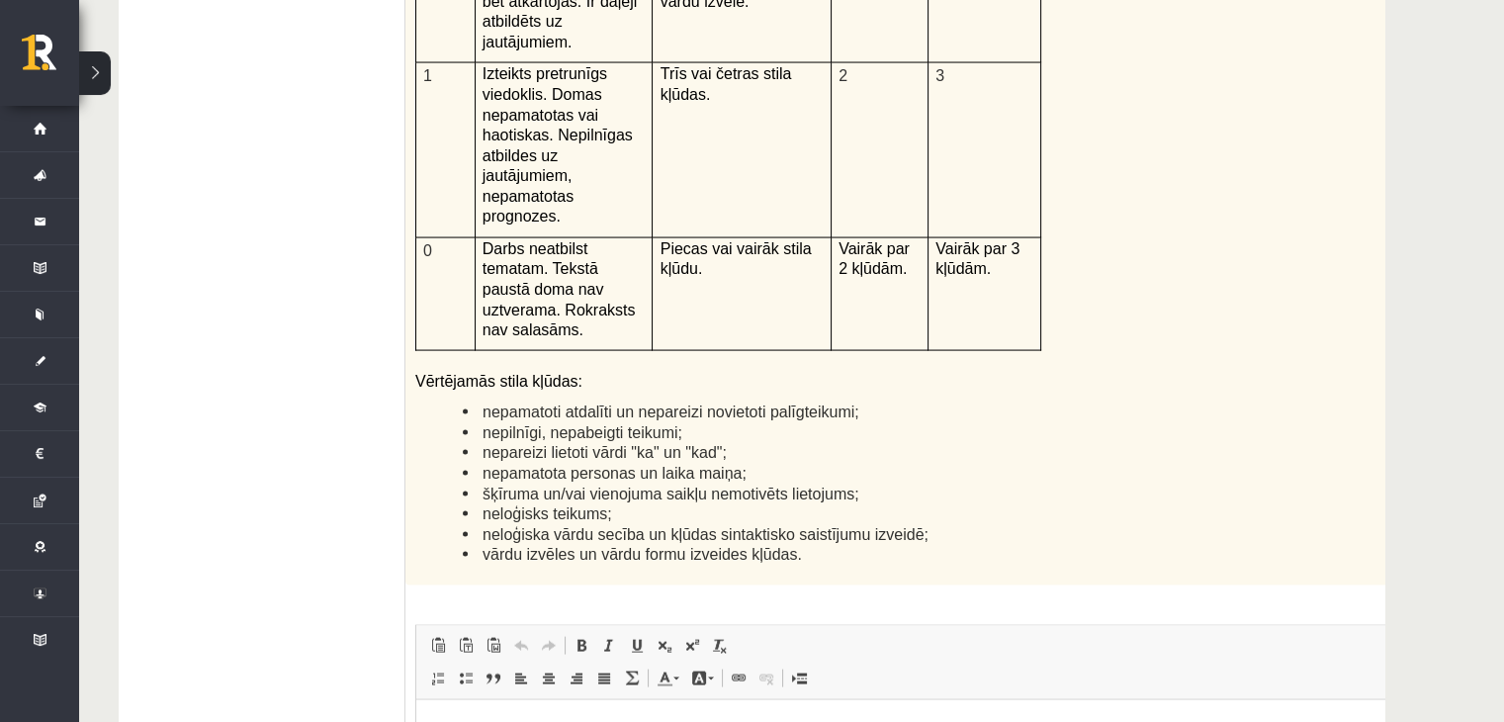
scroll to position [4619, 0]
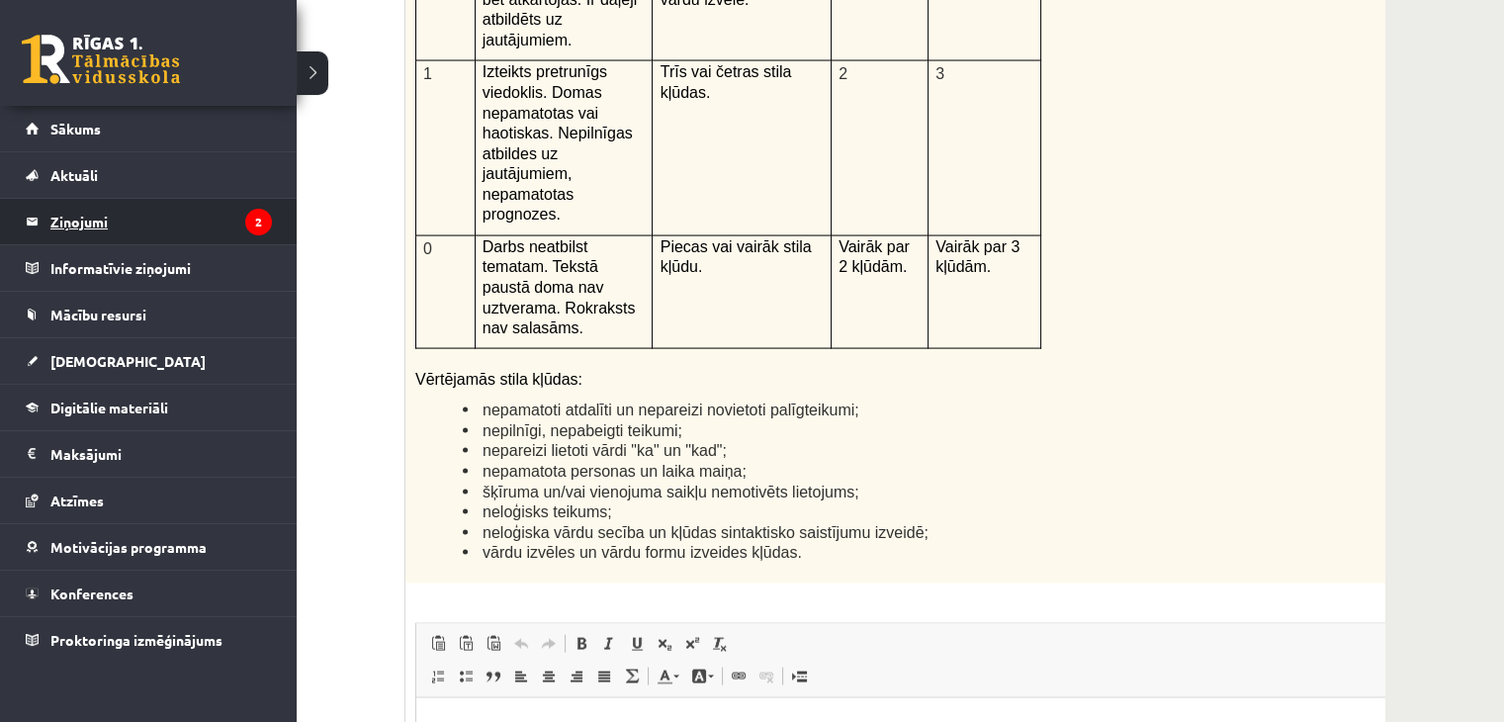
click at [45, 221] on link "Ziņojumi 2" at bounding box center [149, 221] width 246 height 45
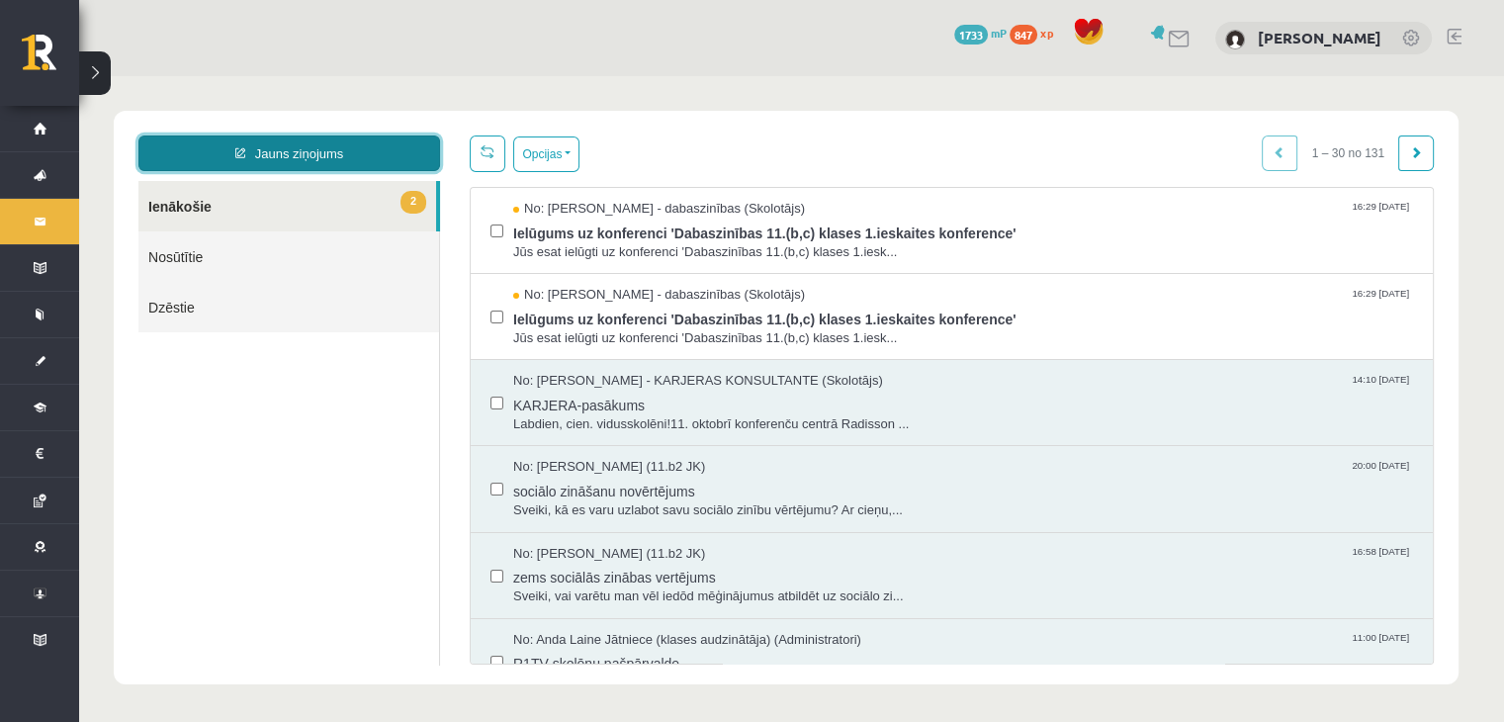
click at [374, 141] on link "Jauns ziņojums" at bounding box center [289, 153] width 302 height 36
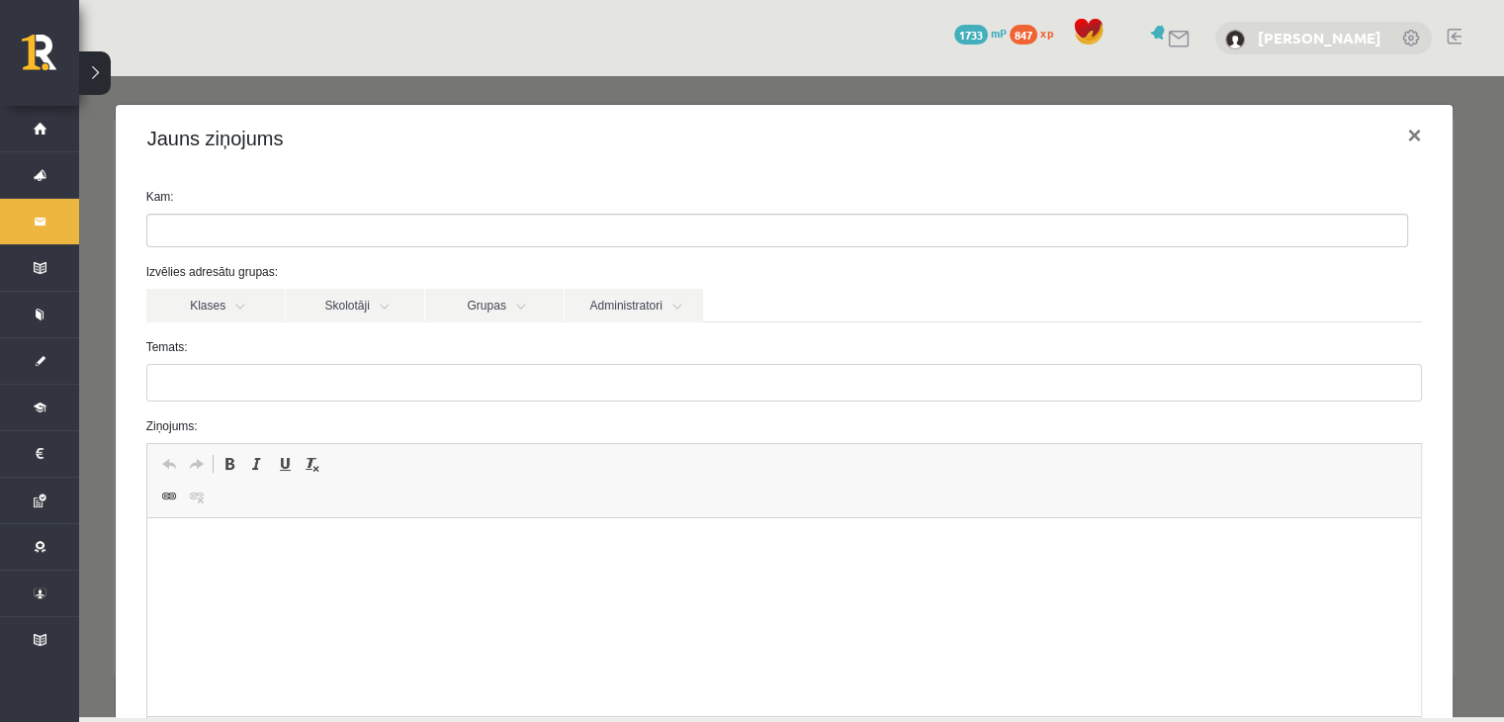
click at [1317, 44] on link "[PERSON_NAME]" at bounding box center [1320, 38] width 124 height 20
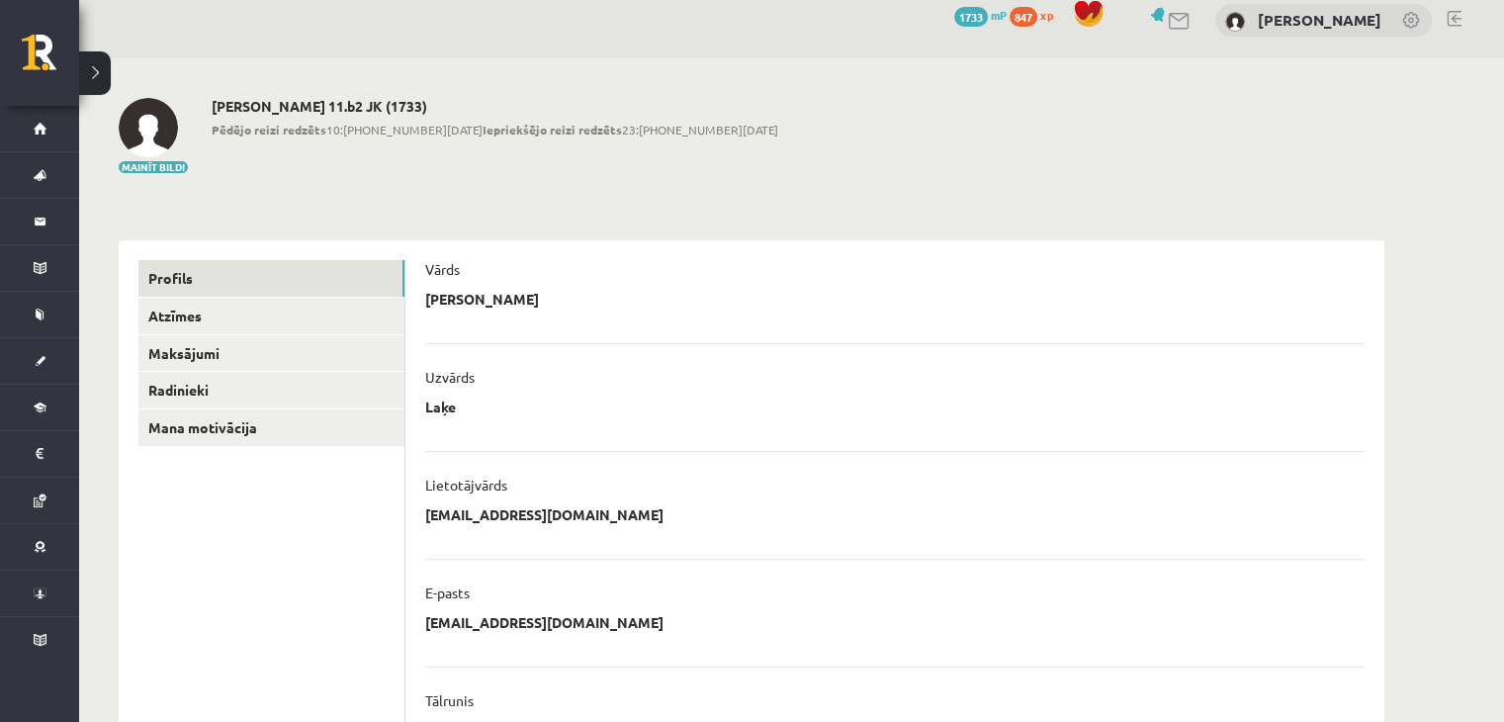
scroll to position [7, 0]
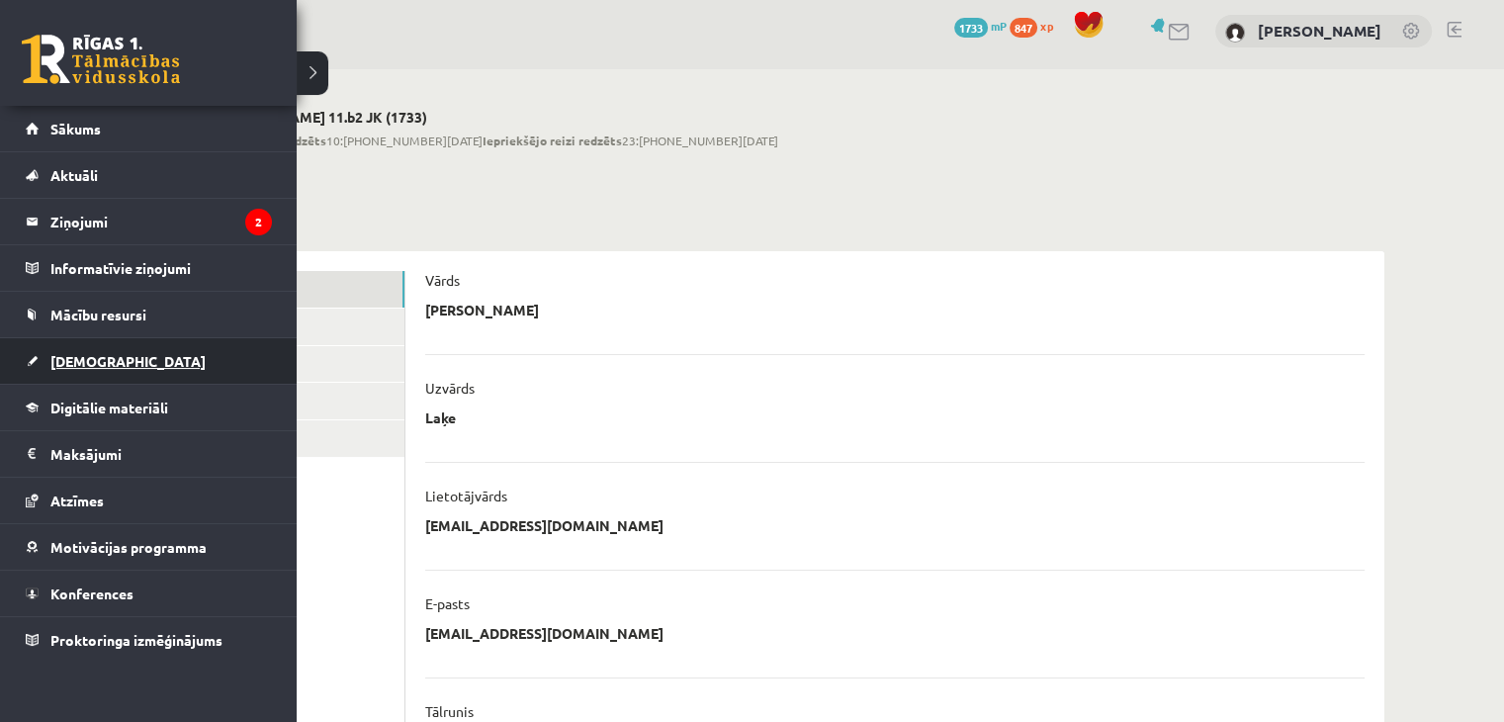
click at [115, 348] on link "[DEMOGRAPHIC_DATA]" at bounding box center [149, 360] width 246 height 45
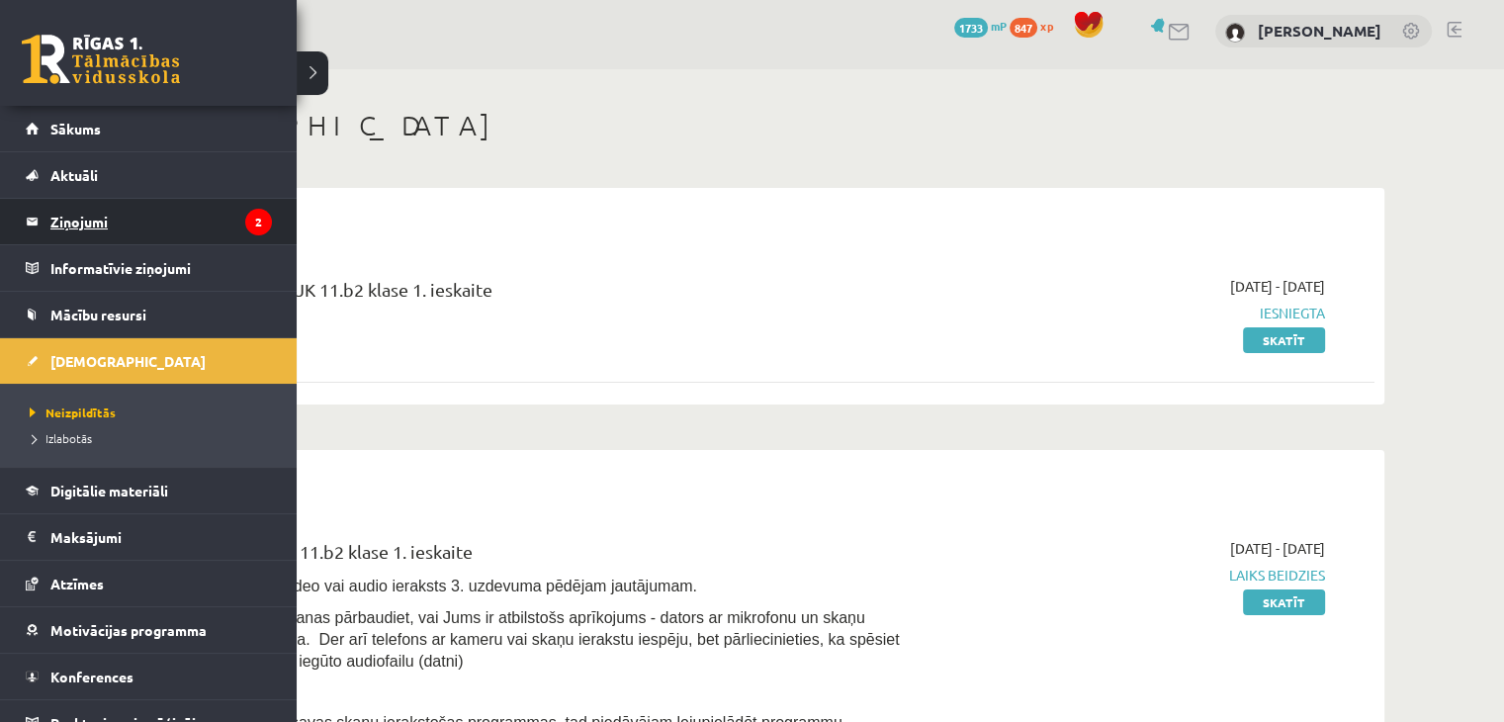
click at [75, 223] on legend "Ziņojumi 2" at bounding box center [161, 221] width 222 height 45
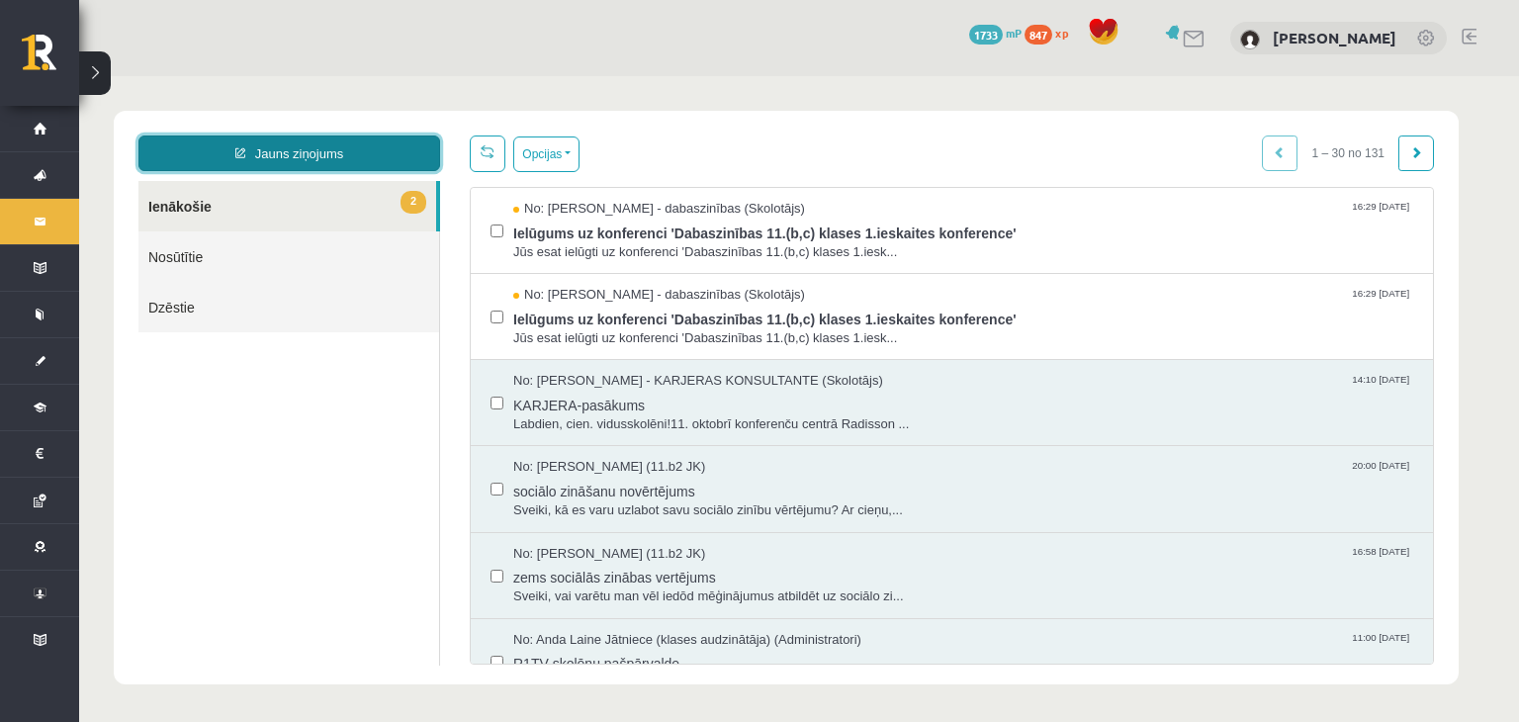
click at [347, 152] on link "Jauns ziņojums" at bounding box center [289, 153] width 302 height 36
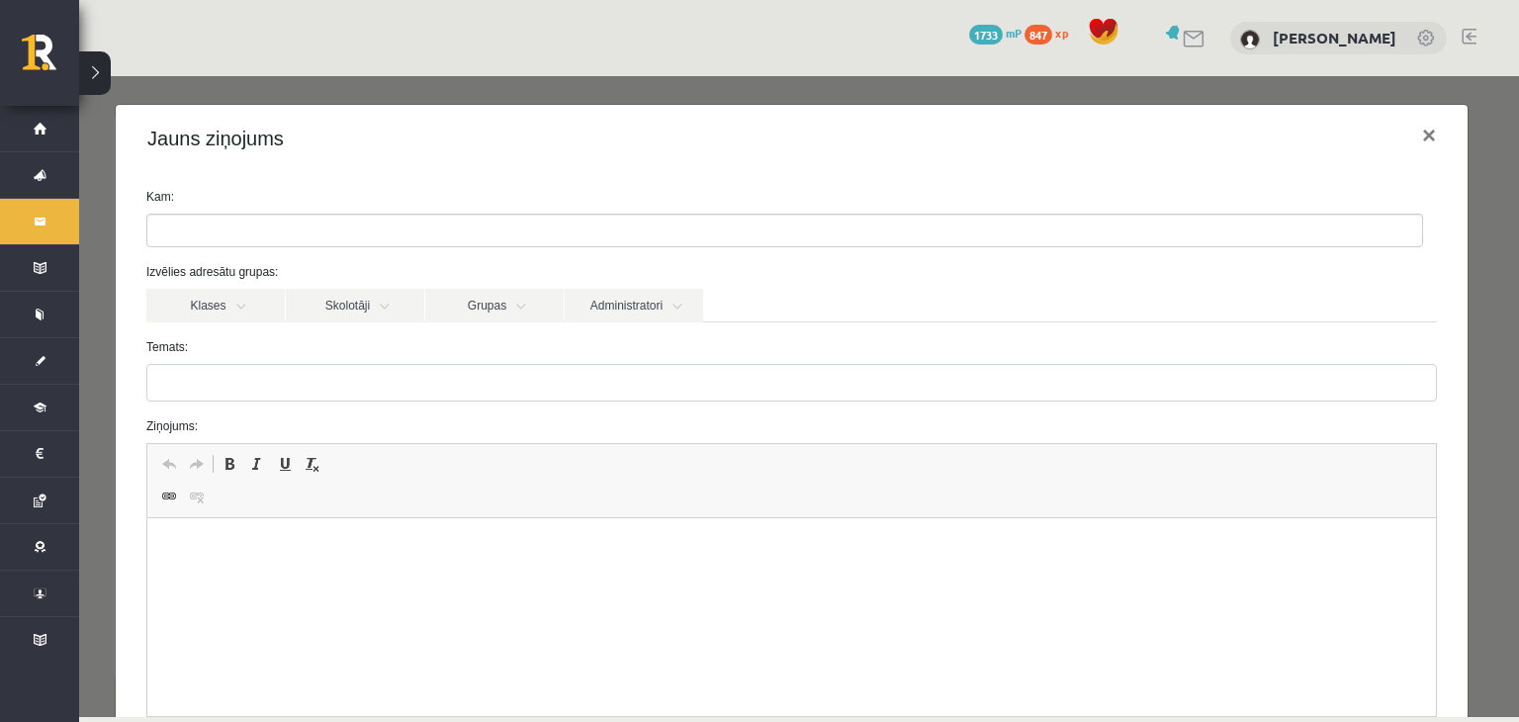
click at [365, 231] on ul at bounding box center [784, 231] width 1275 height 32
click at [265, 299] on link "Klases" at bounding box center [215, 306] width 138 height 34
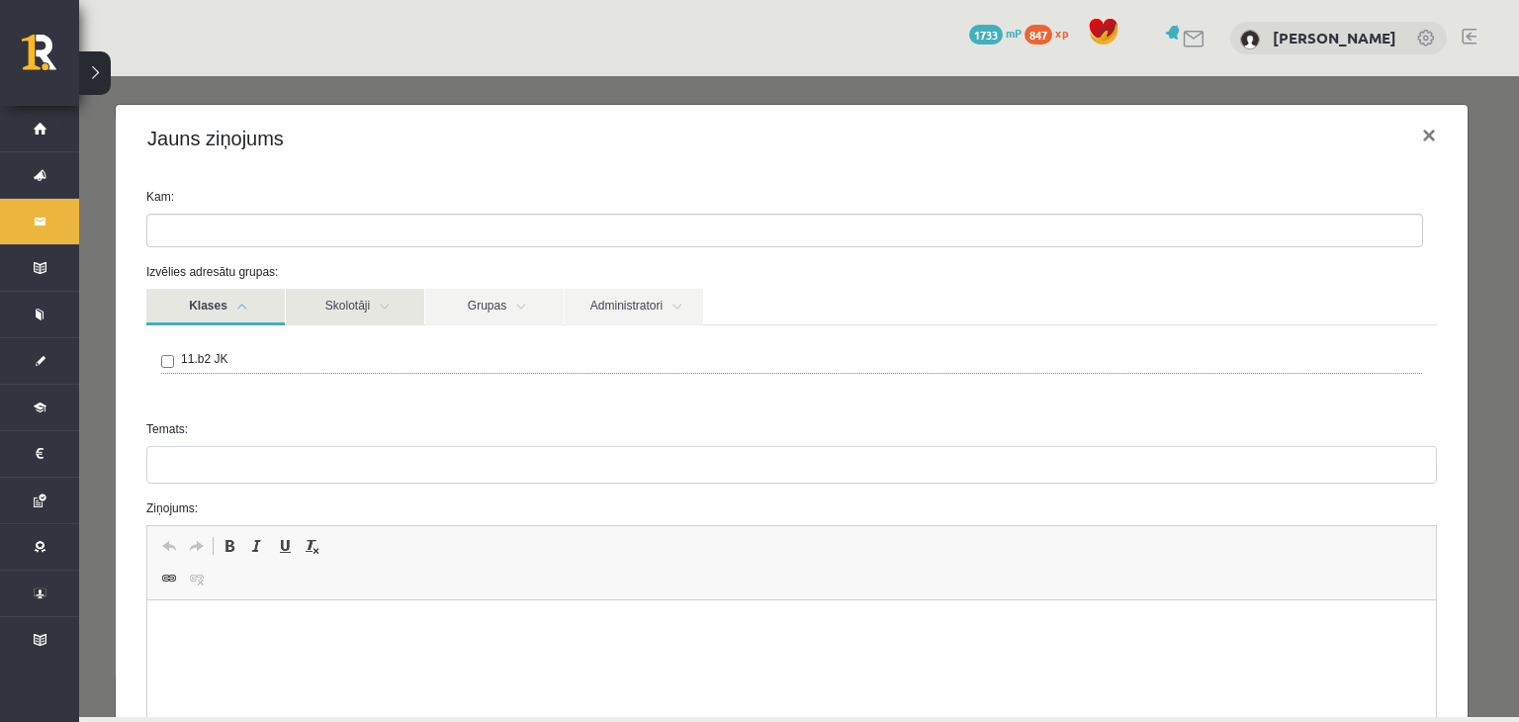
click at [380, 313] on link "Skolotāji" at bounding box center [355, 307] width 138 height 37
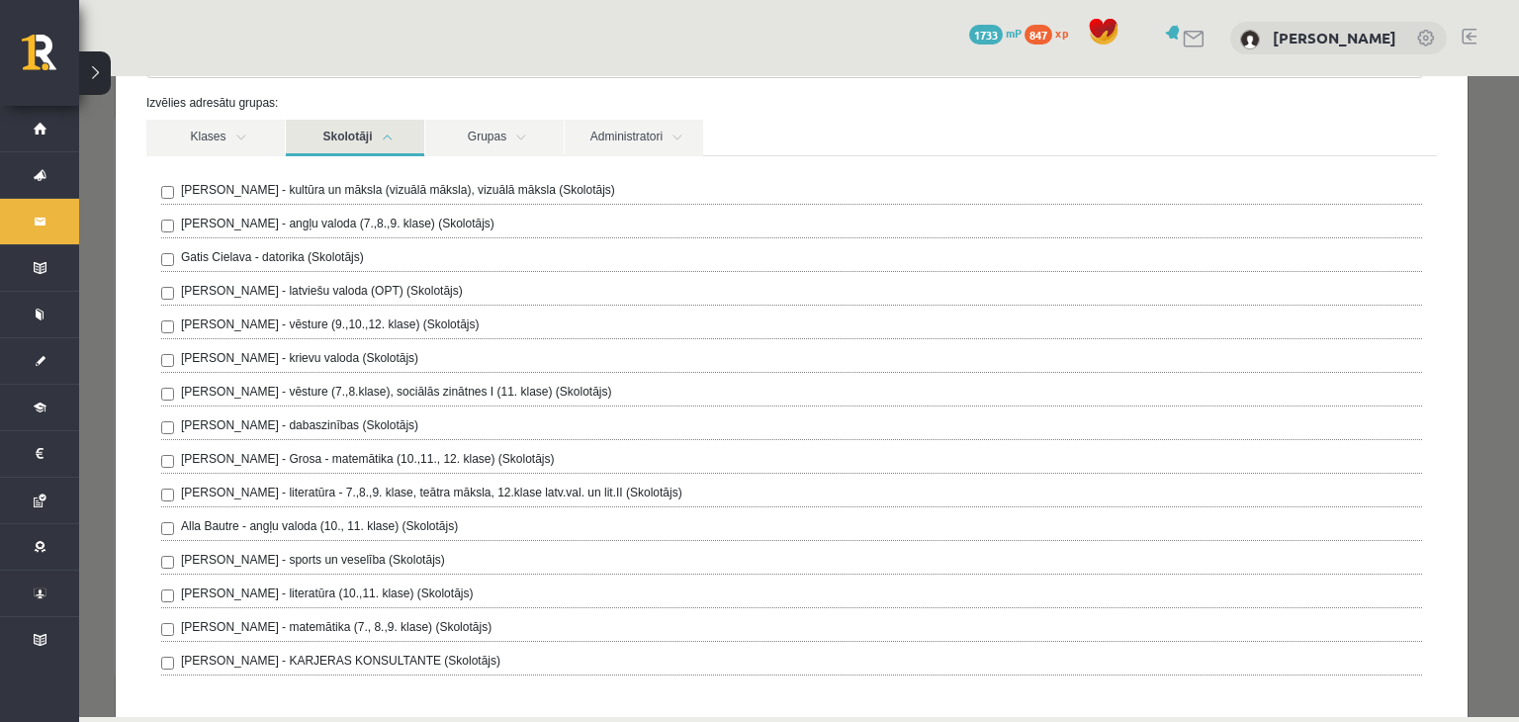
scroll to position [170, 0]
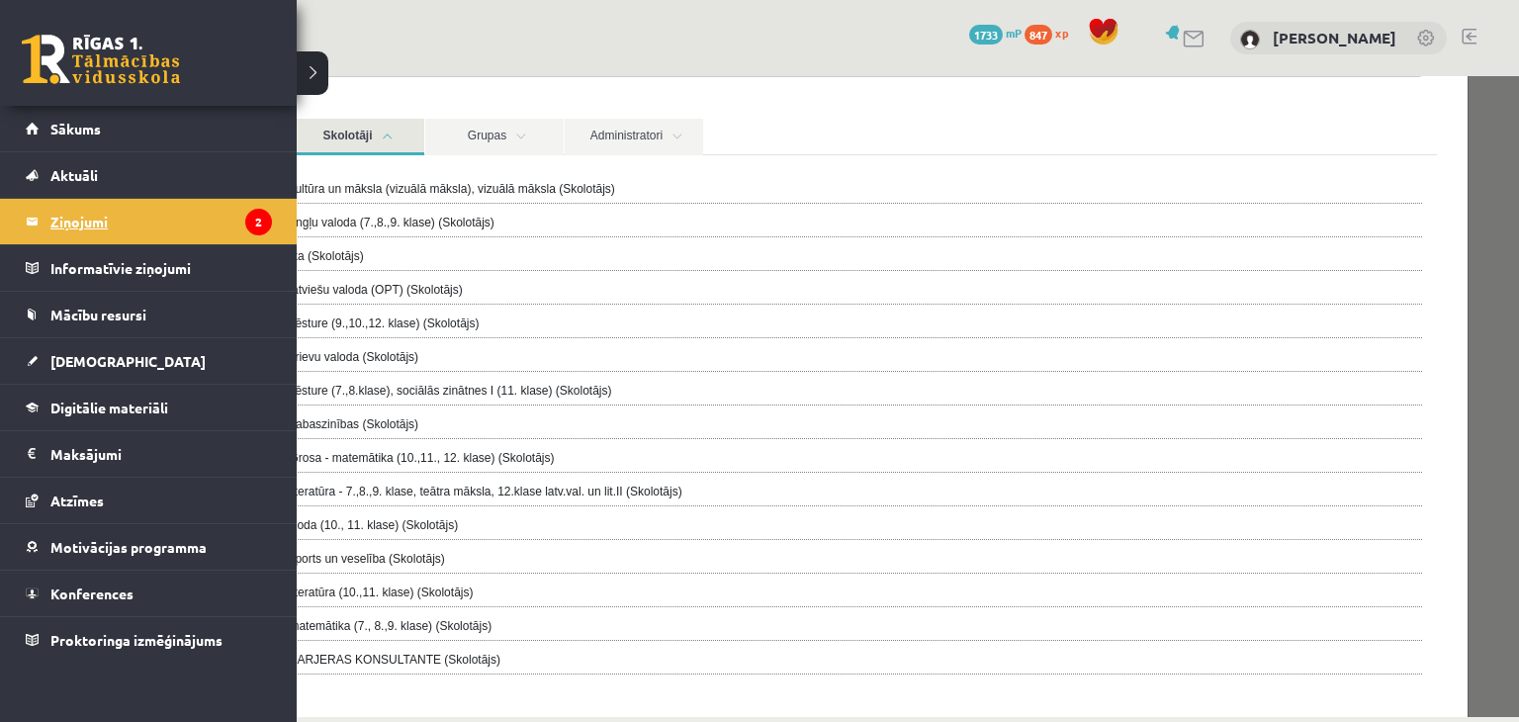
click at [90, 225] on legend "Ziņojumi 2" at bounding box center [161, 221] width 222 height 45
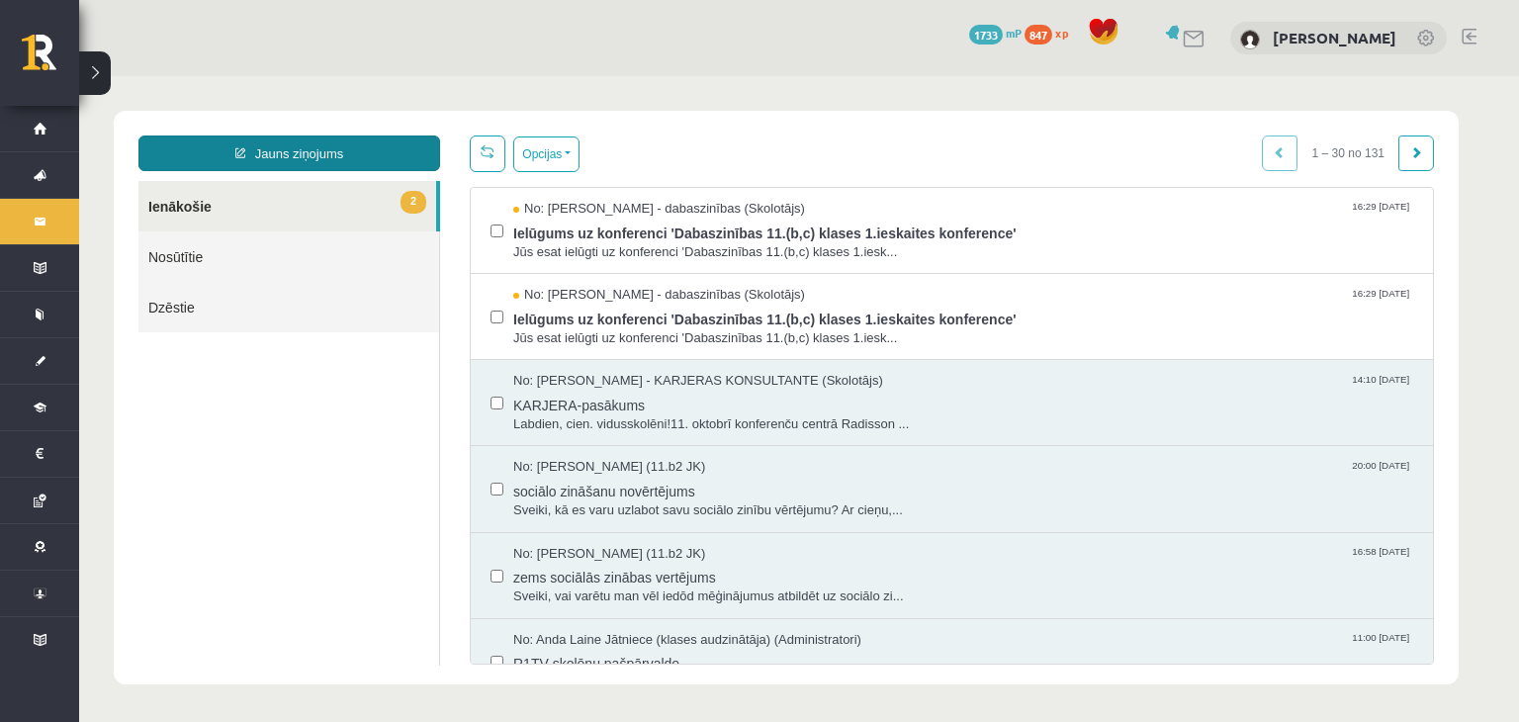
scroll to position [0, 0]
click at [235, 141] on link "Jauns ziņojums" at bounding box center [289, 153] width 302 height 36
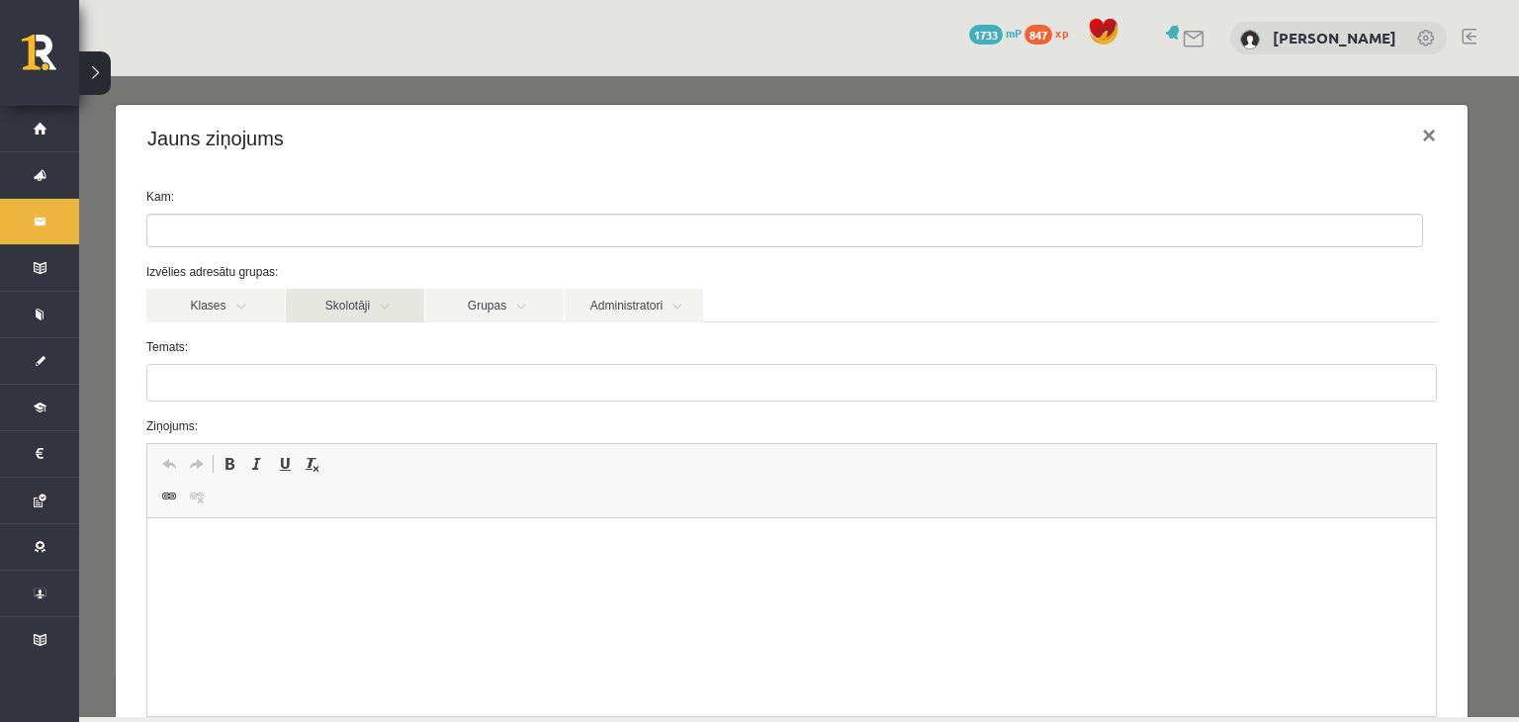
click at [319, 317] on link "Skolotāji" at bounding box center [355, 306] width 138 height 34
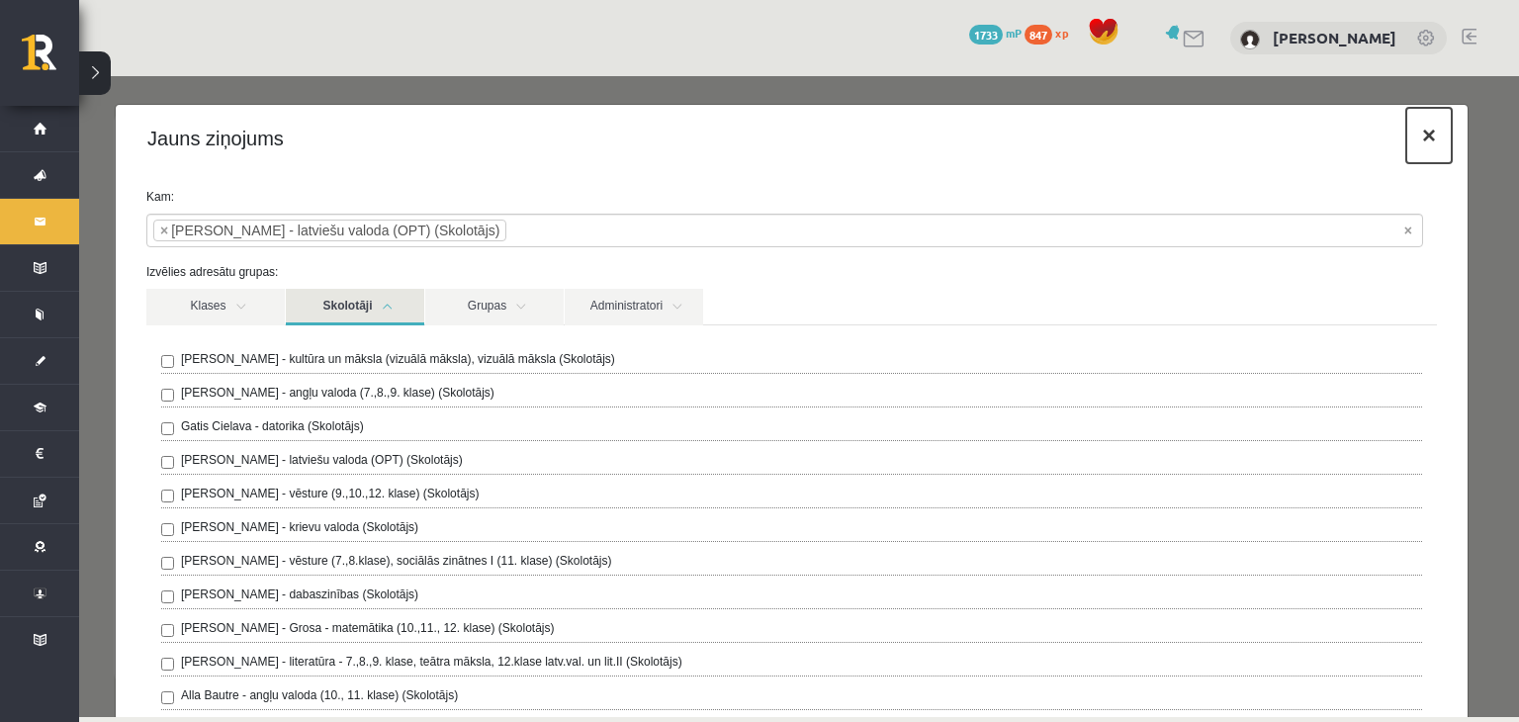
click at [1416, 135] on button "×" at bounding box center [1428, 135] width 45 height 55
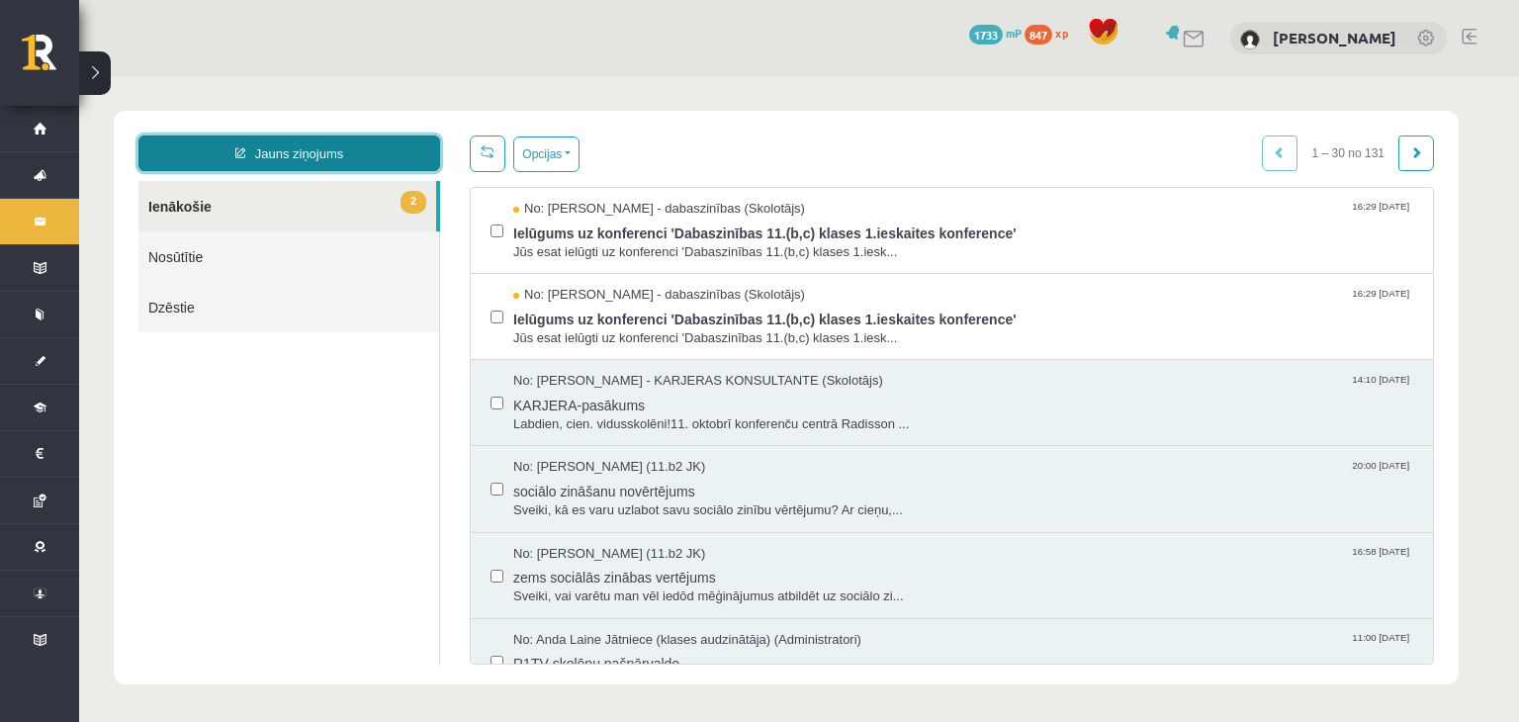
click at [289, 144] on link "Jauns ziņojums" at bounding box center [289, 153] width 302 height 36
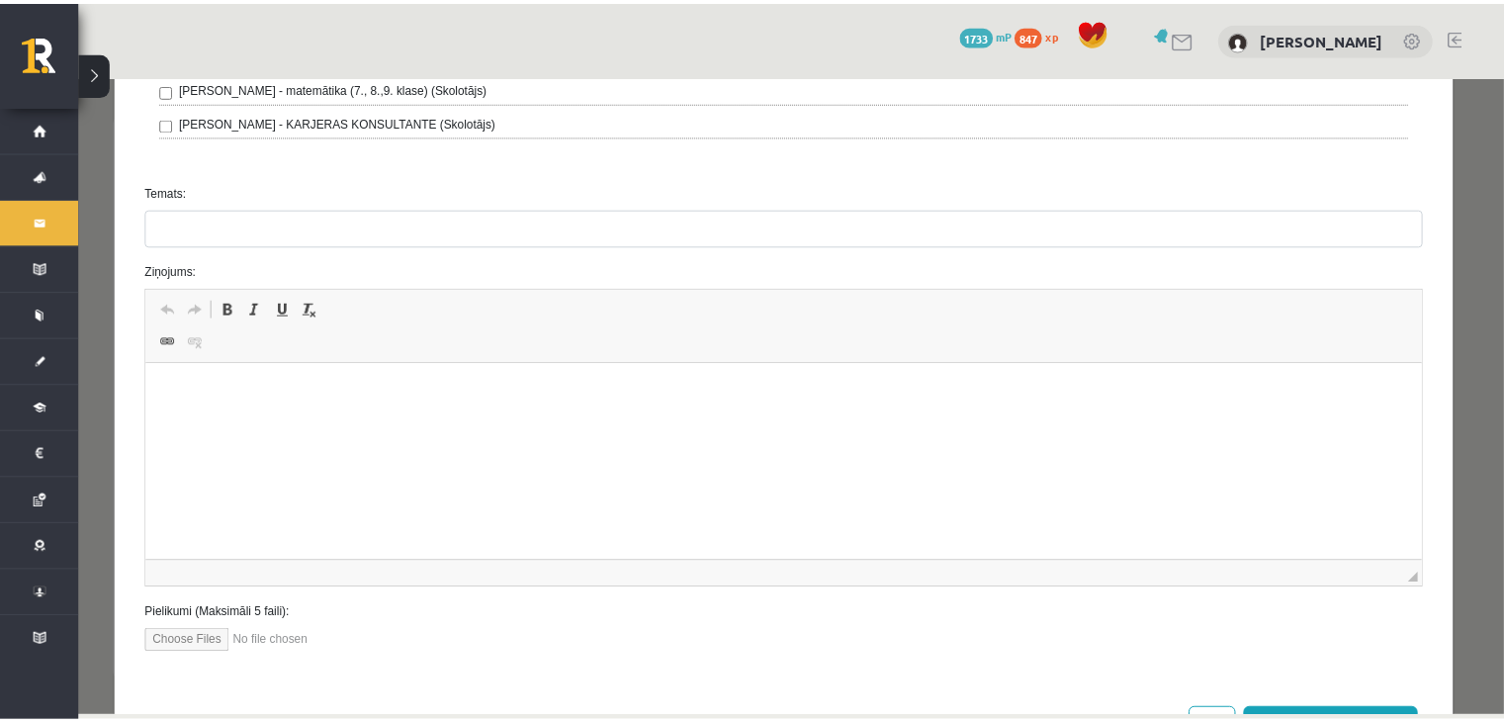
scroll to position [708, 0]
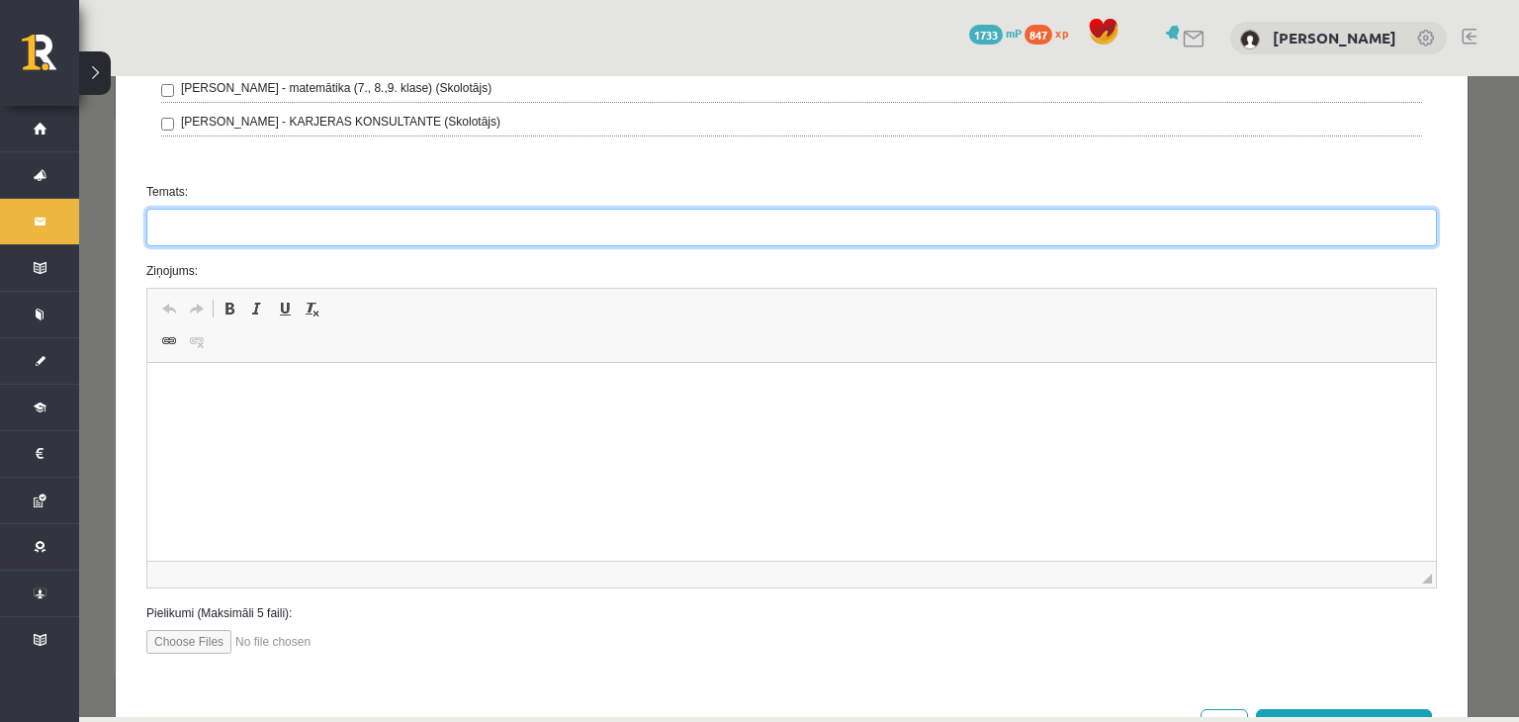
click at [328, 234] on input "Temats:" at bounding box center [791, 228] width 1291 height 38
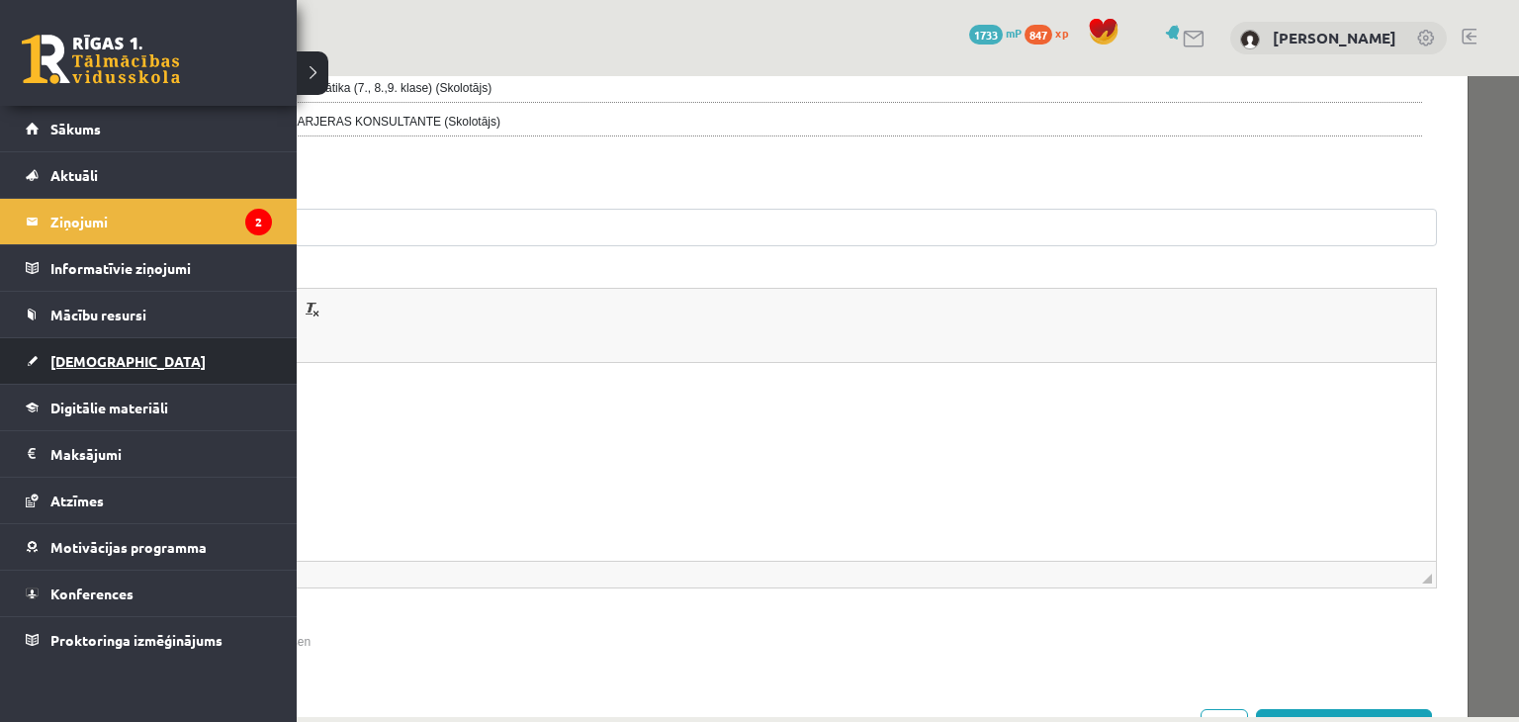
click at [103, 360] on span "[DEMOGRAPHIC_DATA]" at bounding box center [127, 361] width 155 height 18
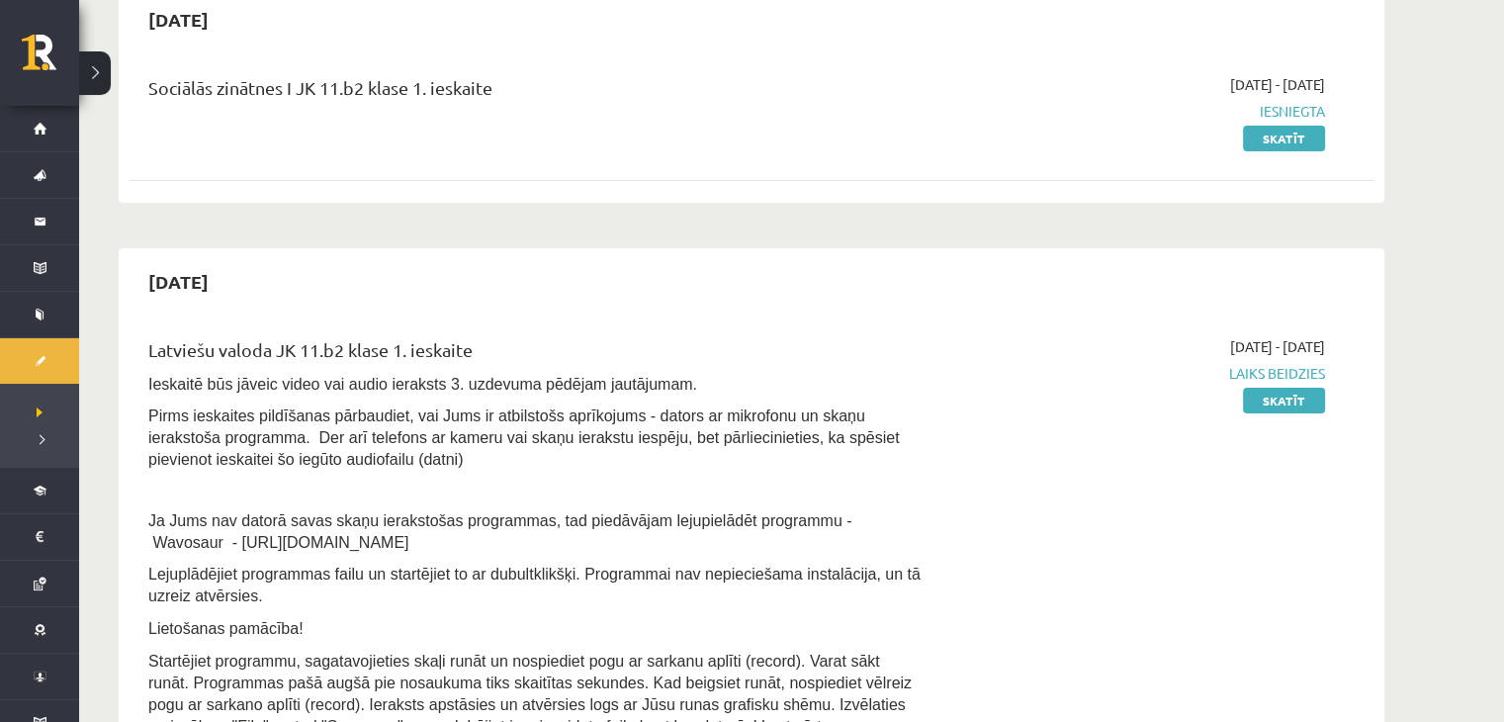
scroll to position [210, 0]
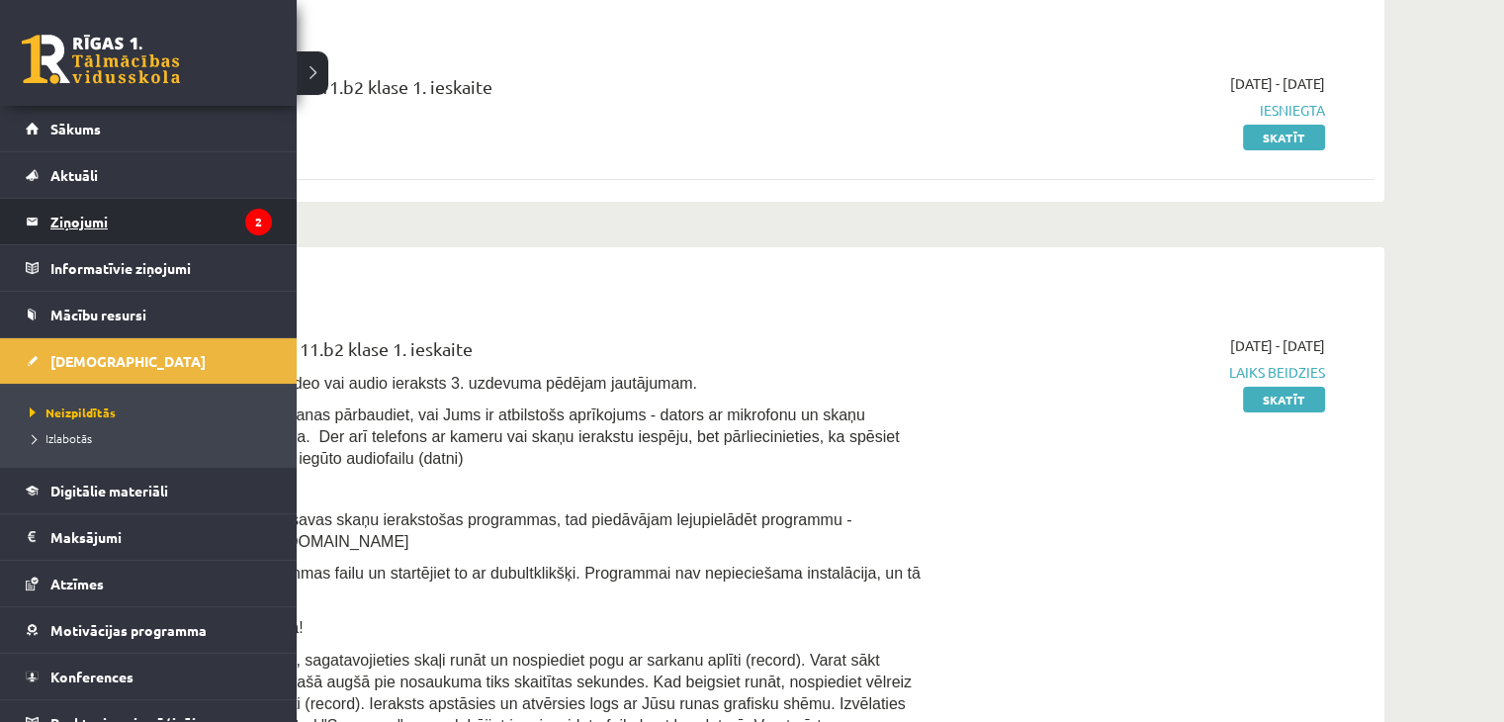
click at [91, 226] on legend "Ziņojumi 2" at bounding box center [161, 221] width 222 height 45
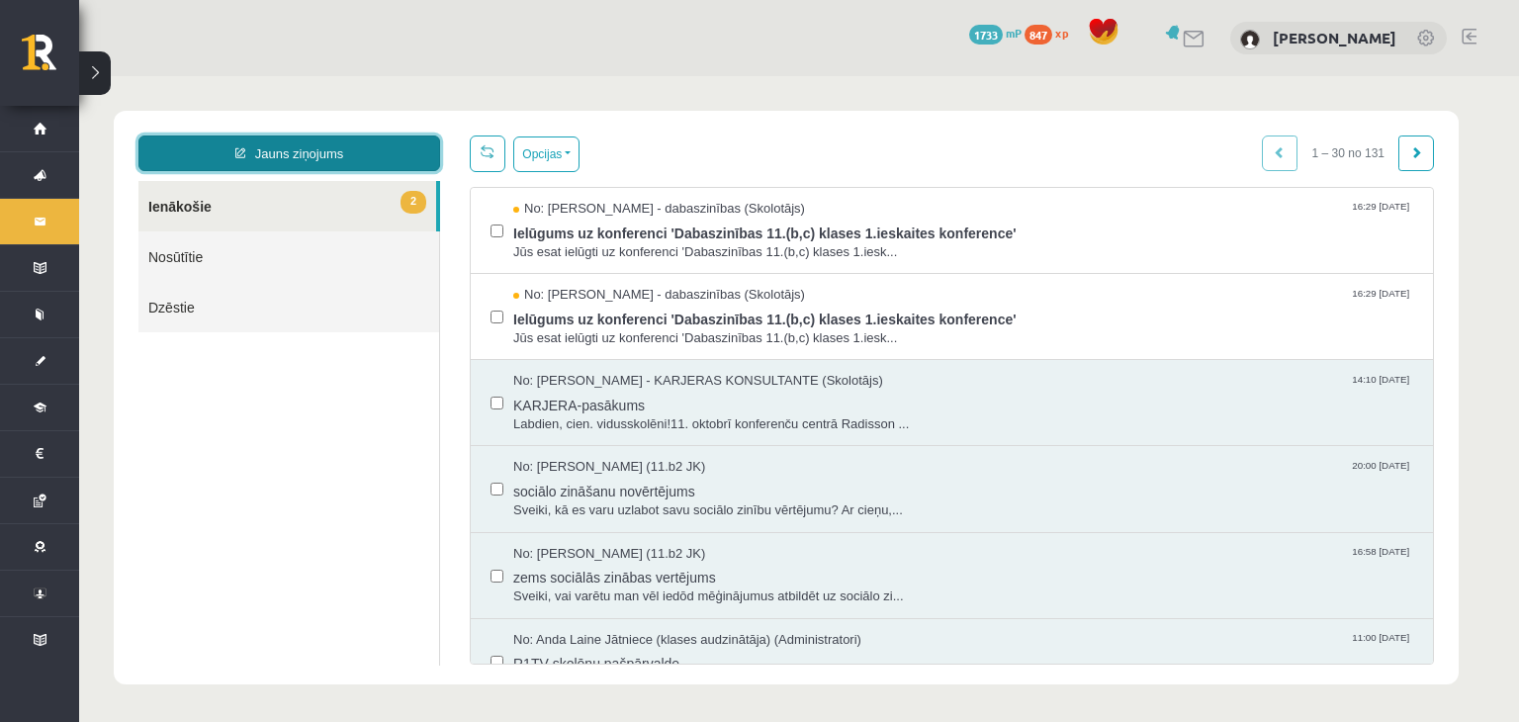
click at [246, 162] on link "Jauns ziņojums" at bounding box center [289, 153] width 302 height 36
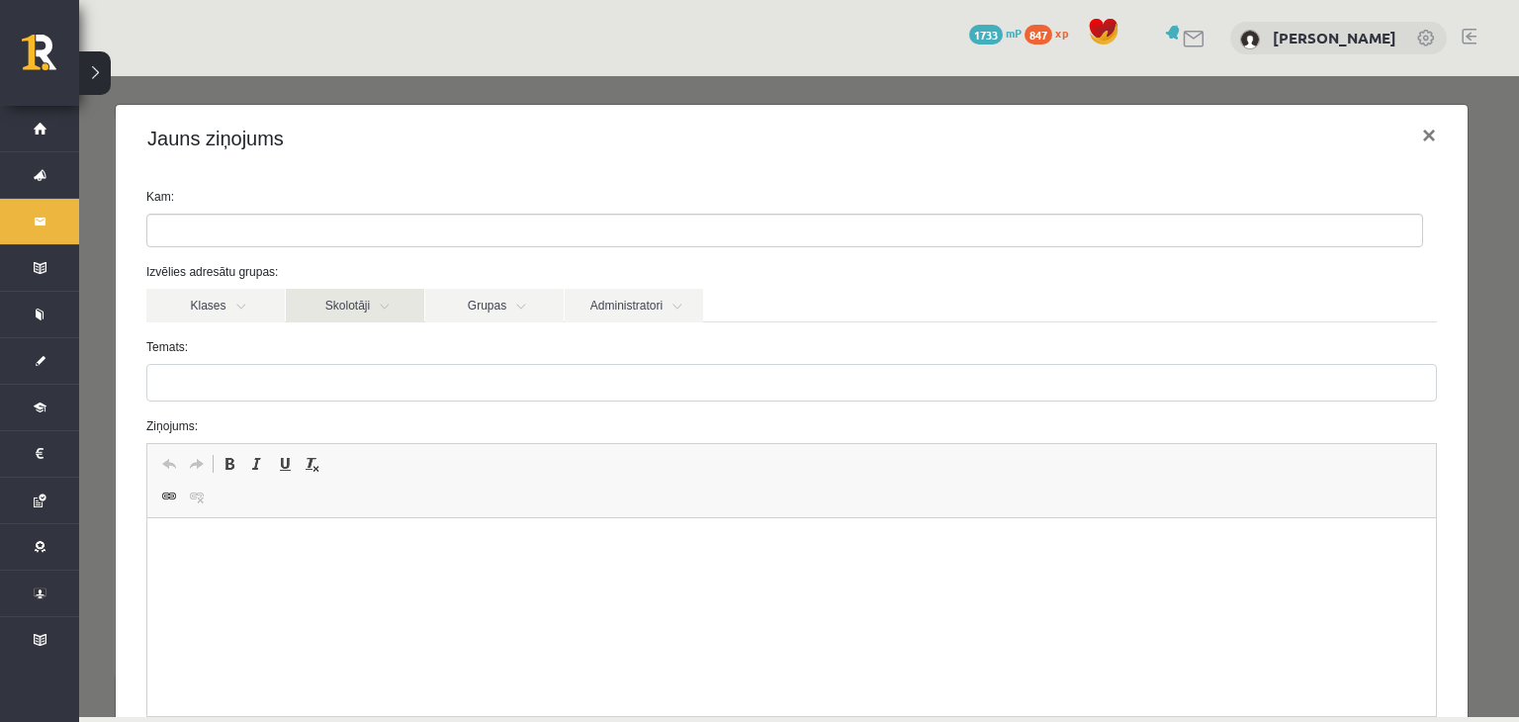
click at [331, 310] on link "Skolotāji" at bounding box center [355, 306] width 138 height 34
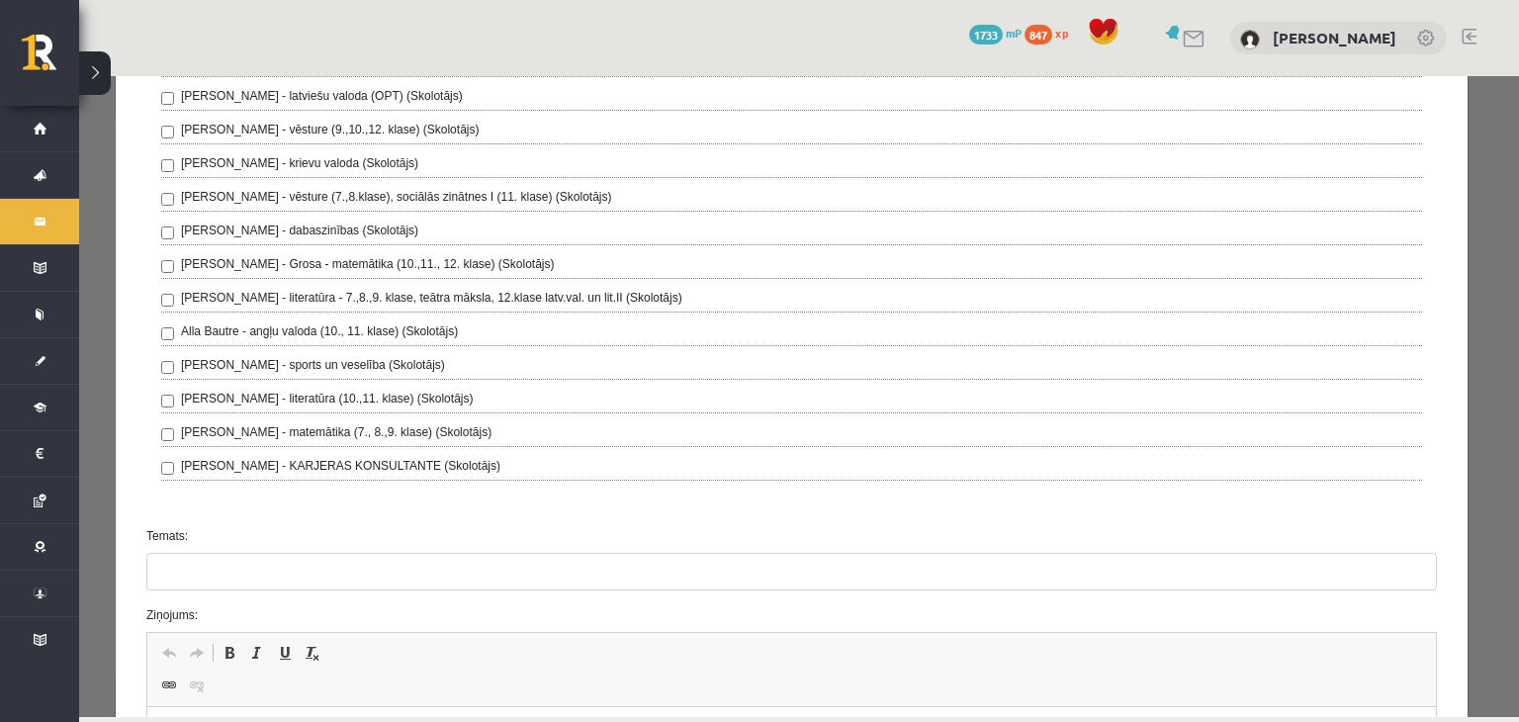
scroll to position [466, 0]
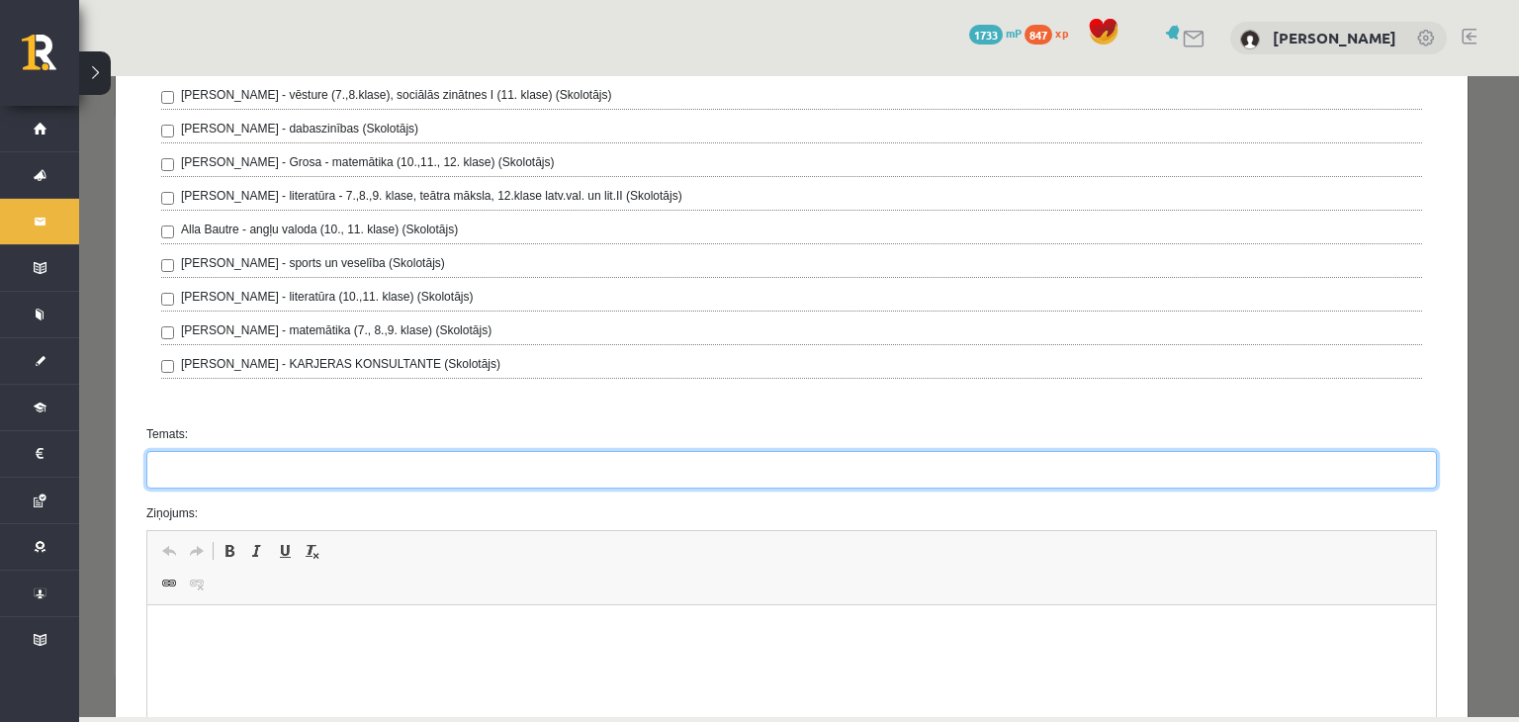
click at [183, 464] on input "Temats:" at bounding box center [791, 470] width 1291 height 38
click at [274, 471] on input "**********" at bounding box center [791, 470] width 1291 height 38
click at [361, 471] on input "**********" at bounding box center [791, 470] width 1291 height 38
type input "**********"
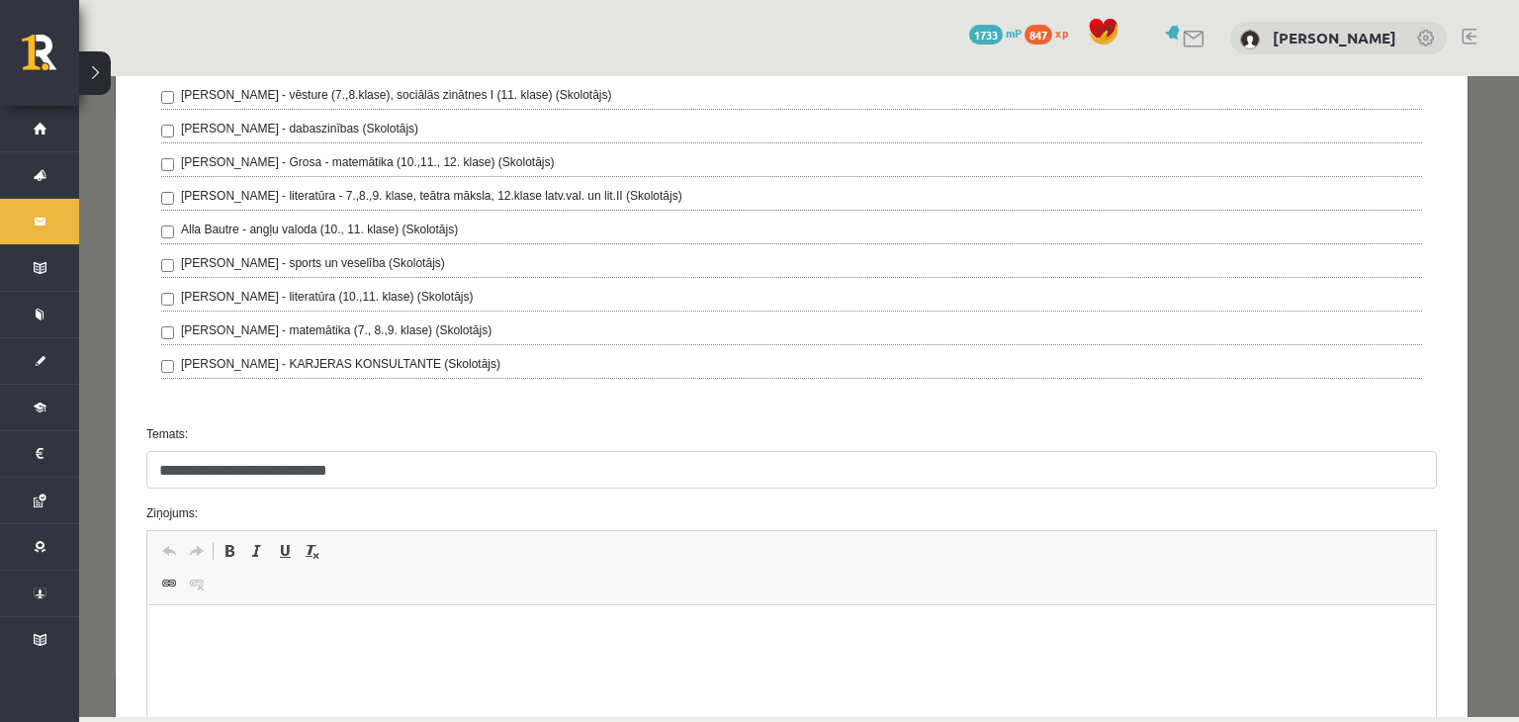
click at [389, 619] on html at bounding box center [791, 635] width 1289 height 60
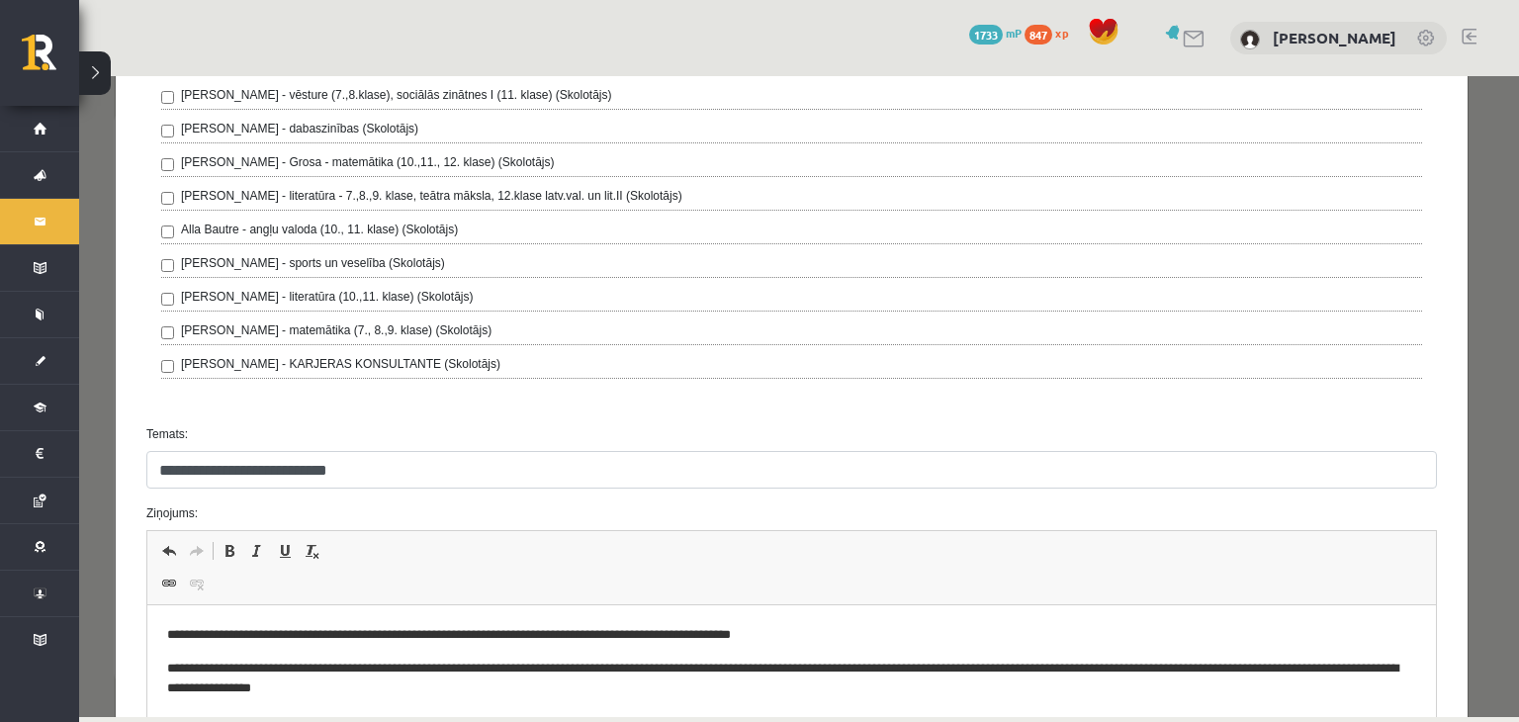
click at [434, 690] on p "**********" at bounding box center [785, 680] width 1236 height 42
click at [579, 686] on p "**********" at bounding box center [785, 680] width 1236 height 42
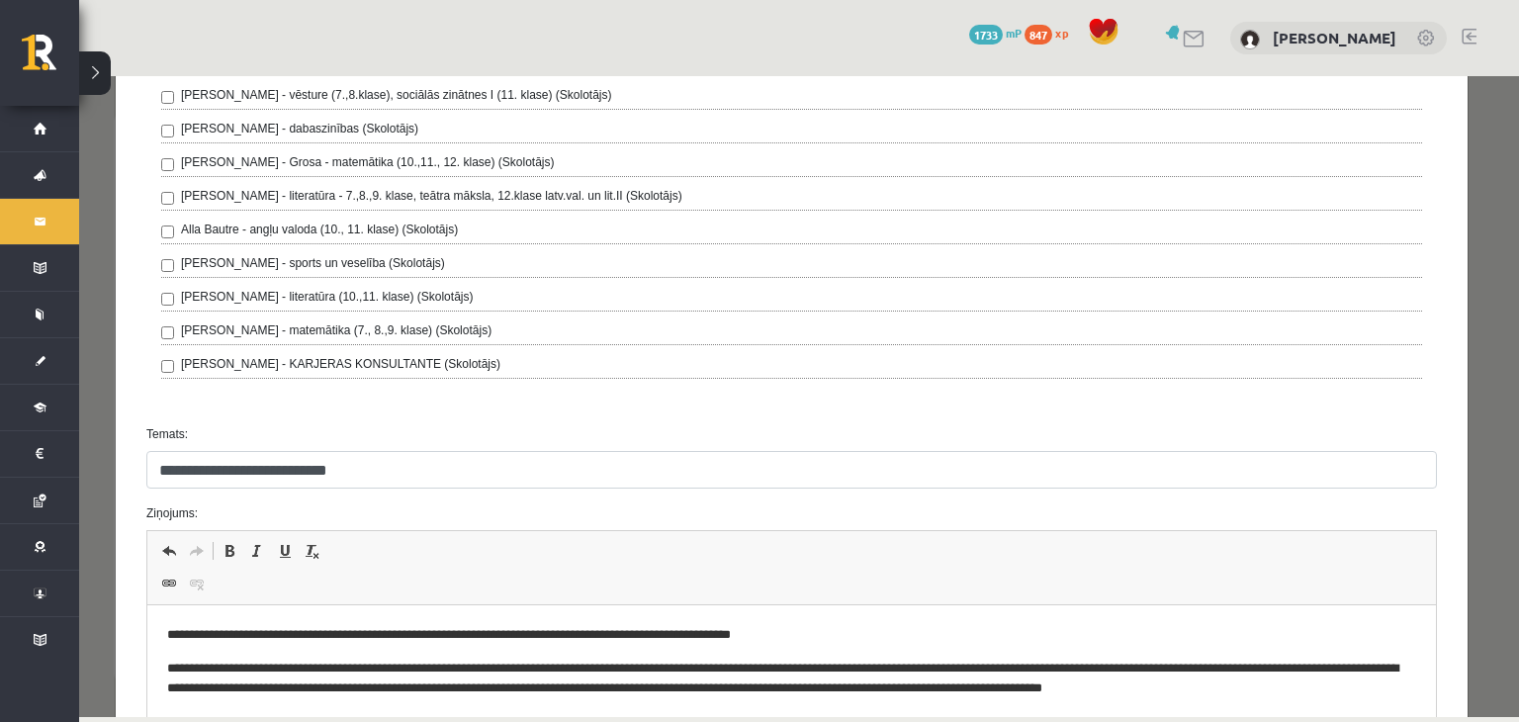
click at [1393, 688] on p "**********" at bounding box center [785, 689] width 1236 height 61
click at [205, 709] on p "**********" at bounding box center [785, 689] width 1236 height 61
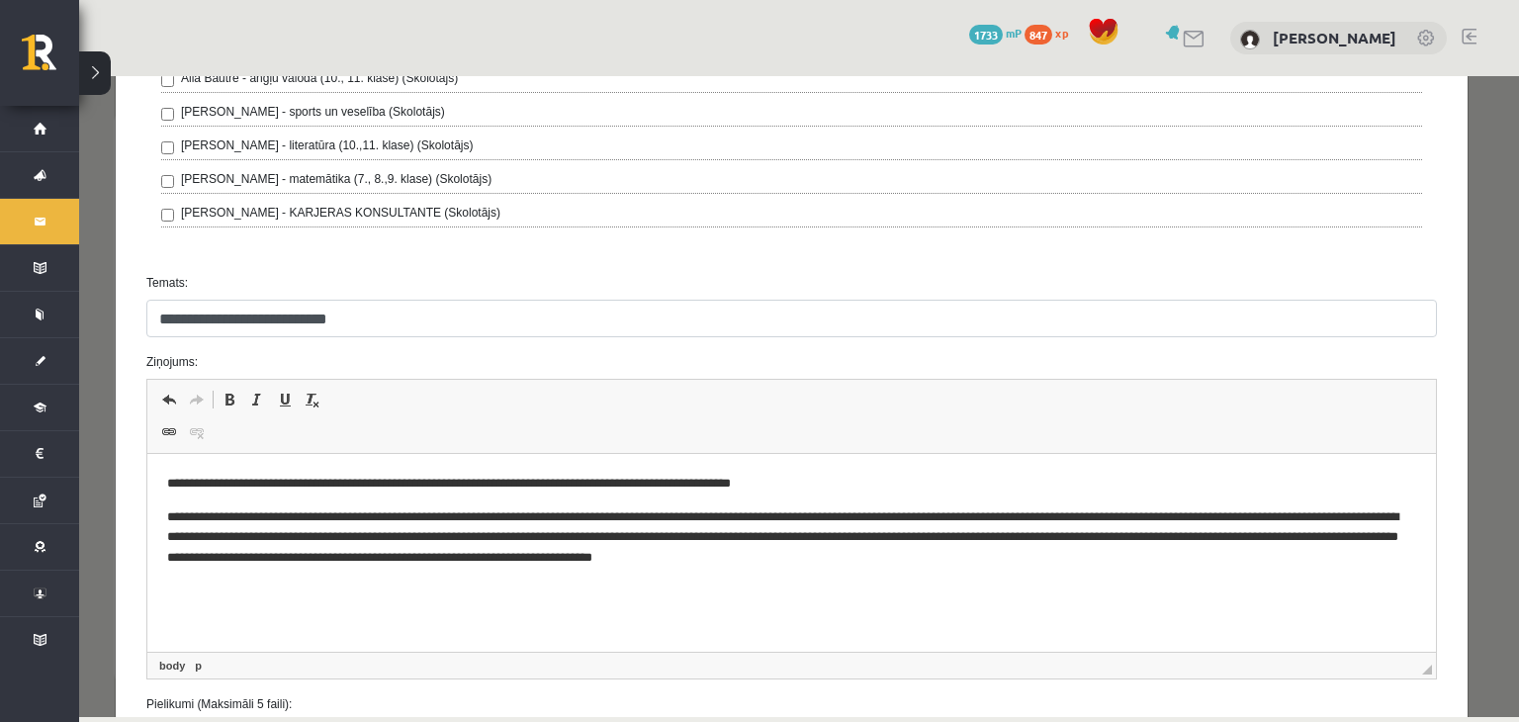
scroll to position [620, 0]
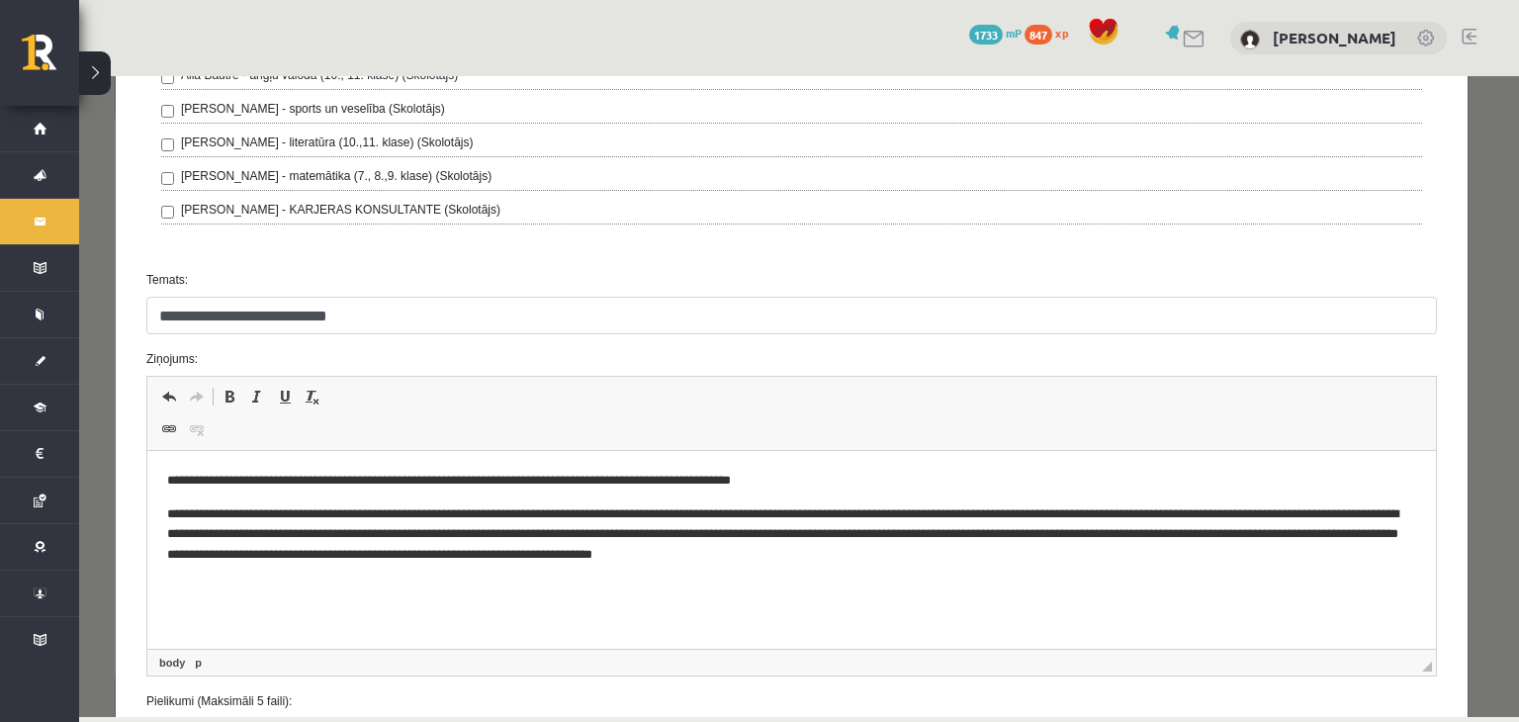
click at [159, 476] on html "**********" at bounding box center [791, 518] width 1289 height 134
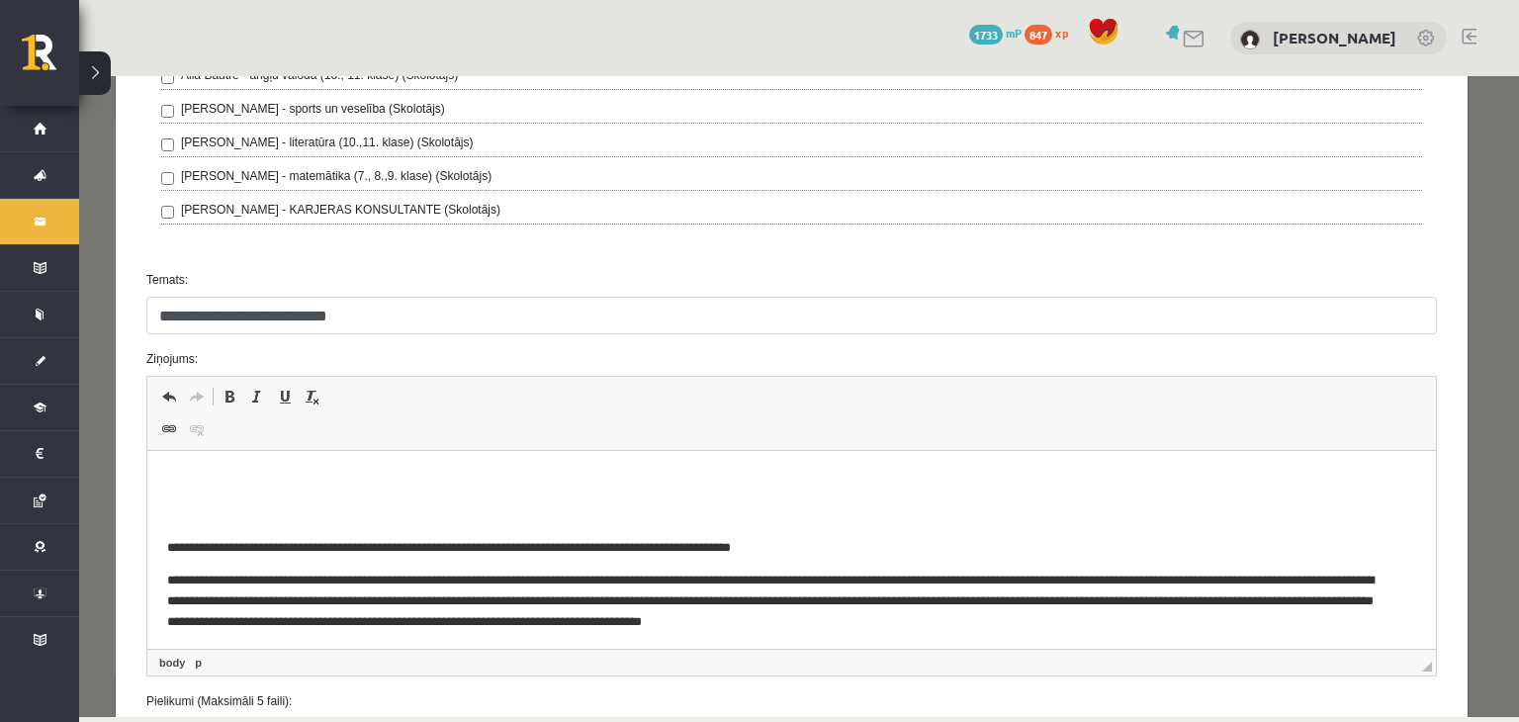
click at [195, 479] on p "Bagātinātā teksta redaktors, wiswyg-editor-47433776601800-1760531101-90" at bounding box center [791, 481] width 1249 height 21
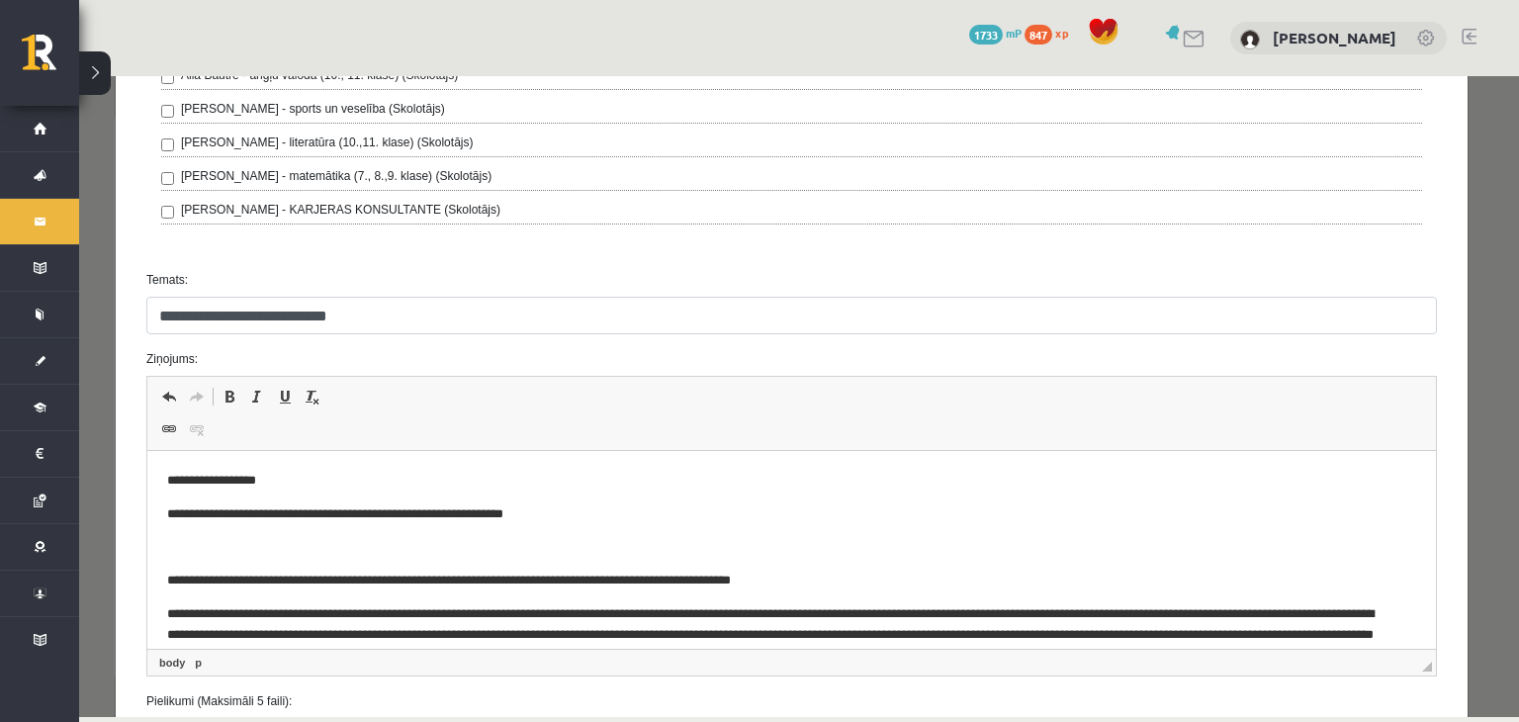
click at [511, 517] on p "**********" at bounding box center [777, 514] width 1220 height 21
click at [577, 514] on p "**********" at bounding box center [777, 514] width 1220 height 21
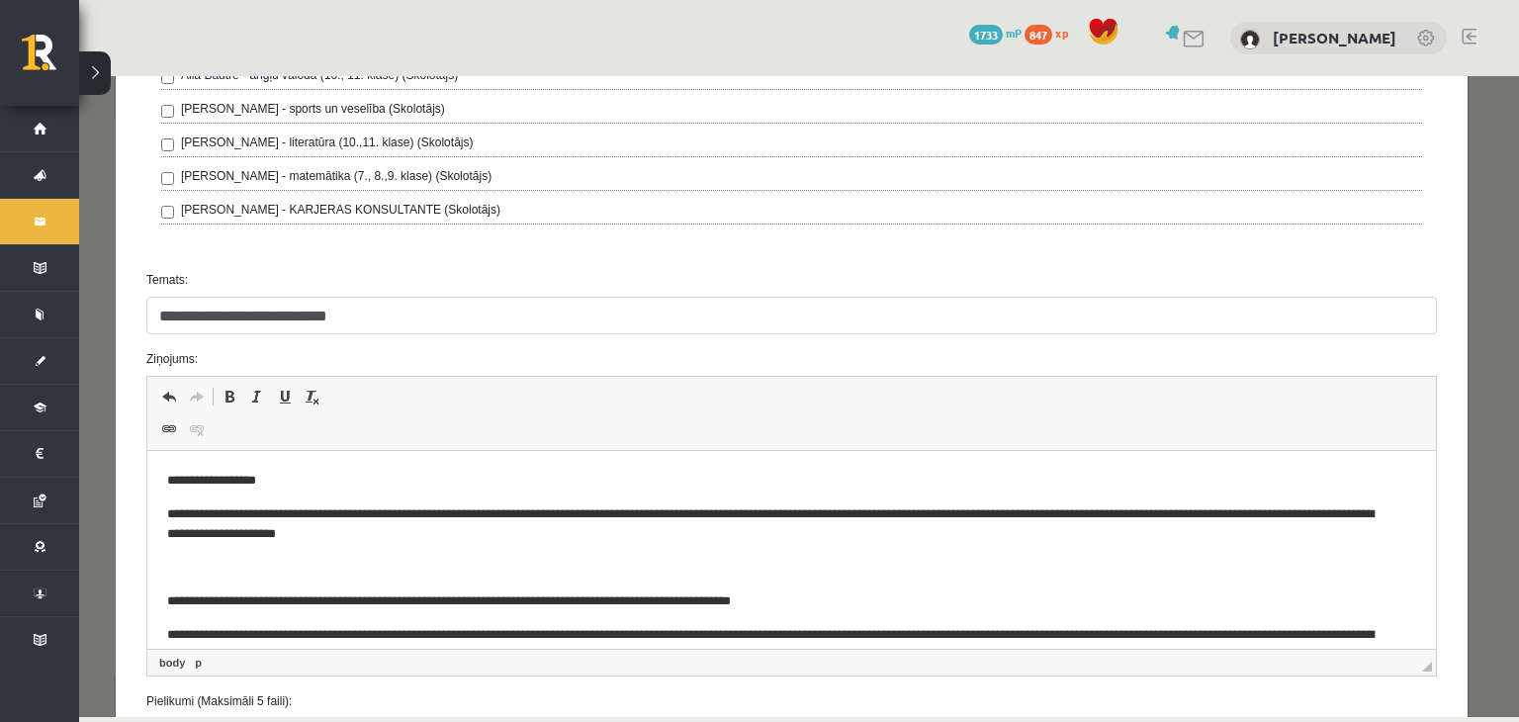
scroll to position [57, 0]
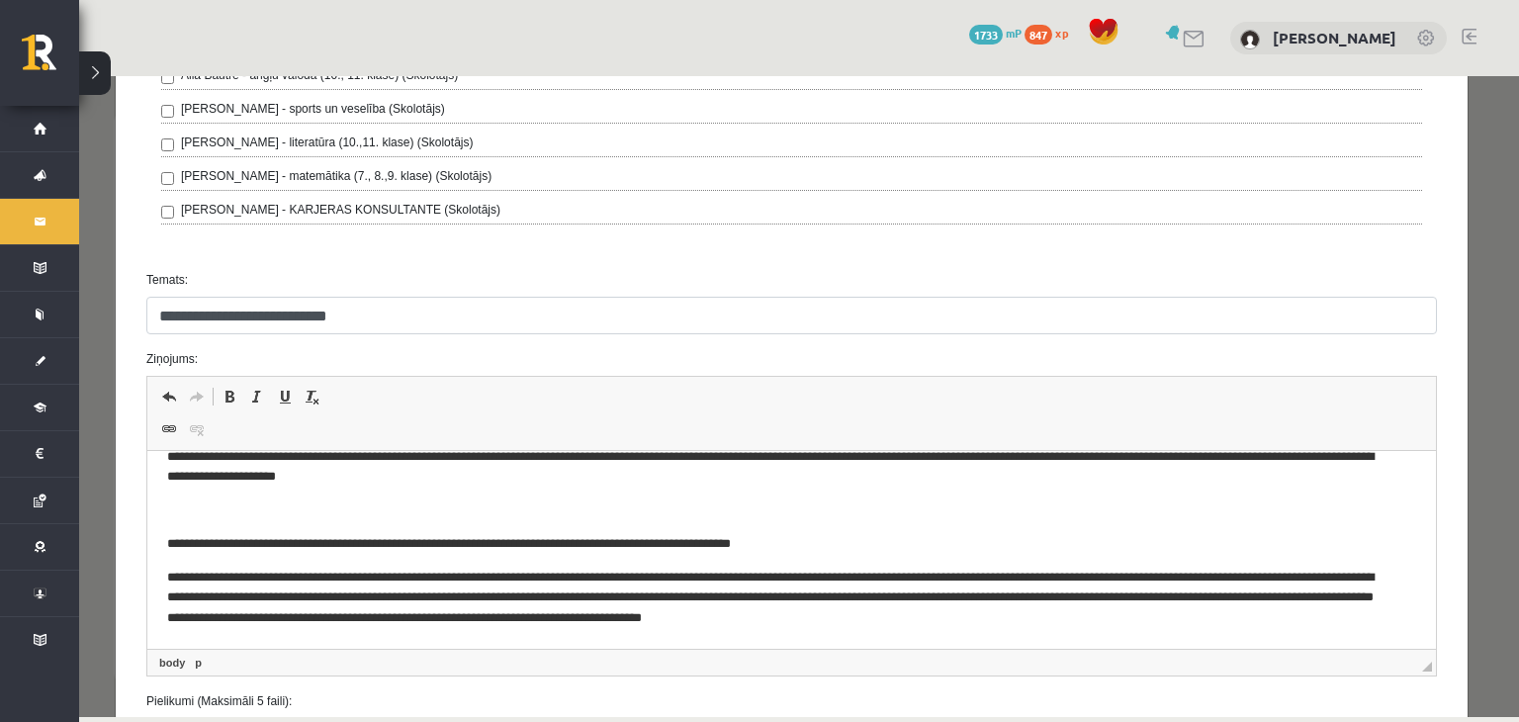
click at [1114, 617] on p "**********" at bounding box center [777, 598] width 1220 height 61
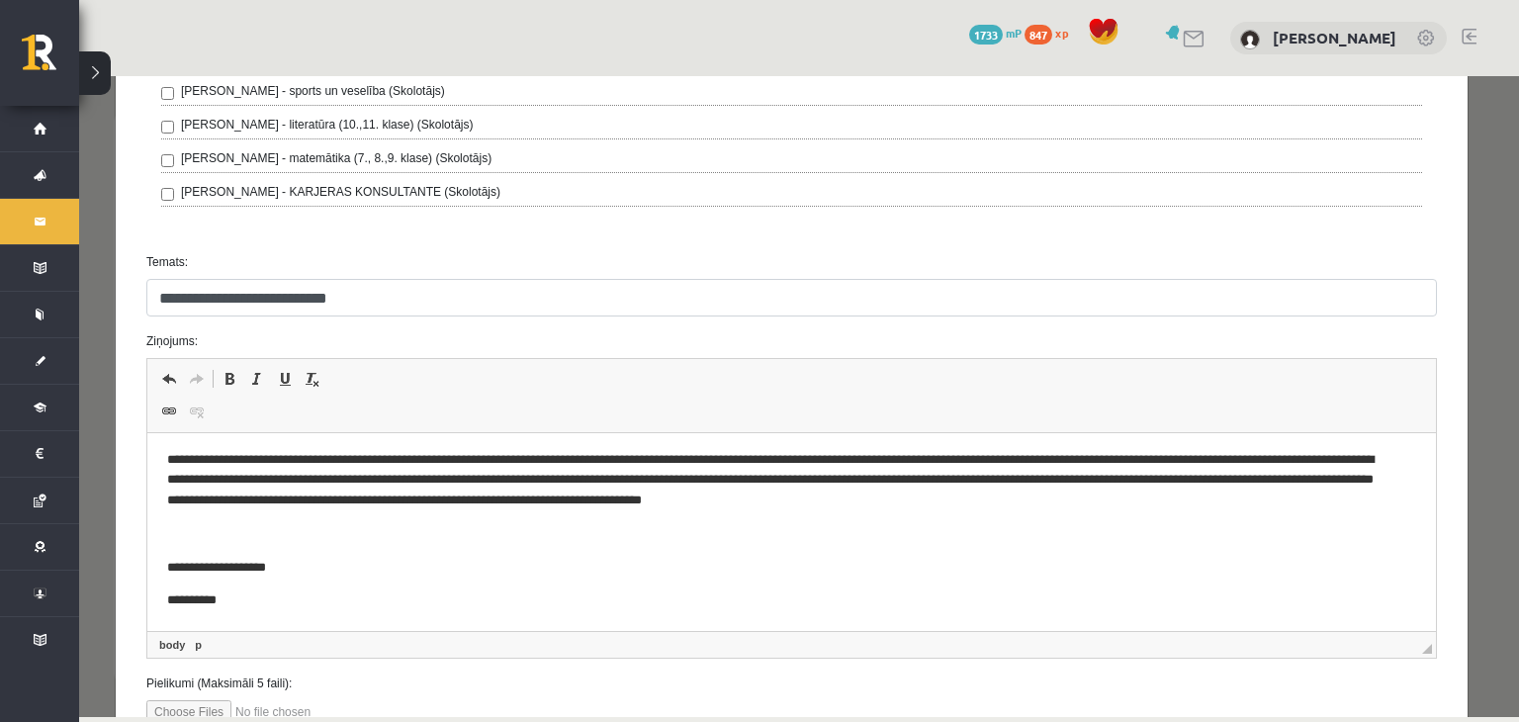
scroll to position [781, 0]
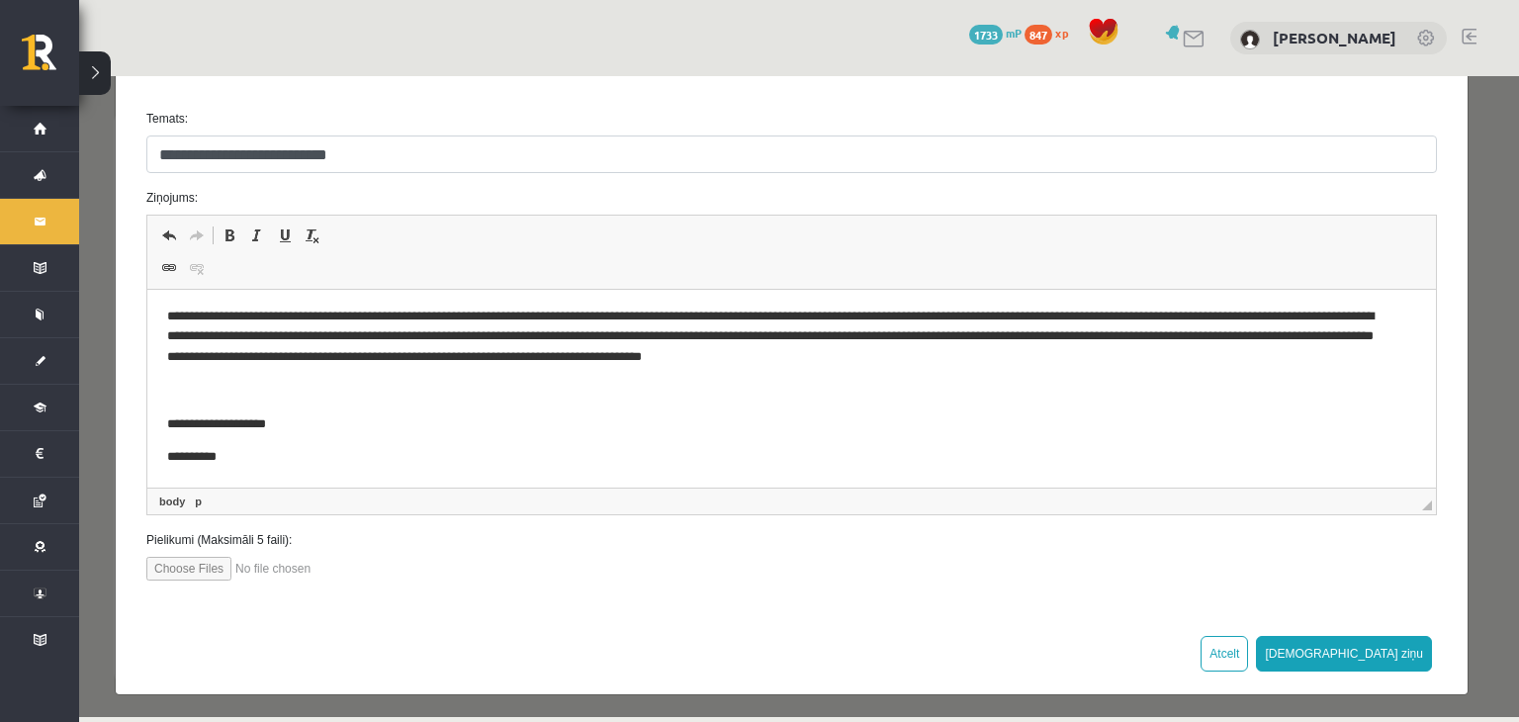
click at [1112, 558] on div at bounding box center [792, 569] width 1320 height 24
click at [1371, 645] on button "Sūtīt ziņu" at bounding box center [1344, 654] width 176 height 36
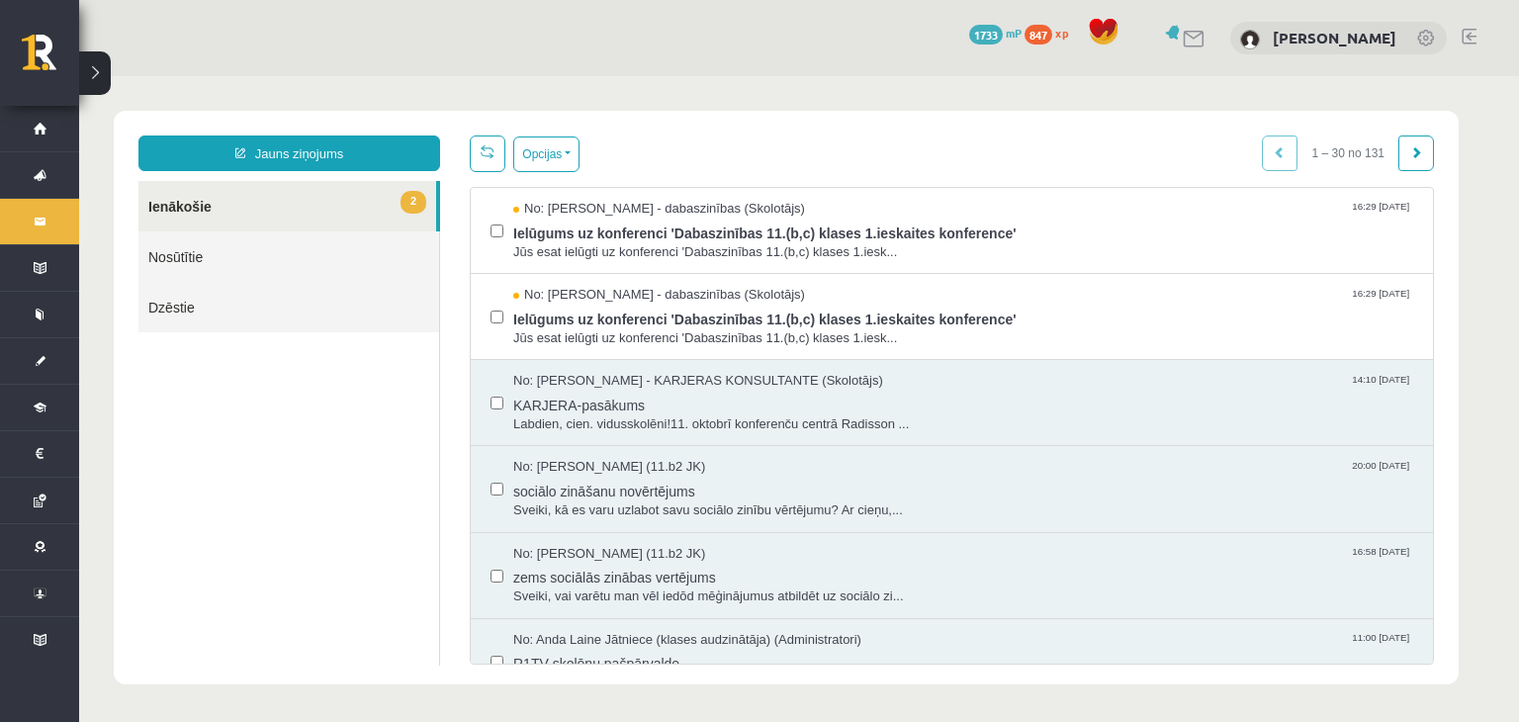
scroll to position [0, 0]
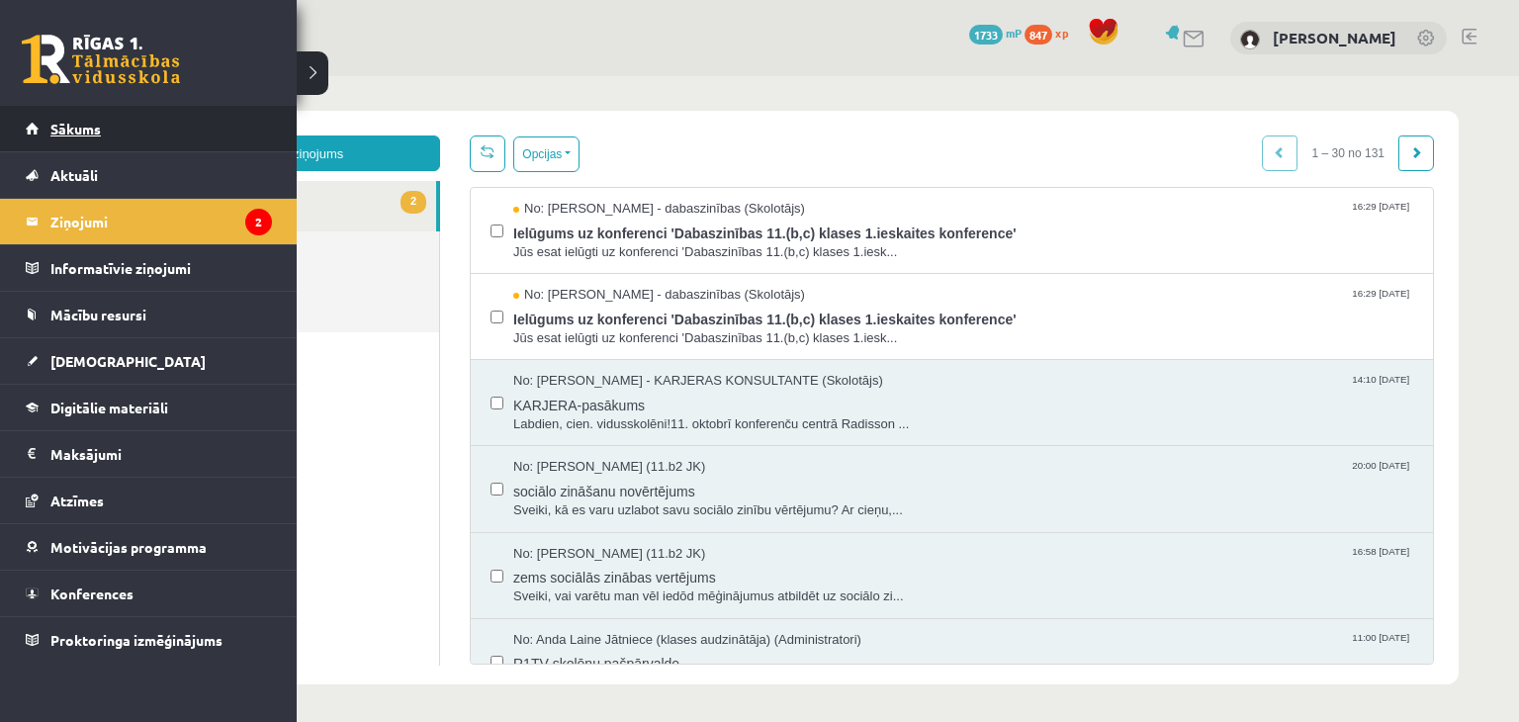
click at [75, 126] on span "Sākums" at bounding box center [75, 129] width 50 height 18
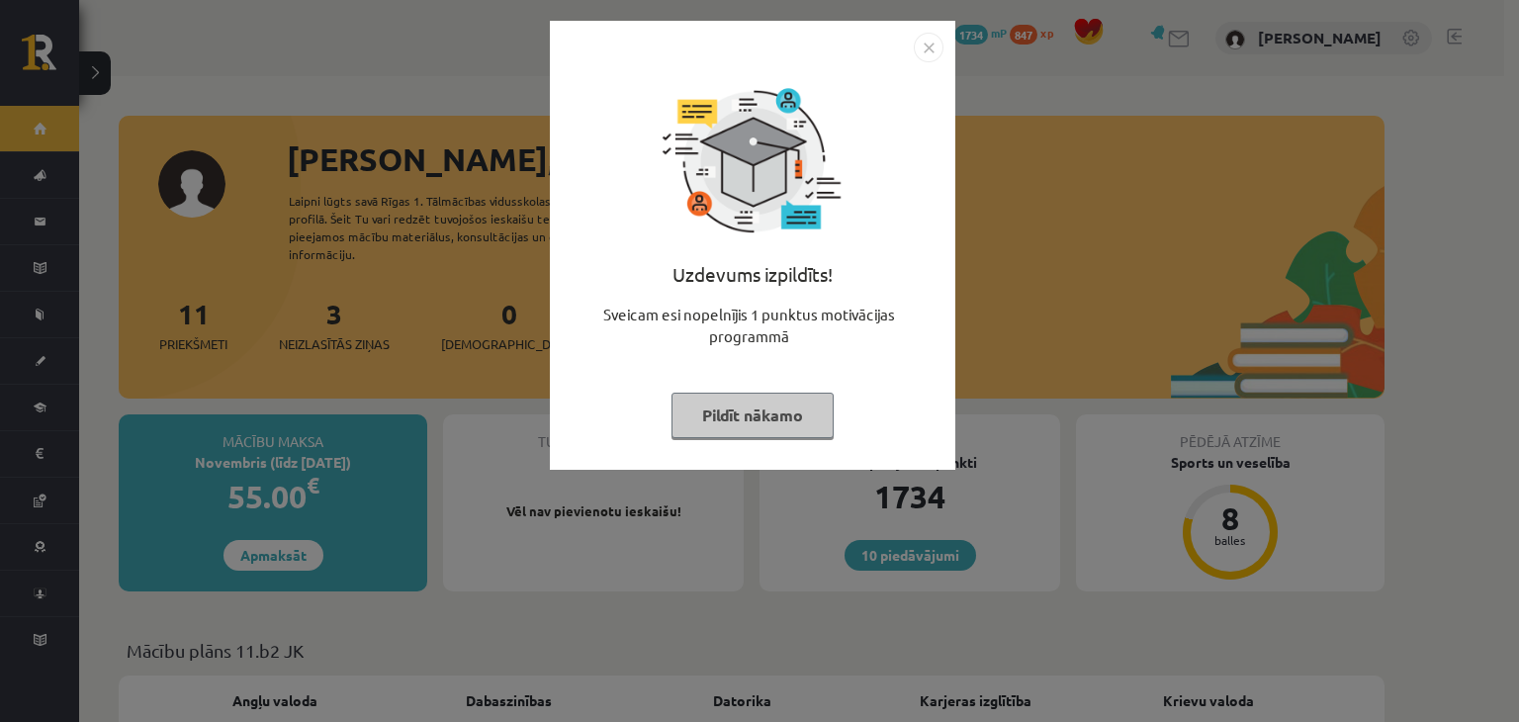
click at [920, 48] on img "Close" at bounding box center [929, 48] width 30 height 30
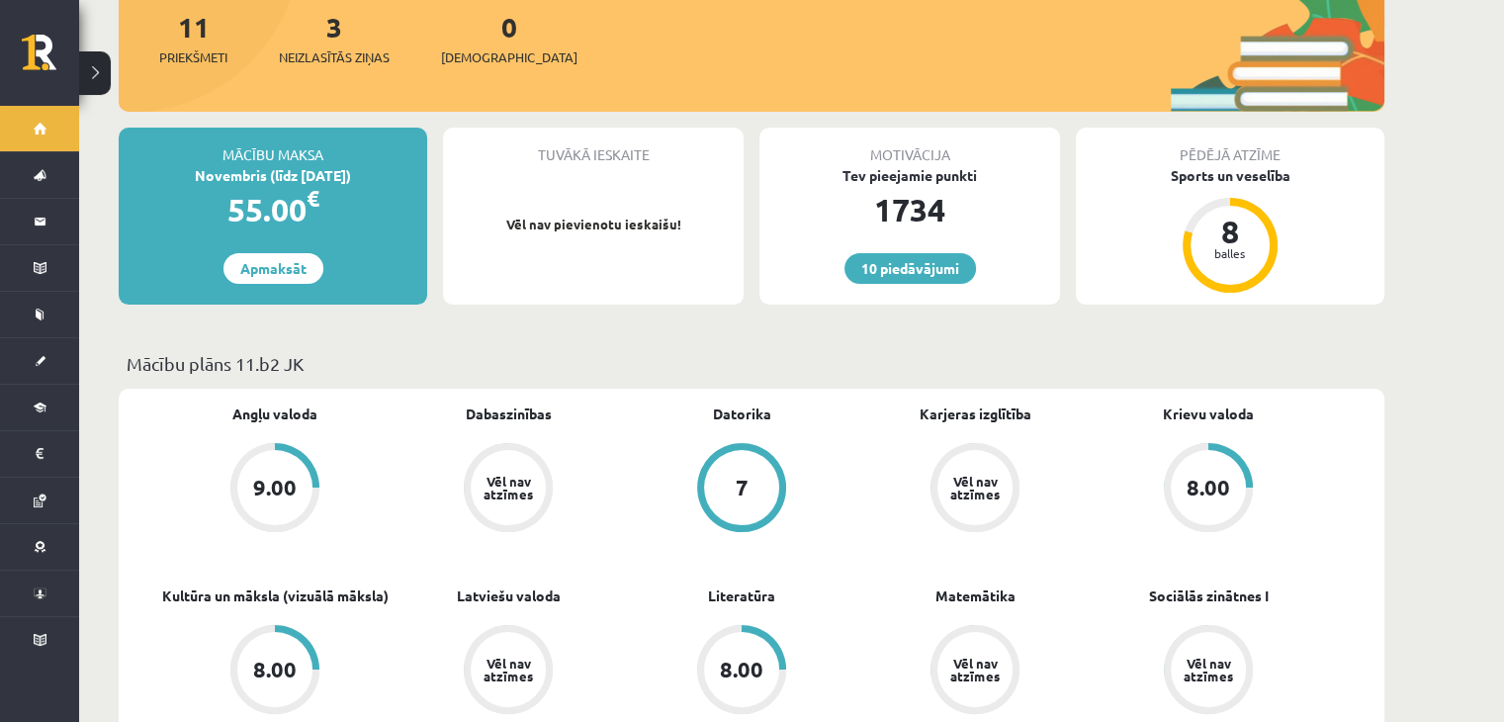
scroll to position [289, 0]
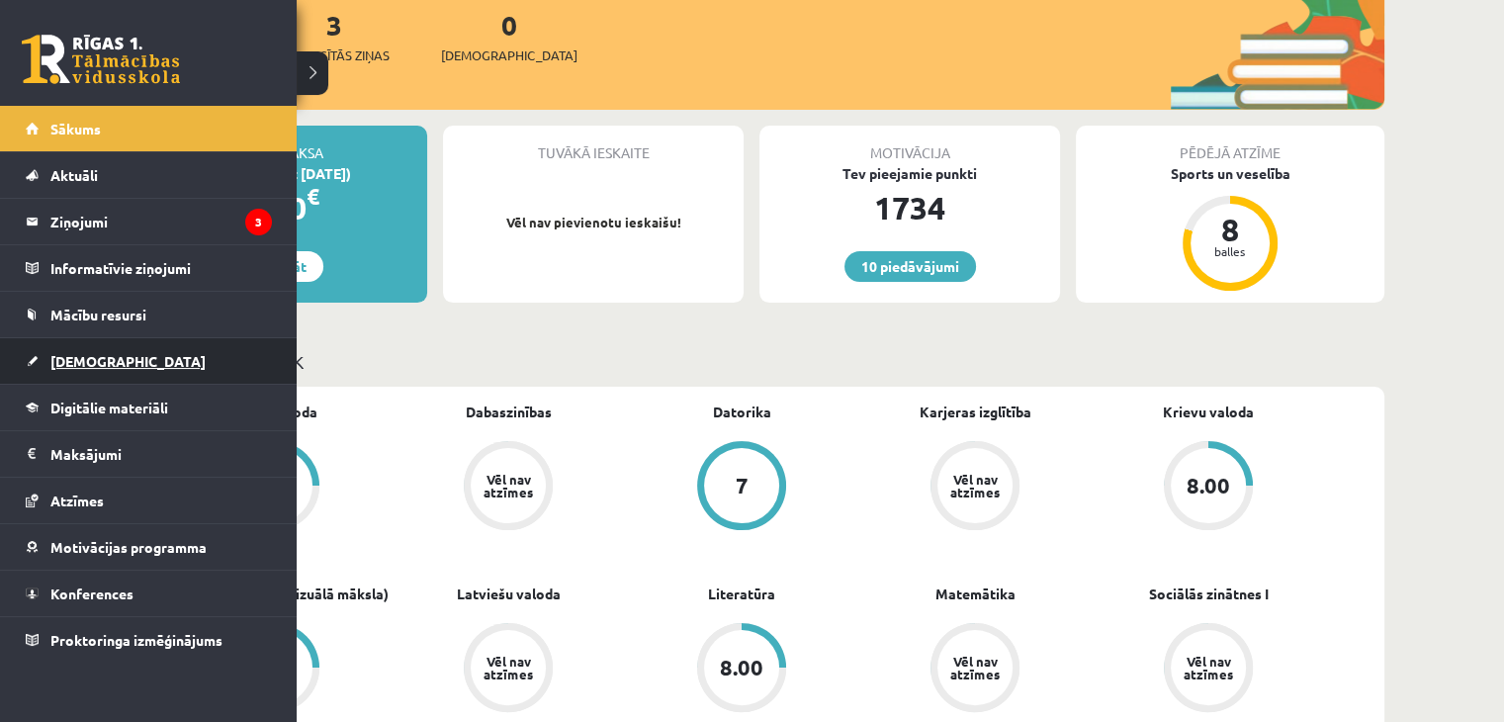
click at [86, 357] on span "[DEMOGRAPHIC_DATA]" at bounding box center [127, 361] width 155 height 18
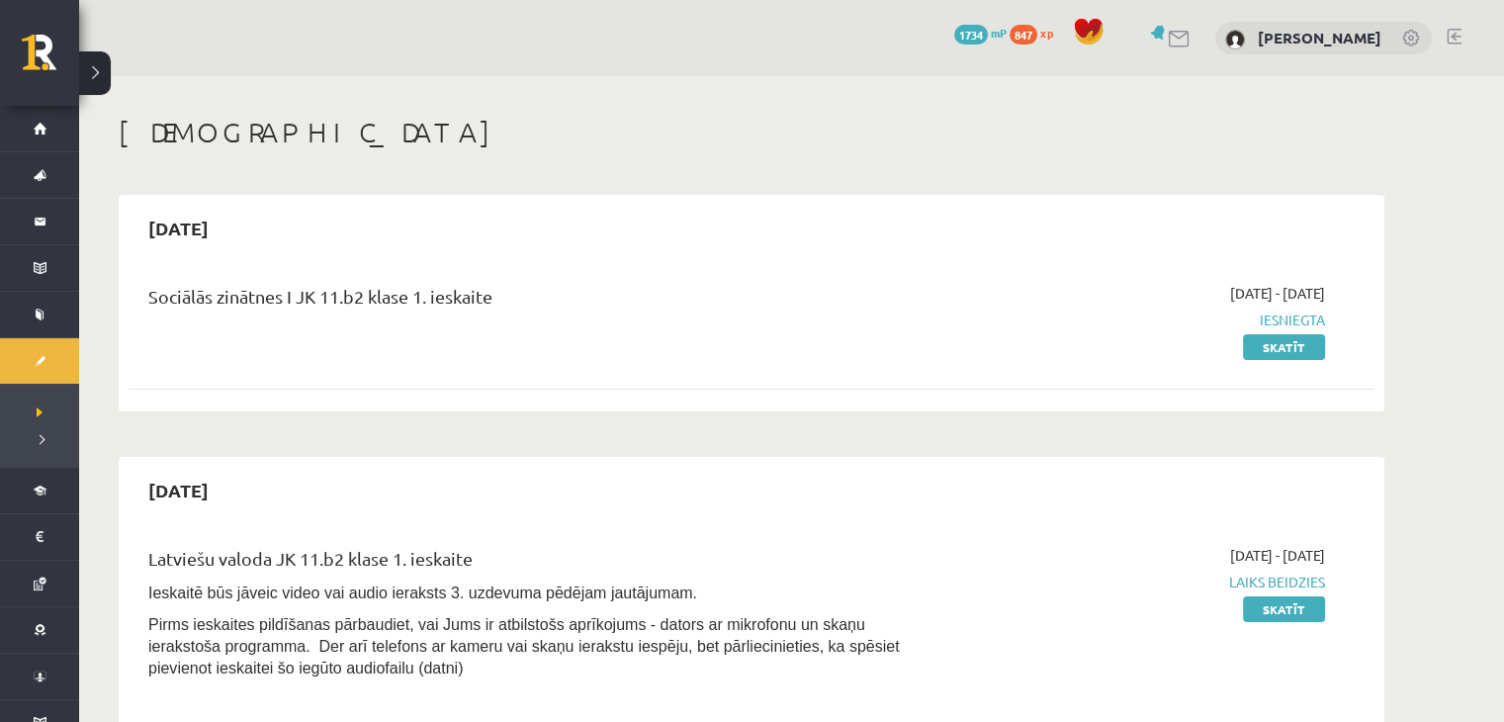
click at [1459, 34] on link at bounding box center [1454, 37] width 15 height 16
